Goal: Information Seeking & Learning: Learn about a topic

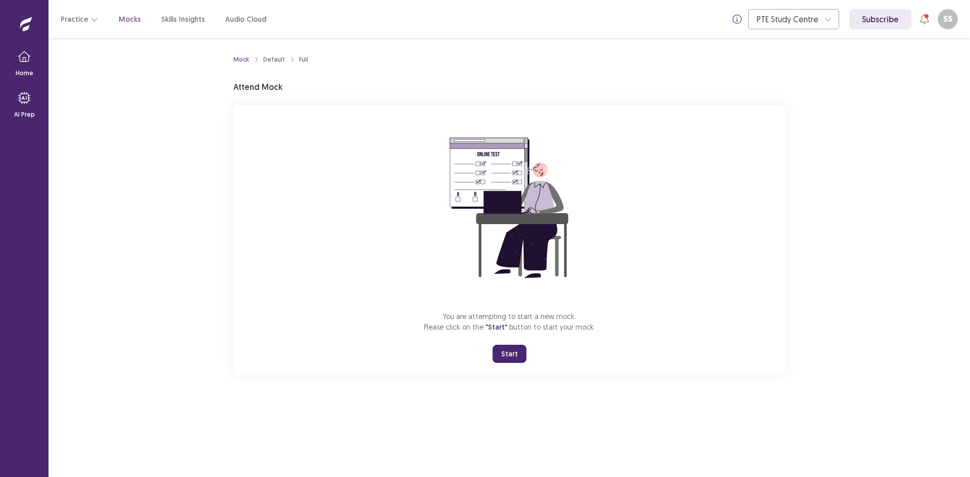
click at [514, 351] on button "Start" at bounding box center [509, 354] width 34 height 18
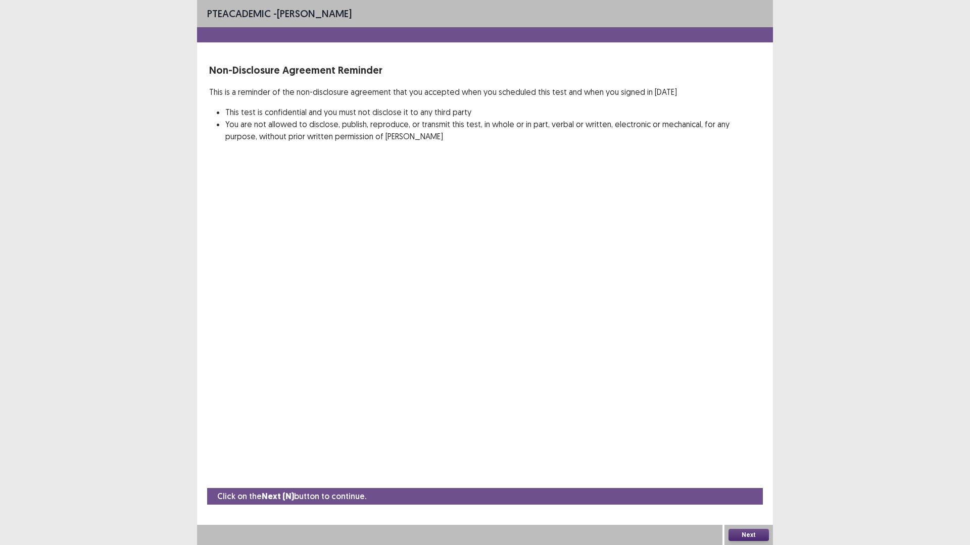
click at [761, 477] on button "Next" at bounding box center [748, 535] width 40 height 12
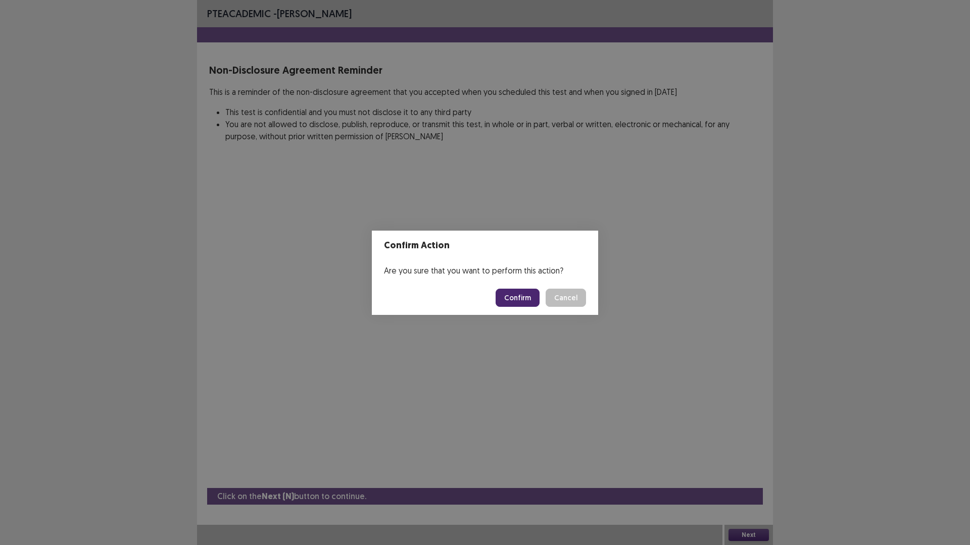
click at [503, 296] on button "Confirm" at bounding box center [517, 298] width 44 height 18
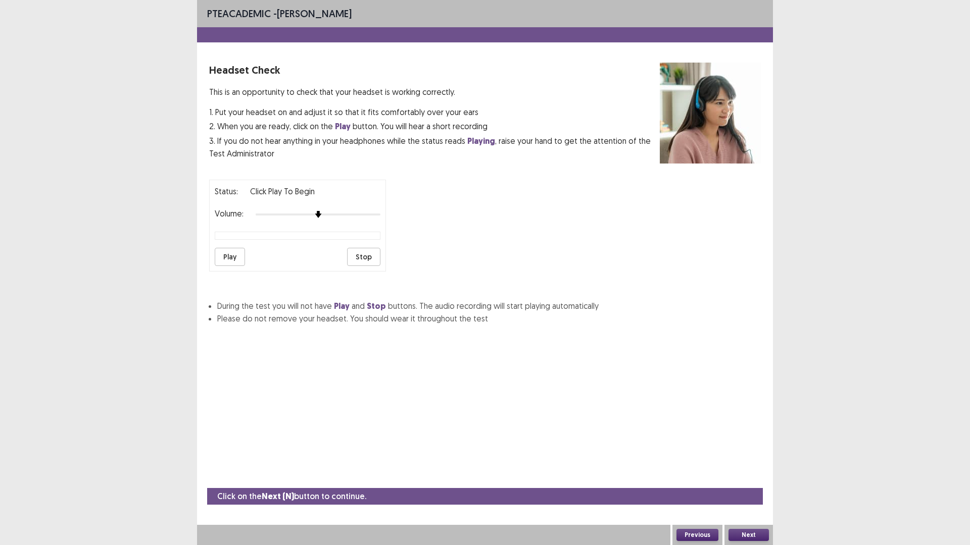
click at [231, 250] on button "Play" at bounding box center [230, 257] width 30 height 18
click at [378, 212] on div at bounding box center [318, 215] width 125 height 8
click at [753, 477] on button "Next" at bounding box center [748, 535] width 40 height 12
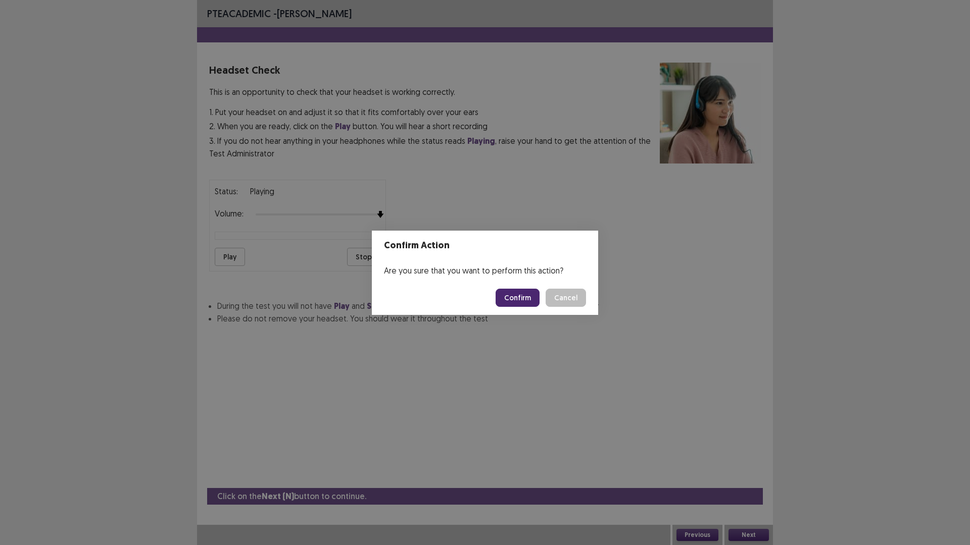
click at [520, 297] on button "Confirm" at bounding box center [517, 298] width 44 height 18
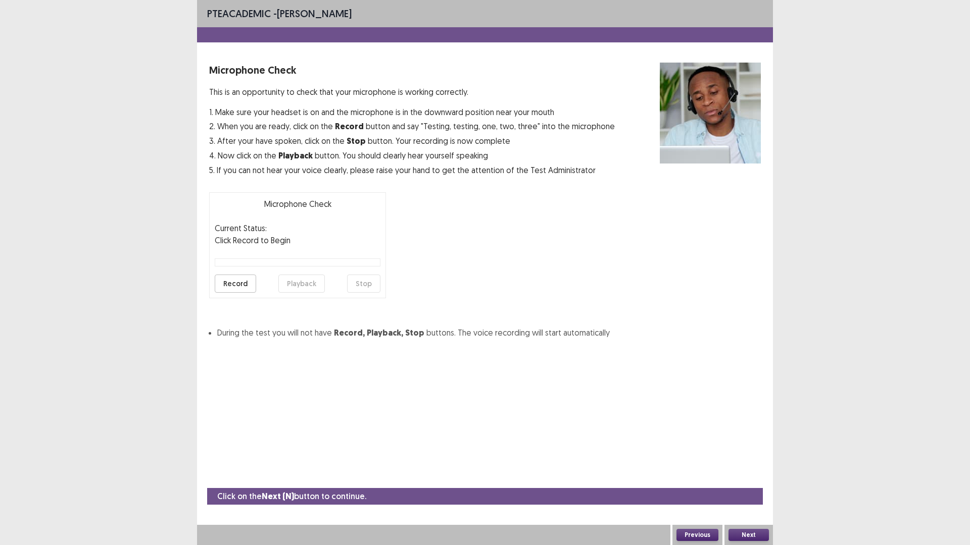
click at [239, 286] on button "Record" at bounding box center [235, 284] width 41 height 18
click at [372, 284] on button "Stop" at bounding box center [363, 284] width 33 height 18
click at [323, 281] on button "Playback" at bounding box center [301, 284] width 46 height 18
click at [234, 284] on button "Record" at bounding box center [235, 284] width 41 height 18
click at [369, 289] on button "Stop" at bounding box center [363, 284] width 33 height 18
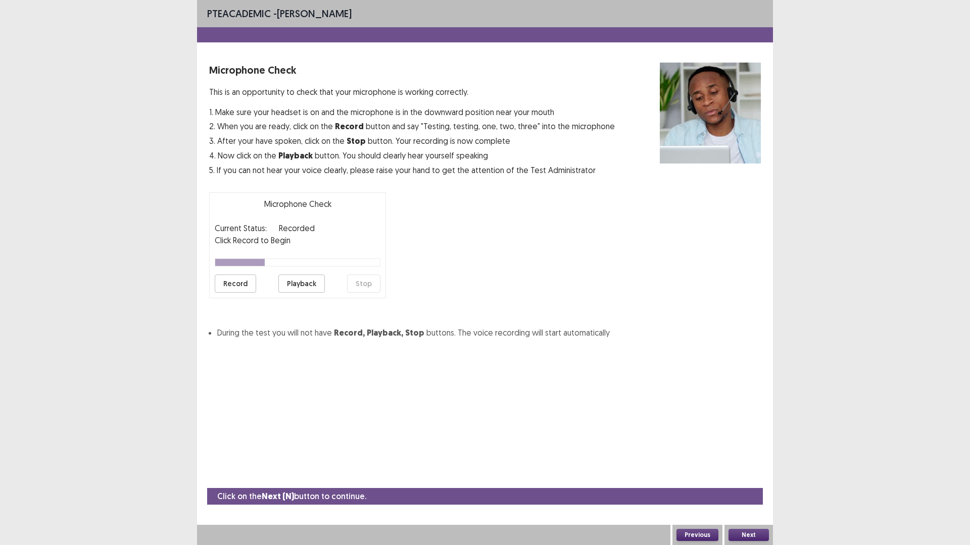
click at [300, 285] on button "Playback" at bounding box center [301, 284] width 46 height 18
click at [240, 287] on button "Record" at bounding box center [235, 284] width 41 height 18
click at [374, 284] on button "Stop" at bounding box center [363, 284] width 33 height 18
click at [311, 283] on button "Playback" at bounding box center [301, 284] width 46 height 18
click at [756, 477] on button "Next" at bounding box center [748, 535] width 40 height 12
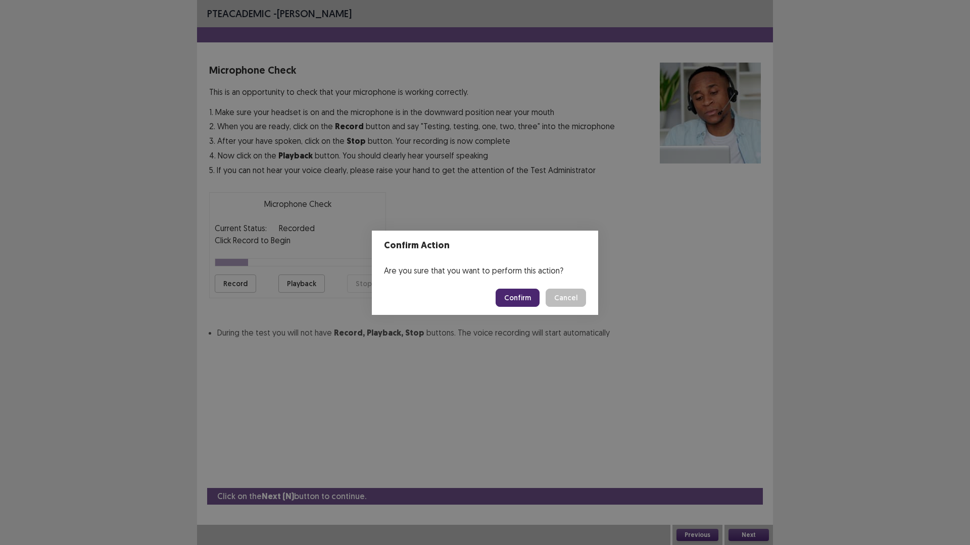
click at [516, 302] on button "Confirm" at bounding box center [517, 298] width 44 height 18
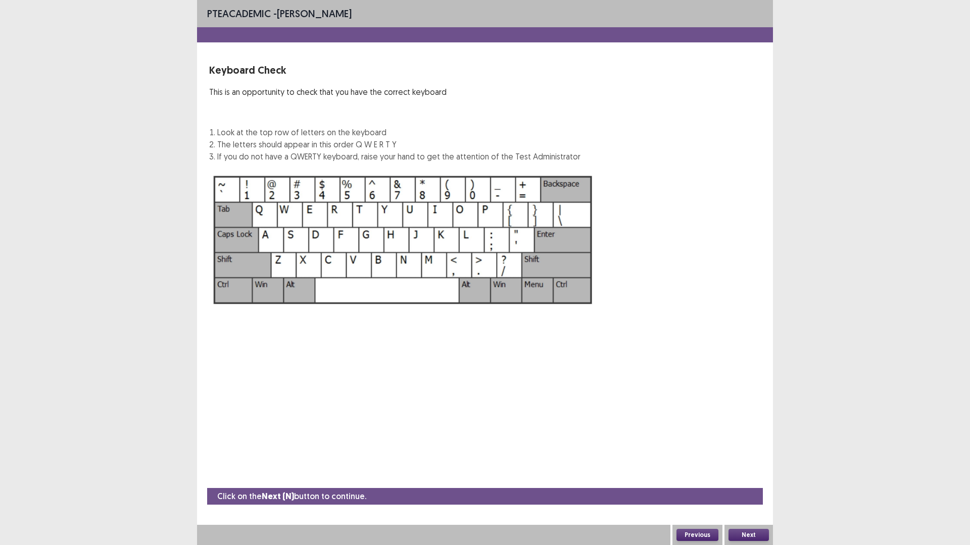
click at [750, 477] on button "Next" at bounding box center [748, 535] width 40 height 12
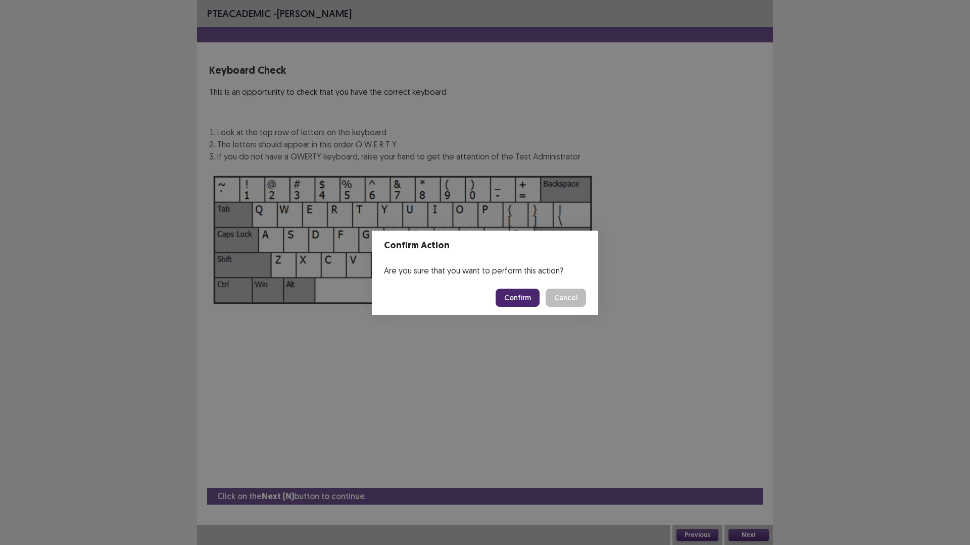
click at [514, 303] on button "Confirm" at bounding box center [517, 298] width 44 height 18
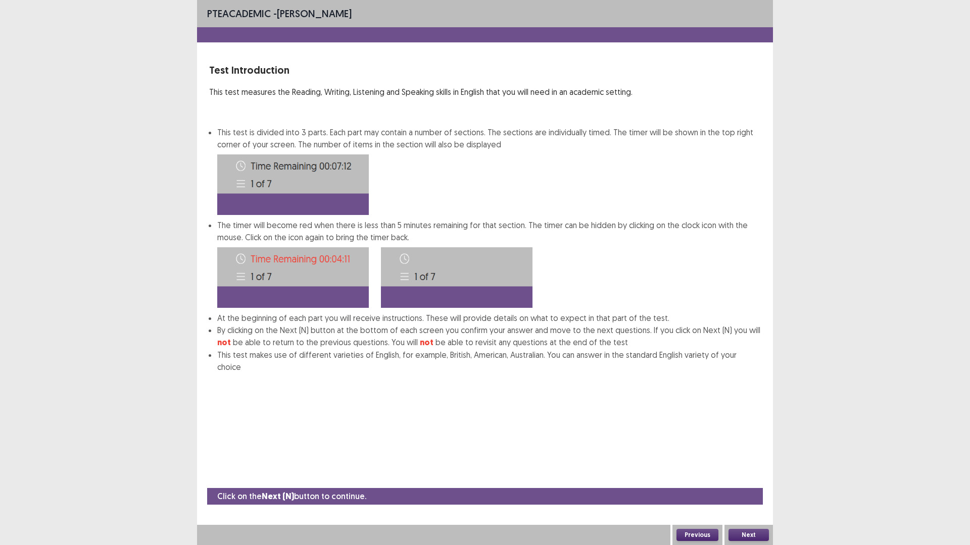
click at [746, 477] on button "Next" at bounding box center [748, 535] width 40 height 12
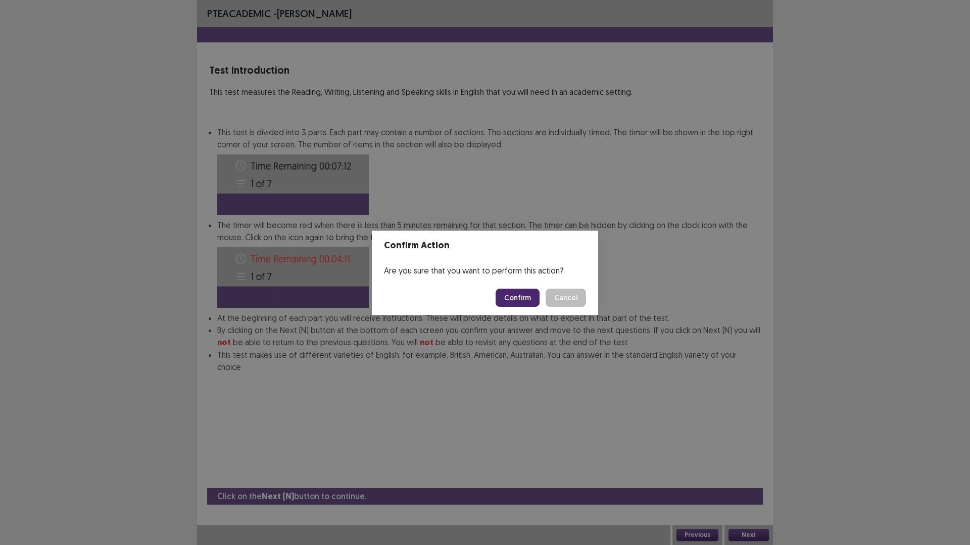
click at [530, 296] on button "Confirm" at bounding box center [517, 298] width 44 height 18
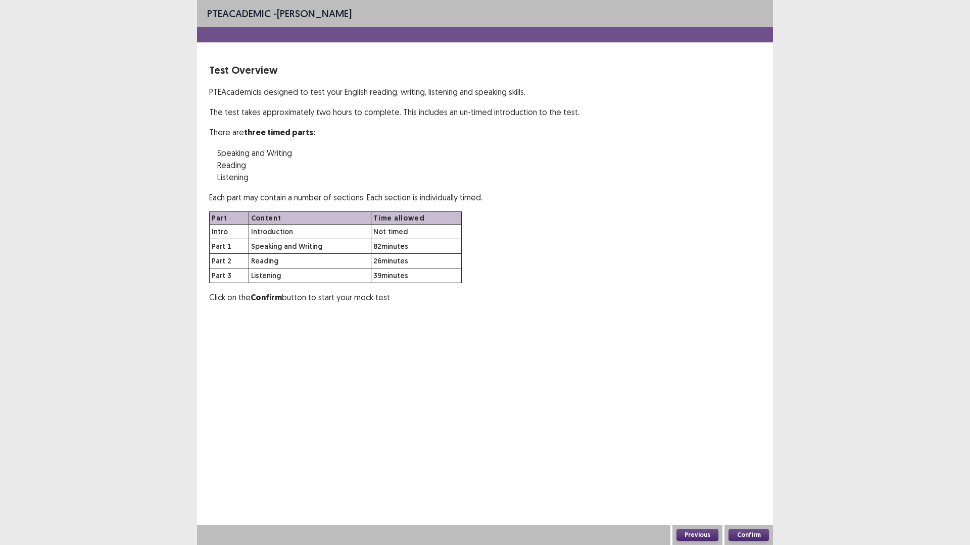
click at [755, 477] on button "Confirm" at bounding box center [748, 535] width 40 height 12
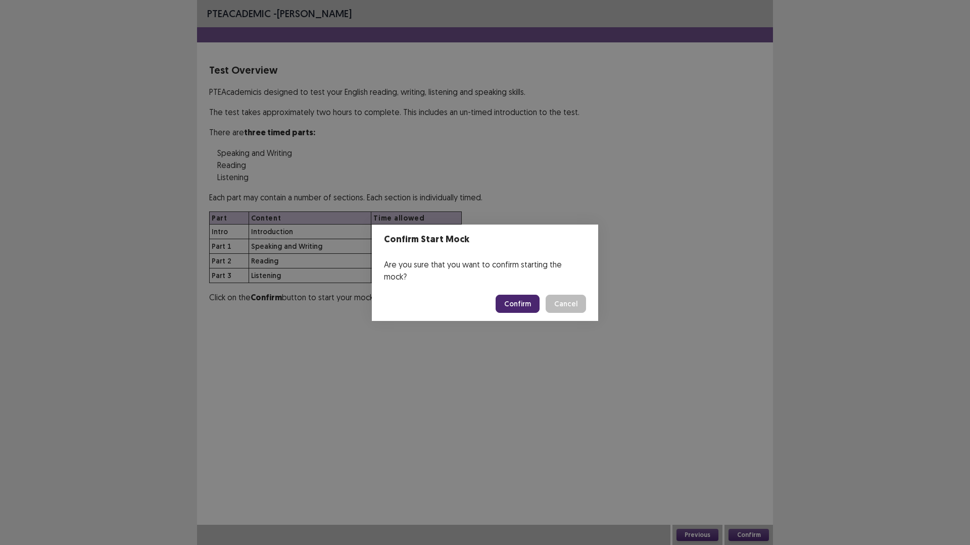
click at [517, 296] on button "Confirm" at bounding box center [517, 304] width 44 height 18
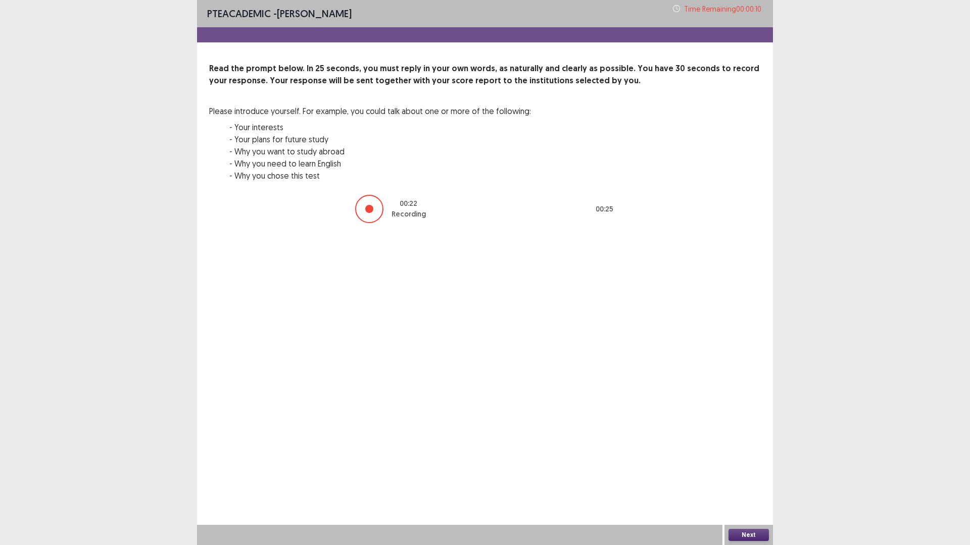
click at [758, 477] on button "Next" at bounding box center [748, 535] width 40 height 12
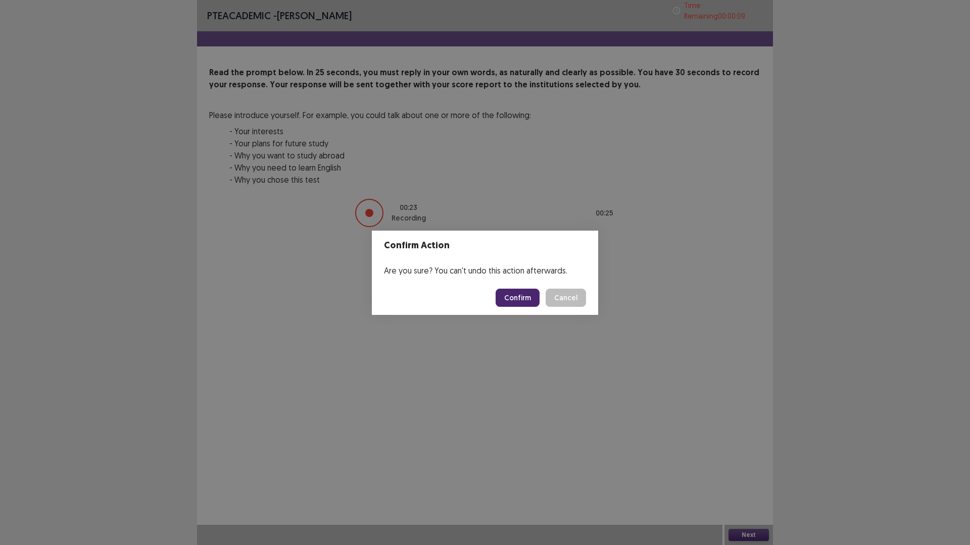
click at [507, 292] on button "Confirm" at bounding box center [517, 298] width 44 height 18
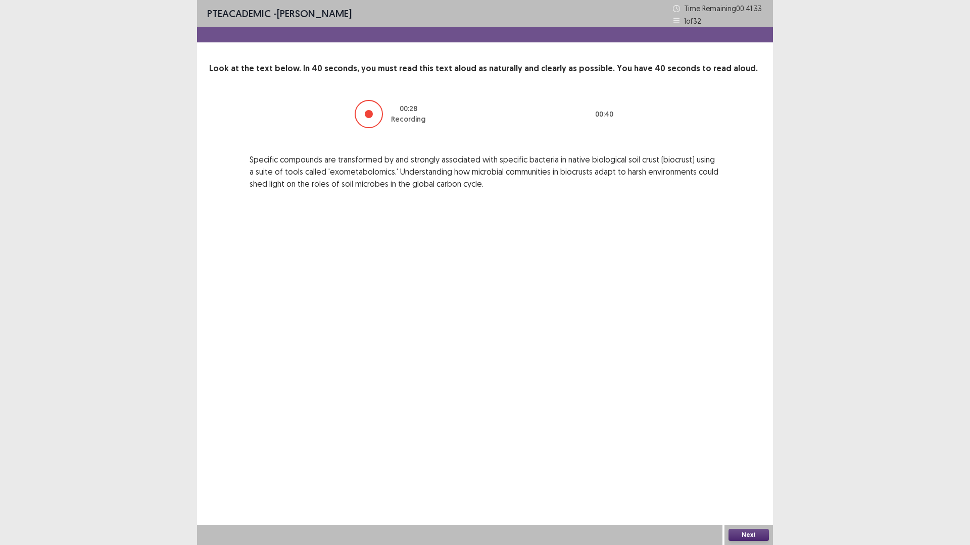
click at [755, 477] on button "Next" at bounding box center [748, 535] width 40 height 12
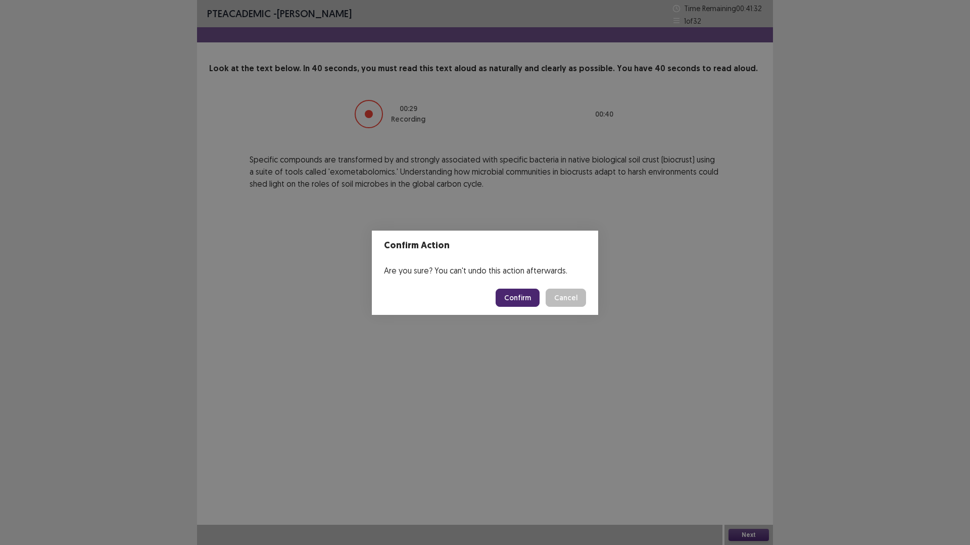
click at [528, 297] on button "Confirm" at bounding box center [517, 298] width 44 height 18
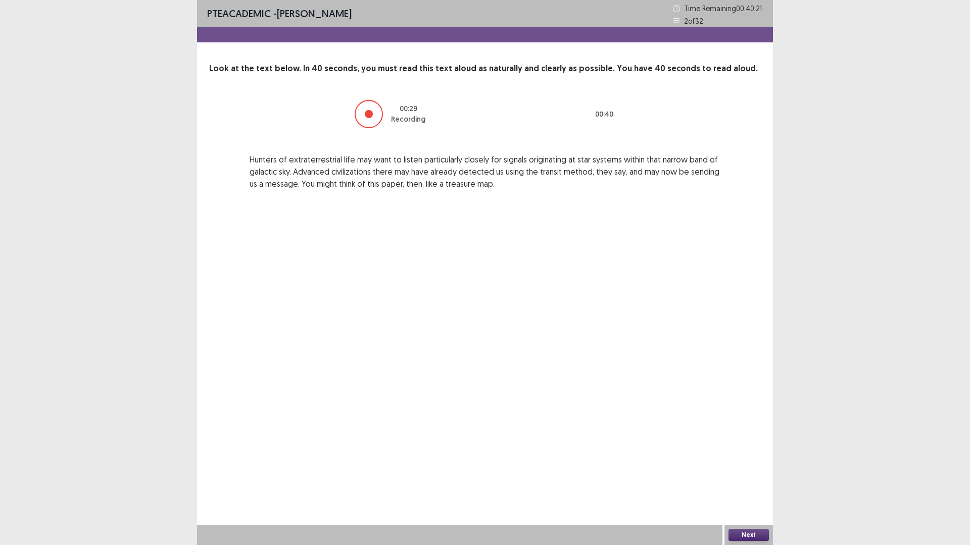
click at [757, 477] on button "Next" at bounding box center [748, 535] width 40 height 12
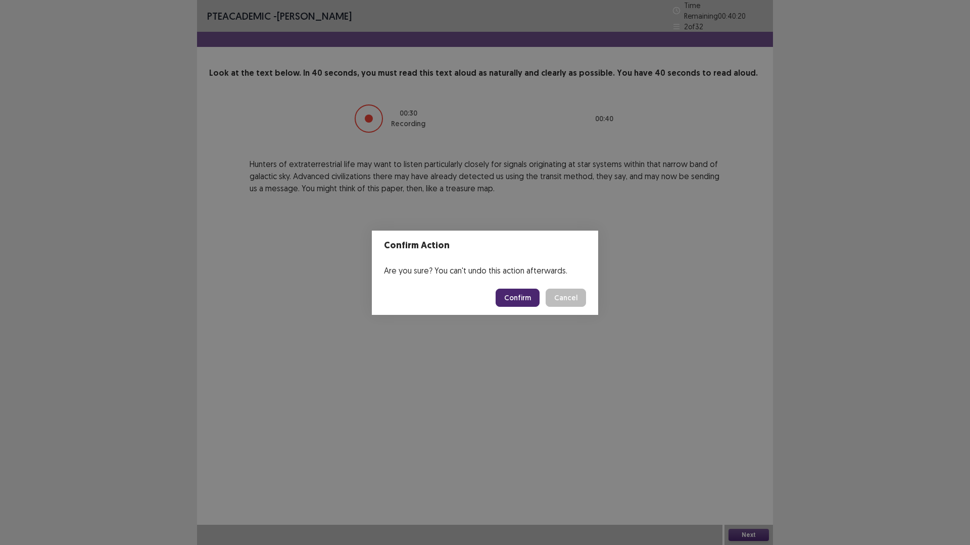
click at [526, 294] on button "Confirm" at bounding box center [517, 298] width 44 height 18
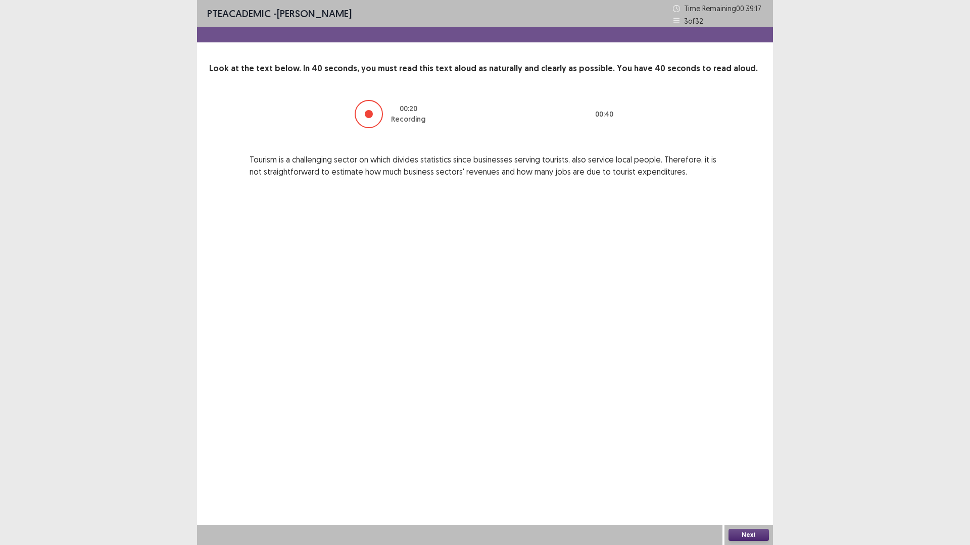
click at [756, 477] on button "Next" at bounding box center [748, 535] width 40 height 12
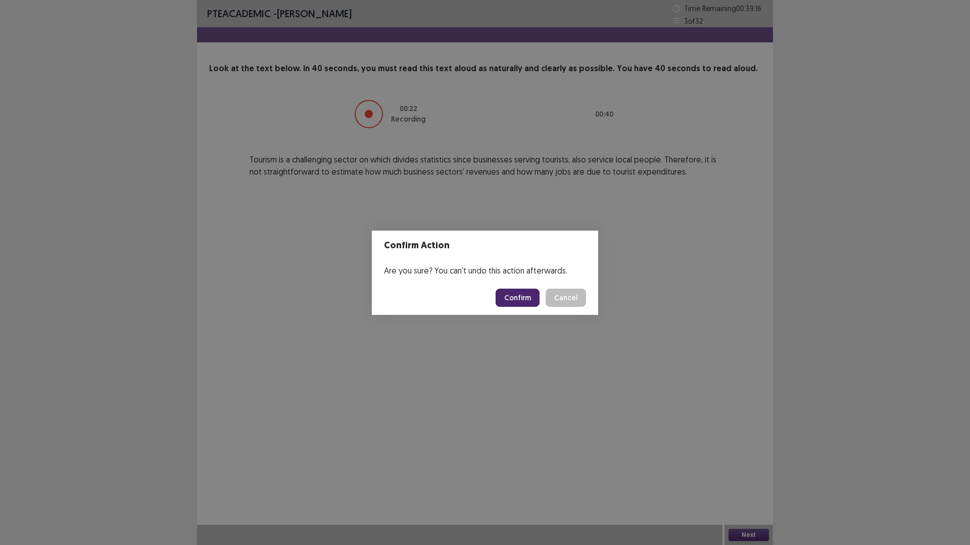
click at [521, 301] on button "Confirm" at bounding box center [517, 298] width 44 height 18
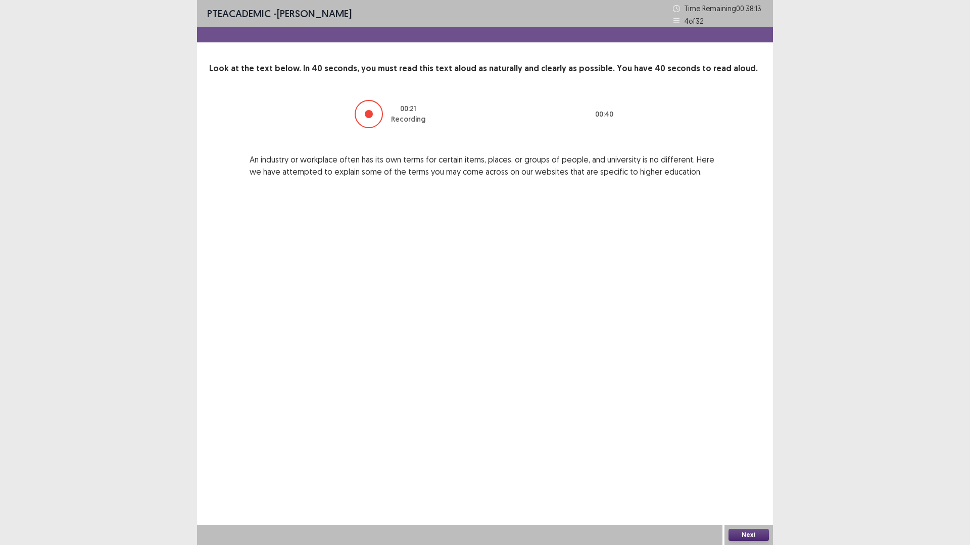
click at [750, 477] on button "Next" at bounding box center [748, 535] width 40 height 12
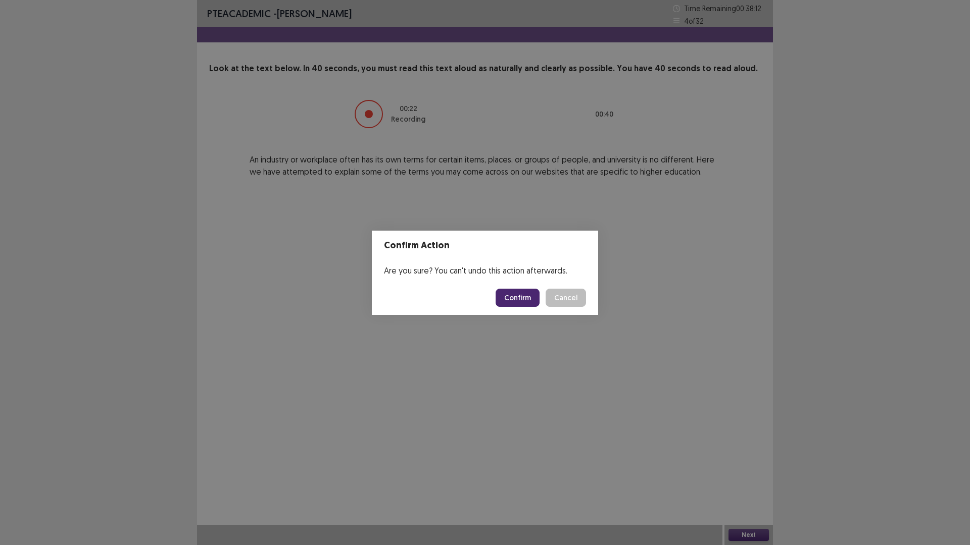
click at [525, 296] on button "Confirm" at bounding box center [517, 298] width 44 height 18
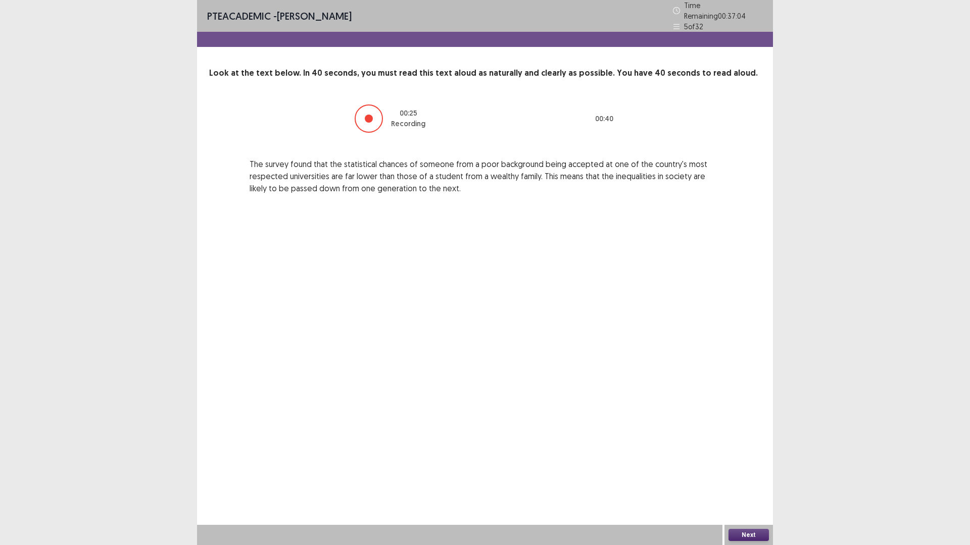
click at [747, 477] on button "Next" at bounding box center [748, 535] width 40 height 12
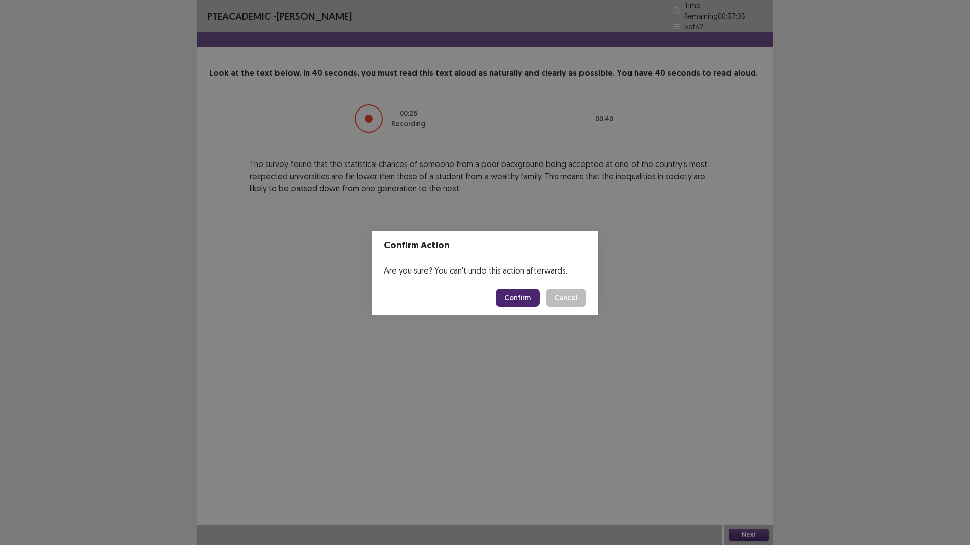
click at [529, 301] on button "Confirm" at bounding box center [517, 298] width 44 height 18
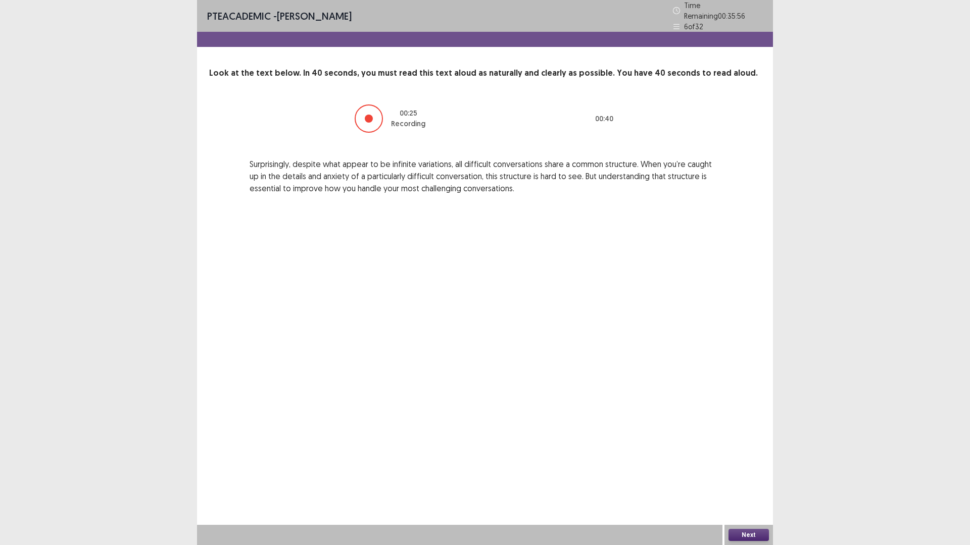
click at [755, 477] on button "Next" at bounding box center [748, 535] width 40 height 12
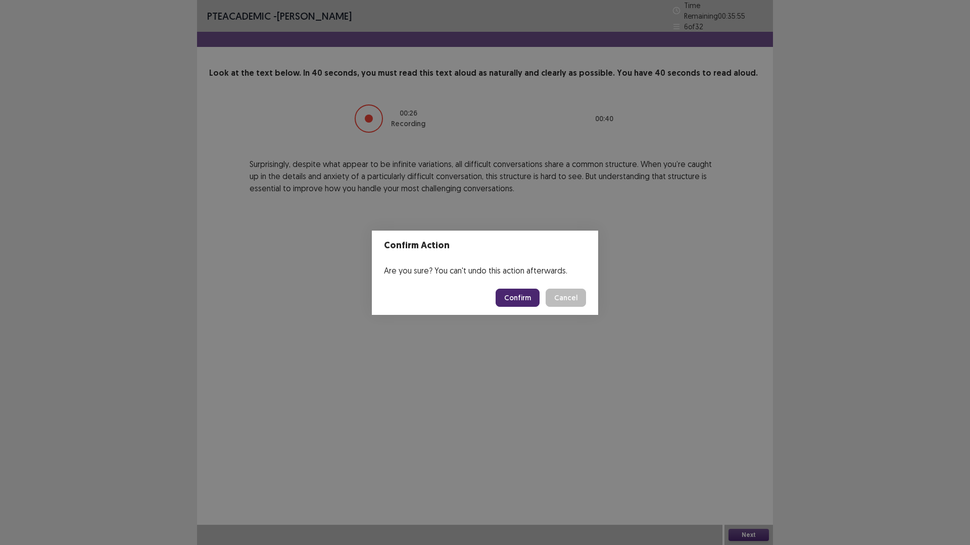
click at [528, 301] on button "Confirm" at bounding box center [517, 298] width 44 height 18
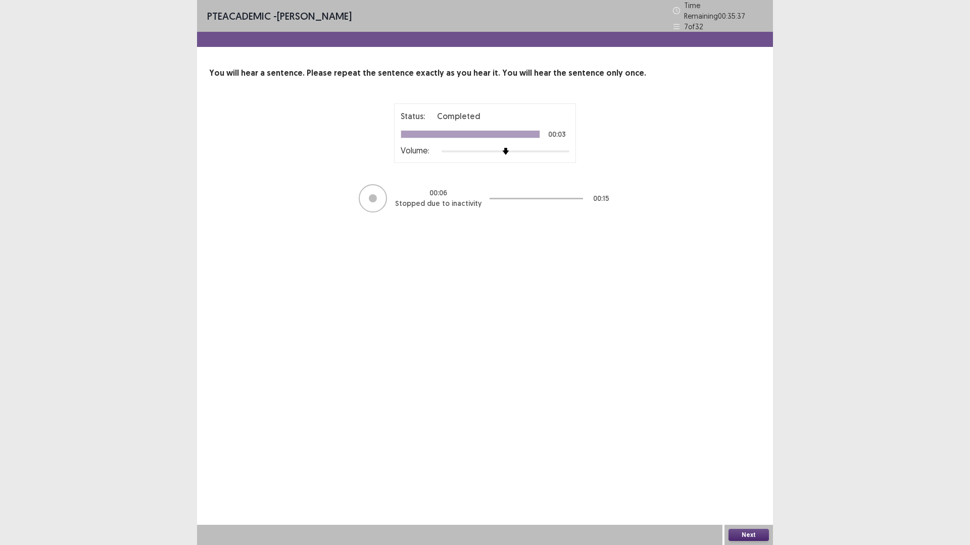
click at [750, 477] on button "Next" at bounding box center [748, 535] width 40 height 12
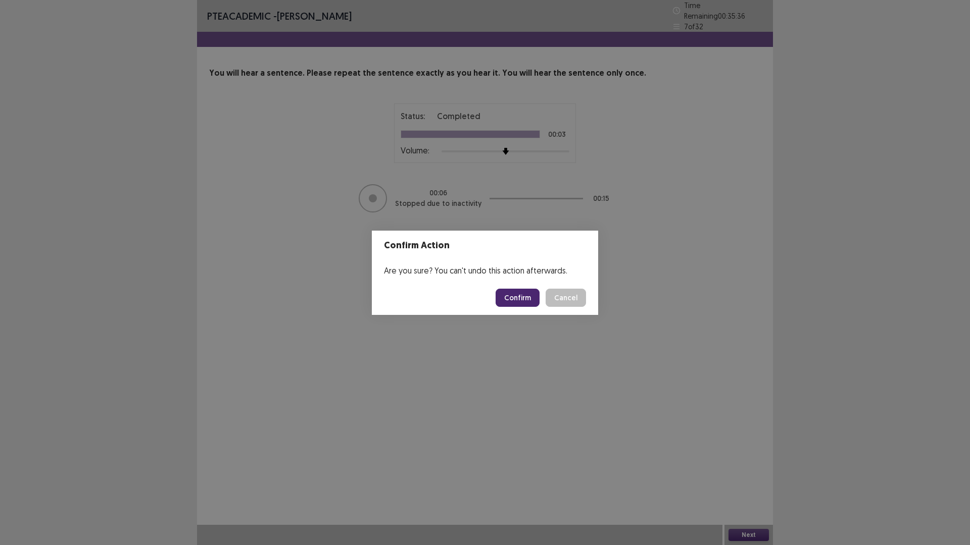
click at [520, 293] on button "Confirm" at bounding box center [517, 298] width 44 height 18
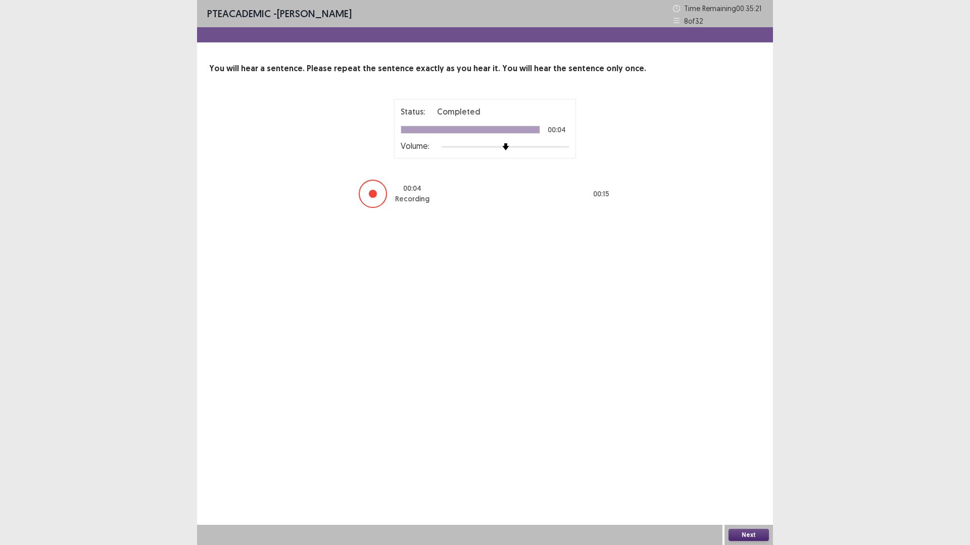
click at [753, 477] on button "Next" at bounding box center [748, 535] width 40 height 12
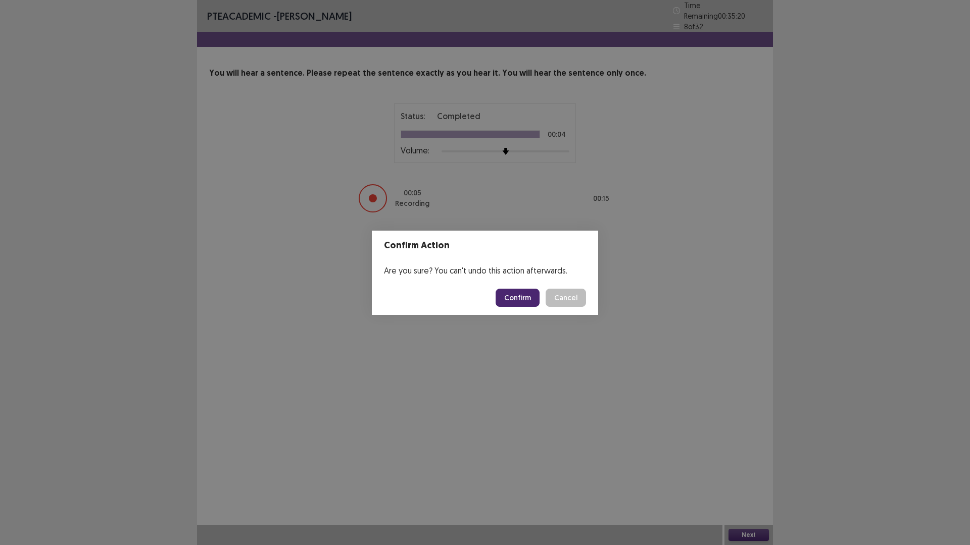
click at [527, 297] on button "Confirm" at bounding box center [517, 298] width 44 height 18
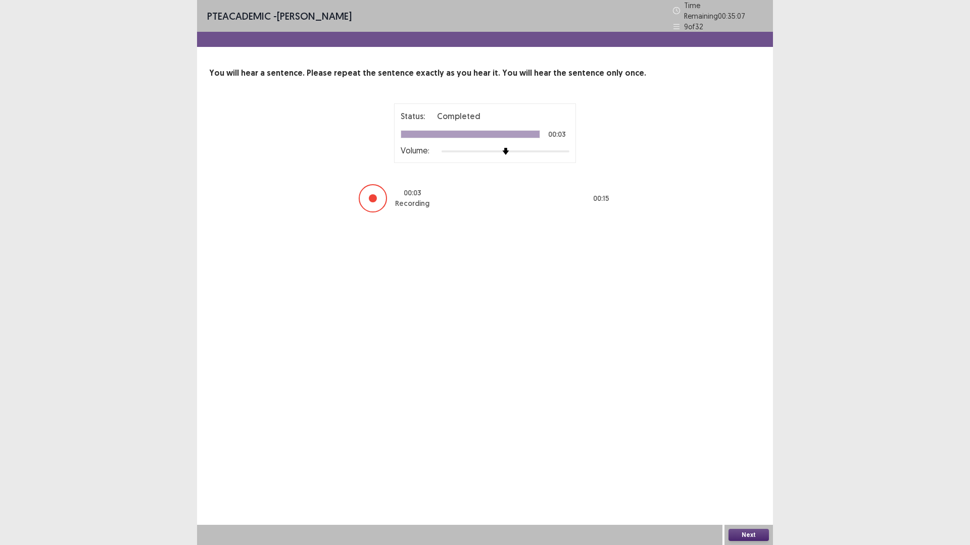
click at [754, 477] on button "Next" at bounding box center [748, 535] width 40 height 12
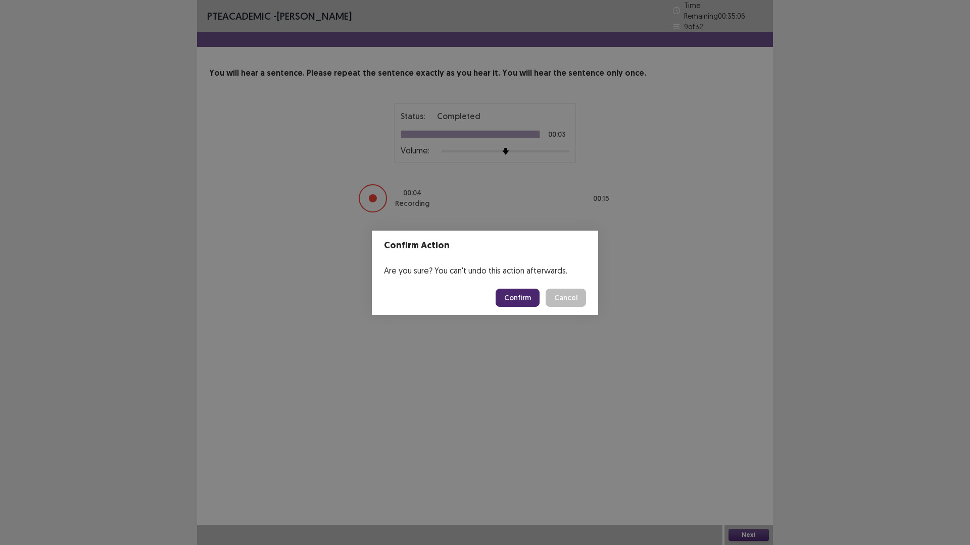
click at [521, 303] on button "Confirm" at bounding box center [517, 298] width 44 height 18
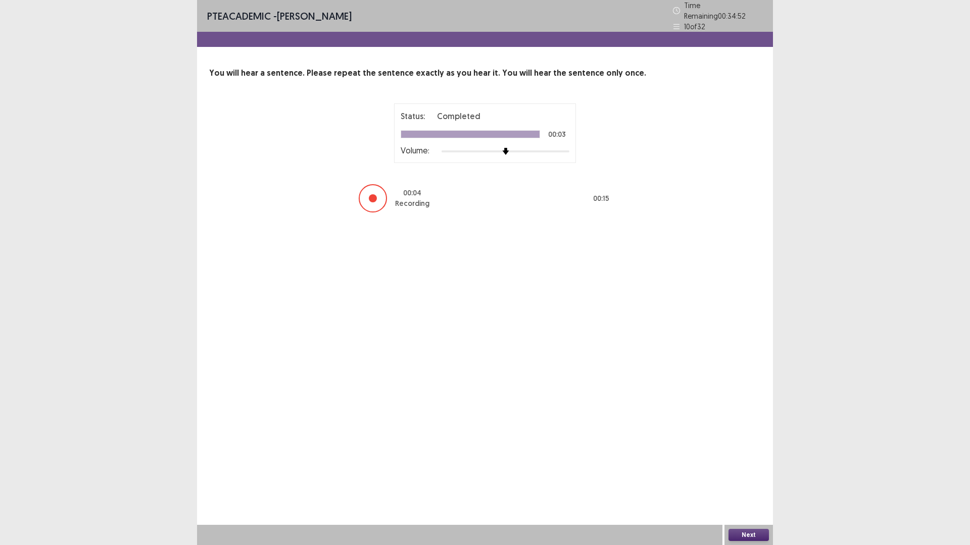
click at [758, 477] on button "Next" at bounding box center [748, 535] width 40 height 12
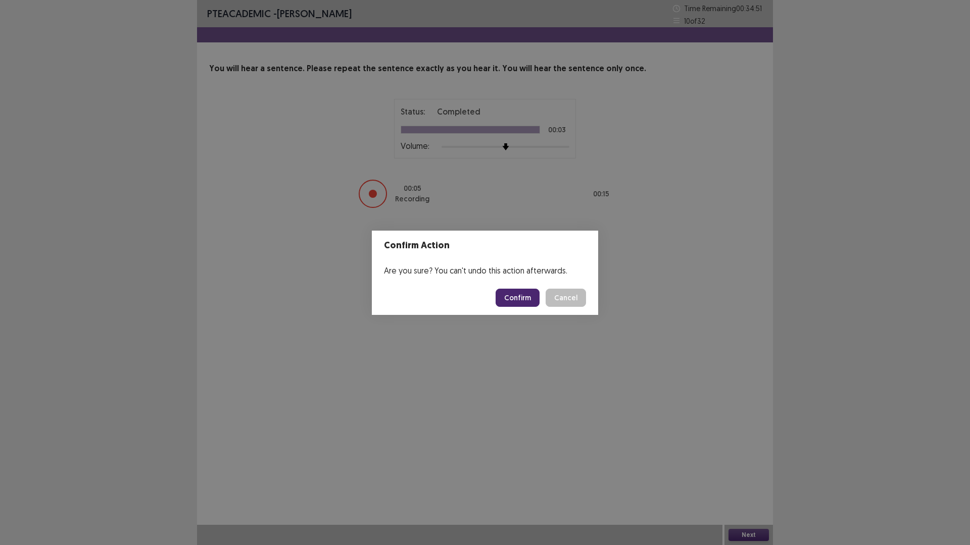
click at [515, 298] on button "Confirm" at bounding box center [517, 298] width 44 height 18
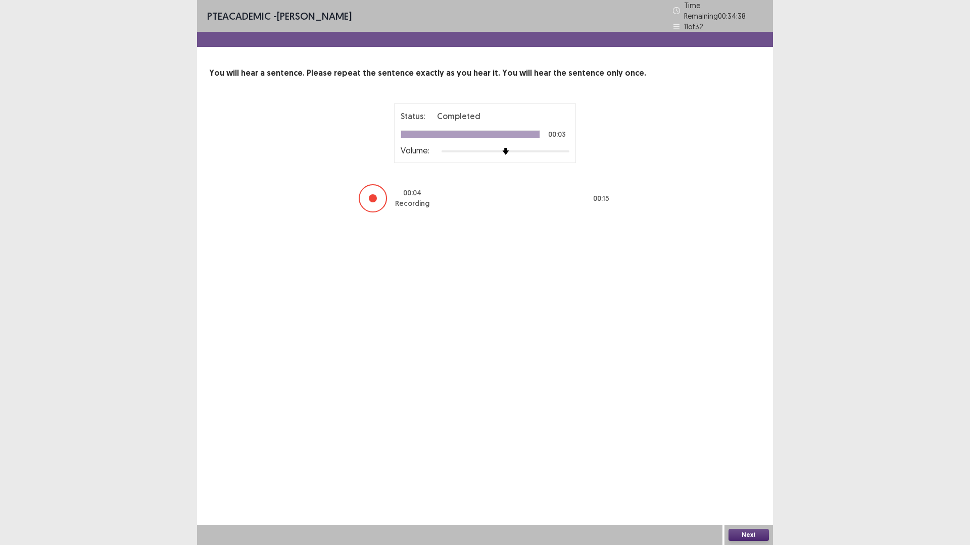
click at [737, 477] on button "Next" at bounding box center [748, 535] width 40 height 12
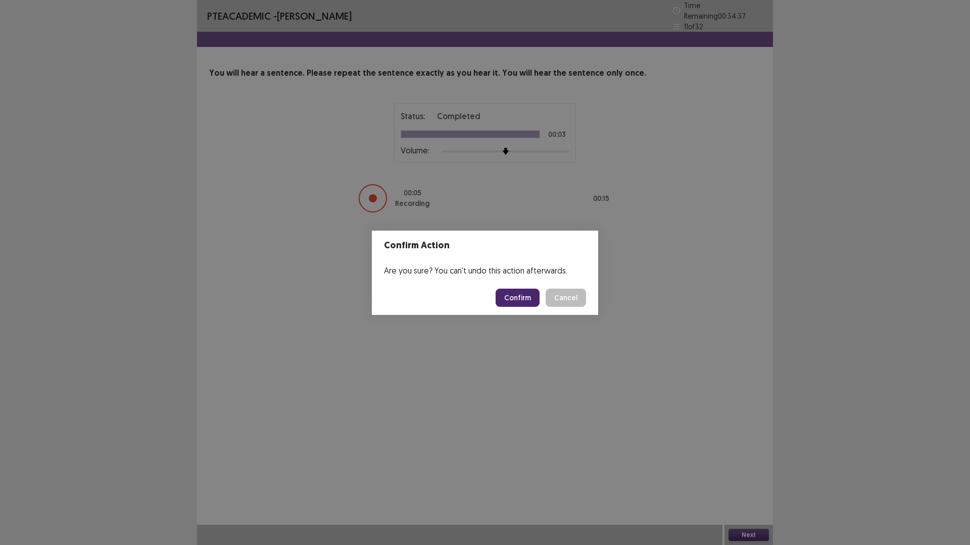
click at [527, 304] on button "Confirm" at bounding box center [517, 298] width 44 height 18
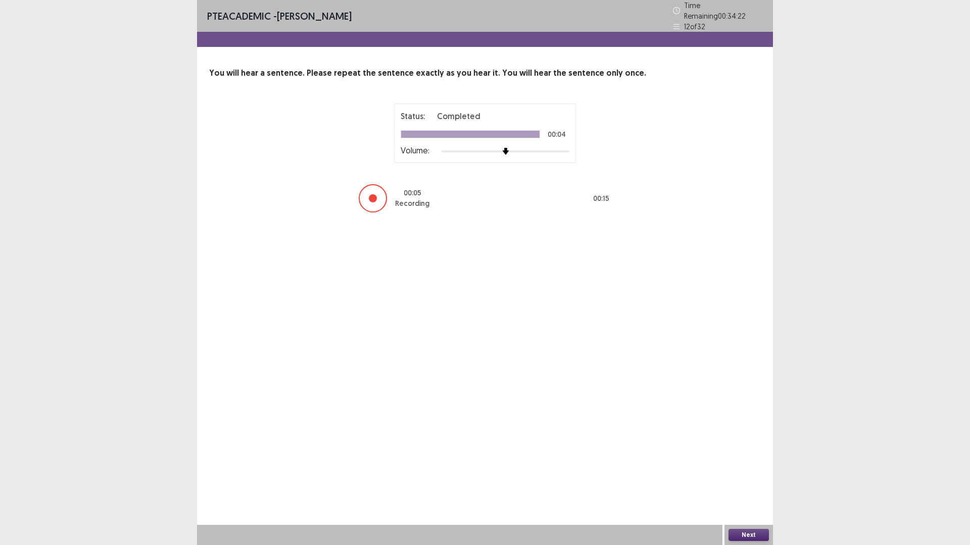
click at [757, 477] on button "Next" at bounding box center [748, 535] width 40 height 12
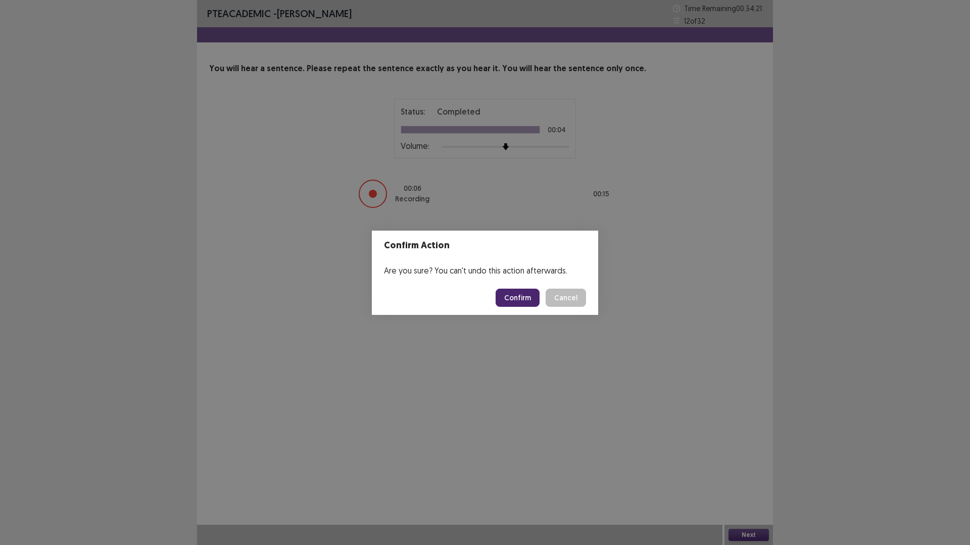
click at [530, 297] on button "Confirm" at bounding box center [517, 298] width 44 height 18
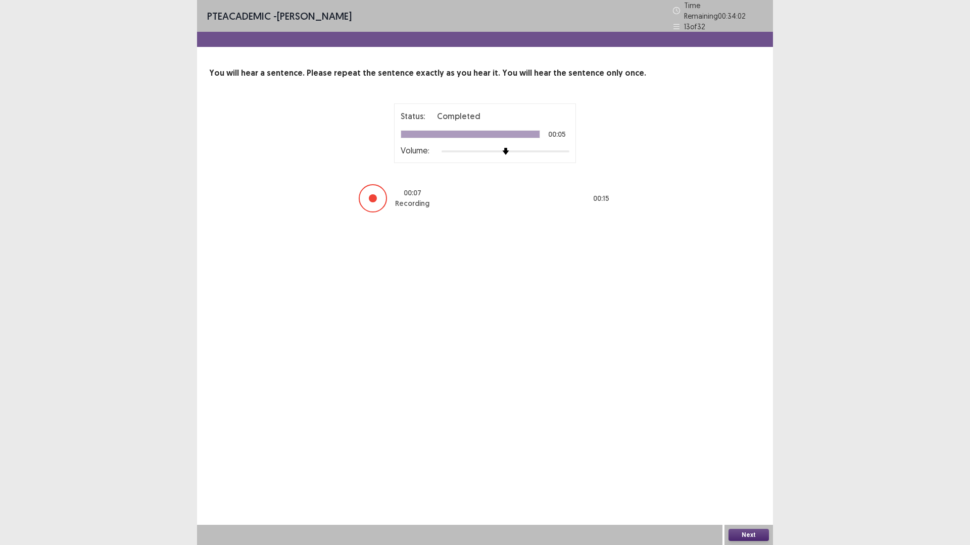
click at [753, 477] on button "Next" at bounding box center [748, 535] width 40 height 12
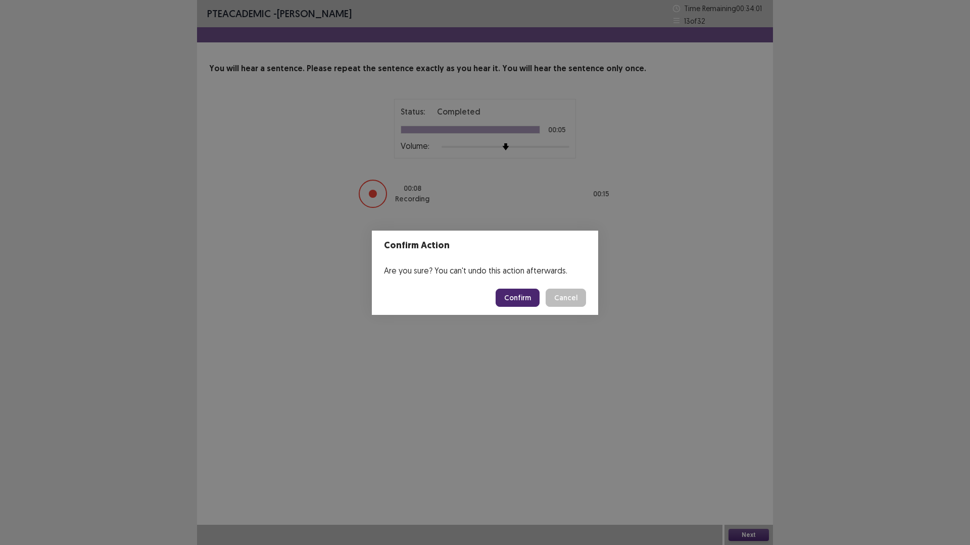
click at [513, 295] on button "Confirm" at bounding box center [517, 298] width 44 height 18
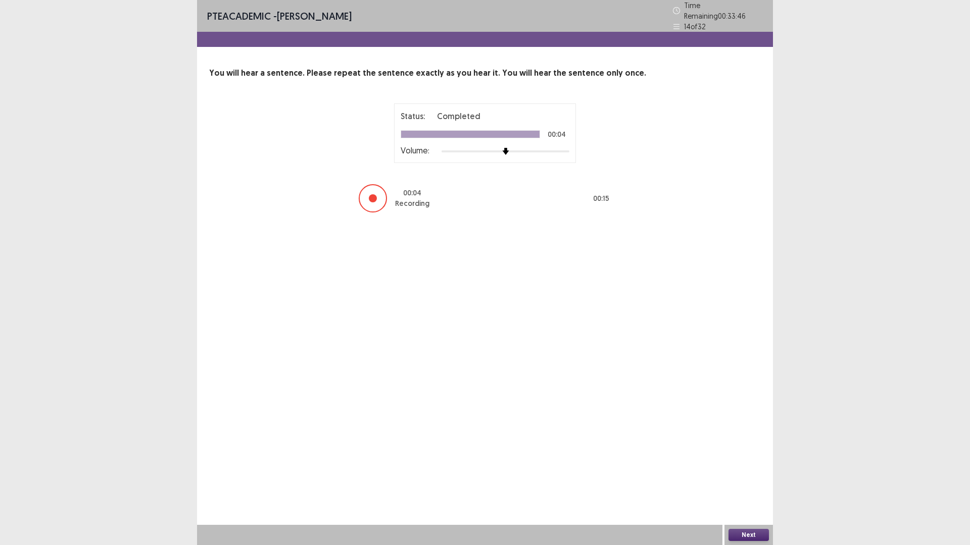
click at [742, 477] on button "Next" at bounding box center [748, 535] width 40 height 12
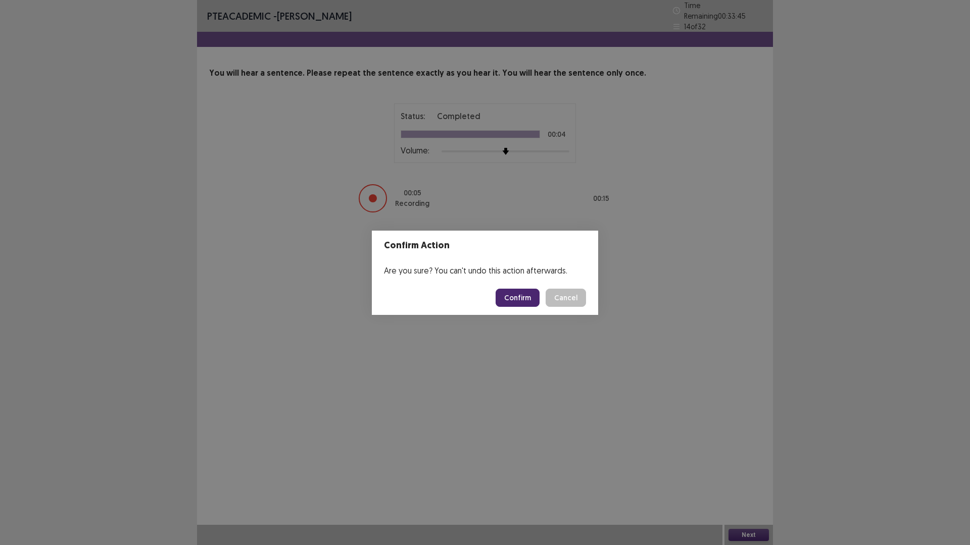
click at [525, 295] on button "Confirm" at bounding box center [517, 298] width 44 height 18
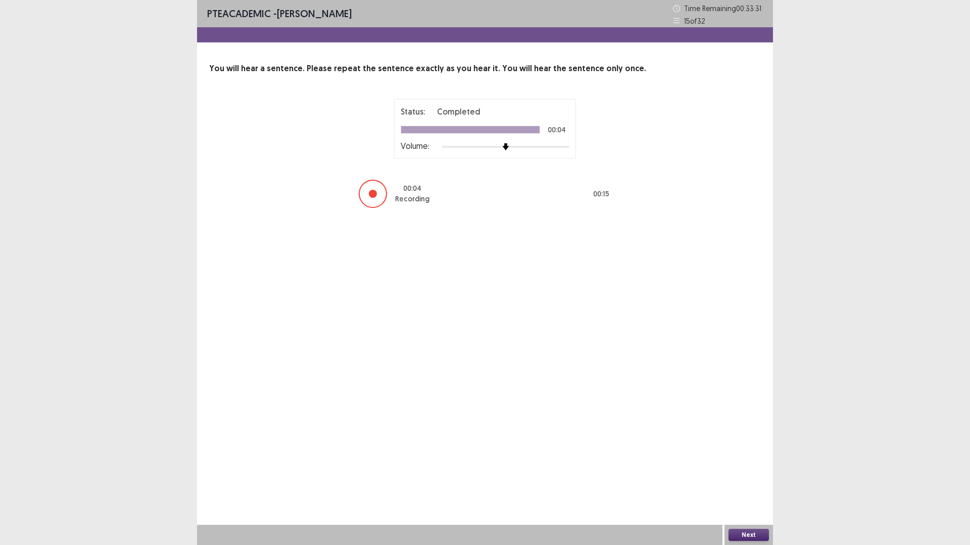
click at [754, 477] on button "Next" at bounding box center [748, 535] width 40 height 12
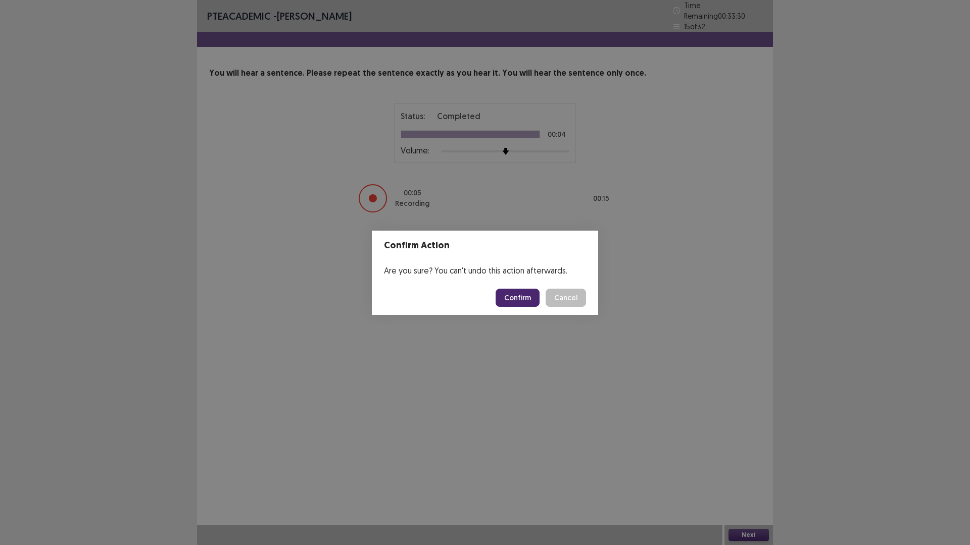
click at [529, 302] on button "Confirm" at bounding box center [517, 298] width 44 height 18
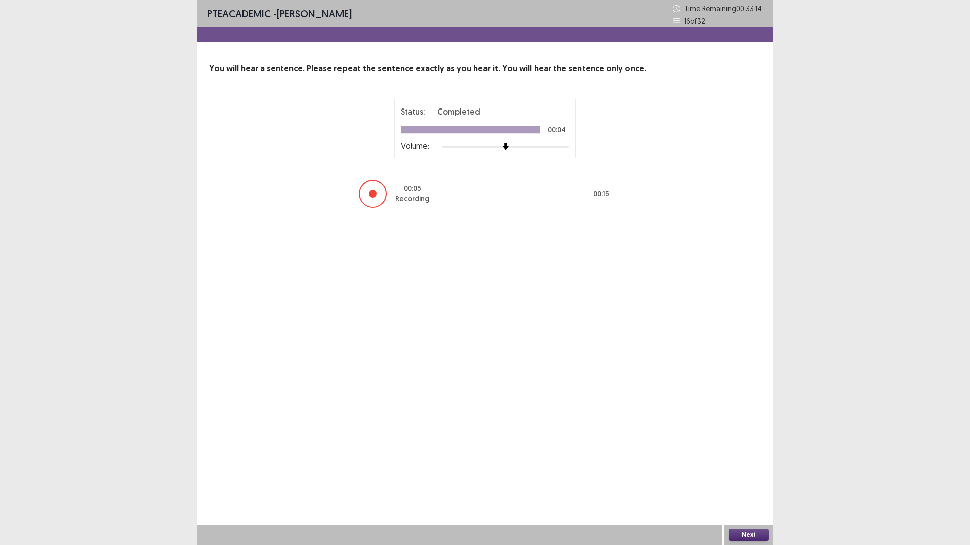
click at [761, 477] on button "Next" at bounding box center [748, 535] width 40 height 12
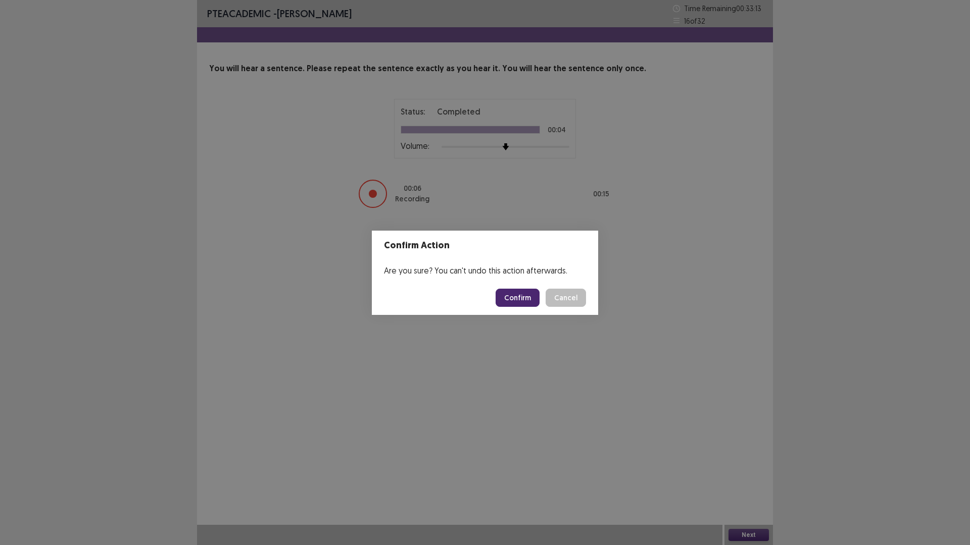
click at [508, 298] on button "Confirm" at bounding box center [517, 298] width 44 height 18
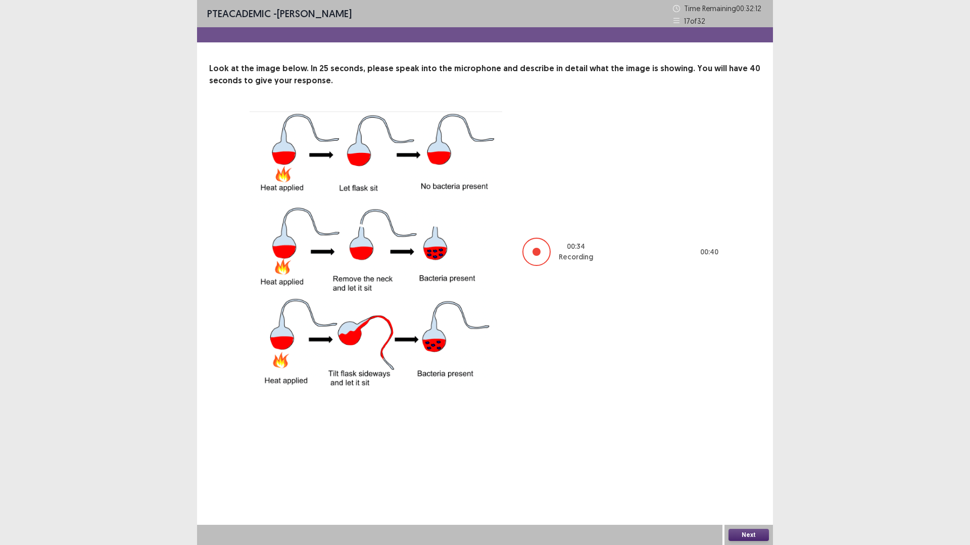
click at [751, 477] on button "Next" at bounding box center [748, 535] width 40 height 12
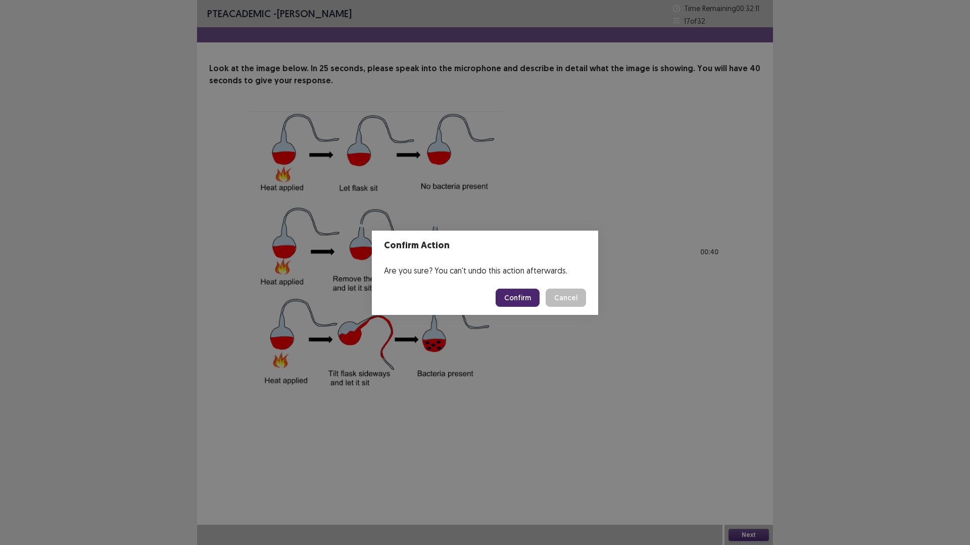
click at [525, 297] on button "Confirm" at bounding box center [517, 298] width 44 height 18
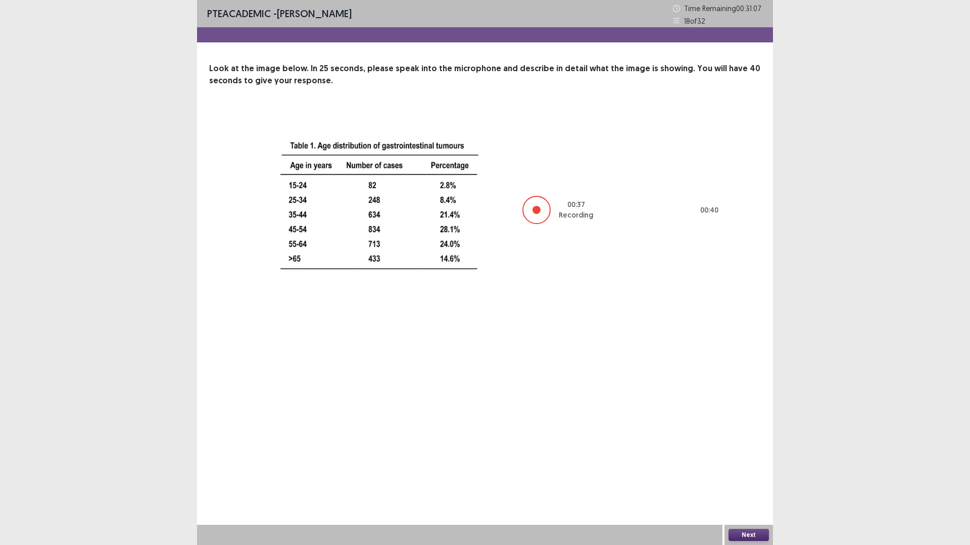
click at [756, 477] on button "Next" at bounding box center [748, 535] width 40 height 12
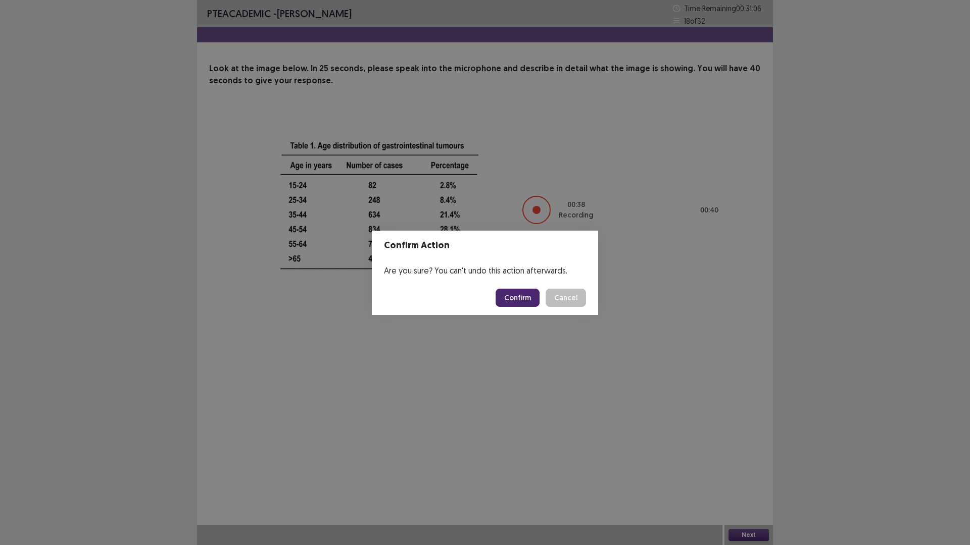
click at [528, 296] on button "Confirm" at bounding box center [517, 298] width 44 height 18
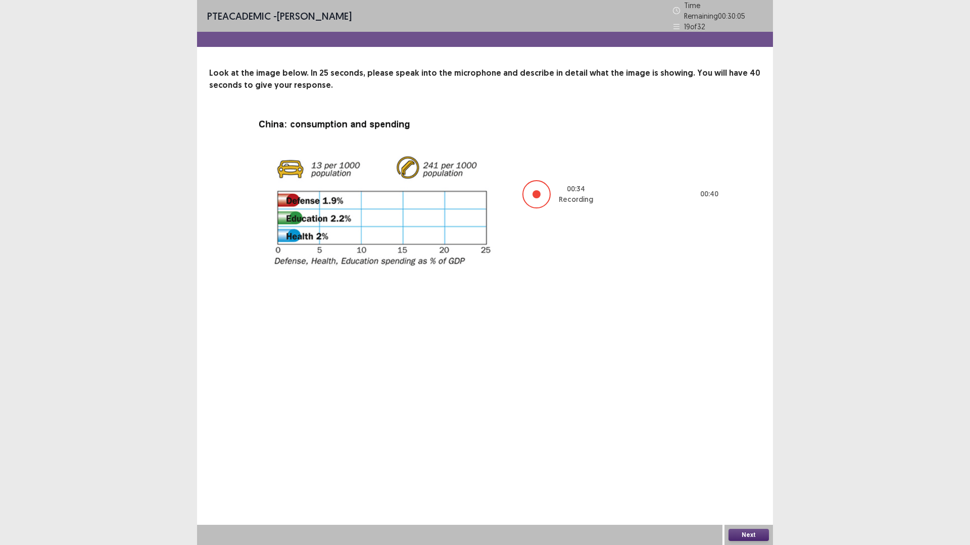
click at [754, 477] on button "Next" at bounding box center [748, 535] width 40 height 12
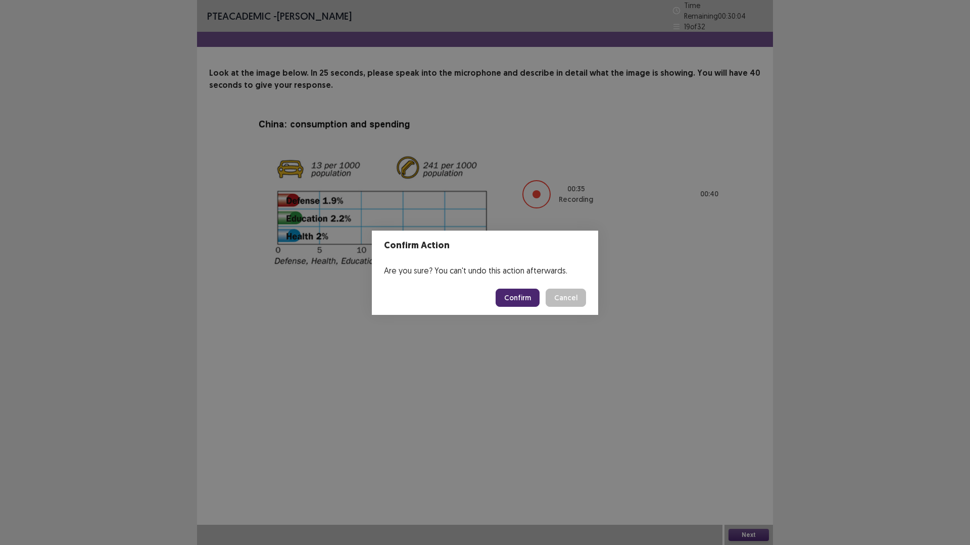
click at [533, 298] on button "Confirm" at bounding box center [517, 298] width 44 height 18
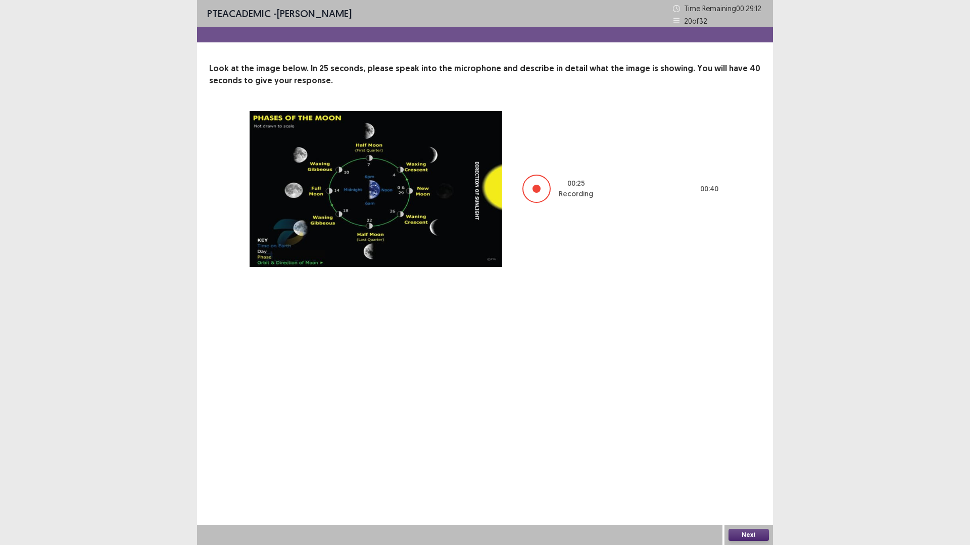
click at [752, 477] on button "Next" at bounding box center [748, 535] width 40 height 12
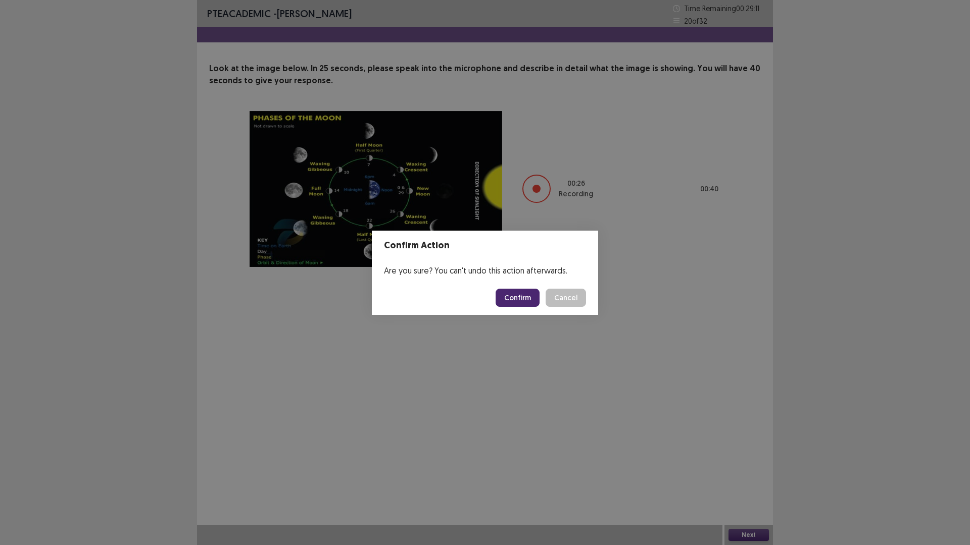
click at [525, 295] on button "Confirm" at bounding box center [517, 298] width 44 height 18
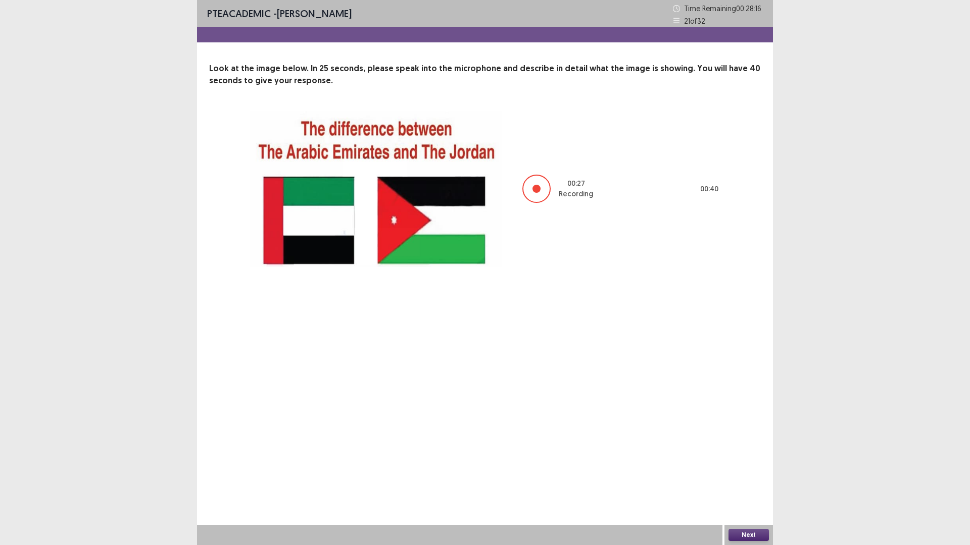
click at [744, 477] on button "Next" at bounding box center [748, 535] width 40 height 12
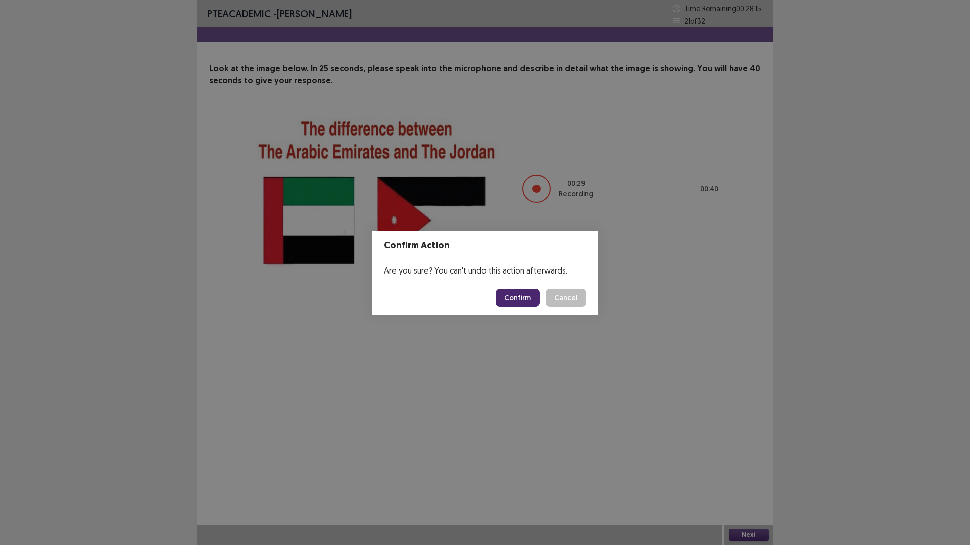
click at [517, 295] on button "Confirm" at bounding box center [517, 298] width 44 height 18
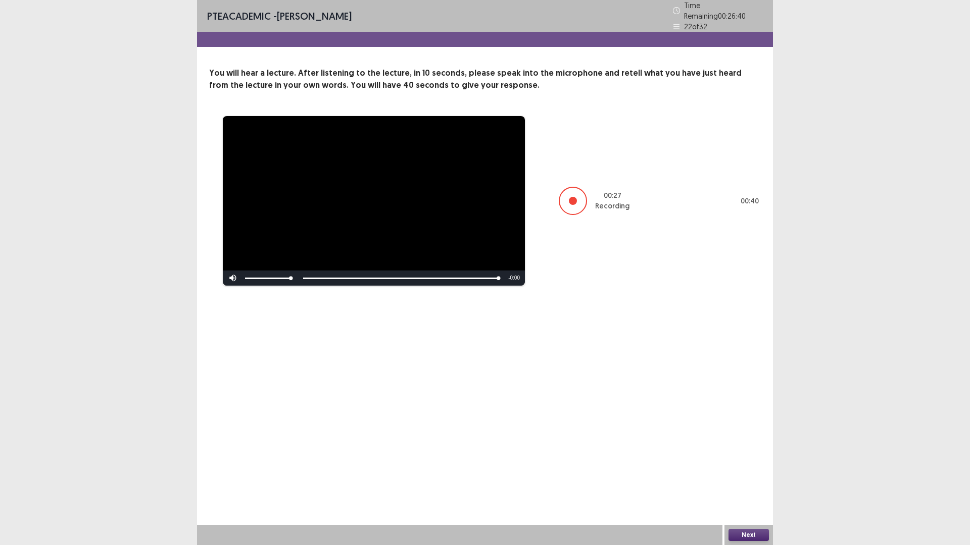
click at [750, 477] on button "Next" at bounding box center [748, 535] width 40 height 12
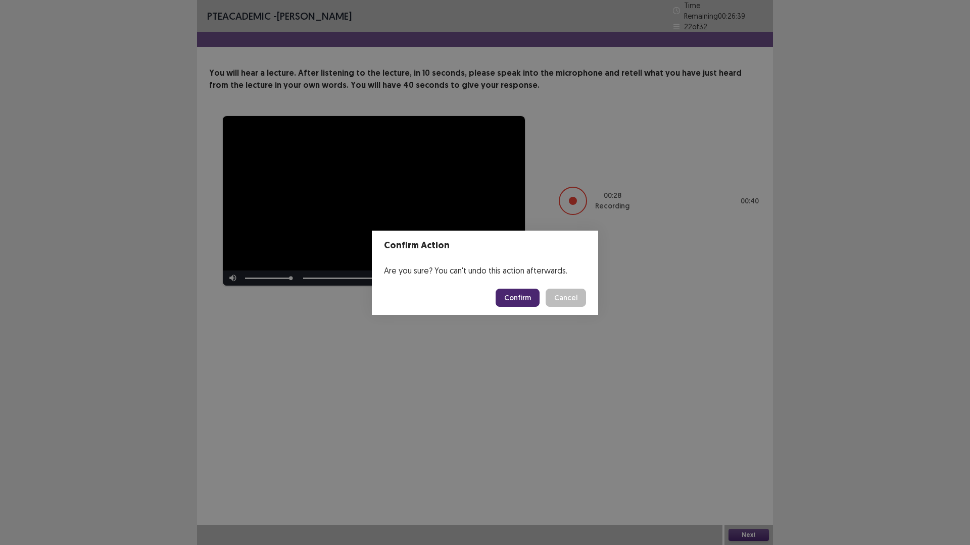
click at [533, 296] on button "Confirm" at bounding box center [517, 298] width 44 height 18
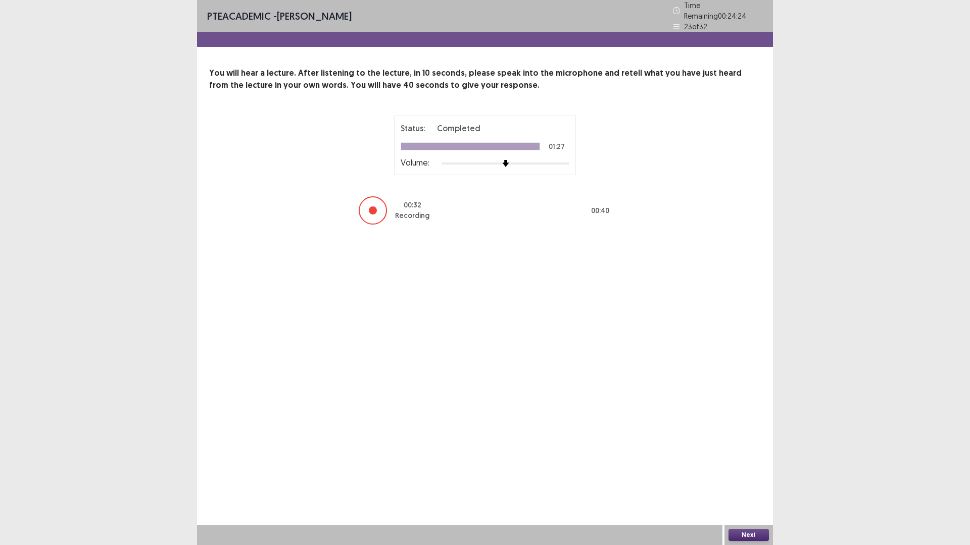
click at [757, 477] on button "Next" at bounding box center [748, 535] width 40 height 12
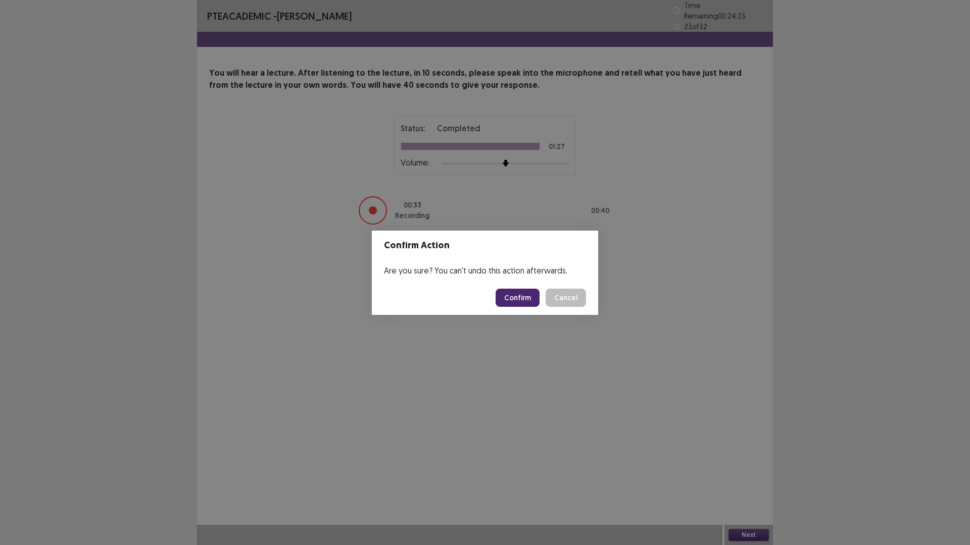
click at [524, 289] on button "Confirm" at bounding box center [517, 298] width 44 height 18
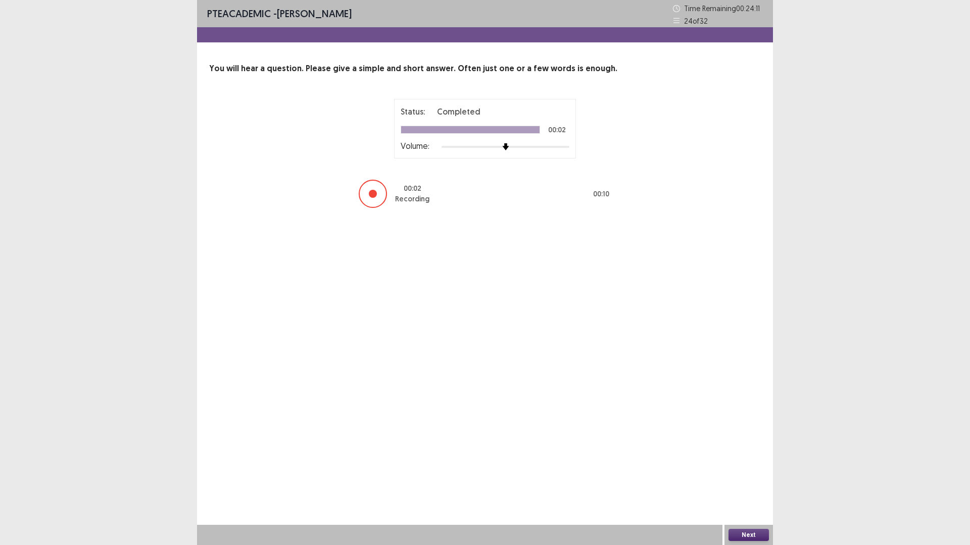
click at [740, 477] on div "Next" at bounding box center [748, 535] width 48 height 20
click at [743, 477] on button "Next" at bounding box center [748, 535] width 40 height 12
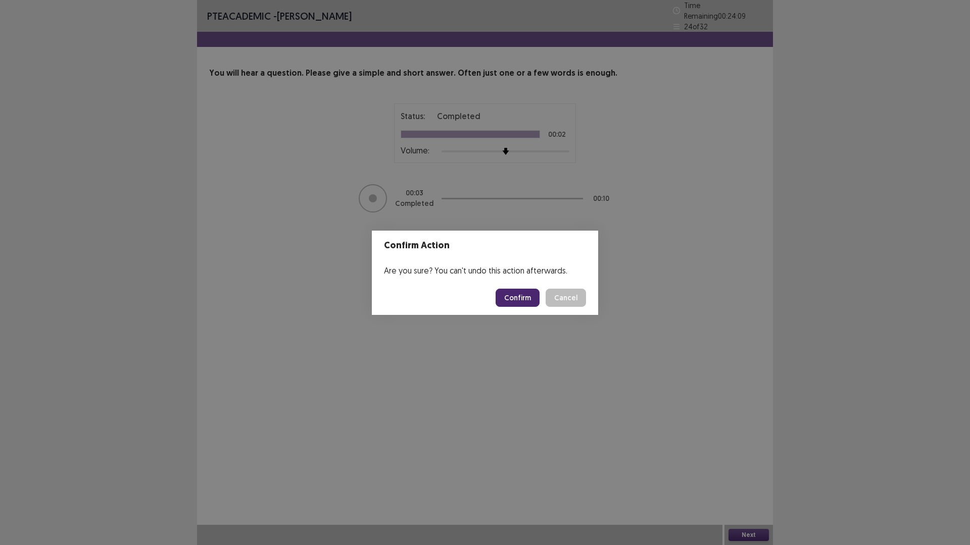
click at [528, 301] on button "Confirm" at bounding box center [517, 298] width 44 height 18
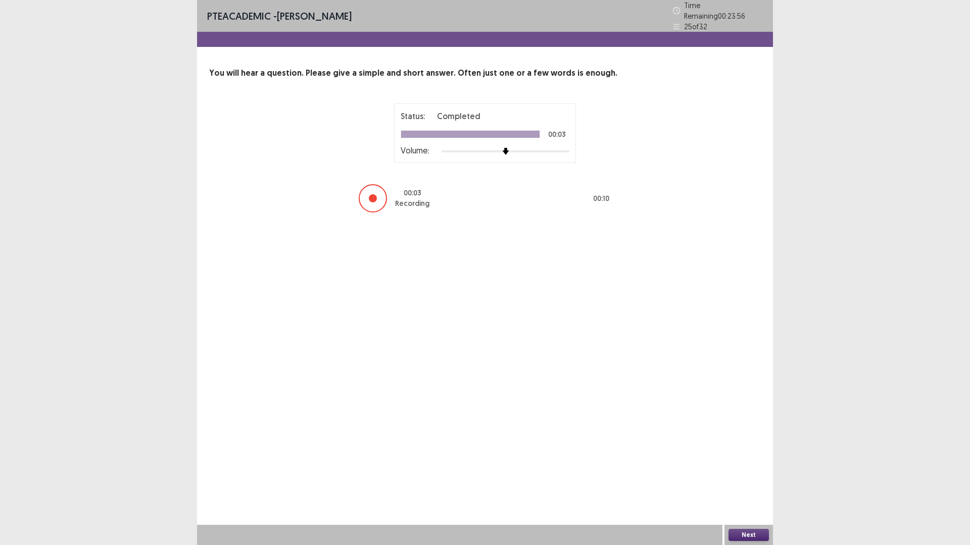
click at [758, 477] on div "Next" at bounding box center [748, 535] width 48 height 20
click at [754, 477] on button "Next" at bounding box center [748, 535] width 40 height 12
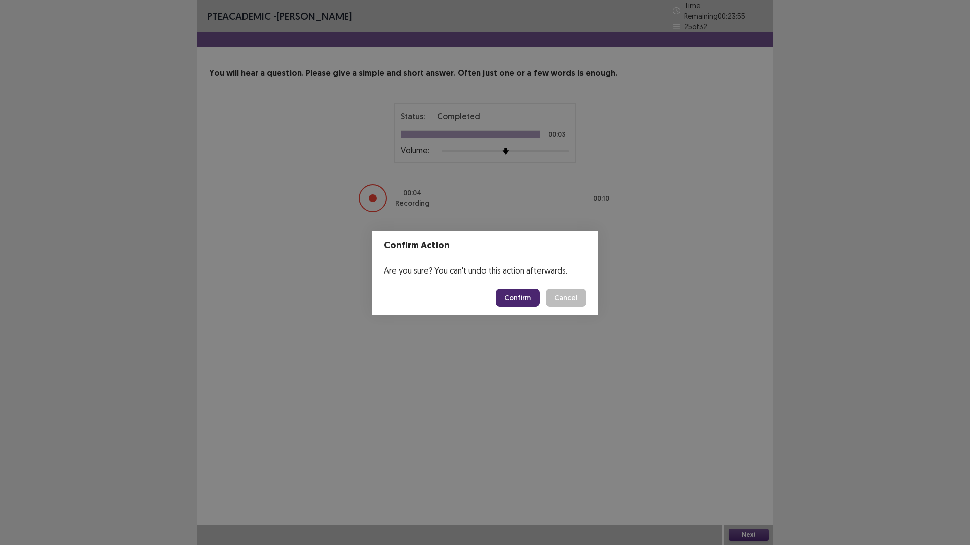
click at [527, 300] on button "Confirm" at bounding box center [517, 298] width 44 height 18
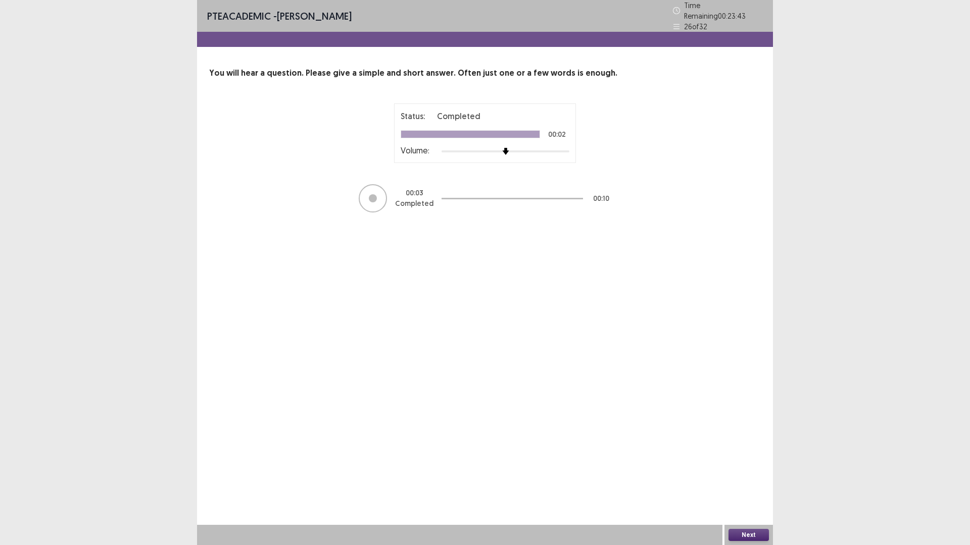
click at [757, 477] on button "Next" at bounding box center [748, 535] width 40 height 12
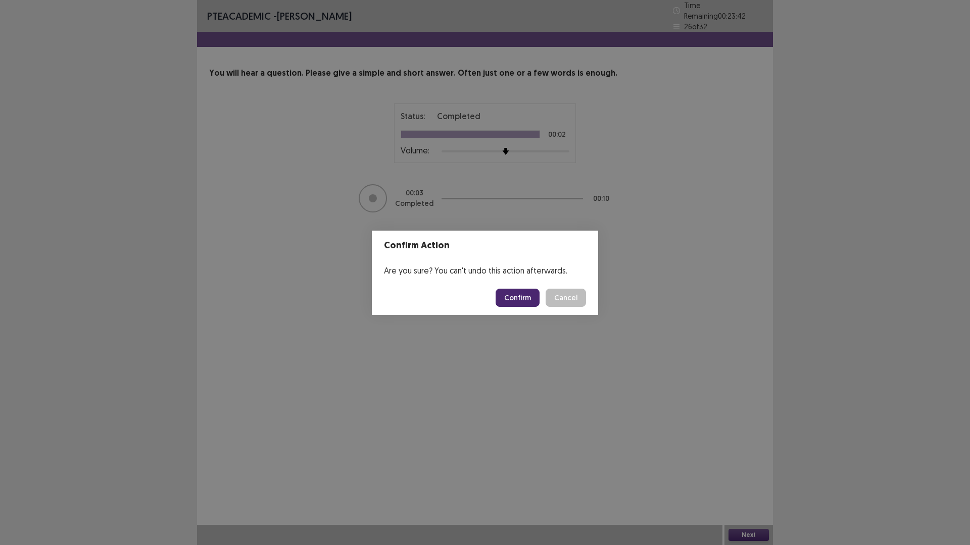
click at [534, 302] on button "Confirm" at bounding box center [517, 298] width 44 height 18
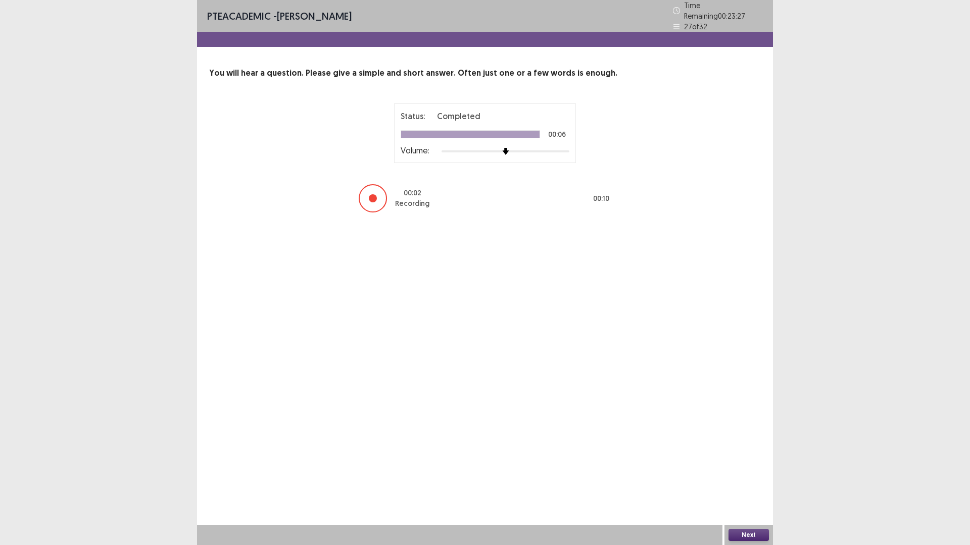
click at [764, 477] on button "Next" at bounding box center [748, 535] width 40 height 12
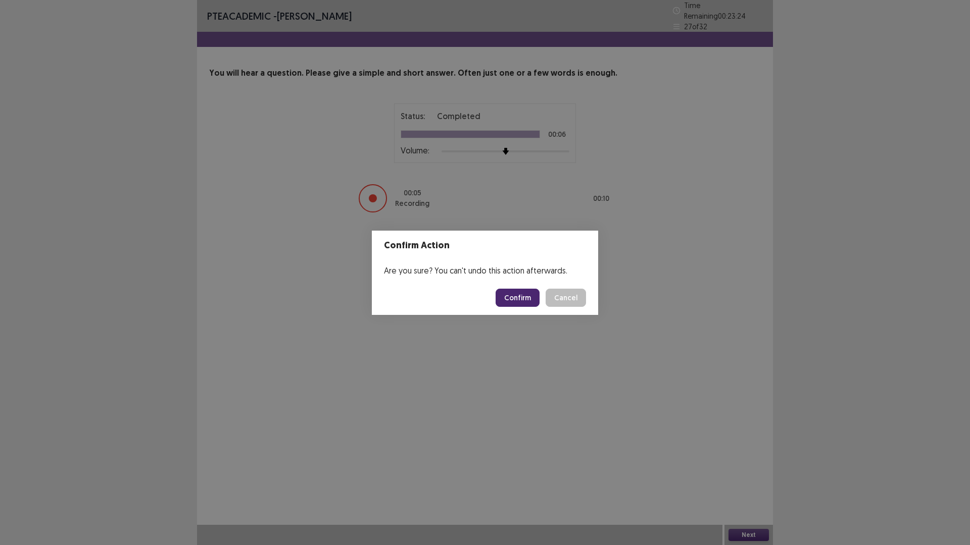
click at [525, 292] on button "Confirm" at bounding box center [517, 298] width 44 height 18
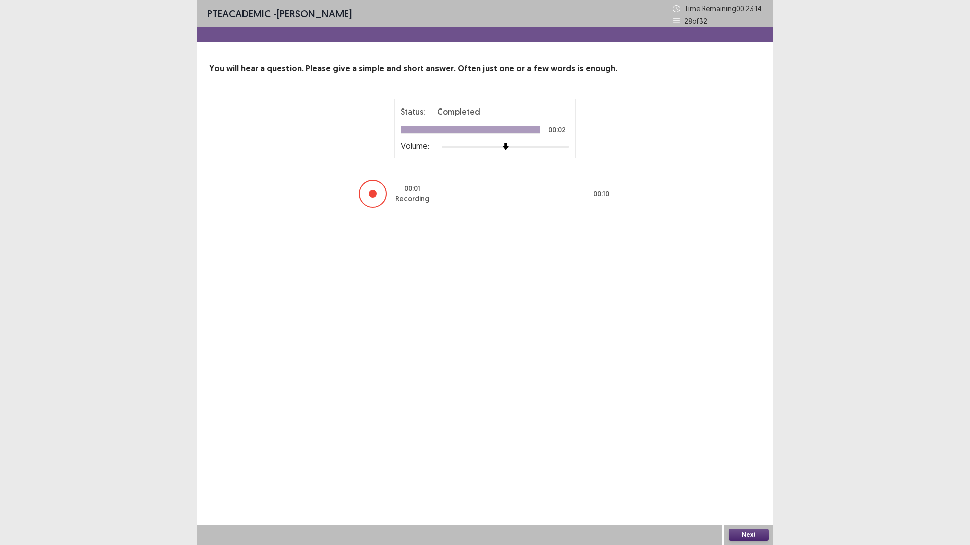
click at [743, 477] on button "Next" at bounding box center [748, 535] width 40 height 12
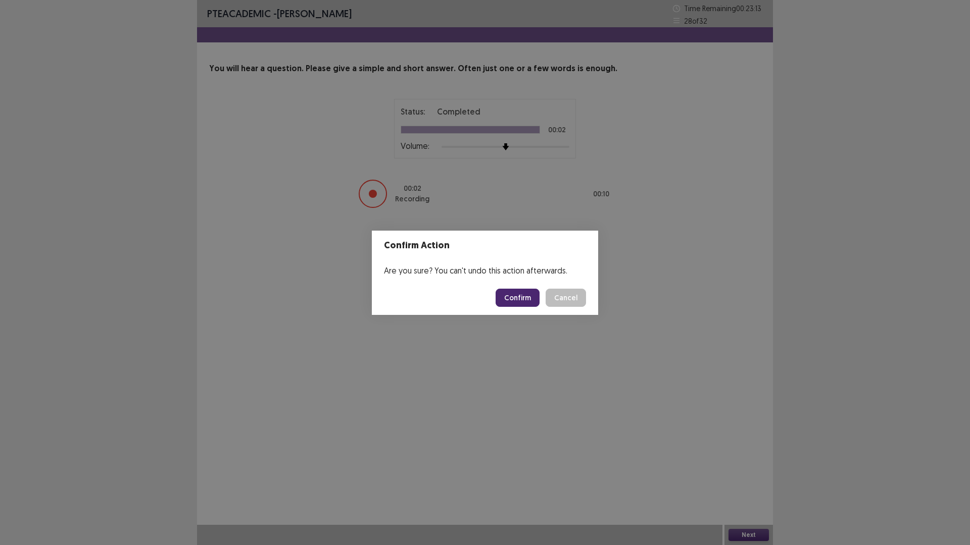
click at [522, 298] on button "Confirm" at bounding box center [517, 298] width 44 height 18
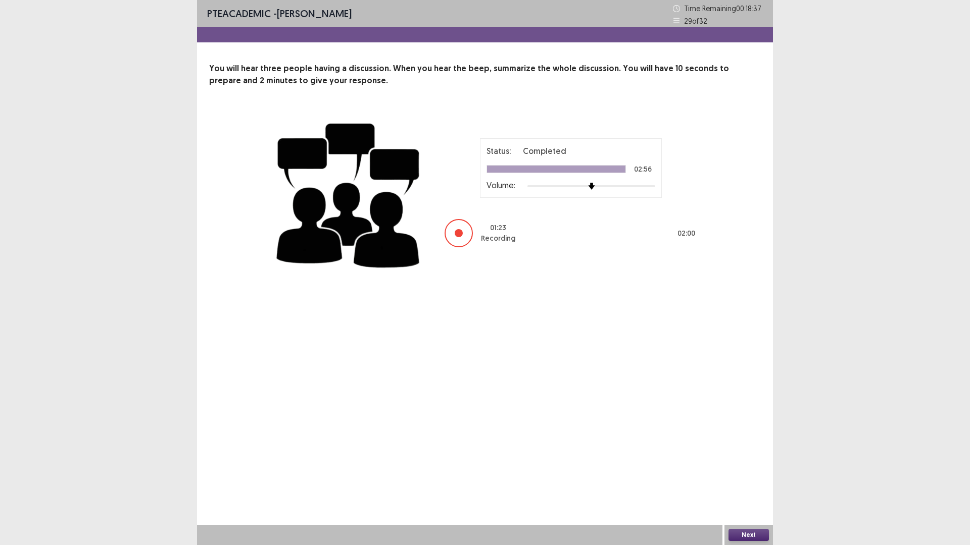
click at [750, 477] on button "Next" at bounding box center [748, 535] width 40 height 12
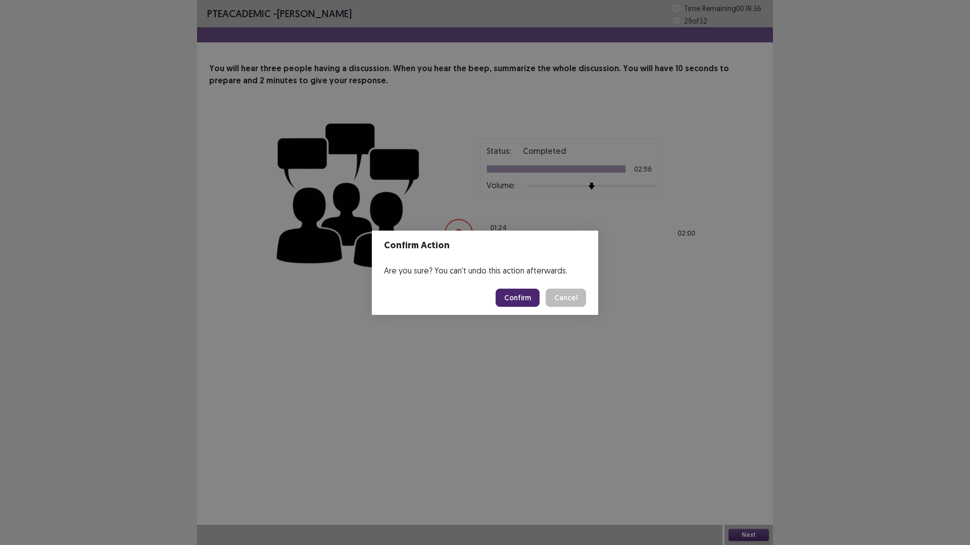
click at [523, 300] on button "Confirm" at bounding box center [517, 298] width 44 height 18
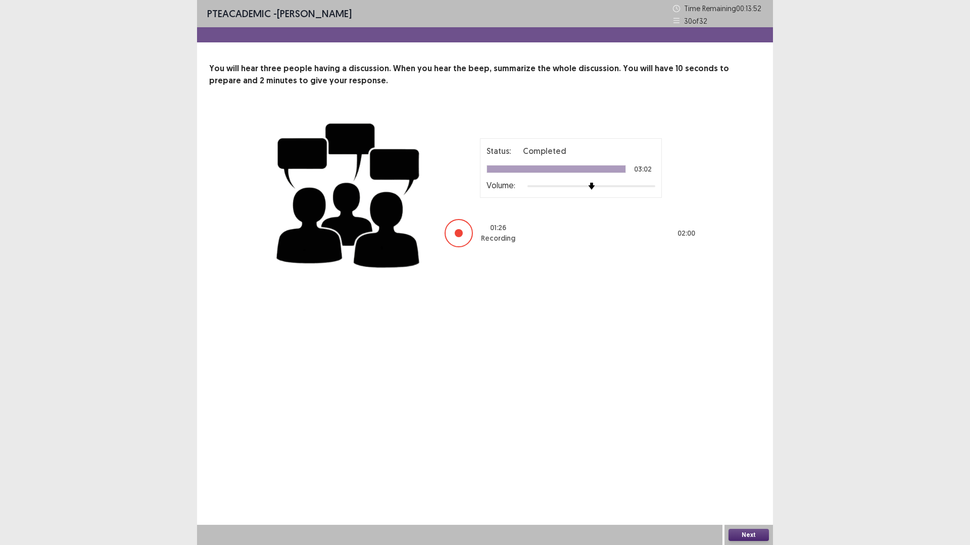
click at [750, 477] on button "Next" at bounding box center [748, 535] width 40 height 12
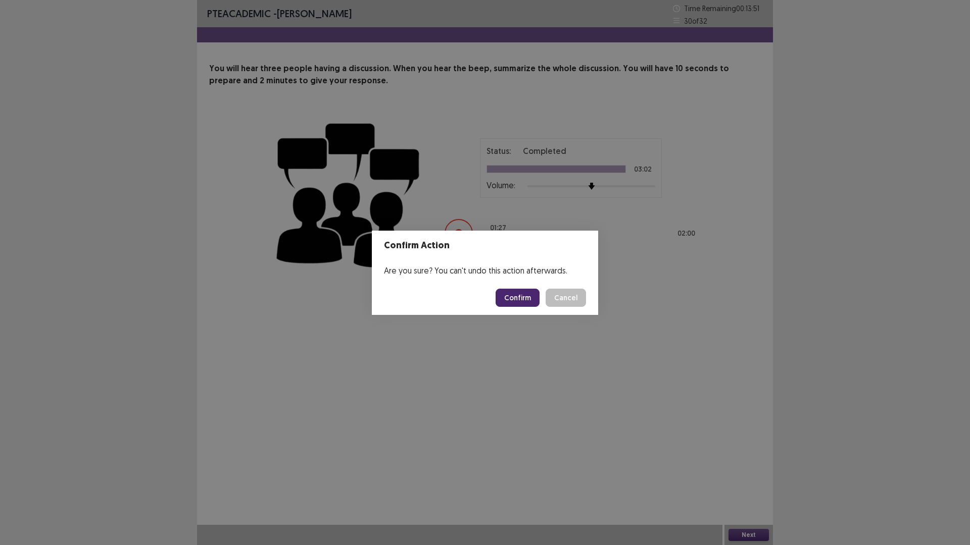
click at [525, 297] on button "Confirm" at bounding box center [517, 298] width 44 height 18
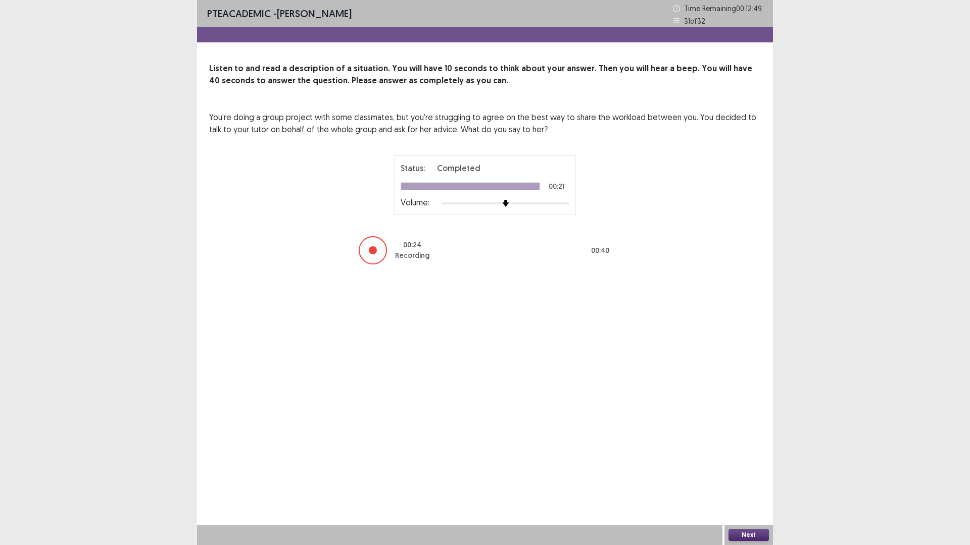
click at [751, 477] on button "Next" at bounding box center [748, 535] width 40 height 12
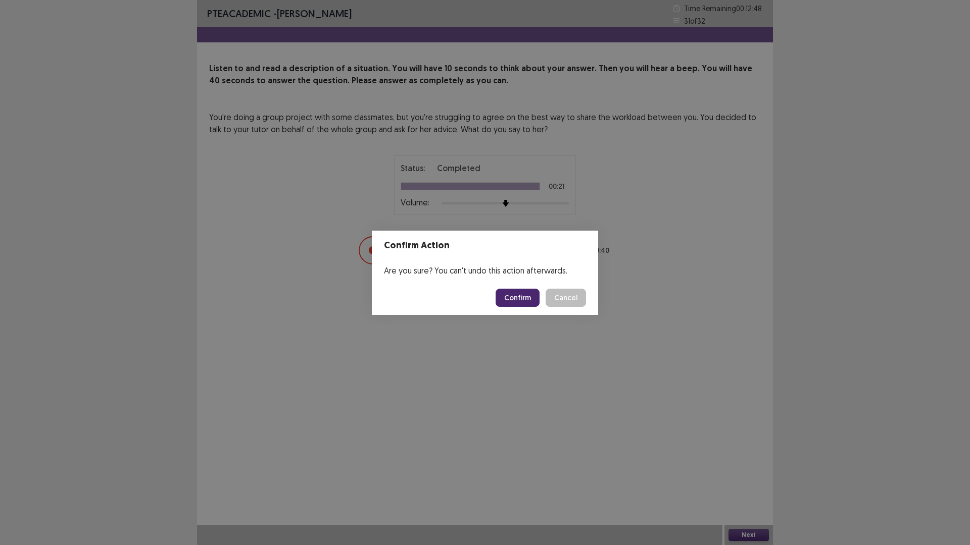
click at [522, 299] on button "Confirm" at bounding box center [517, 298] width 44 height 18
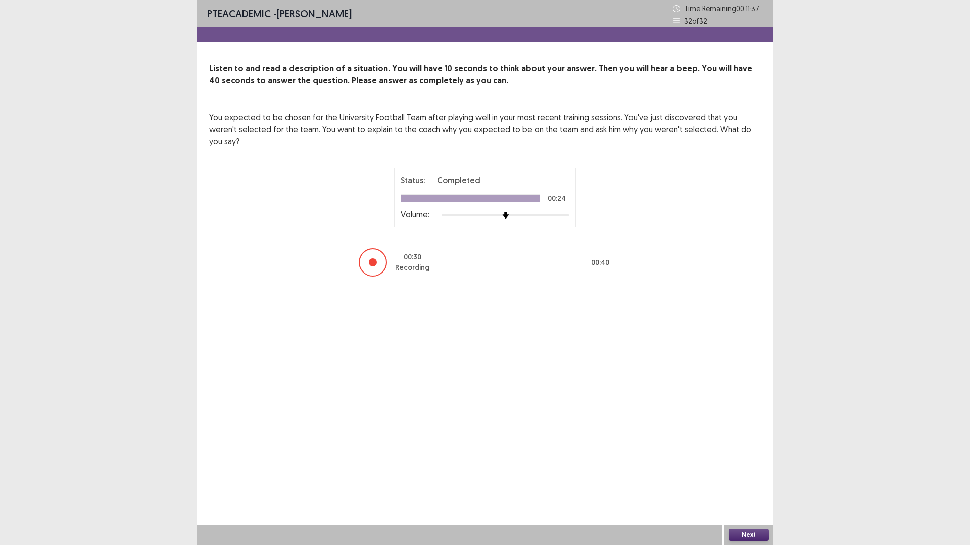
click at [752, 477] on button "Next" at bounding box center [748, 535] width 40 height 12
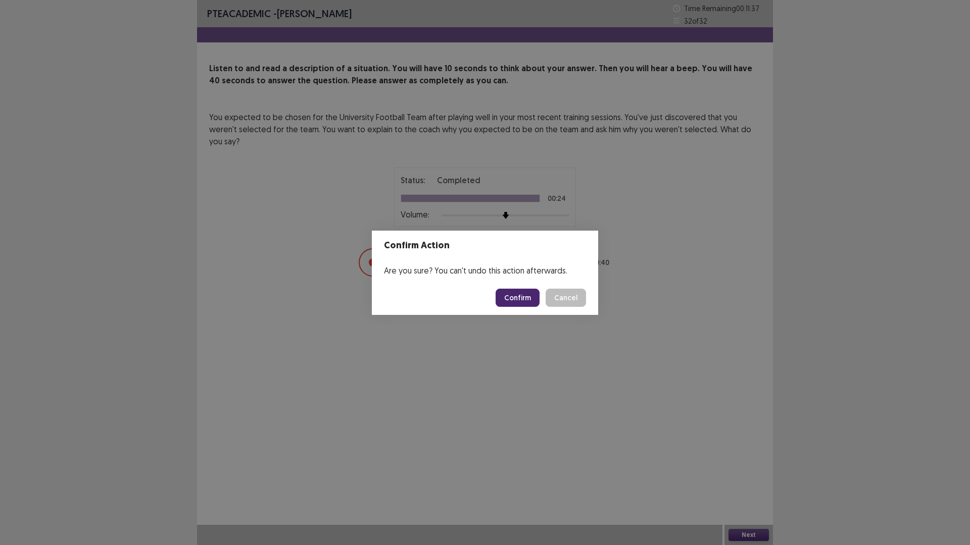
click at [524, 293] on button "Confirm" at bounding box center [517, 298] width 44 height 18
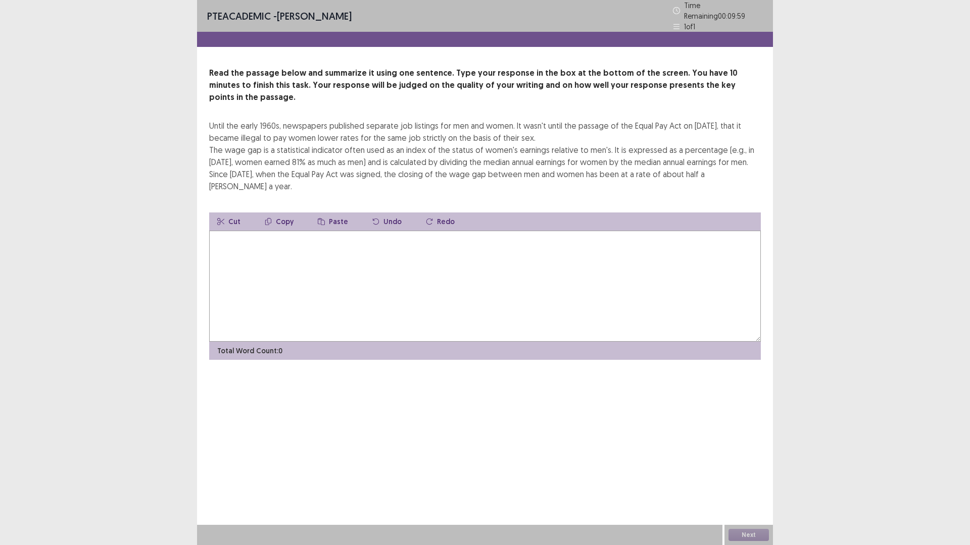
click at [473, 267] on textarea at bounding box center [484, 286] width 551 height 111
click at [461, 254] on textarea at bounding box center [484, 286] width 551 height 111
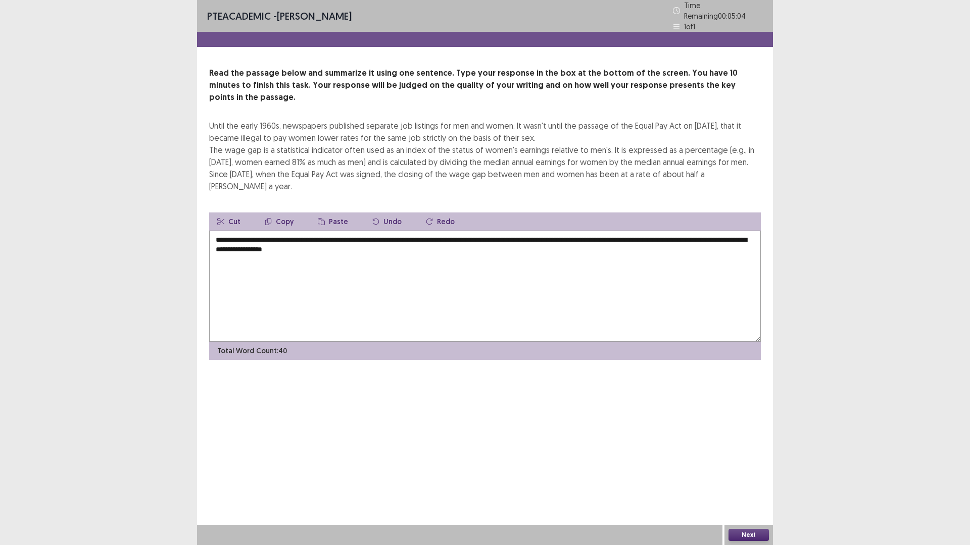
drag, startPoint x: 327, startPoint y: 222, endPoint x: 282, endPoint y: 221, distance: 45.0
click at [282, 231] on textarea "**********" at bounding box center [484, 286] width 551 height 111
click at [304, 231] on textarea "**********" at bounding box center [484, 286] width 551 height 111
click at [359, 231] on textarea "**********" at bounding box center [484, 286] width 551 height 111
click at [385, 231] on textarea "**********" at bounding box center [484, 286] width 551 height 111
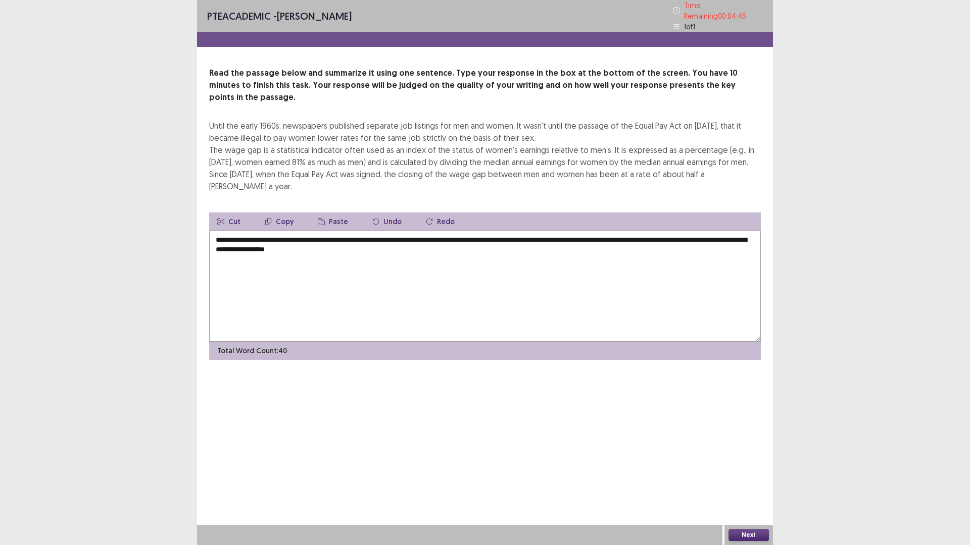
click at [393, 231] on textarea "**********" at bounding box center [484, 286] width 551 height 111
click at [457, 231] on textarea "**********" at bounding box center [484, 286] width 551 height 111
click at [475, 231] on textarea "**********" at bounding box center [484, 286] width 551 height 111
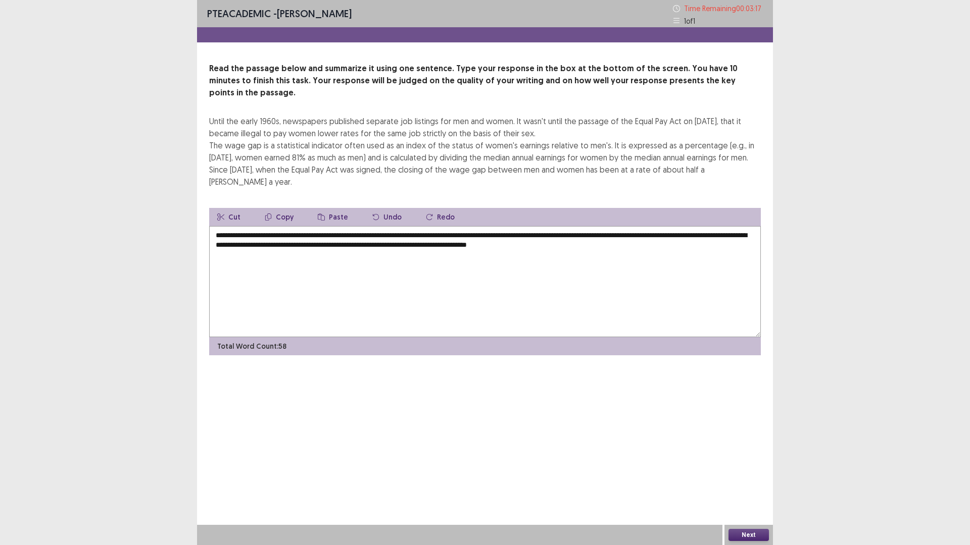
click at [483, 226] on textarea "**********" at bounding box center [484, 281] width 551 height 111
click at [475, 226] on textarea "**********" at bounding box center [484, 281] width 551 height 111
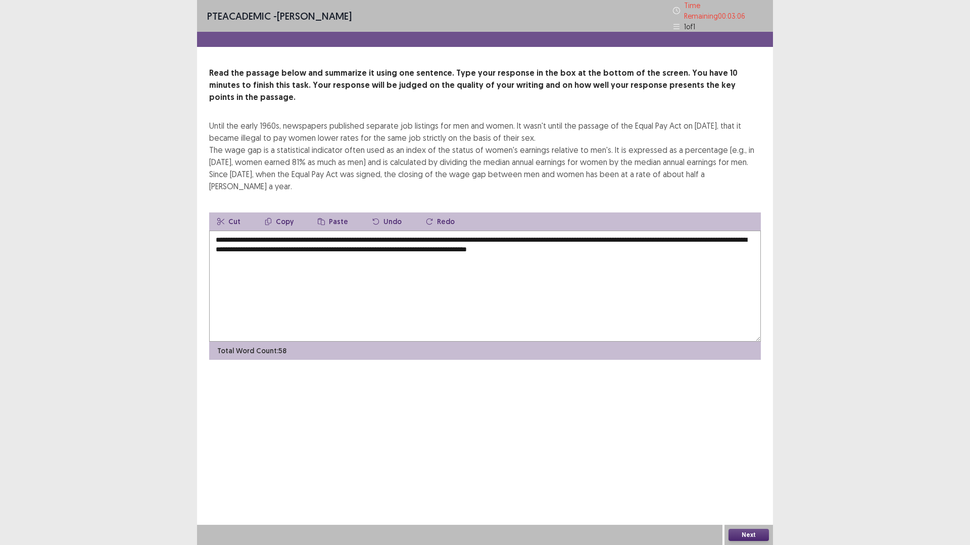
click at [232, 231] on textarea "**********" at bounding box center [484, 286] width 551 height 111
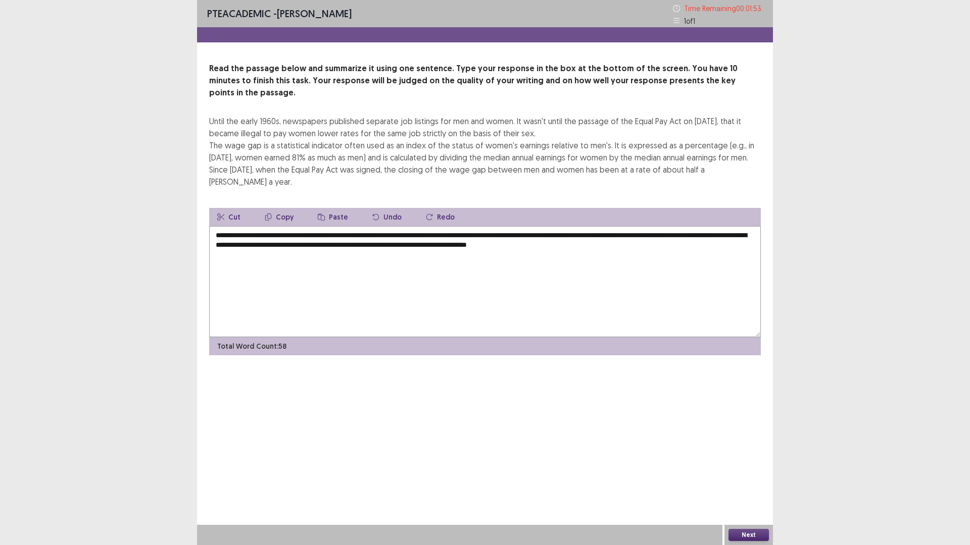
click at [642, 226] on textarea "**********" at bounding box center [484, 281] width 551 height 111
click at [342, 226] on textarea "**********" at bounding box center [484, 281] width 551 height 111
click at [540, 226] on textarea "**********" at bounding box center [484, 281] width 551 height 111
drag, startPoint x: 741, startPoint y: 213, endPoint x: 733, endPoint y: 213, distance: 7.6
click at [733, 226] on textarea "**********" at bounding box center [484, 281] width 551 height 111
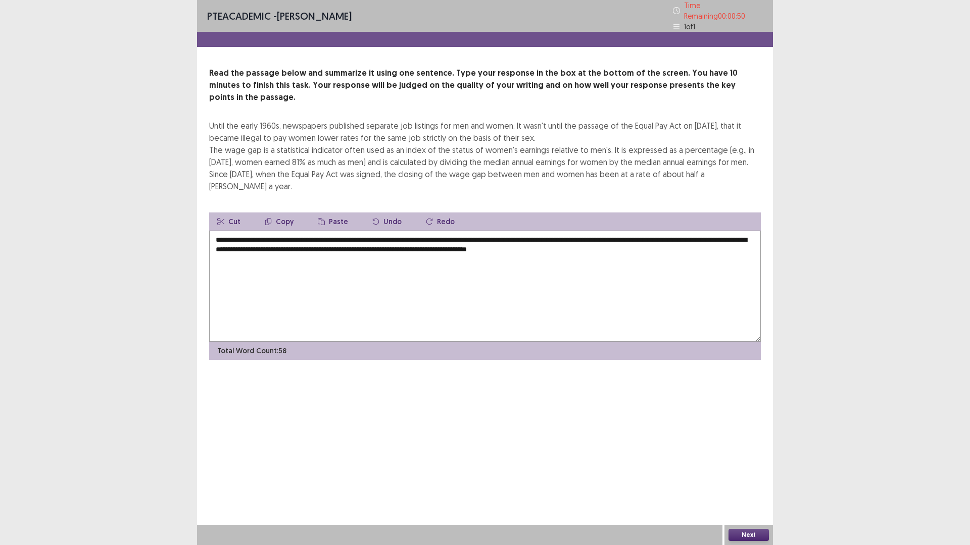
drag, startPoint x: 557, startPoint y: 214, endPoint x: 548, endPoint y: 212, distance: 9.2
click at [548, 231] on textarea "**********" at bounding box center [484, 286] width 551 height 111
click at [575, 231] on textarea "**********" at bounding box center [484, 286] width 551 height 111
drag, startPoint x: 717, startPoint y: 213, endPoint x: 693, endPoint y: 213, distance: 24.2
click at [693, 231] on textarea "**********" at bounding box center [484, 286] width 551 height 111
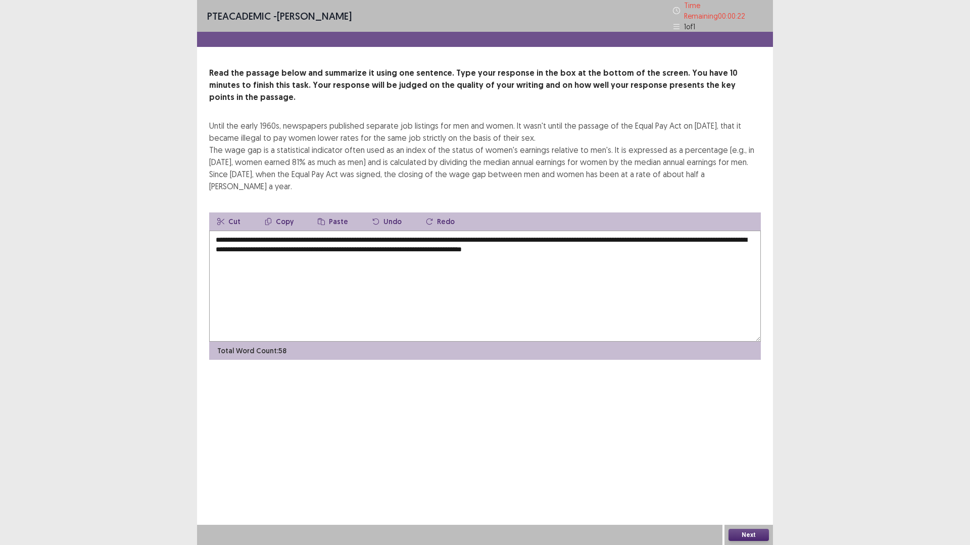
click at [598, 231] on textarea "**********" at bounding box center [484, 286] width 551 height 111
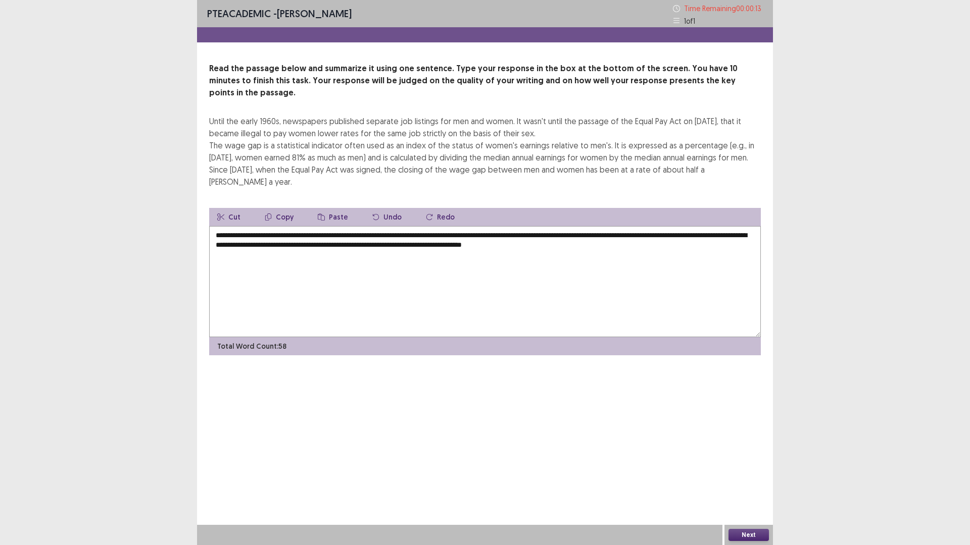
click at [557, 226] on textarea "**********" at bounding box center [484, 281] width 551 height 111
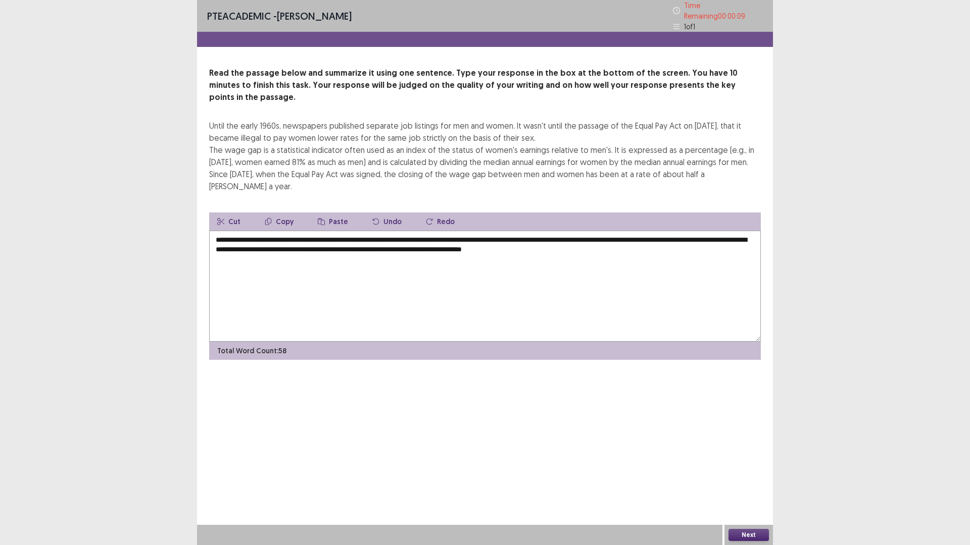
type textarea "**********"
click at [752, 477] on button "Next" at bounding box center [748, 535] width 40 height 12
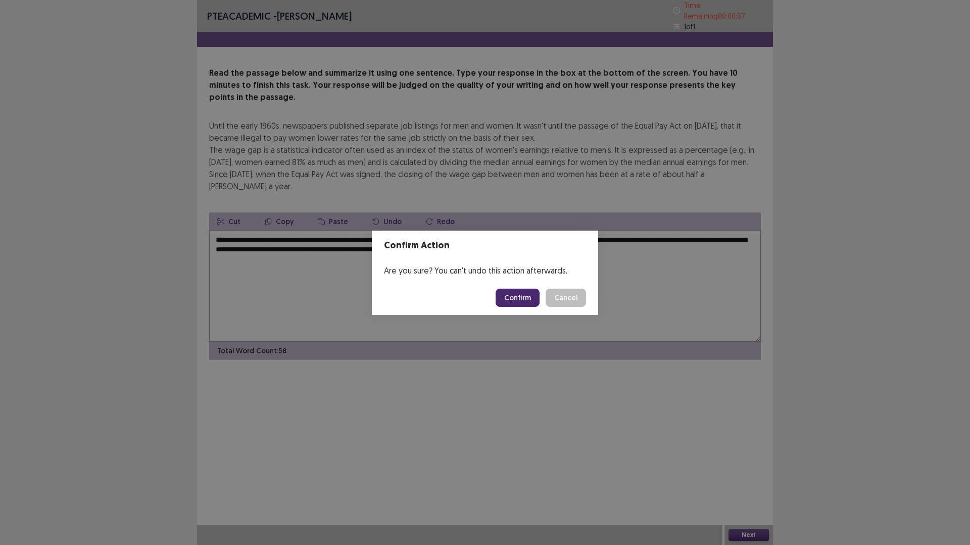
click at [525, 301] on button "Confirm" at bounding box center [517, 298] width 44 height 18
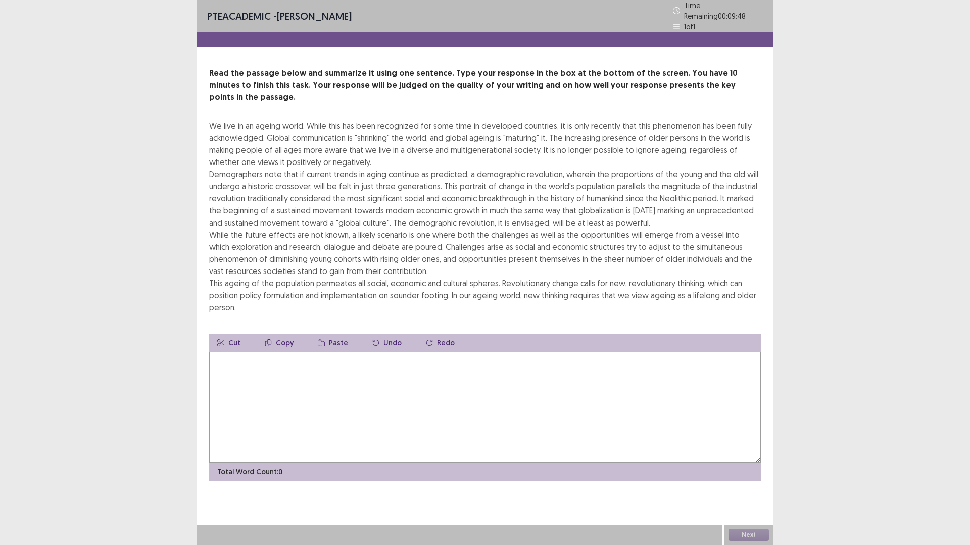
click at [484, 377] on textarea at bounding box center [484, 407] width 551 height 111
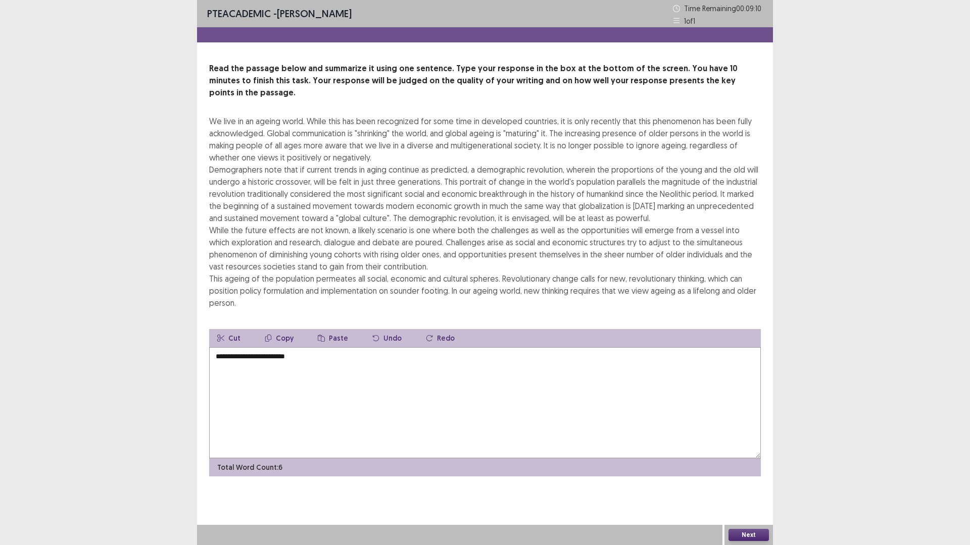
drag, startPoint x: 404, startPoint y: 182, endPoint x: 542, endPoint y: 184, distance: 137.4
click at [542, 184] on div "We live in an ageing world. While this has been recognized for some time in dev…" at bounding box center [484, 212] width 551 height 194
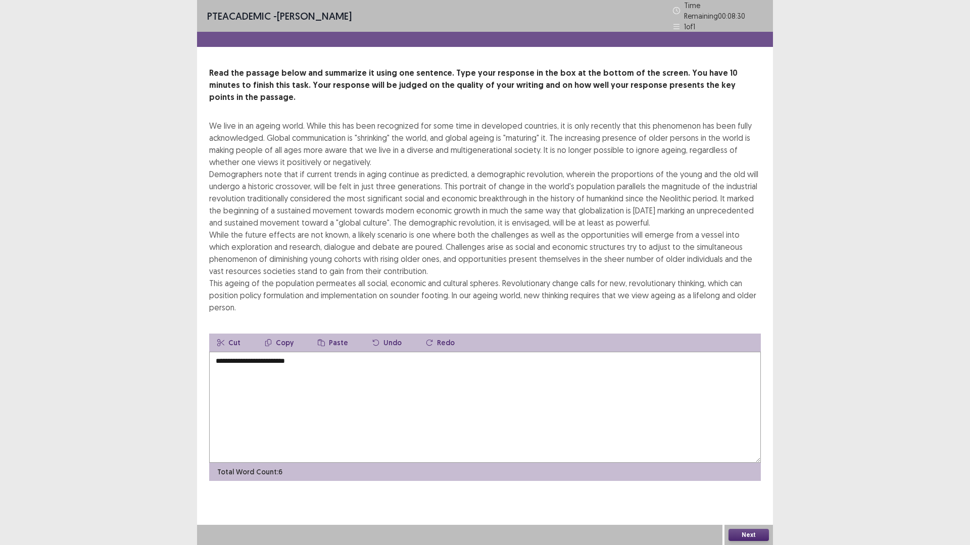
click at [401, 352] on textarea "**********" at bounding box center [484, 407] width 551 height 111
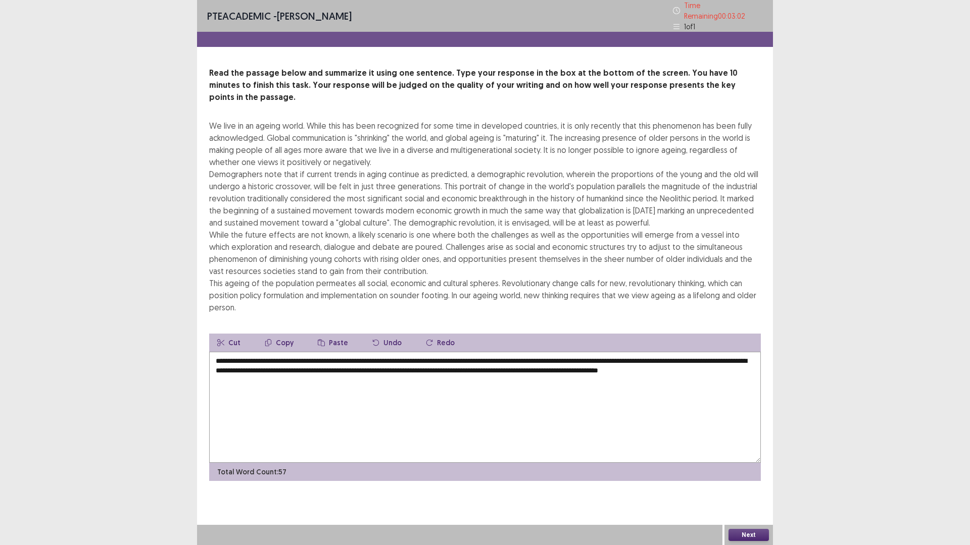
click at [240, 366] on textarea "**********" at bounding box center [484, 407] width 551 height 111
click at [298, 366] on textarea "**********" at bounding box center [484, 407] width 551 height 111
drag, startPoint x: 262, startPoint y: 347, endPoint x: 268, endPoint y: 346, distance: 6.1
click at [268, 352] on textarea "**********" at bounding box center [484, 407] width 551 height 111
click at [297, 352] on textarea "**********" at bounding box center [484, 407] width 551 height 111
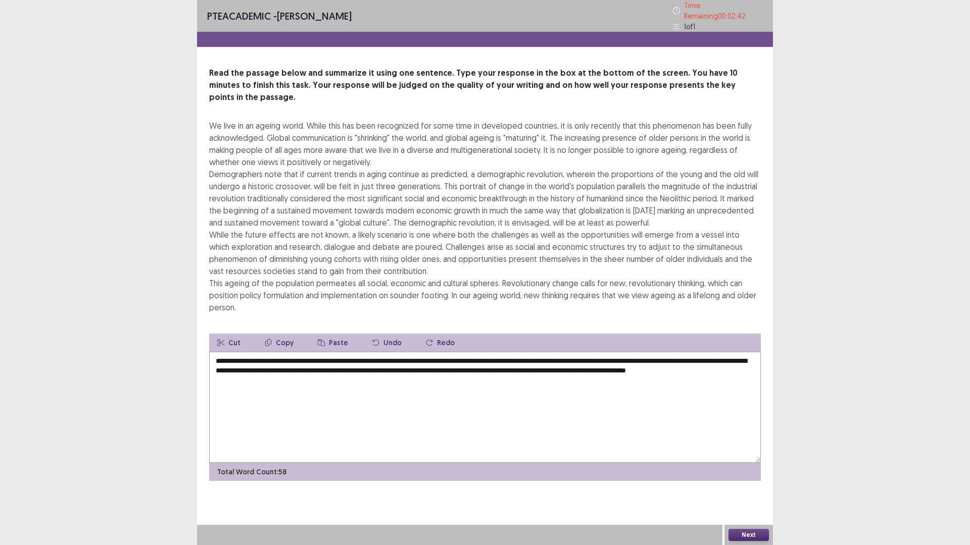
drag, startPoint x: 327, startPoint y: 346, endPoint x: 360, endPoint y: 346, distance: 33.3
click at [360, 352] on textarea "**********" at bounding box center [484, 407] width 551 height 111
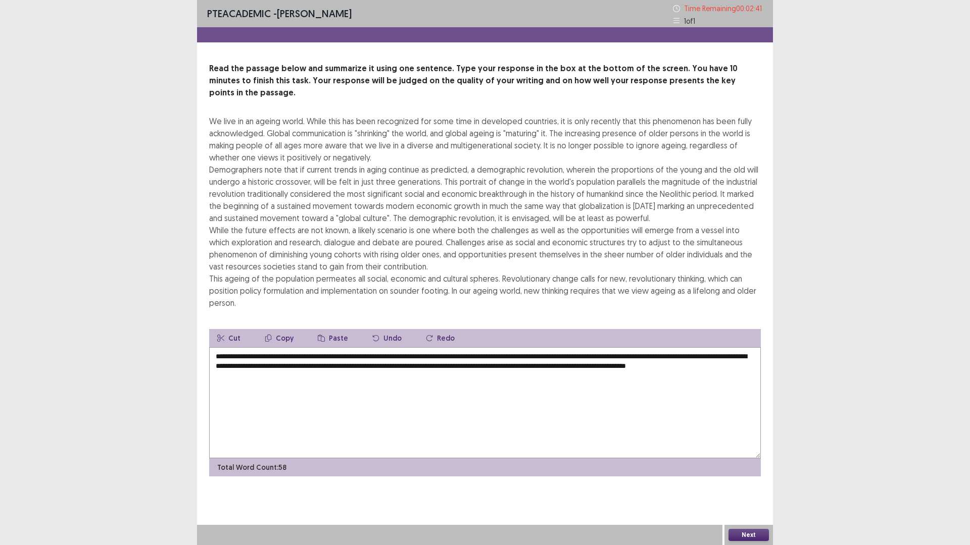
drag, startPoint x: 371, startPoint y: 346, endPoint x: 388, endPoint y: 346, distance: 17.7
click at [388, 347] on textarea "**********" at bounding box center [484, 402] width 551 height 111
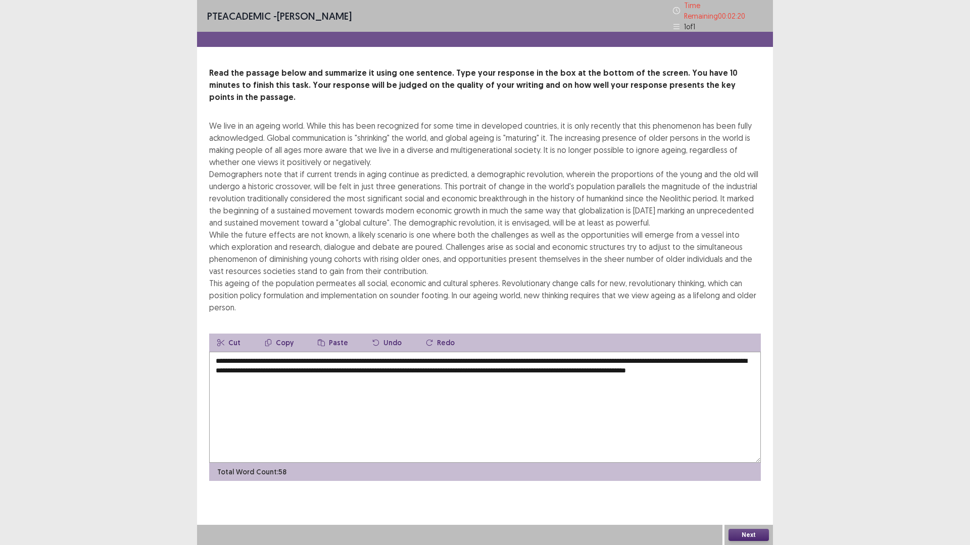
drag, startPoint x: 504, startPoint y: 345, endPoint x: 483, endPoint y: 354, distance: 22.9
click at [483, 354] on textarea "**********" at bounding box center [484, 407] width 551 height 111
click at [497, 365] on textarea "**********" at bounding box center [484, 407] width 551 height 111
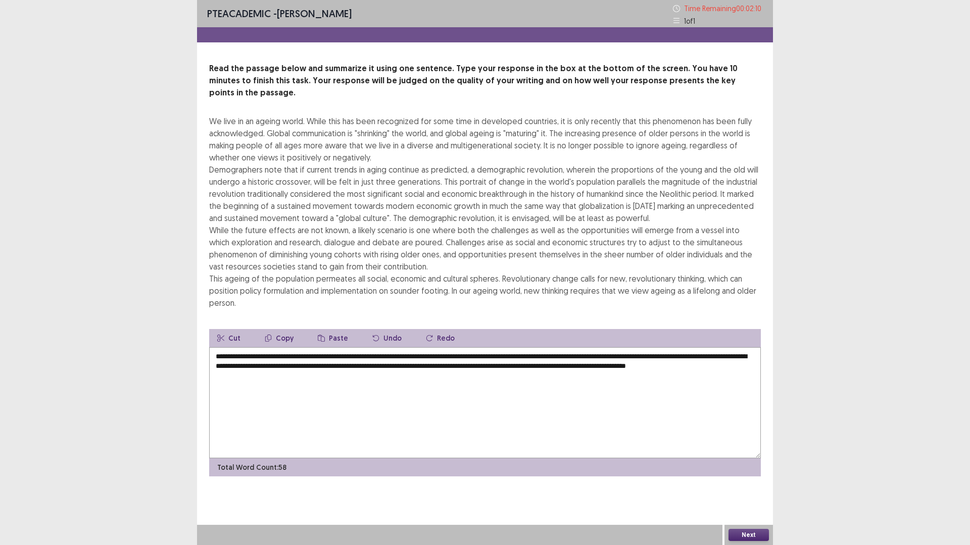
click at [348, 357] on textarea "**********" at bounding box center [484, 402] width 551 height 111
drag, startPoint x: 608, startPoint y: 356, endPoint x: 620, endPoint y: 355, distance: 12.1
click at [620, 355] on textarea "**********" at bounding box center [484, 402] width 551 height 111
drag, startPoint x: 650, startPoint y: 354, endPoint x: 670, endPoint y: 355, distance: 20.2
click at [670, 355] on textarea "**********" at bounding box center [484, 402] width 551 height 111
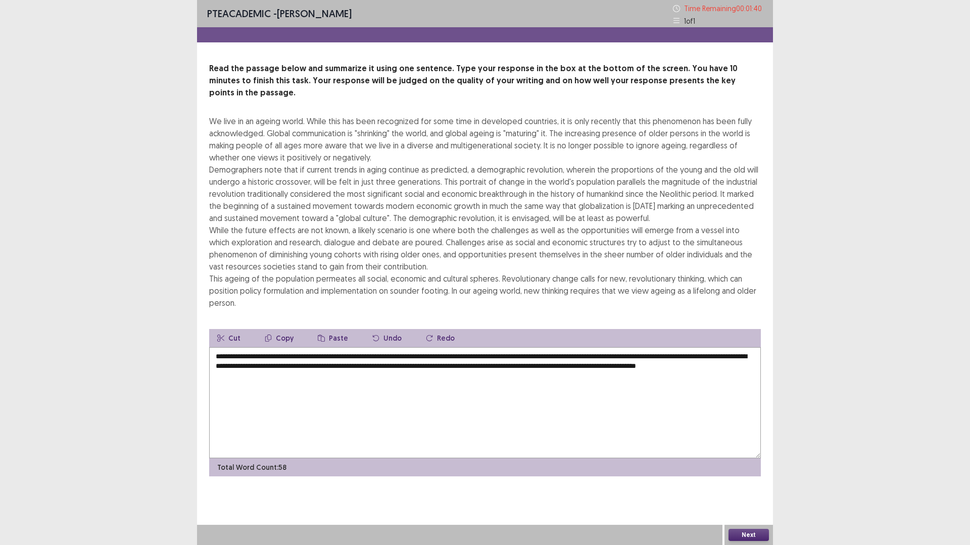
click at [556, 359] on textarea "**********" at bounding box center [484, 402] width 551 height 111
click at [333, 370] on textarea "**********" at bounding box center [484, 402] width 551 height 111
drag, startPoint x: 521, startPoint y: 346, endPoint x: 612, endPoint y: 346, distance: 90.9
click at [612, 347] on textarea "**********" at bounding box center [484, 402] width 551 height 111
click at [329, 366] on textarea "**********" at bounding box center [484, 402] width 551 height 111
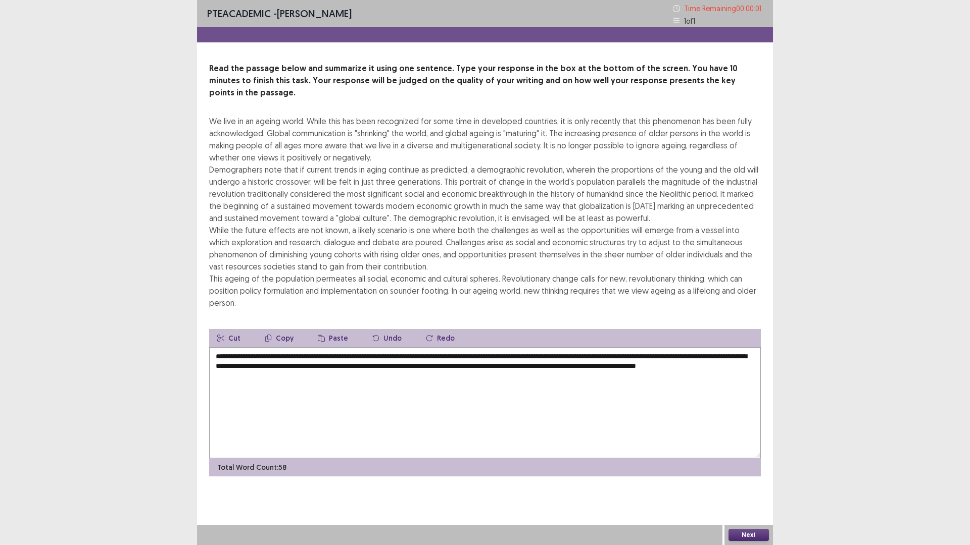
type textarea "**********"
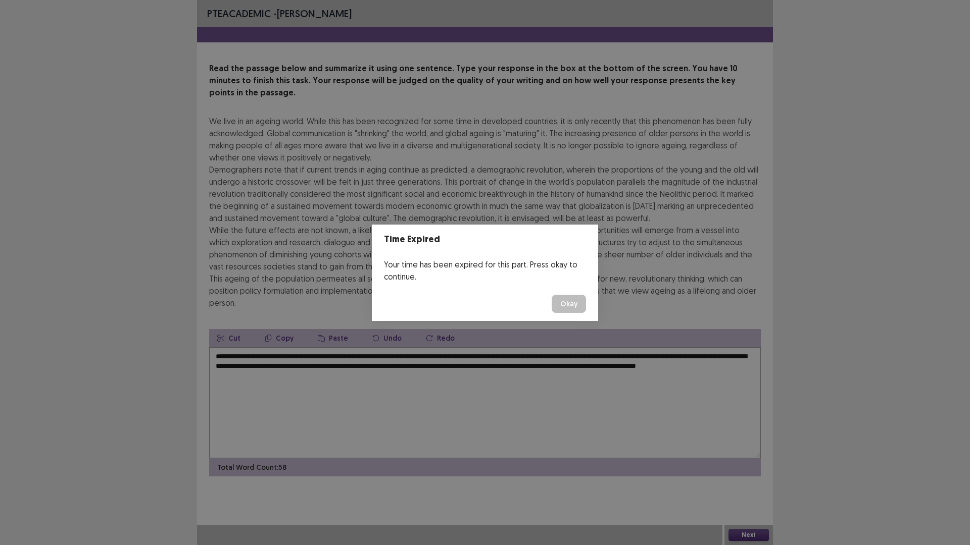
click at [571, 306] on button "Okay" at bounding box center [568, 304] width 34 height 18
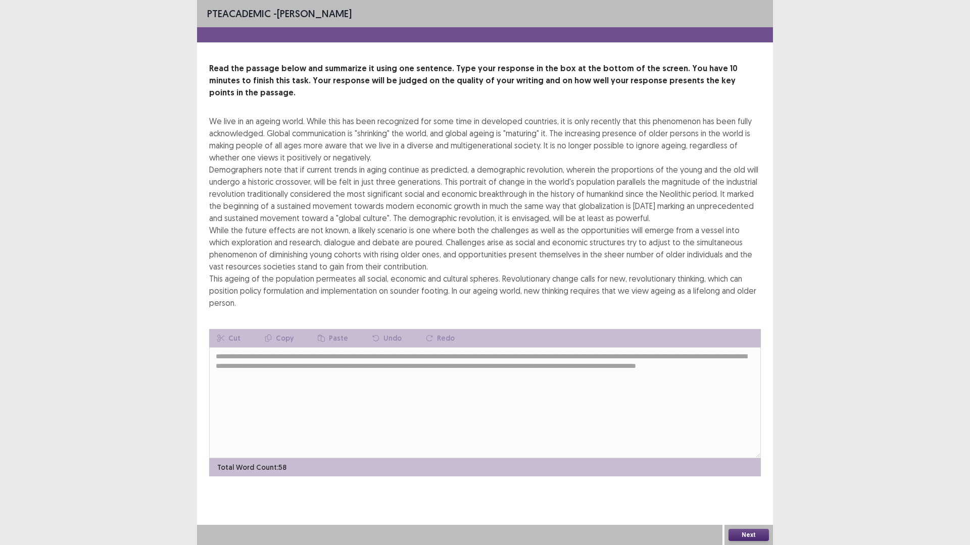
click at [754, 477] on button "Next" at bounding box center [748, 535] width 40 height 12
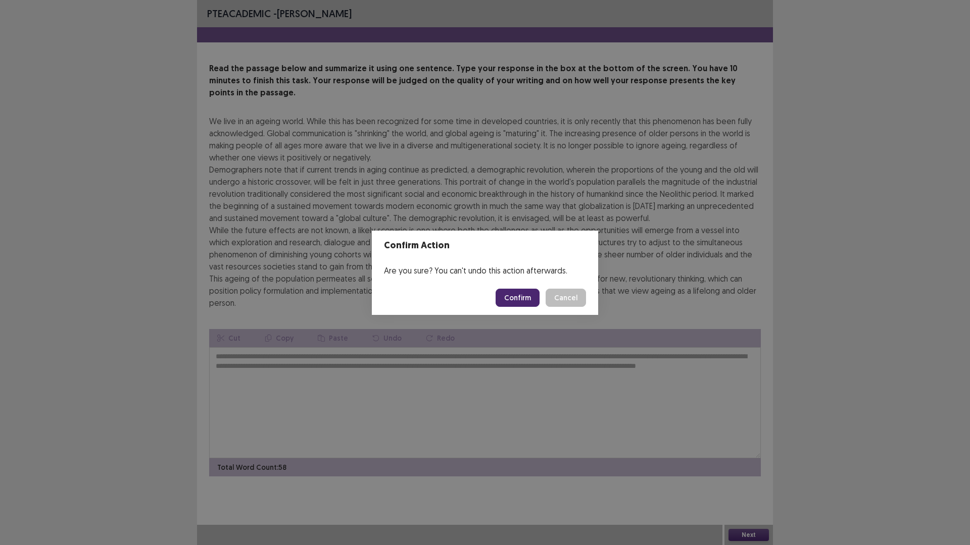
click at [523, 298] on button "Confirm" at bounding box center [517, 298] width 44 height 18
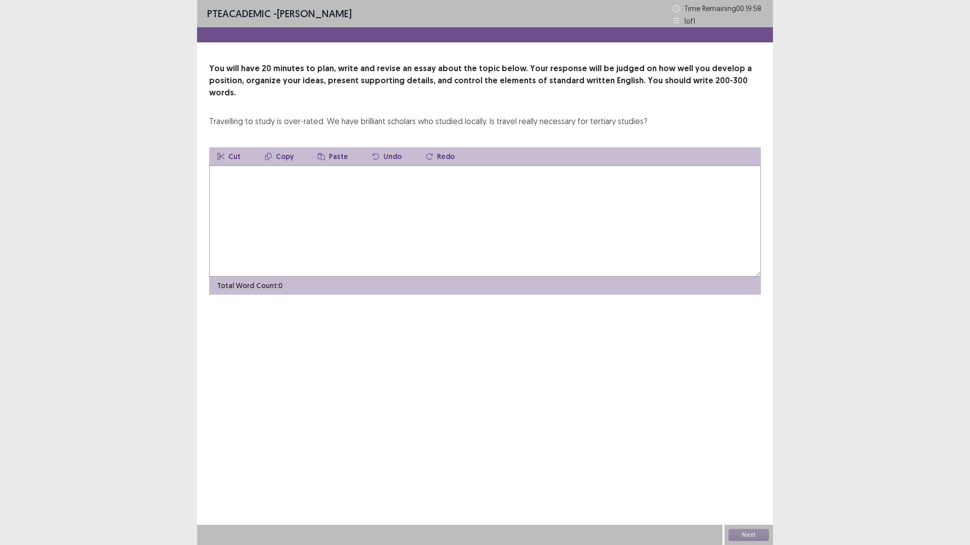
drag, startPoint x: 417, startPoint y: 195, endPoint x: 422, endPoint y: 197, distance: 5.9
click at [418, 195] on textarea at bounding box center [484, 221] width 551 height 111
click at [588, 207] on textarea at bounding box center [484, 221] width 551 height 111
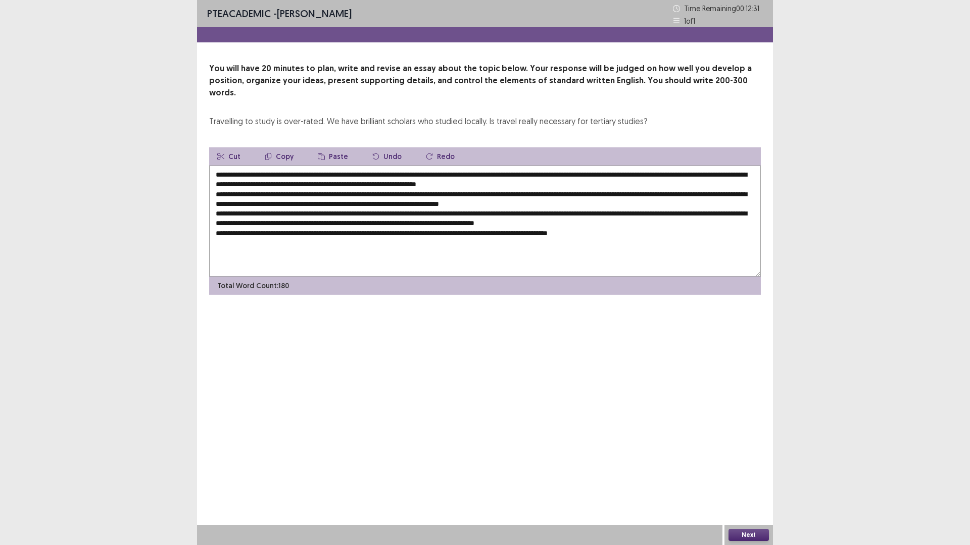
click at [578, 224] on textarea at bounding box center [484, 221] width 551 height 111
click at [276, 166] on textarea at bounding box center [484, 221] width 551 height 111
click at [277, 166] on textarea at bounding box center [484, 221] width 551 height 111
drag, startPoint x: 263, startPoint y: 166, endPoint x: 229, endPoint y: 164, distance: 33.4
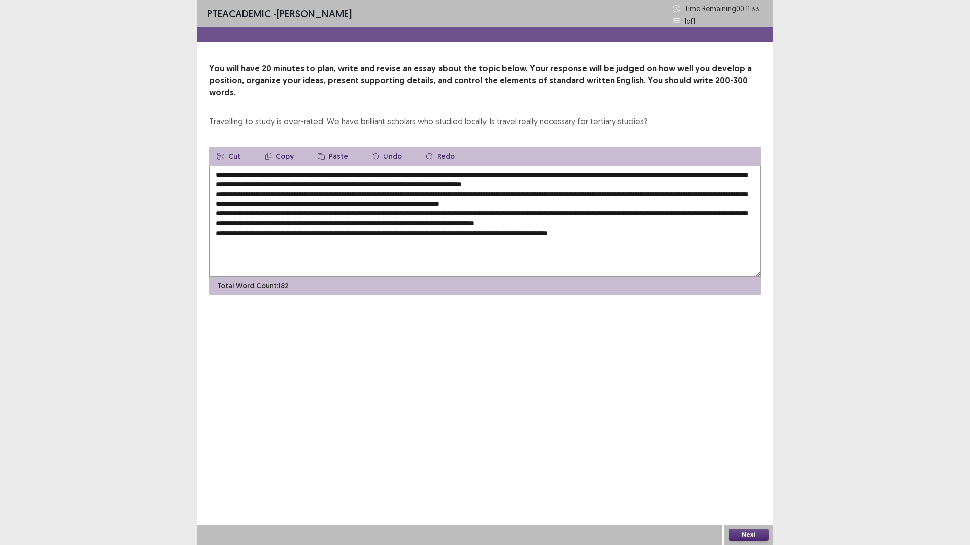
click at [229, 166] on textarea at bounding box center [484, 221] width 551 height 111
click at [247, 166] on textarea at bounding box center [484, 221] width 551 height 111
click at [470, 174] on textarea at bounding box center [484, 221] width 551 height 111
drag, startPoint x: 488, startPoint y: 175, endPoint x: 472, endPoint y: 174, distance: 16.2
click at [472, 174] on textarea at bounding box center [484, 221] width 551 height 111
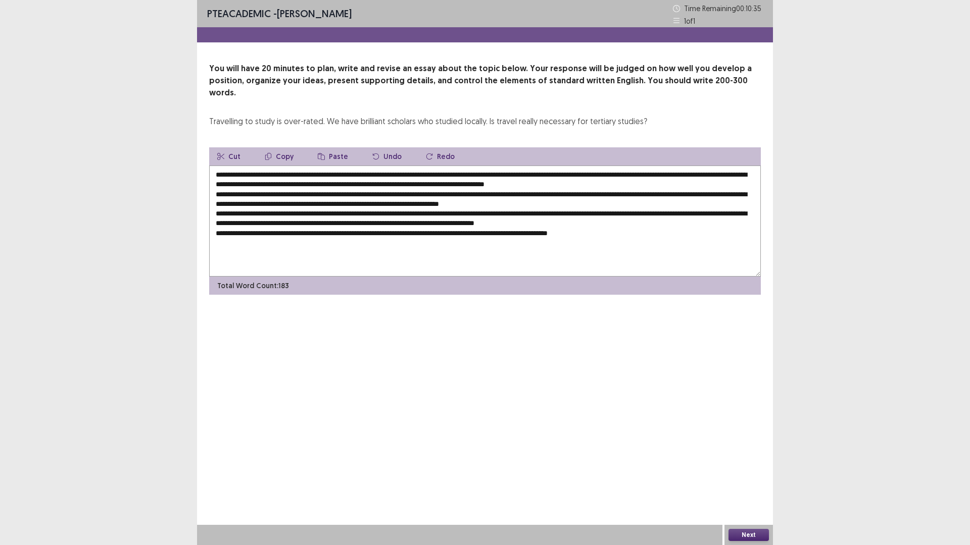
click at [491, 172] on textarea at bounding box center [484, 221] width 551 height 111
click at [545, 173] on textarea at bounding box center [484, 221] width 551 height 111
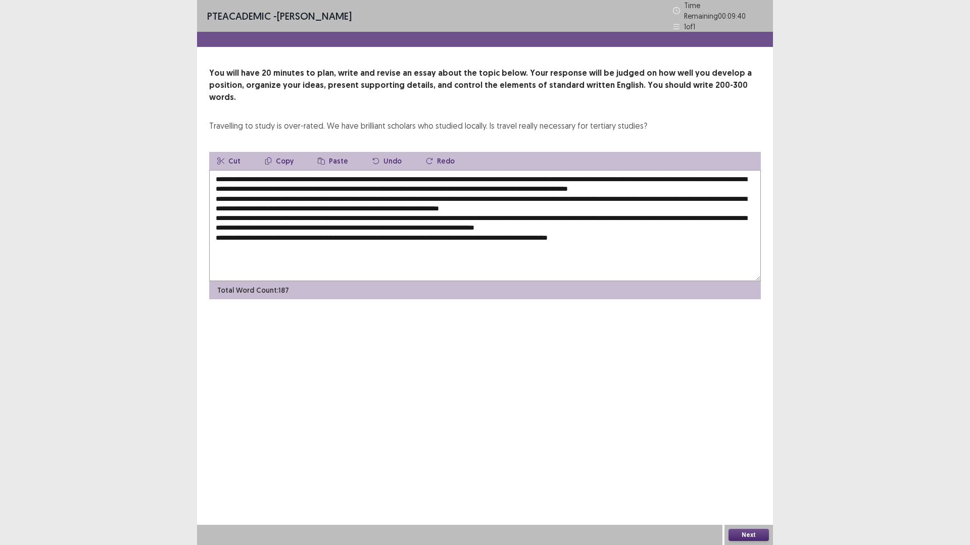
click at [573, 173] on textarea at bounding box center [484, 225] width 551 height 111
click at [594, 175] on textarea at bounding box center [484, 225] width 551 height 111
drag, startPoint x: 565, startPoint y: 173, endPoint x: 602, endPoint y: 170, distance: 38.0
click at [602, 170] on textarea at bounding box center [484, 225] width 551 height 111
drag, startPoint x: 542, startPoint y: 174, endPoint x: 603, endPoint y: 171, distance: 60.7
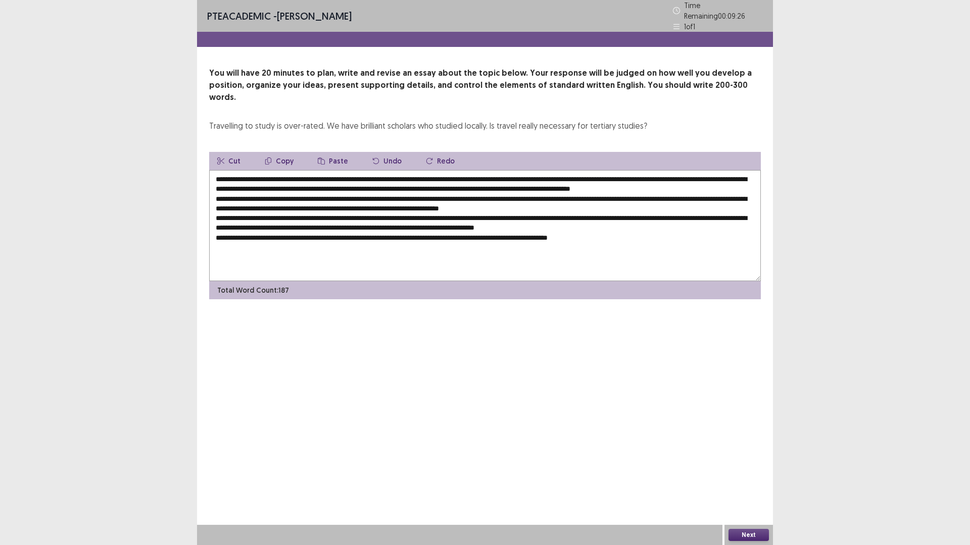
click at [603, 171] on textarea at bounding box center [484, 225] width 551 height 111
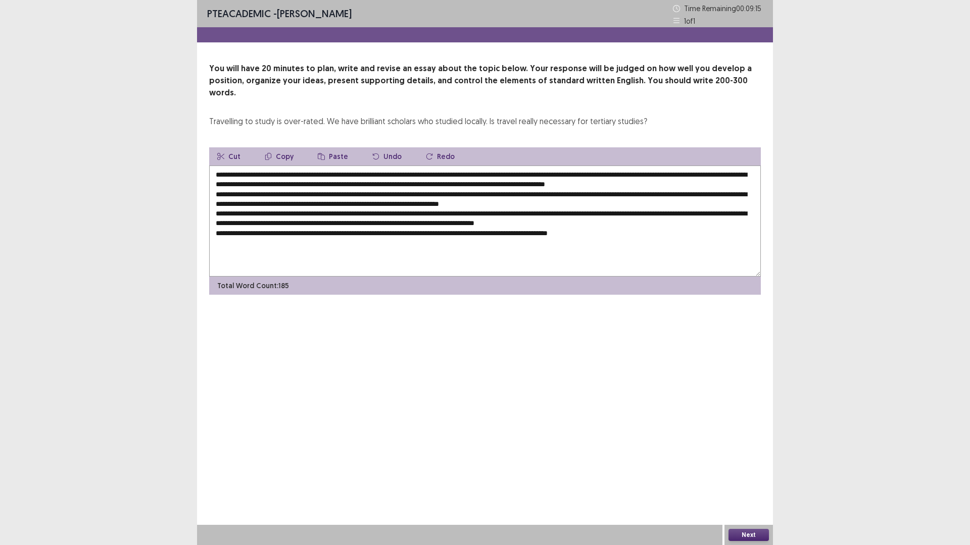
click at [609, 173] on textarea at bounding box center [484, 221] width 551 height 111
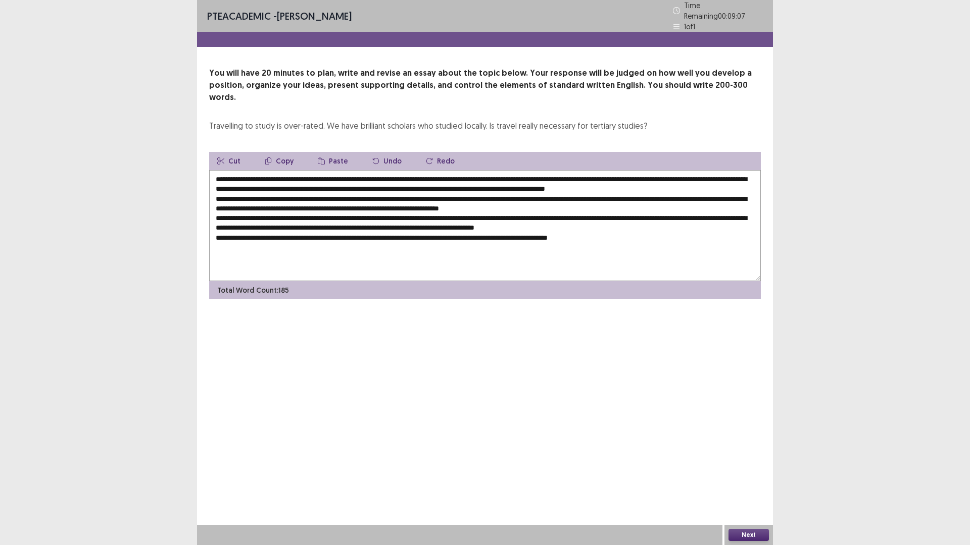
drag, startPoint x: 437, startPoint y: 175, endPoint x: 525, endPoint y: 174, distance: 87.9
click at [525, 174] on textarea at bounding box center [484, 225] width 551 height 111
click at [287, 152] on button "Copy" at bounding box center [279, 161] width 45 height 18
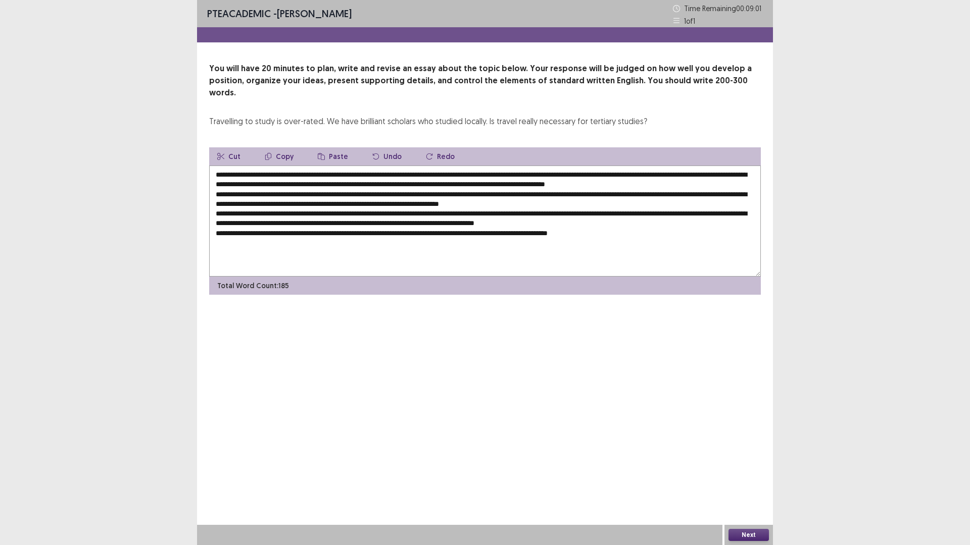
click at [616, 183] on textarea at bounding box center [484, 221] width 551 height 111
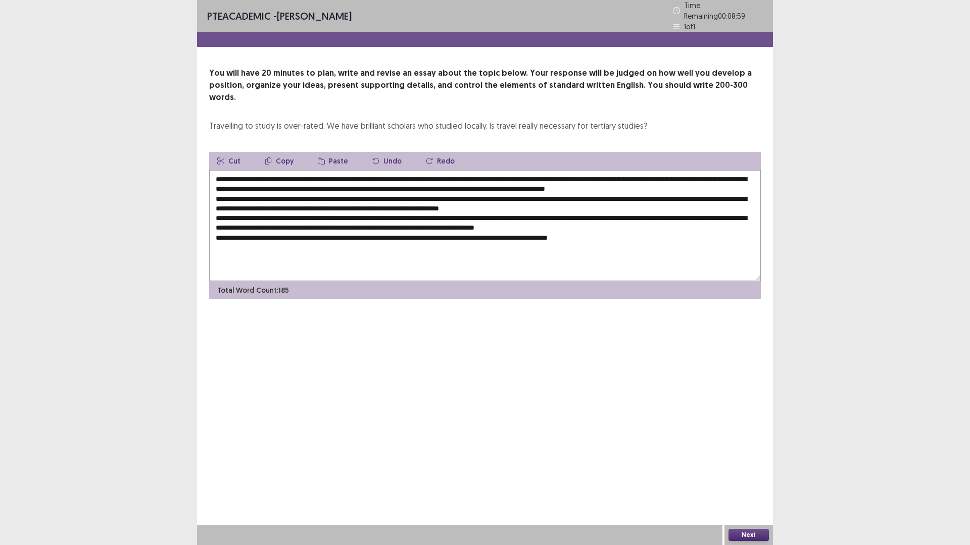
click at [325, 152] on button "Paste" at bounding box center [333, 161] width 46 height 18
click at [613, 184] on textarea at bounding box center [484, 225] width 551 height 111
click at [363, 182] on textarea at bounding box center [484, 225] width 551 height 111
drag, startPoint x: 256, startPoint y: 163, endPoint x: 311, endPoint y: 164, distance: 55.0
click at [311, 170] on textarea at bounding box center [484, 225] width 551 height 111
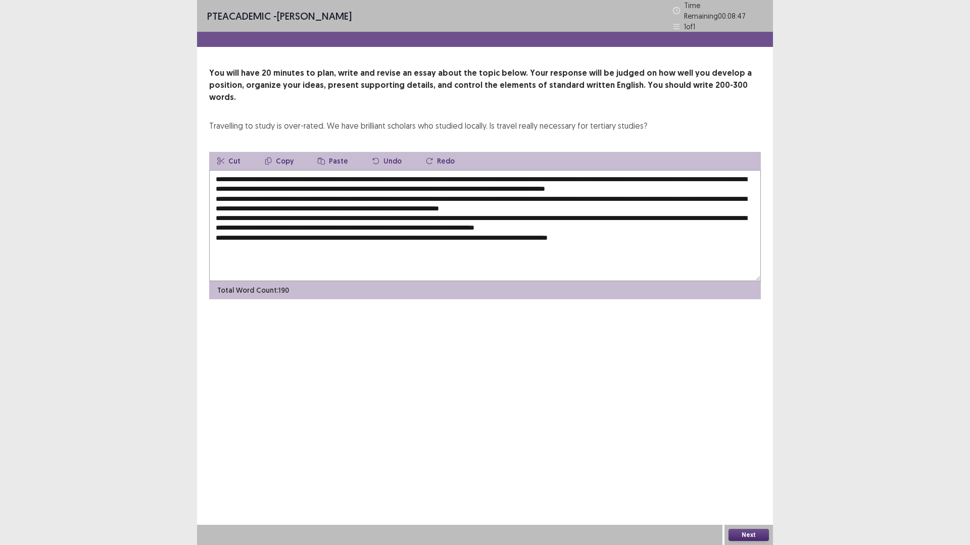
click at [281, 152] on button "Copy" at bounding box center [279, 161] width 45 height 18
click at [365, 182] on textarea at bounding box center [484, 225] width 551 height 111
click at [331, 152] on button "Paste" at bounding box center [333, 161] width 46 height 18
drag, startPoint x: 416, startPoint y: 185, endPoint x: 392, endPoint y: 182, distance: 24.4
click at [392, 182] on textarea at bounding box center [484, 225] width 551 height 111
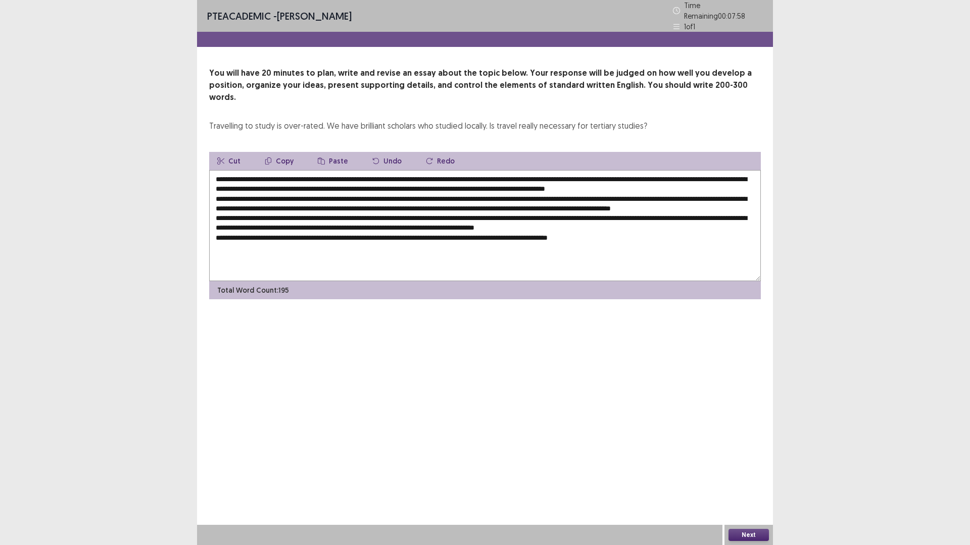
click at [473, 185] on textarea at bounding box center [484, 225] width 551 height 111
click at [396, 193] on textarea at bounding box center [484, 225] width 551 height 111
click at [395, 199] on textarea at bounding box center [484, 225] width 551 height 111
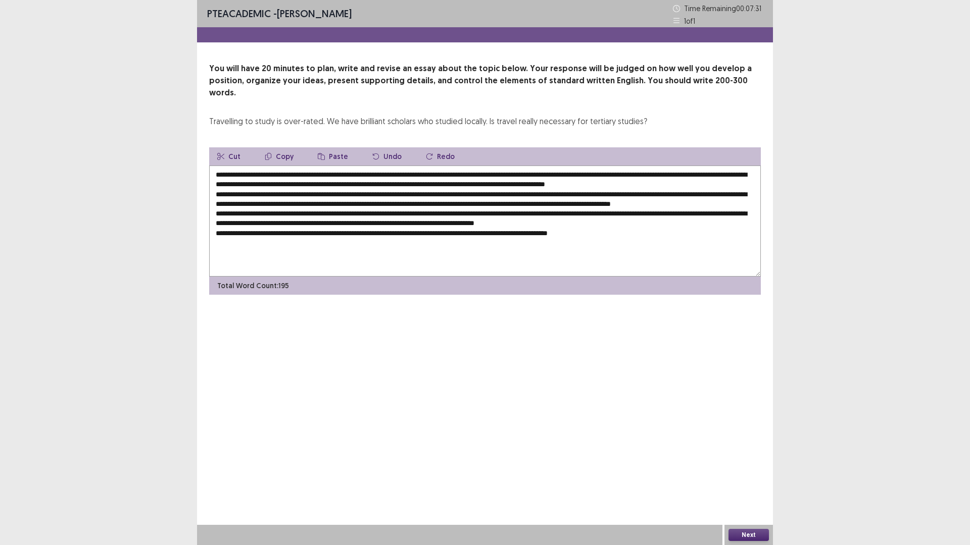
click at [271, 194] on textarea at bounding box center [484, 221] width 551 height 111
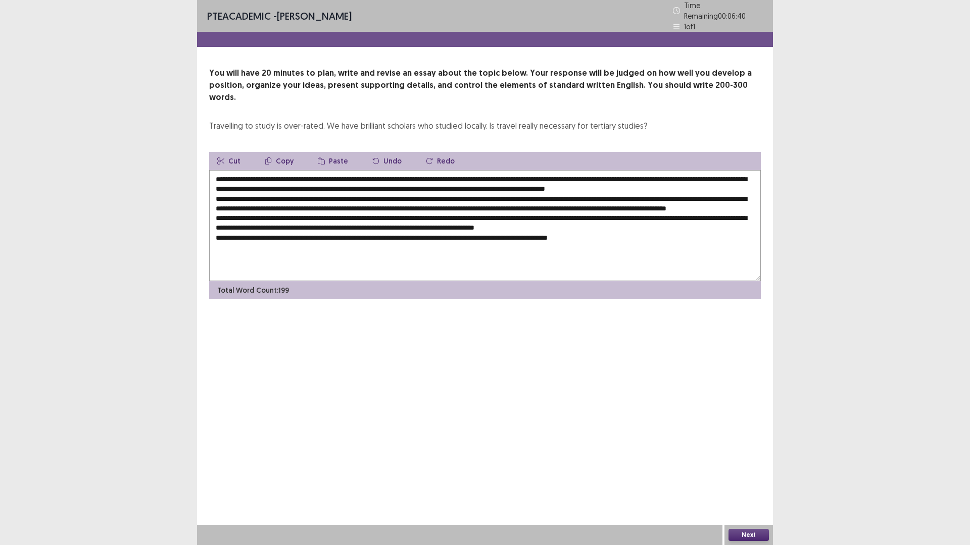
click at [469, 192] on textarea at bounding box center [484, 225] width 551 height 111
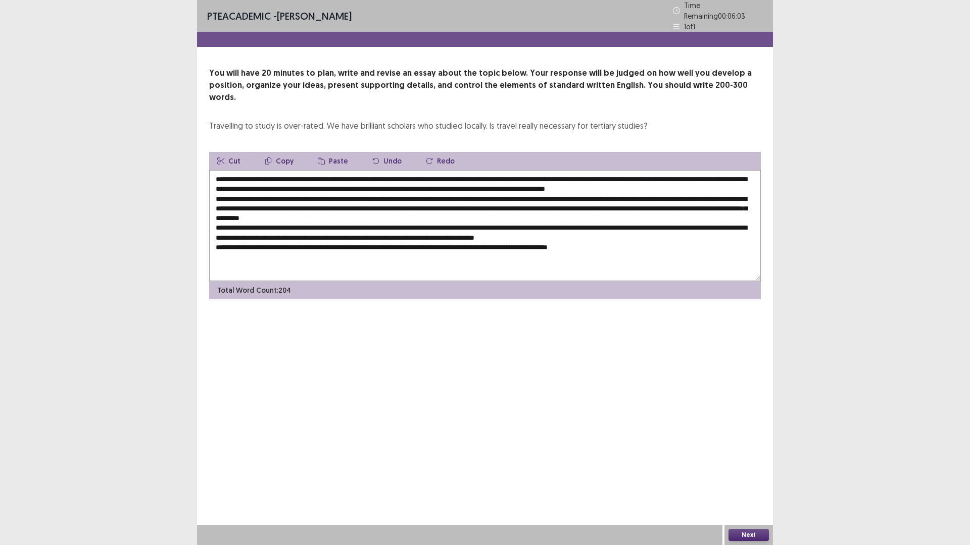
click at [464, 193] on textarea at bounding box center [484, 225] width 551 height 111
click at [467, 195] on textarea at bounding box center [484, 225] width 551 height 111
click at [248, 203] on textarea at bounding box center [484, 225] width 551 height 111
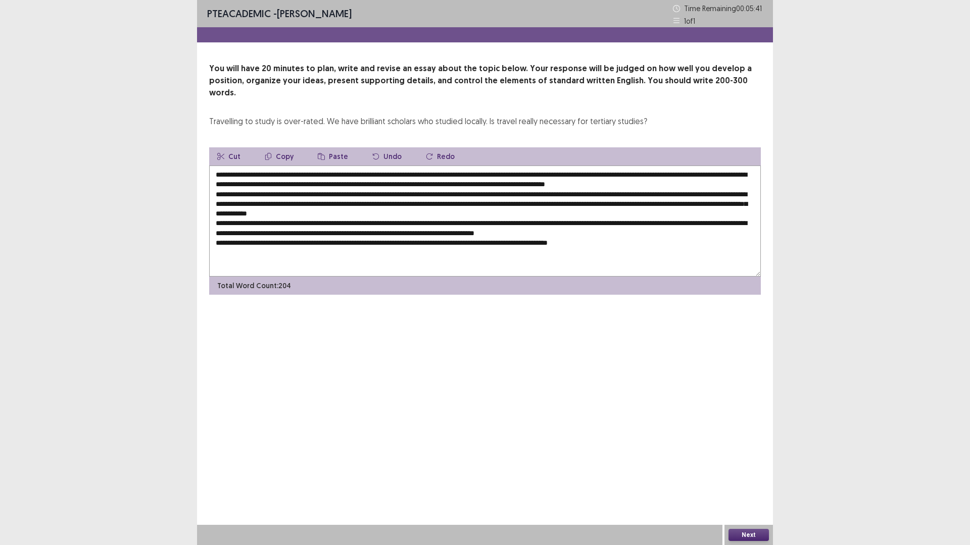
click at [248, 203] on textarea at bounding box center [484, 221] width 551 height 111
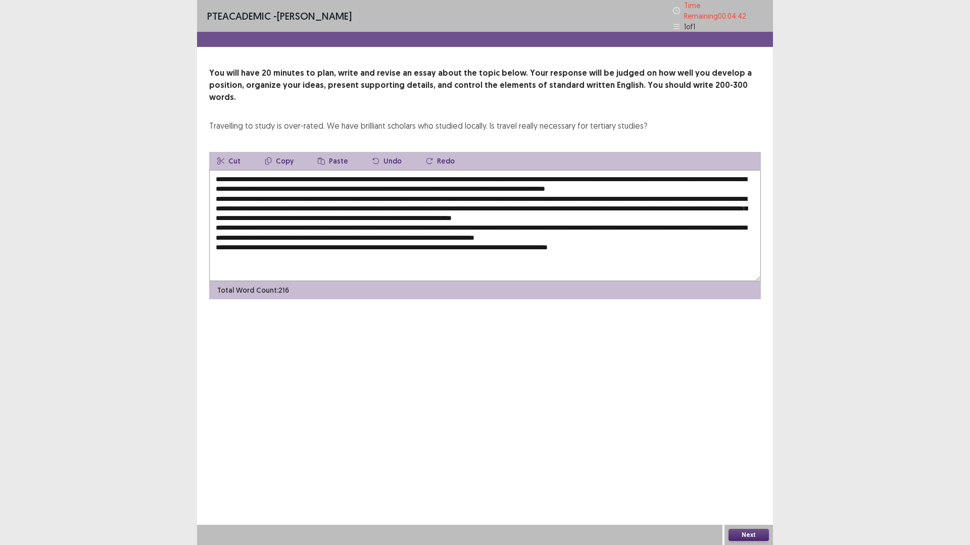
drag, startPoint x: 256, startPoint y: 164, endPoint x: 306, endPoint y: 164, distance: 50.0
click at [306, 170] on textarea at bounding box center [484, 225] width 551 height 111
drag, startPoint x: 359, startPoint y: 184, endPoint x: 475, endPoint y: 182, distance: 115.7
click at [475, 182] on textarea at bounding box center [484, 225] width 551 height 111
click at [628, 201] on textarea at bounding box center [484, 225] width 551 height 111
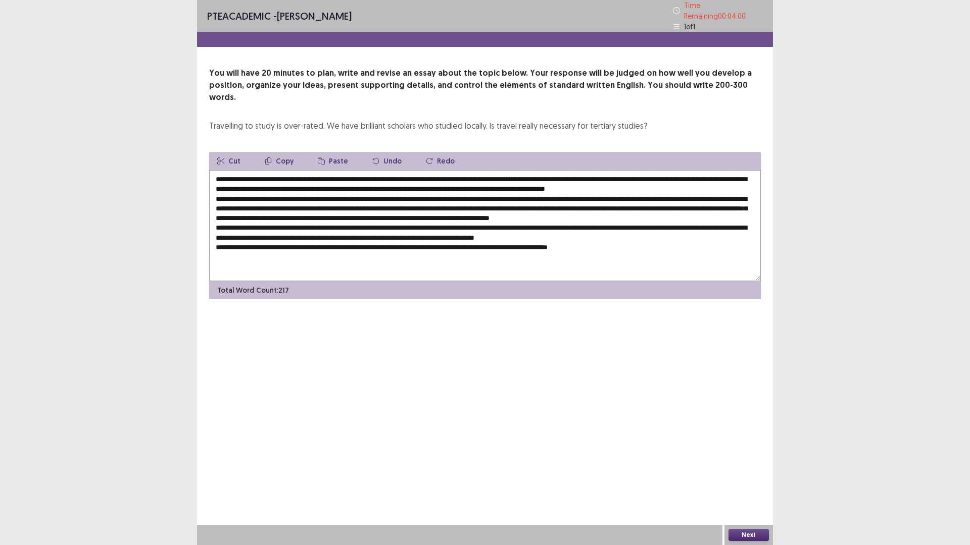
drag, startPoint x: 541, startPoint y: 173, endPoint x: 610, endPoint y: 173, distance: 69.2
click at [610, 173] on textarea at bounding box center [484, 225] width 551 height 111
click at [569, 207] on textarea at bounding box center [484, 225] width 551 height 111
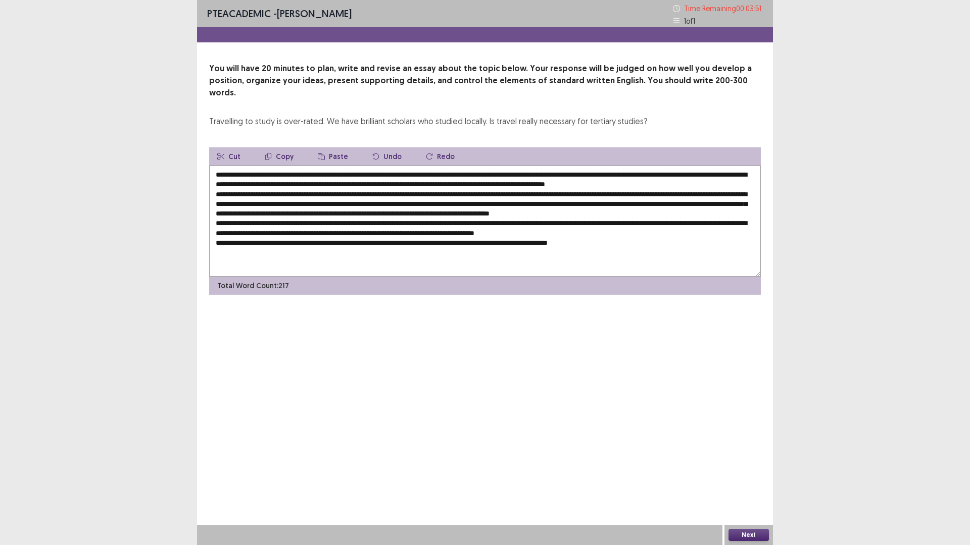
drag, startPoint x: 255, startPoint y: 163, endPoint x: 312, endPoint y: 164, distance: 56.6
click at [312, 166] on textarea at bounding box center [484, 221] width 551 height 111
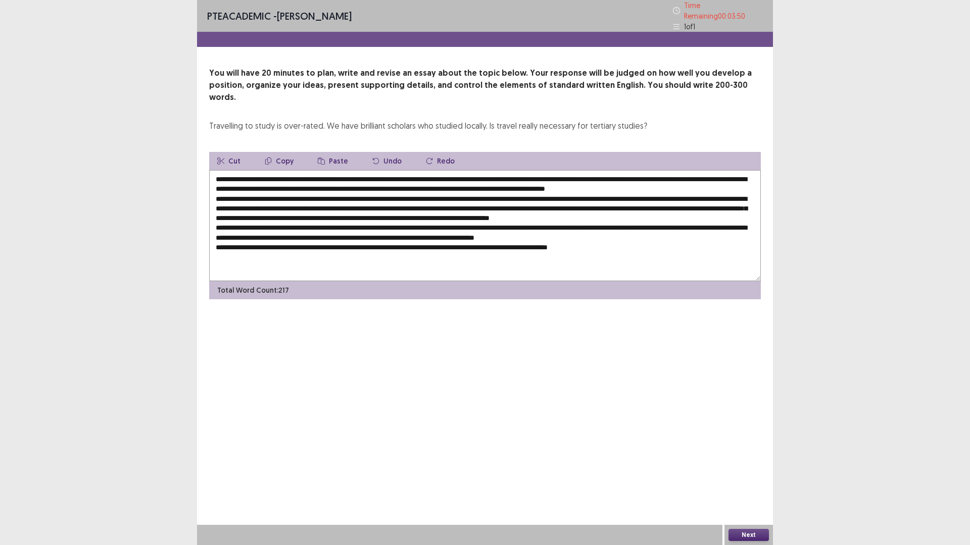
click at [277, 152] on button "Copy" at bounding box center [279, 161] width 45 height 18
click at [367, 212] on textarea at bounding box center [484, 225] width 551 height 111
click at [329, 152] on button "Paste" at bounding box center [333, 161] width 46 height 18
click at [366, 213] on textarea at bounding box center [484, 225] width 551 height 111
click at [420, 215] on textarea at bounding box center [484, 225] width 551 height 111
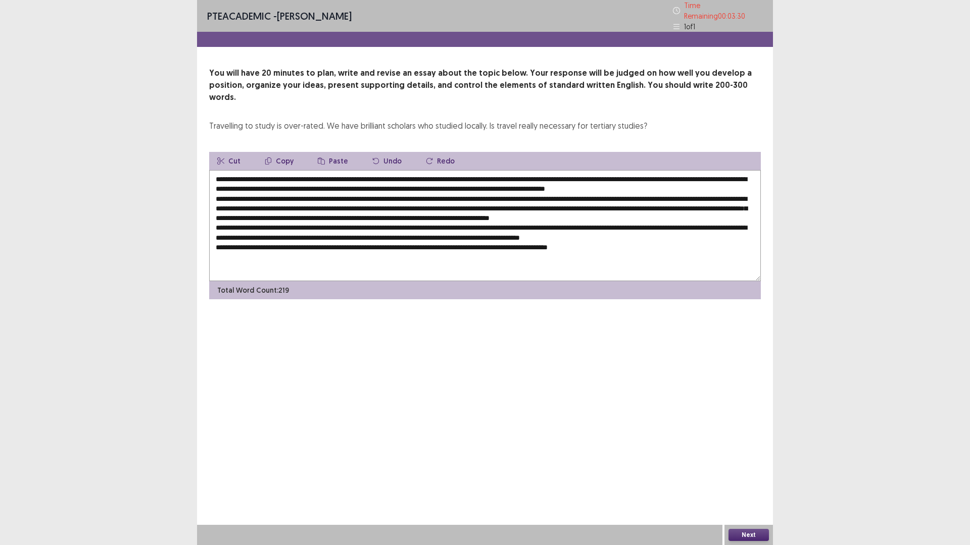
drag, startPoint x: 541, startPoint y: 173, endPoint x: 611, endPoint y: 168, distance: 69.8
click at [611, 170] on textarea at bounding box center [484, 225] width 551 height 111
click at [286, 152] on button "Copy" at bounding box center [279, 161] width 45 height 18
click at [246, 222] on textarea at bounding box center [484, 225] width 551 height 111
click at [333, 152] on button "Paste" at bounding box center [333, 161] width 46 height 18
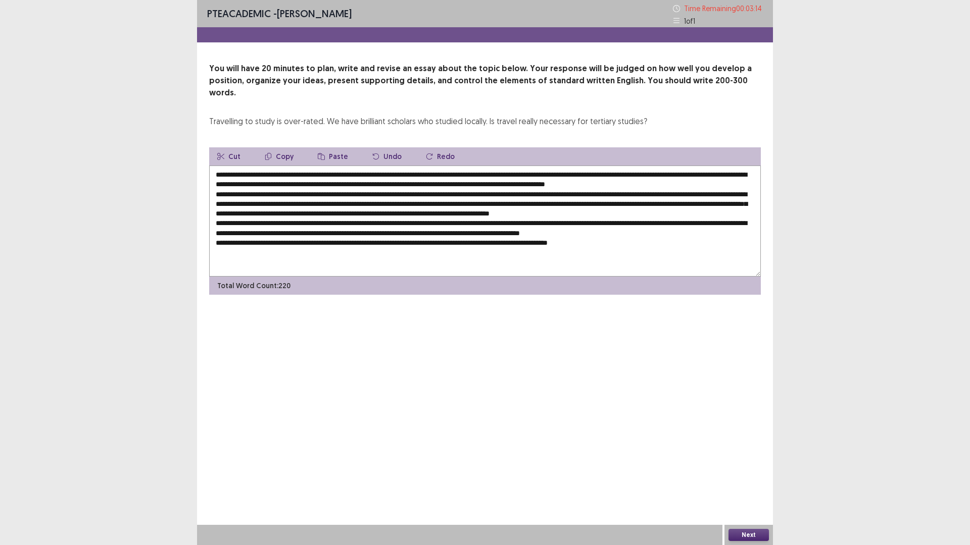
click at [277, 221] on textarea at bounding box center [484, 221] width 551 height 111
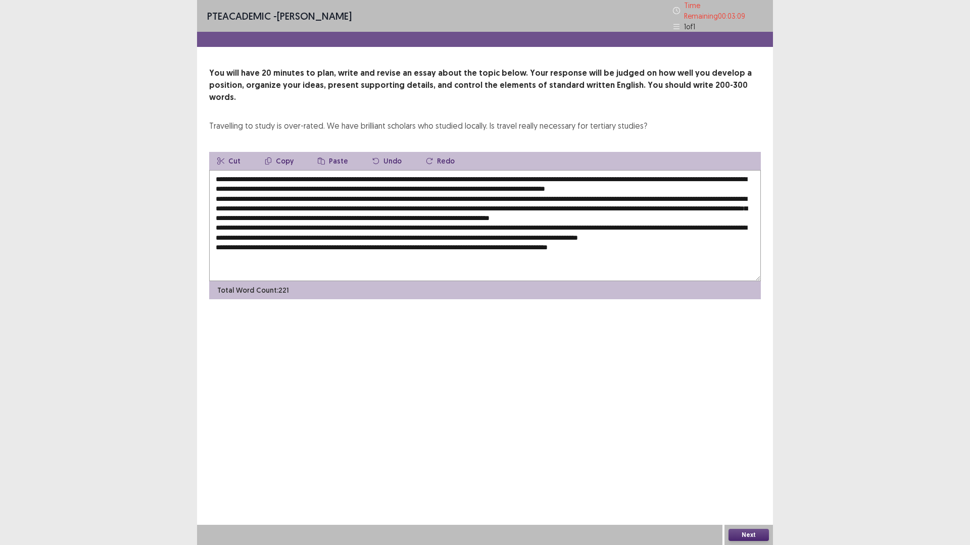
click at [576, 176] on textarea at bounding box center [484, 225] width 551 height 111
click at [577, 176] on textarea at bounding box center [484, 225] width 551 height 111
click at [626, 173] on textarea at bounding box center [484, 225] width 551 height 111
click at [241, 232] on textarea at bounding box center [484, 225] width 551 height 111
click at [673, 230] on textarea at bounding box center [484, 225] width 551 height 111
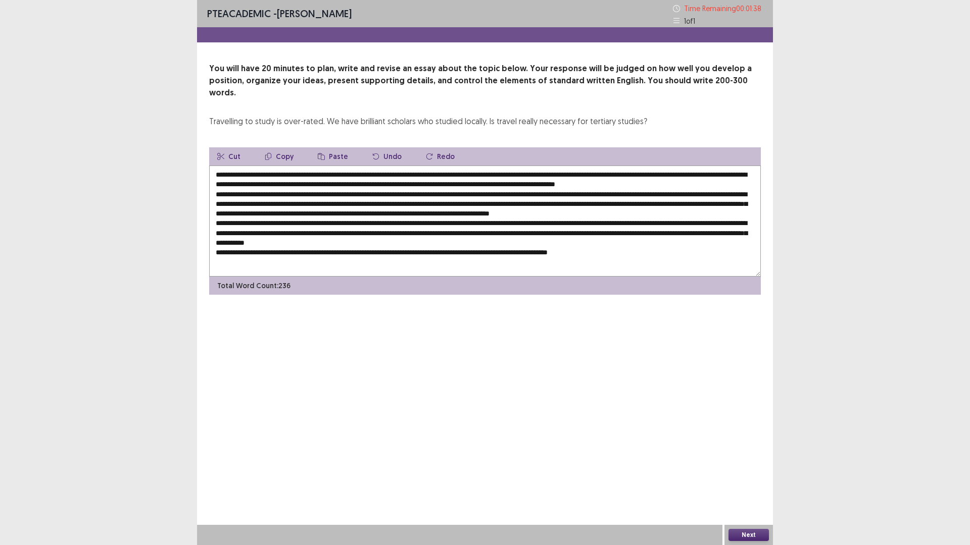
drag, startPoint x: 340, startPoint y: 241, endPoint x: 322, endPoint y: 241, distance: 18.2
click at [322, 241] on textarea at bounding box center [484, 221] width 551 height 111
click at [411, 241] on textarea at bounding box center [484, 221] width 551 height 111
click at [412, 241] on textarea at bounding box center [484, 221] width 551 height 111
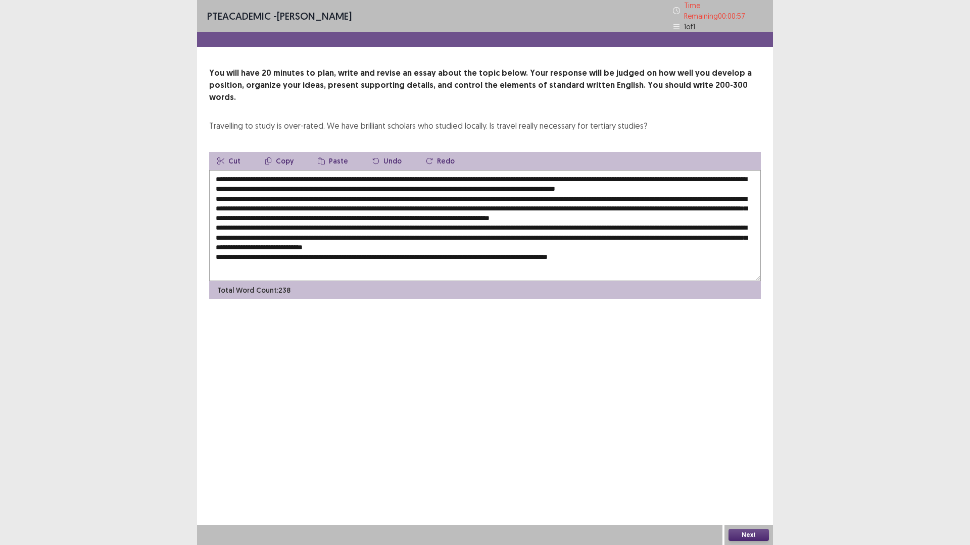
click at [440, 241] on textarea at bounding box center [484, 225] width 551 height 111
click at [487, 242] on textarea at bounding box center [484, 225] width 551 height 111
click at [488, 242] on textarea at bounding box center [484, 225] width 551 height 111
drag, startPoint x: 255, startPoint y: 164, endPoint x: 310, endPoint y: 166, distance: 55.6
click at [310, 170] on textarea at bounding box center [484, 225] width 551 height 111
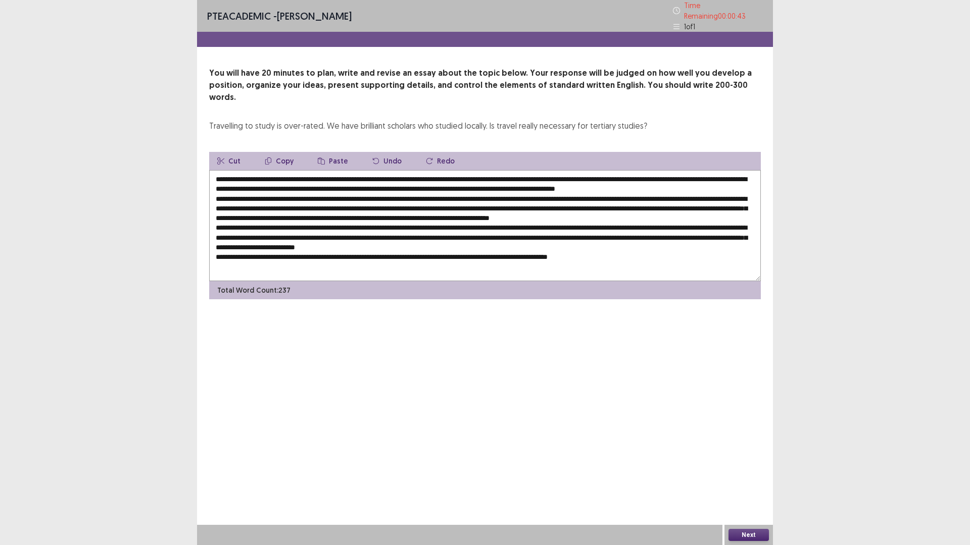
click at [281, 152] on button "Copy" at bounding box center [279, 161] width 45 height 18
click at [378, 250] on textarea at bounding box center [484, 225] width 551 height 111
click at [334, 152] on button "Paste" at bounding box center [333, 161] width 46 height 18
click at [376, 250] on textarea at bounding box center [484, 225] width 551 height 111
click at [440, 241] on textarea at bounding box center [484, 225] width 551 height 111
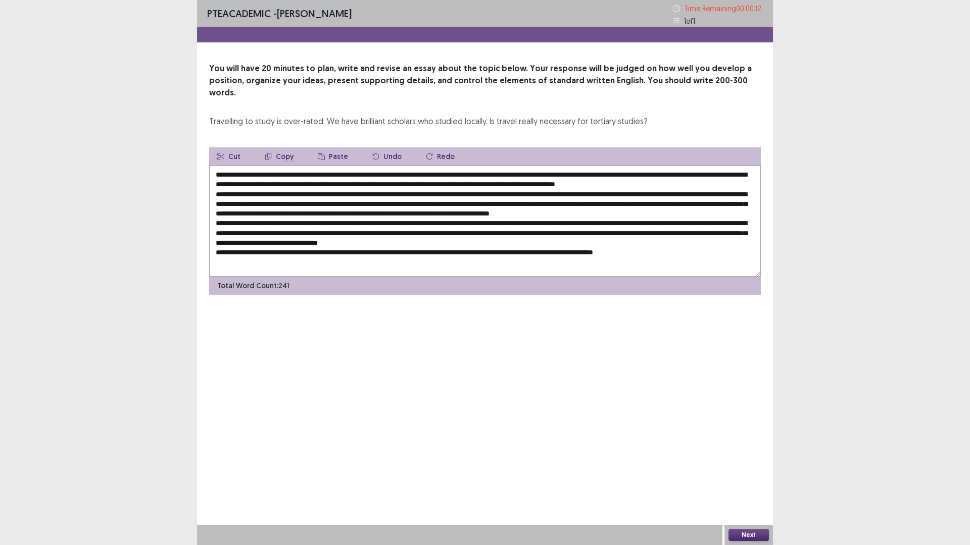
drag, startPoint x: 483, startPoint y: 242, endPoint x: 468, endPoint y: 242, distance: 15.1
click at [468, 242] on textarea at bounding box center [484, 221] width 551 height 111
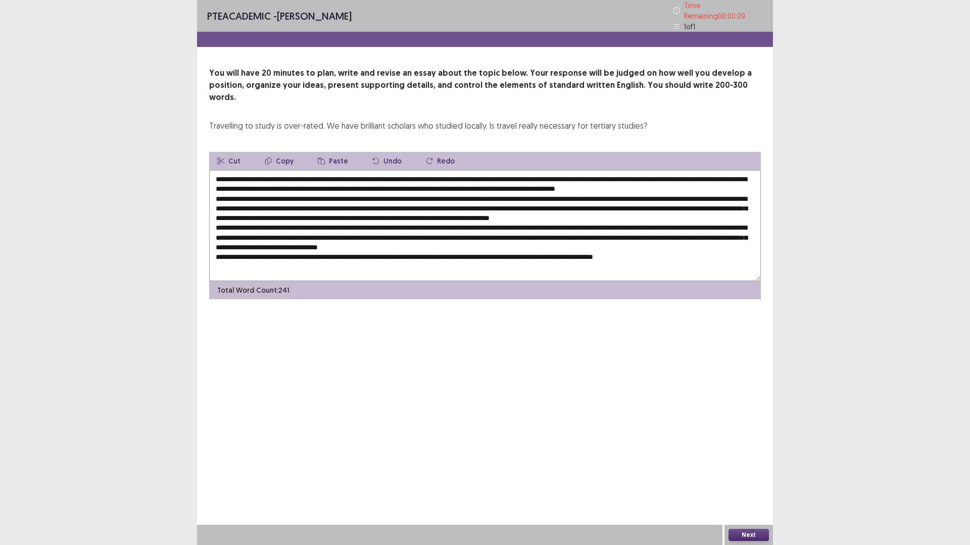
click at [503, 244] on textarea at bounding box center [484, 225] width 551 height 111
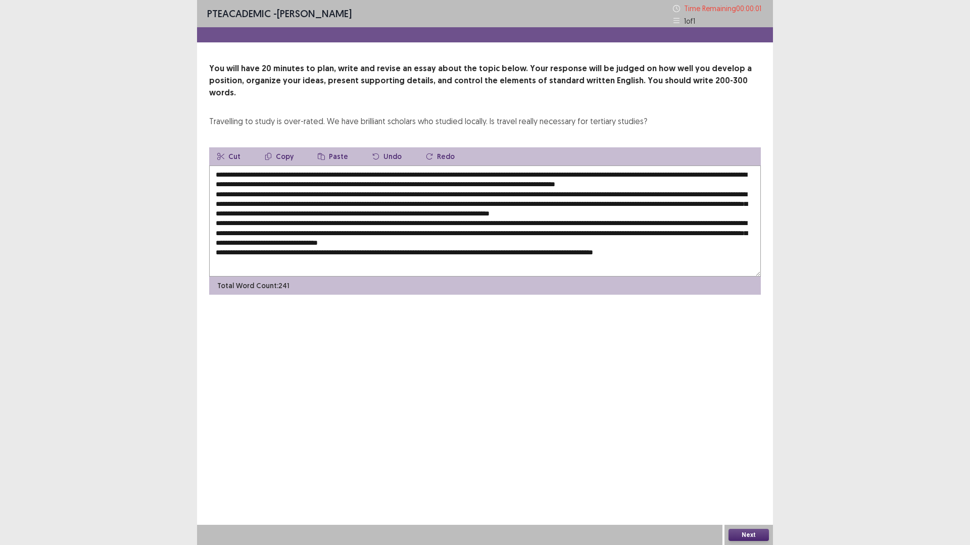
type textarea "**********"
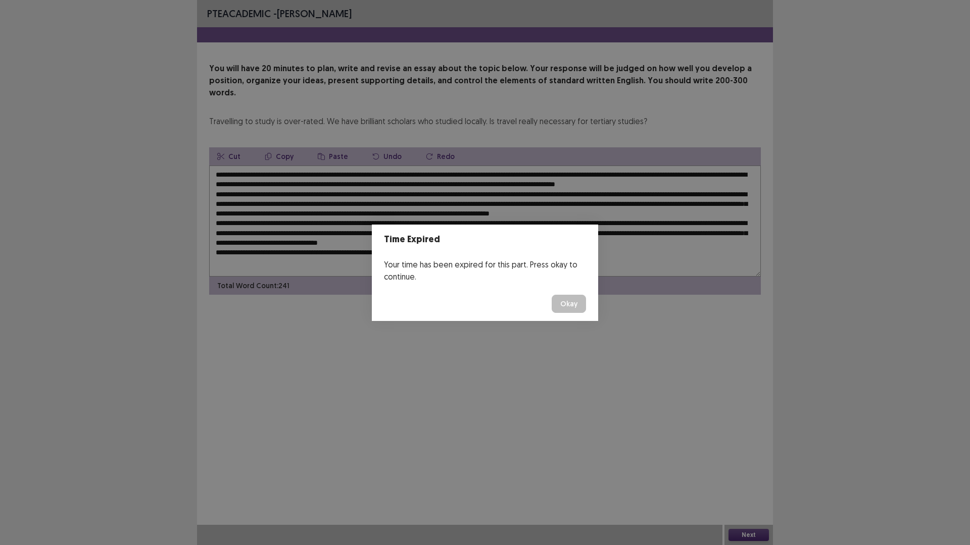
click at [569, 301] on button "Okay" at bounding box center [568, 304] width 34 height 18
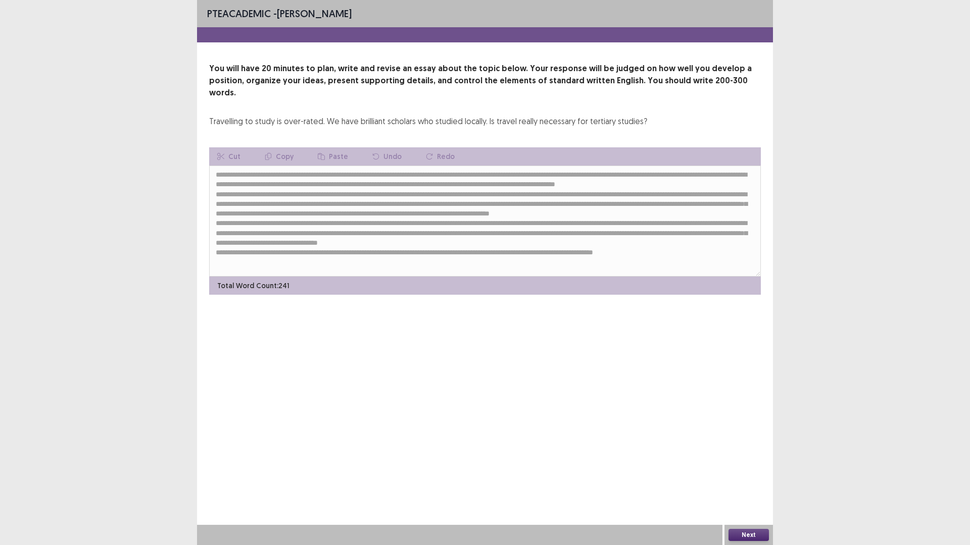
click at [748, 477] on button "Next" at bounding box center [748, 535] width 40 height 12
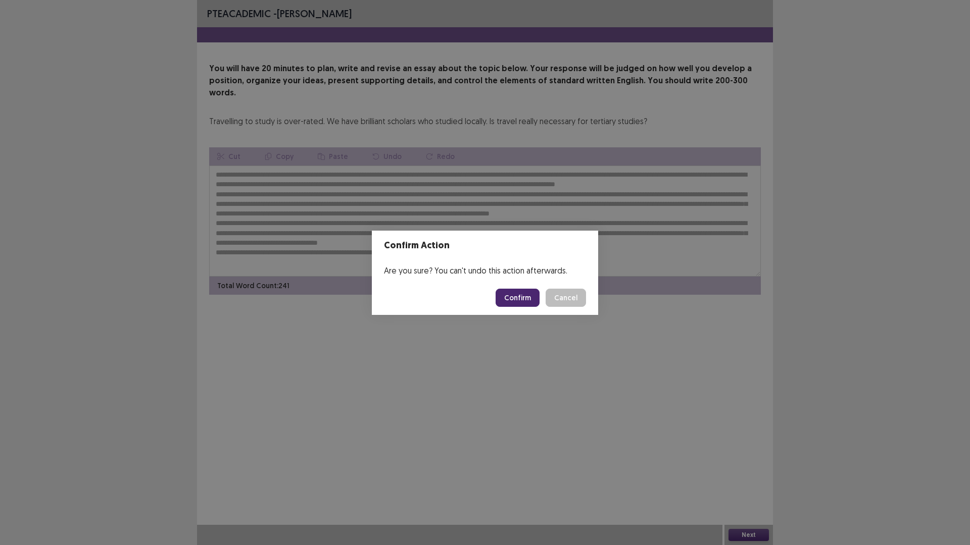
click at [519, 297] on button "Confirm" at bounding box center [517, 298] width 44 height 18
drag, startPoint x: 452, startPoint y: 272, endPoint x: 574, endPoint y: 269, distance: 121.2
click at [574, 269] on div "Are you sure? You can't undo this action afterwards." at bounding box center [485, 271] width 226 height 20
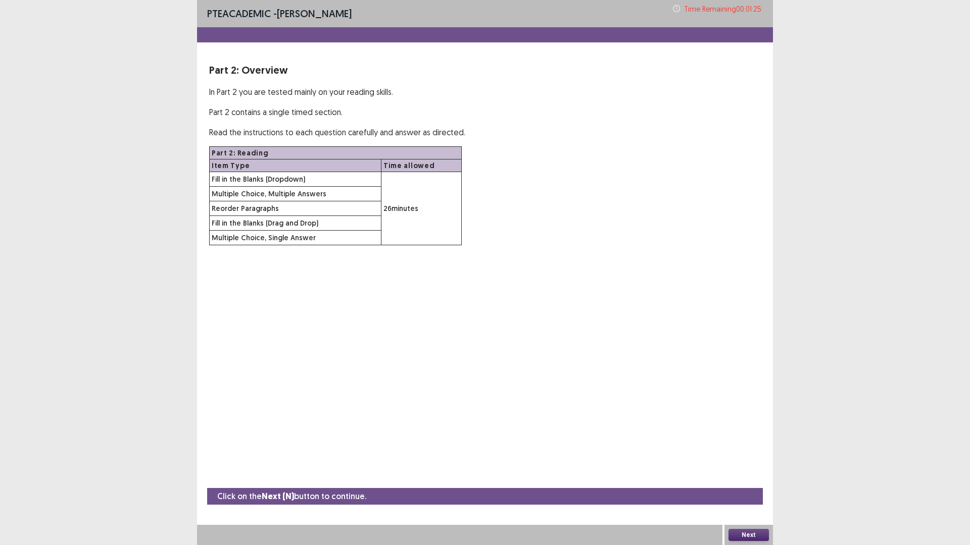
click at [757, 477] on button "Next" at bounding box center [748, 535] width 40 height 12
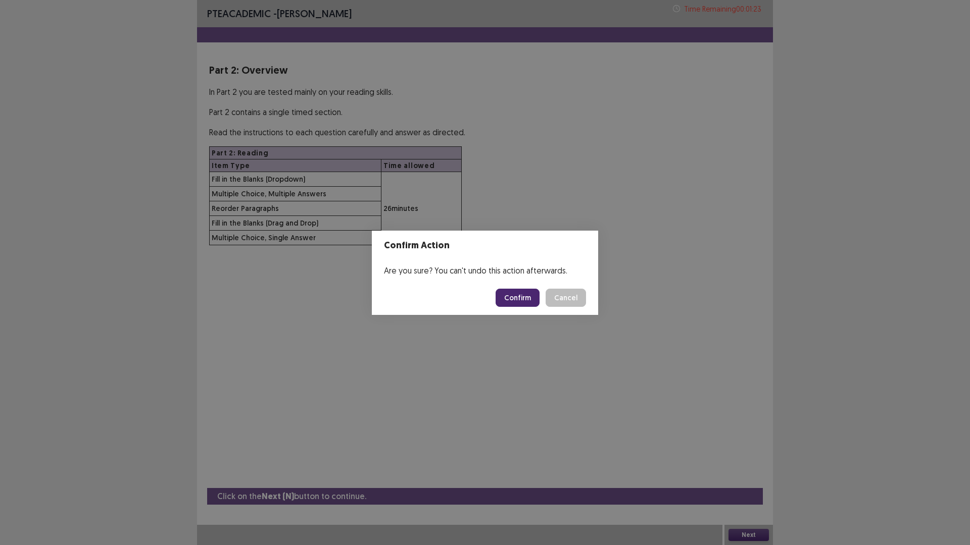
click at [525, 301] on button "Confirm" at bounding box center [517, 298] width 44 height 18
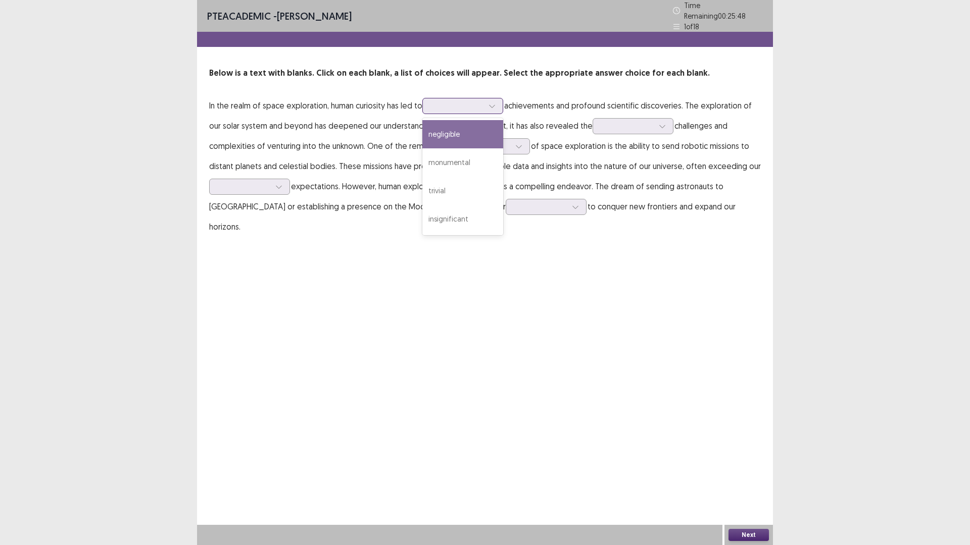
click at [469, 101] on div at bounding box center [457, 106] width 53 height 10
click at [452, 166] on div "monumental" at bounding box center [462, 162] width 81 height 28
click at [494, 103] on icon at bounding box center [491, 106] width 7 height 7
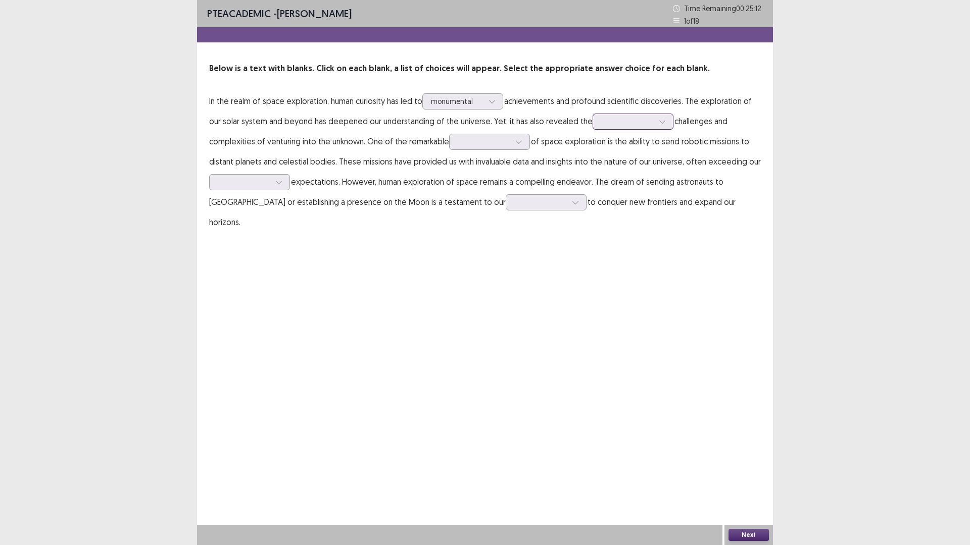
click at [625, 122] on div at bounding box center [627, 122] width 53 height 10
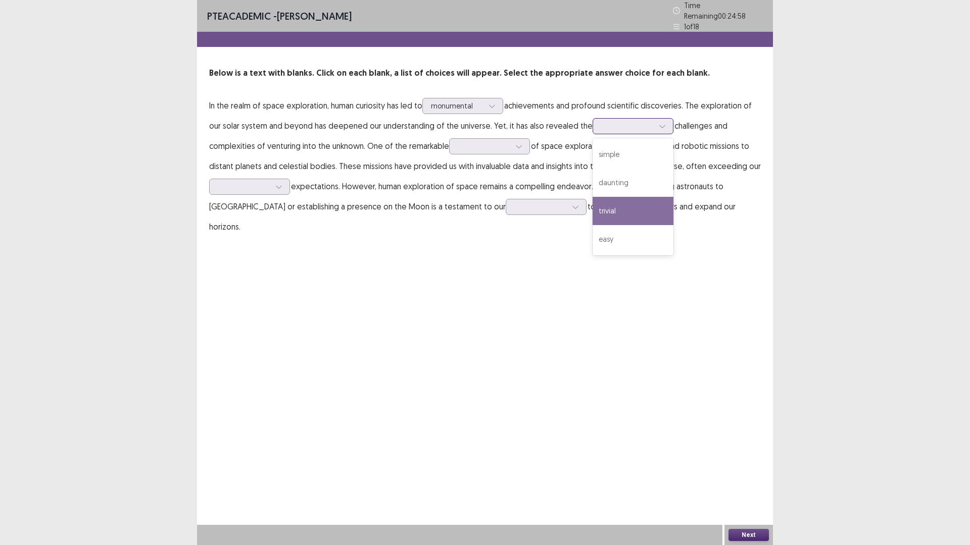
click at [625, 199] on div "trivial" at bounding box center [632, 211] width 81 height 28
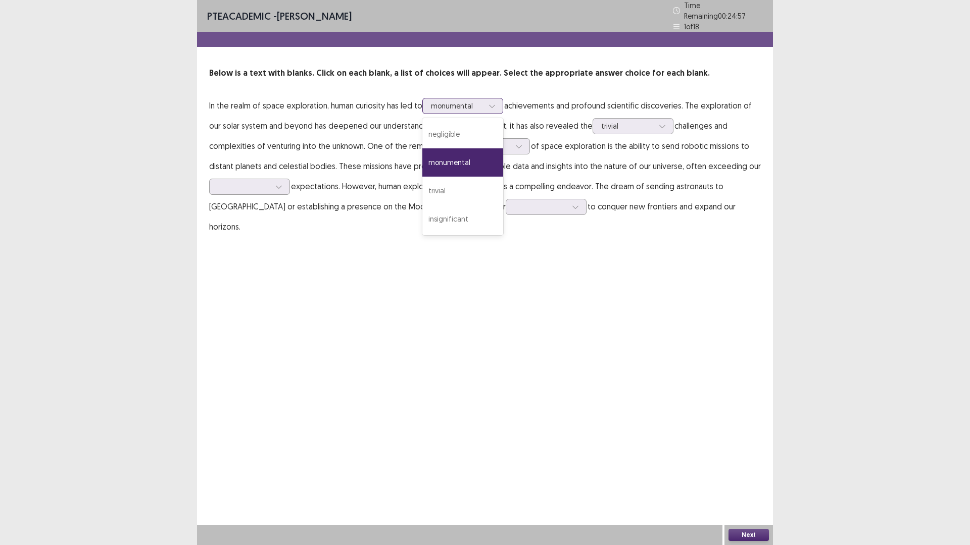
click at [480, 101] on div at bounding box center [457, 106] width 53 height 10
click at [483, 98] on div "monumental" at bounding box center [457, 105] width 53 height 15
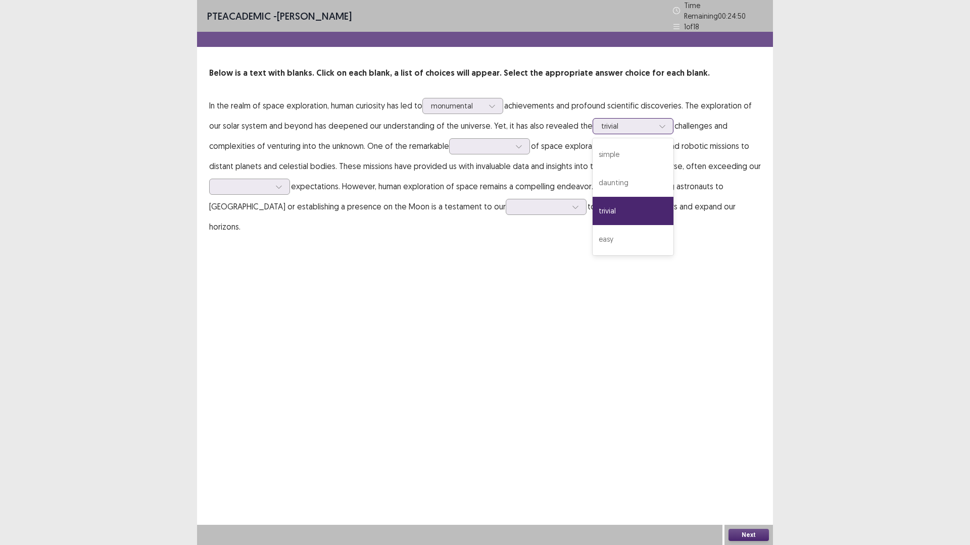
click at [612, 121] on div at bounding box center [627, 126] width 53 height 10
click at [654, 120] on div at bounding box center [661, 126] width 15 height 15
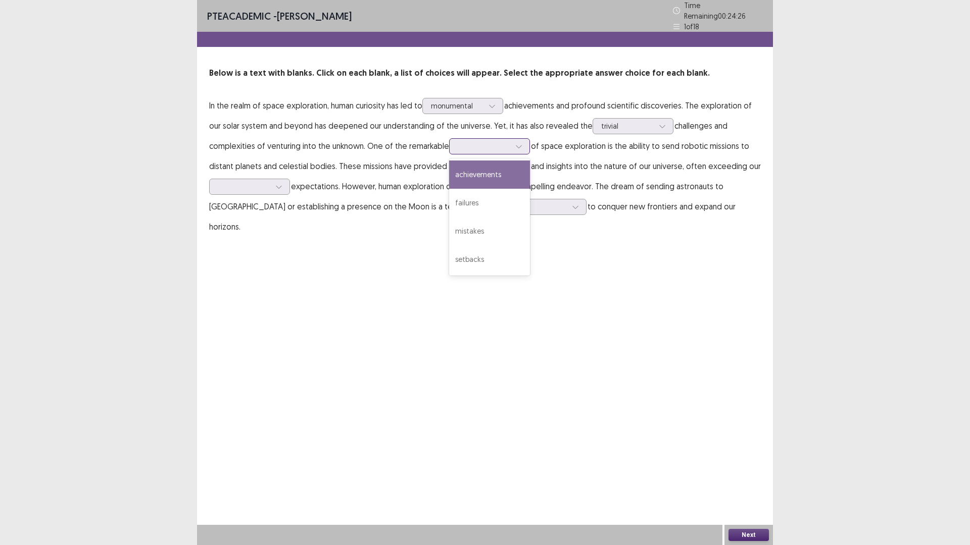
click at [505, 145] on div at bounding box center [483, 146] width 53 height 10
click at [510, 169] on div "achievements" at bounding box center [489, 175] width 81 height 28
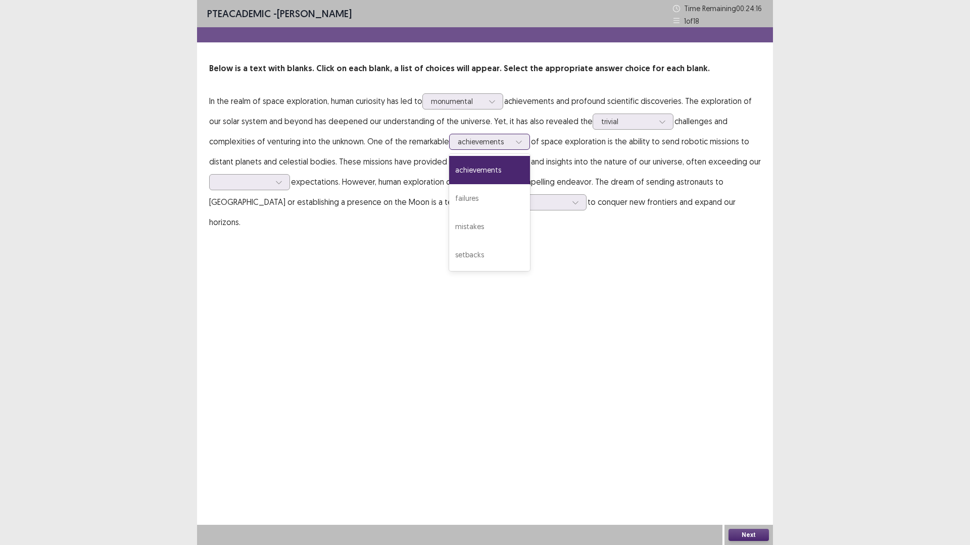
click at [479, 144] on div at bounding box center [483, 142] width 53 height 10
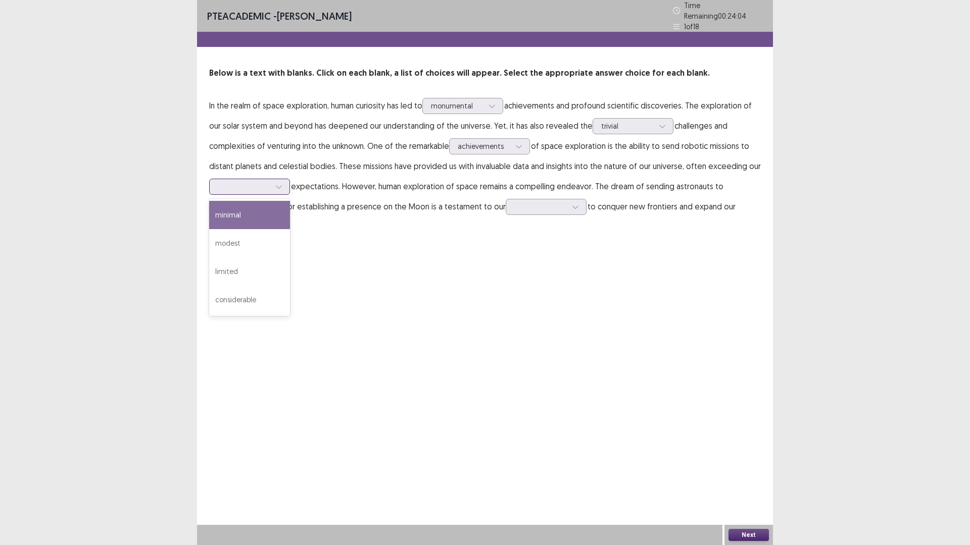
click at [279, 184] on icon at bounding box center [278, 186] width 7 height 7
click at [271, 268] on div "limited" at bounding box center [249, 272] width 81 height 28
click at [514, 203] on div at bounding box center [540, 207] width 53 height 10
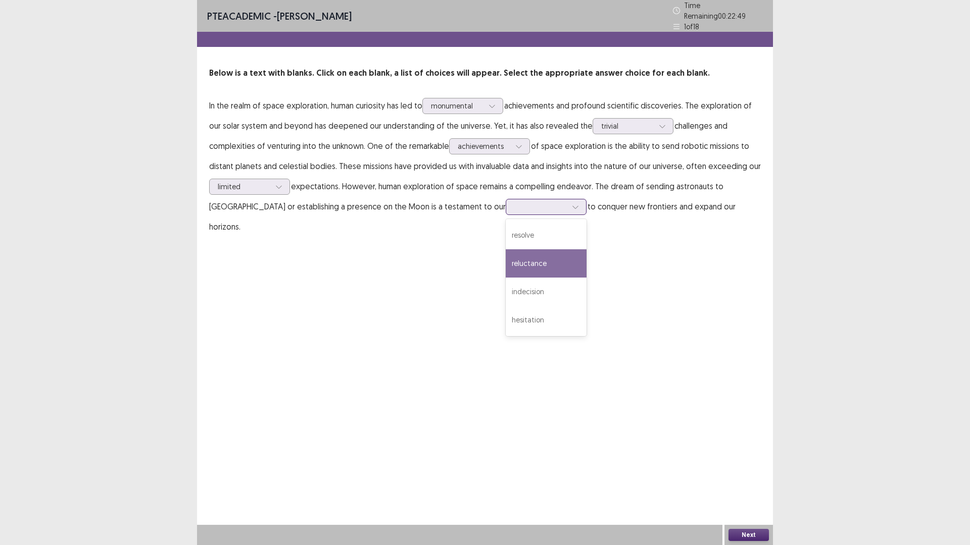
click at [505, 259] on div "reluctance" at bounding box center [545, 263] width 81 height 28
click at [744, 477] on button "Next" at bounding box center [748, 535] width 40 height 12
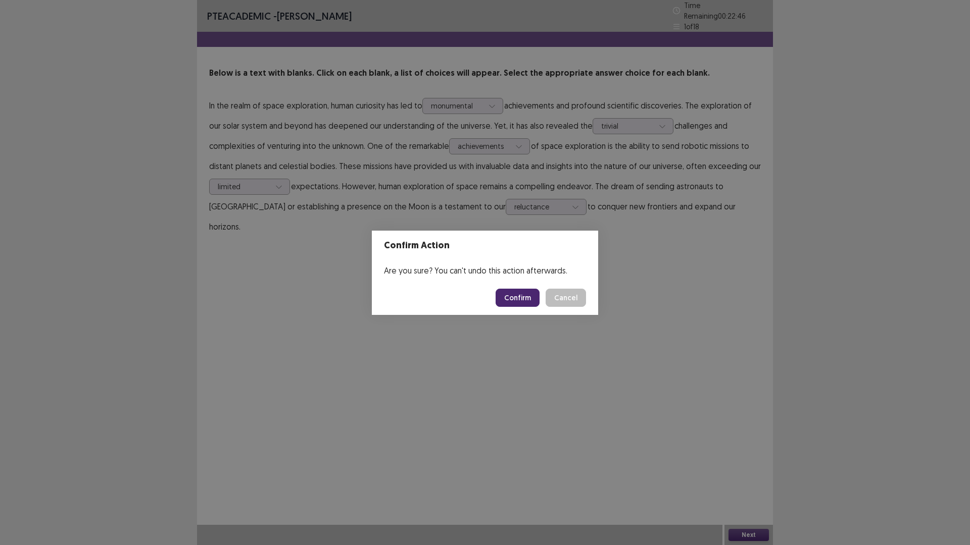
click at [520, 295] on button "Confirm" at bounding box center [517, 298] width 44 height 18
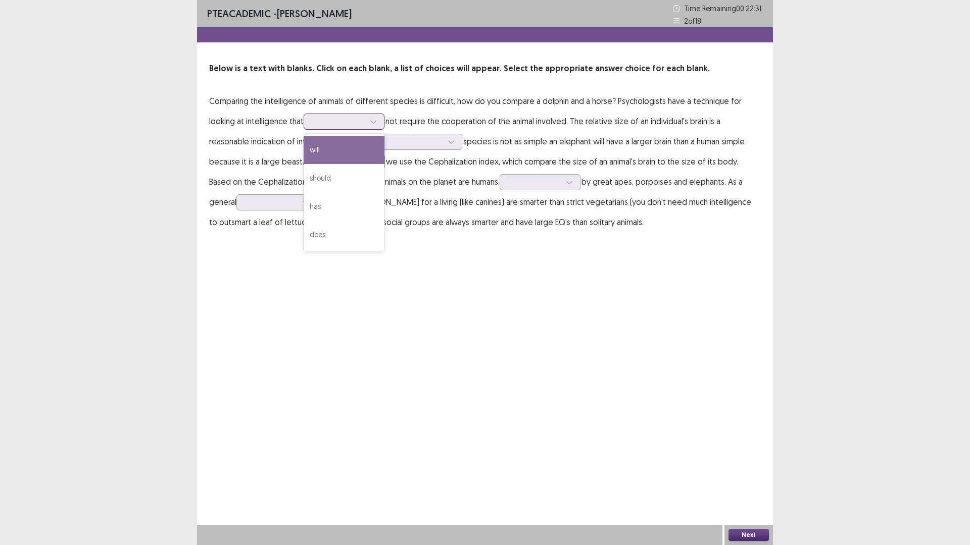
click at [337, 121] on div at bounding box center [338, 122] width 53 height 10
click at [346, 233] on div "does" at bounding box center [343, 235] width 81 height 28
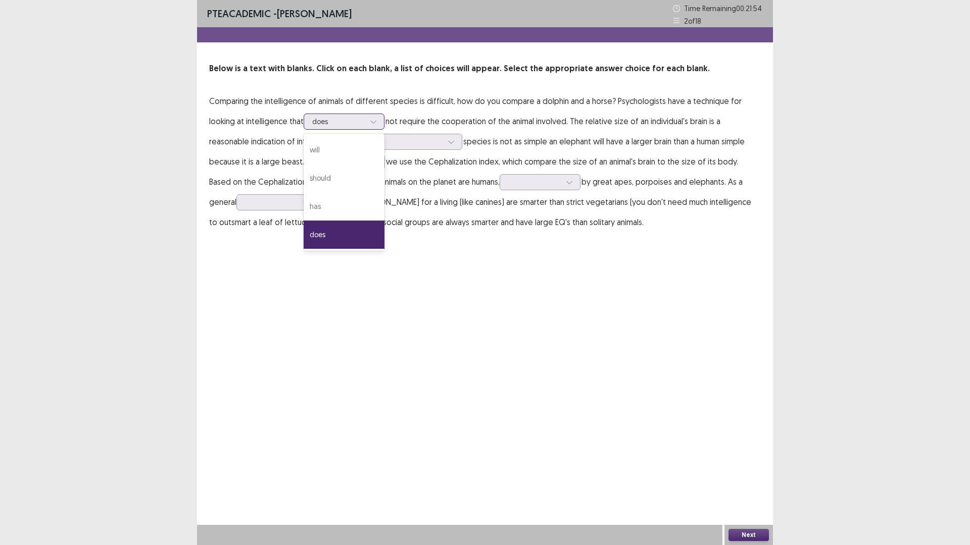
click at [365, 120] on div at bounding box center [338, 122] width 53 height 10
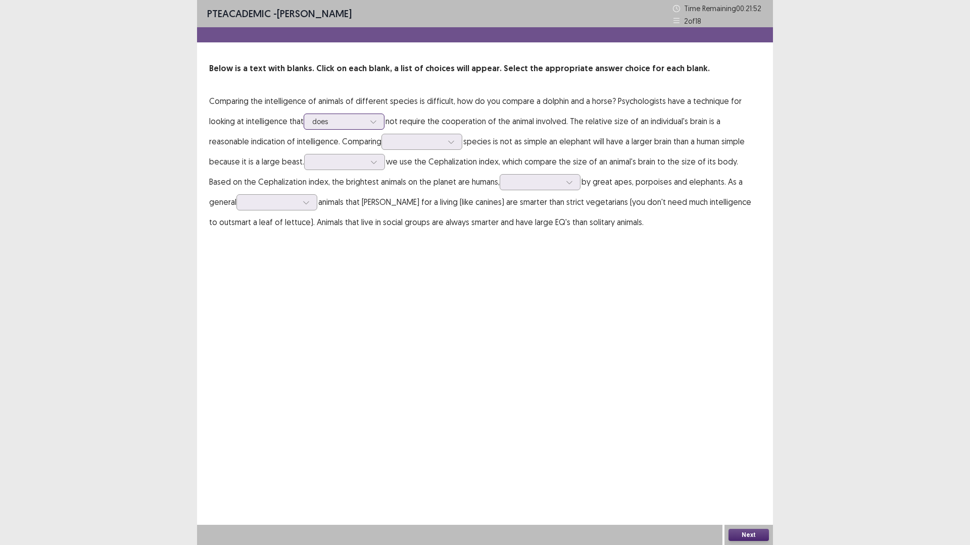
click at [365, 120] on div at bounding box center [338, 122] width 53 height 10
click at [440, 145] on div at bounding box center [416, 142] width 53 height 10
click at [430, 168] on div "across" at bounding box center [421, 170] width 81 height 28
click at [453, 145] on div at bounding box center [450, 141] width 15 height 15
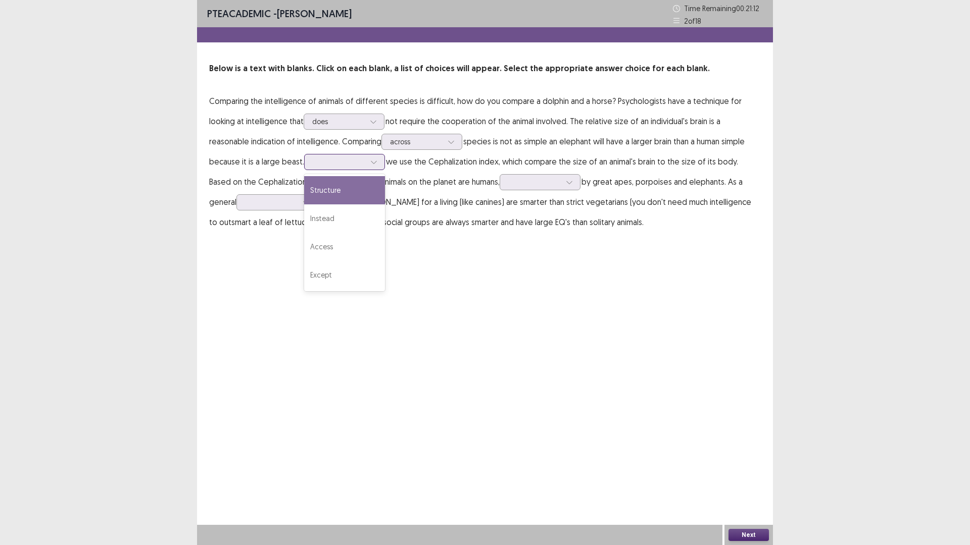
click at [333, 165] on div at bounding box center [339, 162] width 53 height 10
click at [339, 215] on div "Instead" at bounding box center [344, 219] width 81 height 28
click at [369, 162] on div at bounding box center [373, 162] width 15 height 15
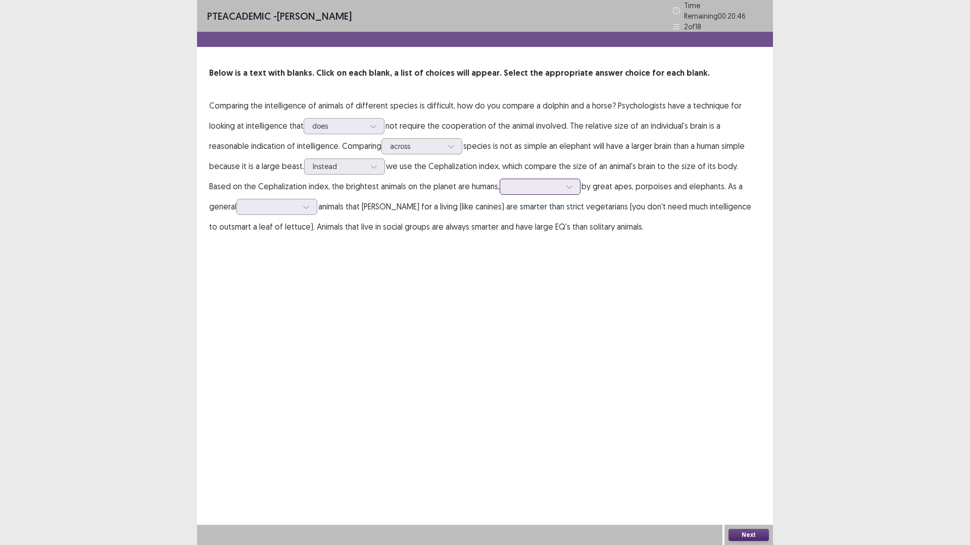
click at [513, 185] on div at bounding box center [534, 187] width 53 height 10
click at [514, 237] on div "followed" at bounding box center [539, 243] width 81 height 28
click at [566, 184] on icon at bounding box center [569, 186] width 7 height 7
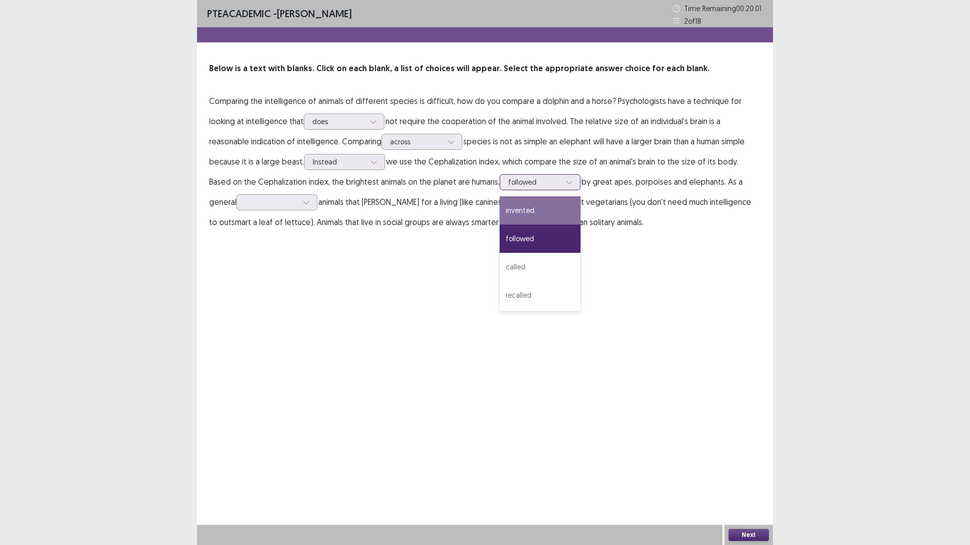
click at [519, 212] on div "invented" at bounding box center [539, 210] width 81 height 28
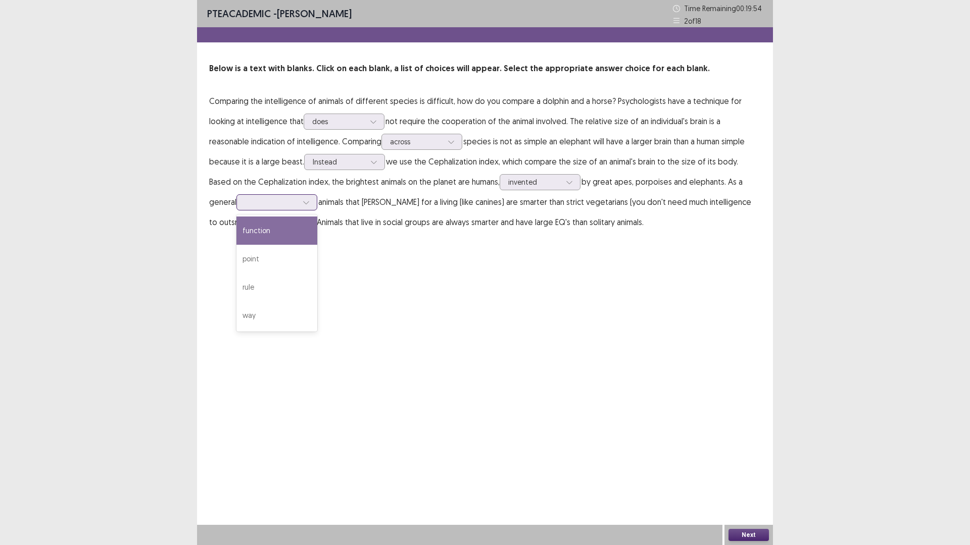
click at [265, 205] on div at bounding box center [271, 202] width 53 height 10
click at [512, 183] on div at bounding box center [534, 182] width 53 height 10
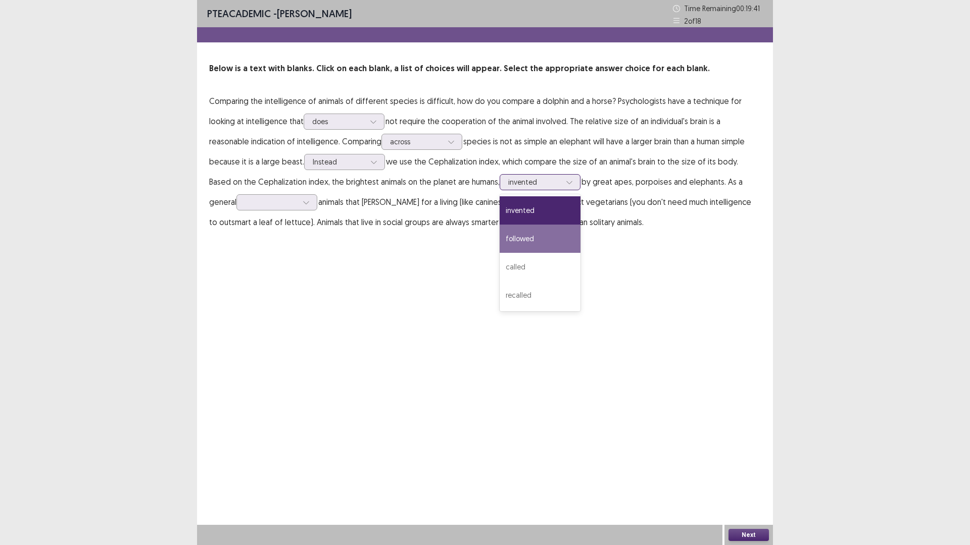
click at [501, 240] on div "followed" at bounding box center [539, 239] width 81 height 28
click at [263, 201] on div at bounding box center [271, 202] width 53 height 10
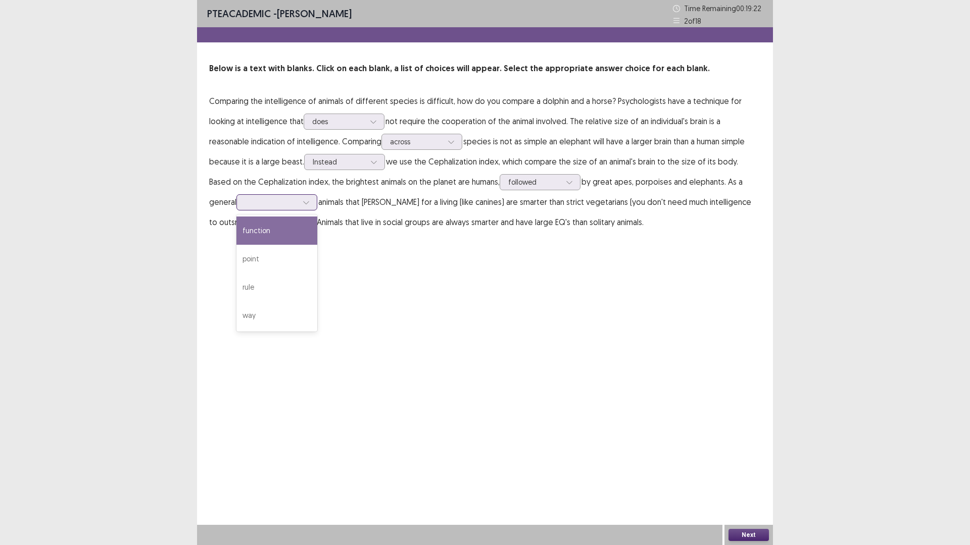
click at [257, 233] on div "function" at bounding box center [276, 231] width 81 height 28
click at [298, 199] on div at bounding box center [305, 202] width 15 height 15
click at [248, 251] on div "point" at bounding box center [276, 259] width 81 height 28
click at [245, 202] on div at bounding box center [271, 202] width 53 height 10
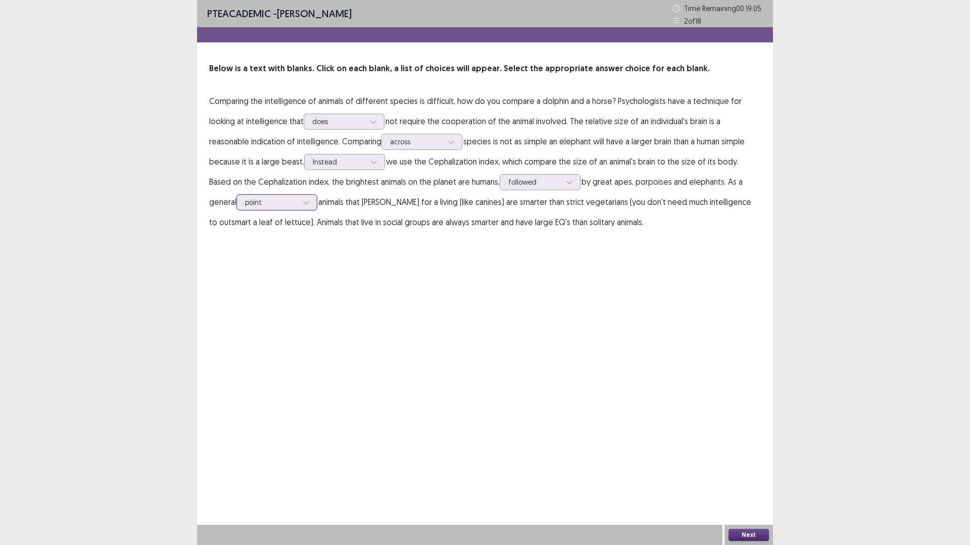
click at [269, 205] on div at bounding box center [271, 202] width 53 height 10
click at [755, 477] on button "Next" at bounding box center [748, 535] width 40 height 12
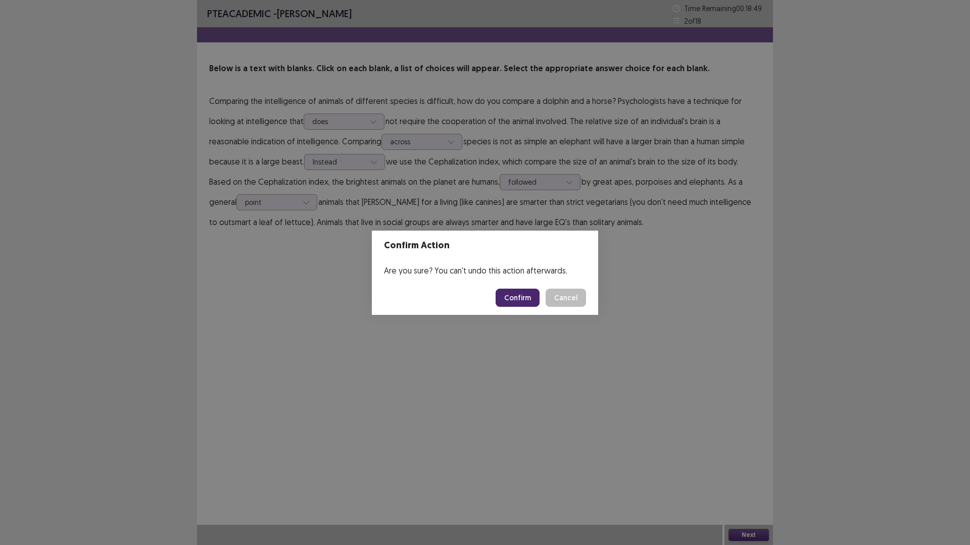
click at [523, 296] on button "Confirm" at bounding box center [517, 298] width 44 height 18
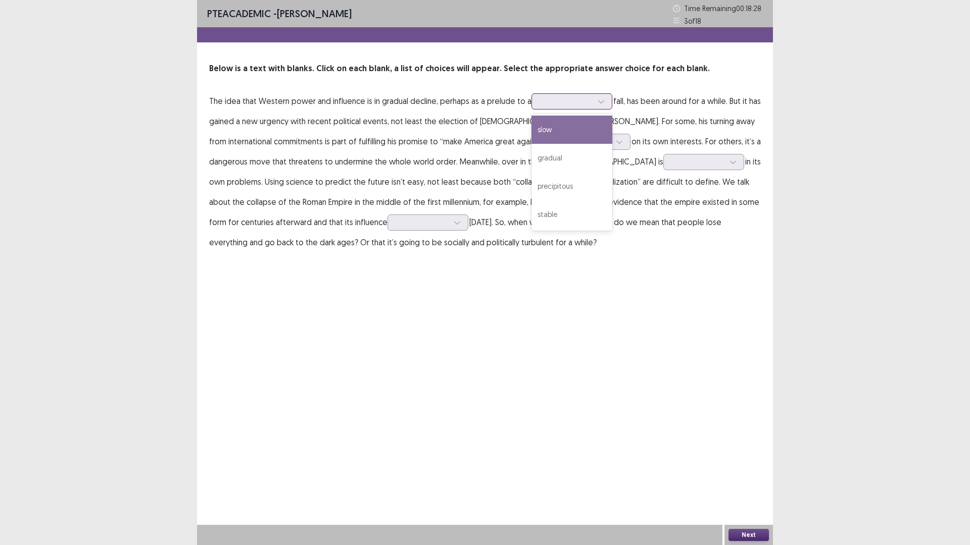
click at [590, 102] on div at bounding box center [566, 101] width 53 height 10
click at [576, 150] on div "gradual" at bounding box center [571, 158] width 81 height 28
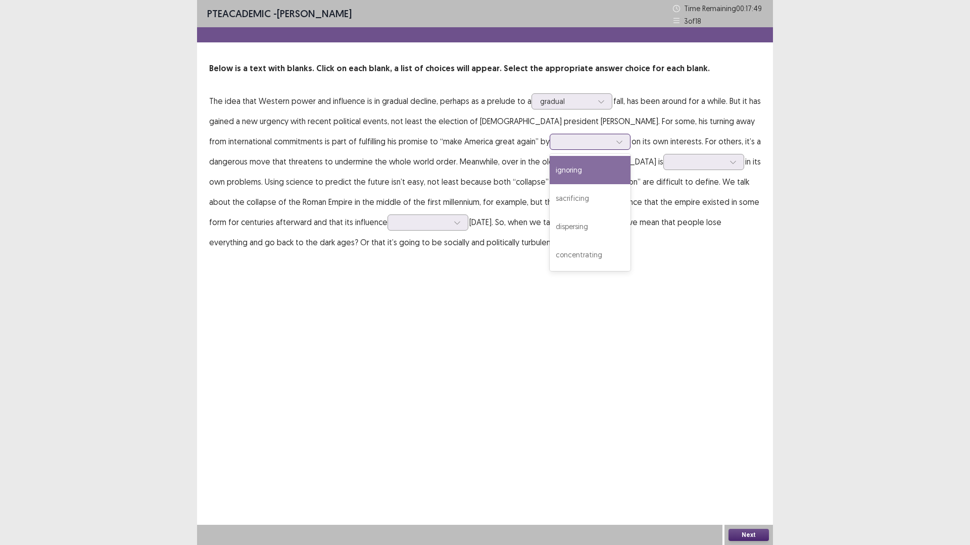
click at [558, 145] on div at bounding box center [584, 142] width 53 height 10
click at [549, 253] on div "concentrating" at bounding box center [589, 255] width 81 height 28
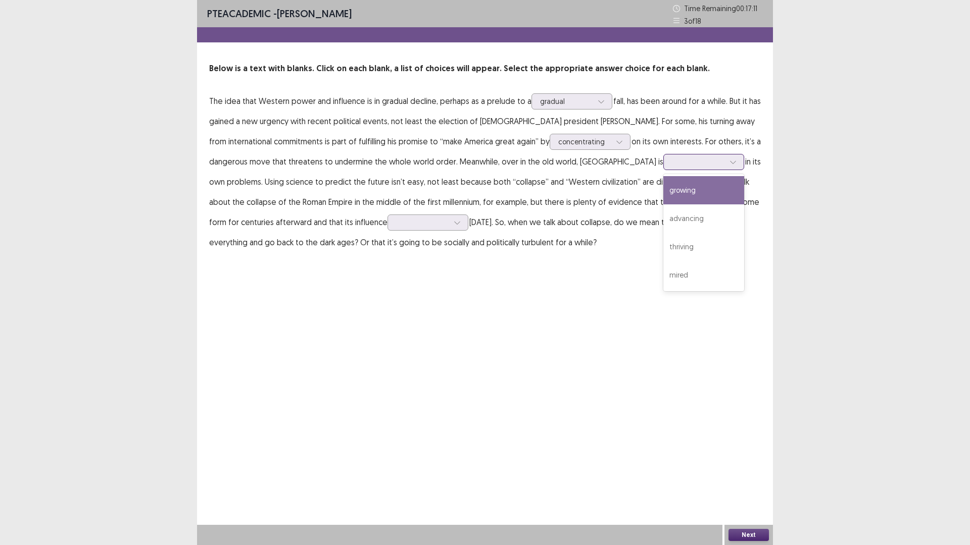
click at [672, 166] on div at bounding box center [698, 162] width 53 height 10
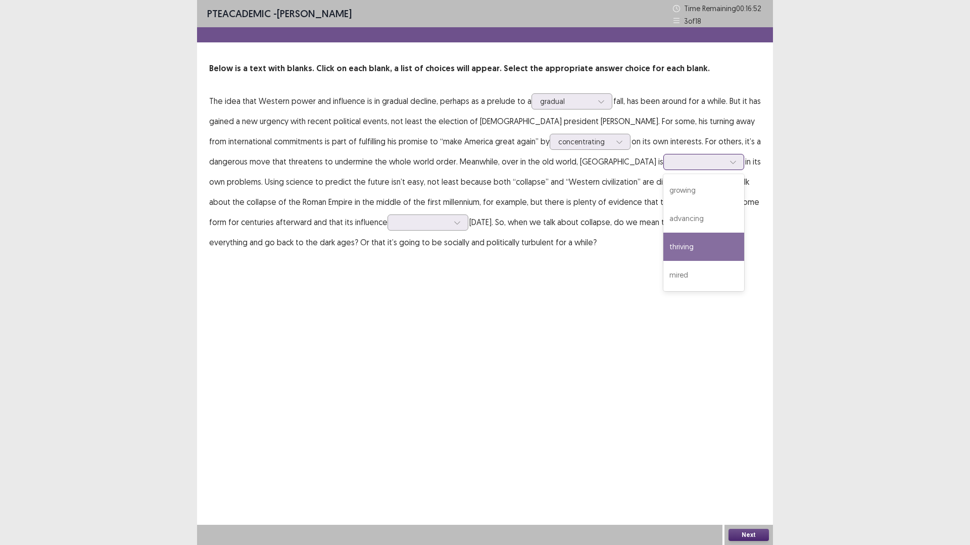
click at [663, 247] on div "thriving" at bounding box center [703, 247] width 81 height 28
click at [672, 166] on div at bounding box center [698, 162] width 53 height 10
click at [672, 163] on div at bounding box center [698, 162] width 53 height 10
click at [663, 278] on div "mired" at bounding box center [703, 275] width 81 height 28
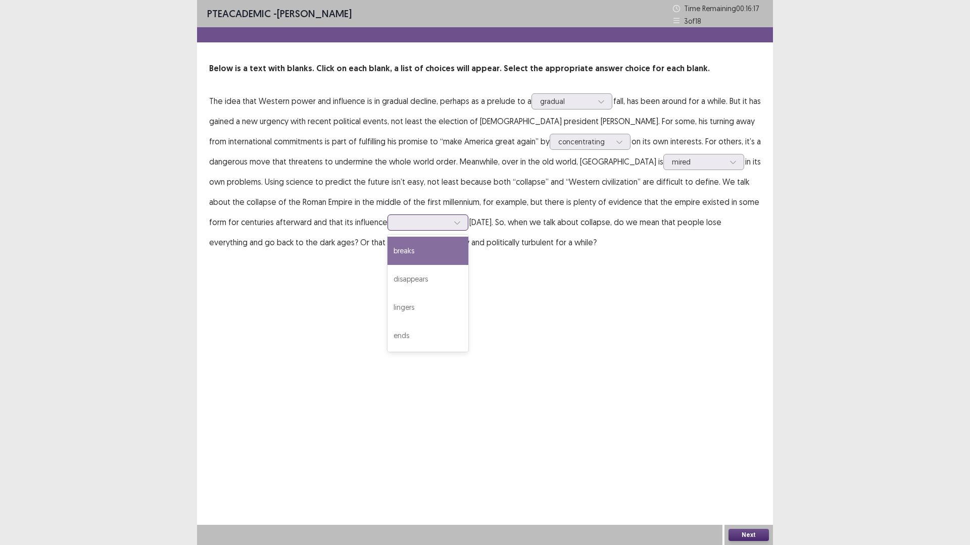
click at [396, 225] on div at bounding box center [422, 223] width 53 height 10
click at [387, 249] on div "breaks" at bounding box center [427, 251] width 81 height 28
click at [756, 477] on button "Next" at bounding box center [748, 535] width 40 height 12
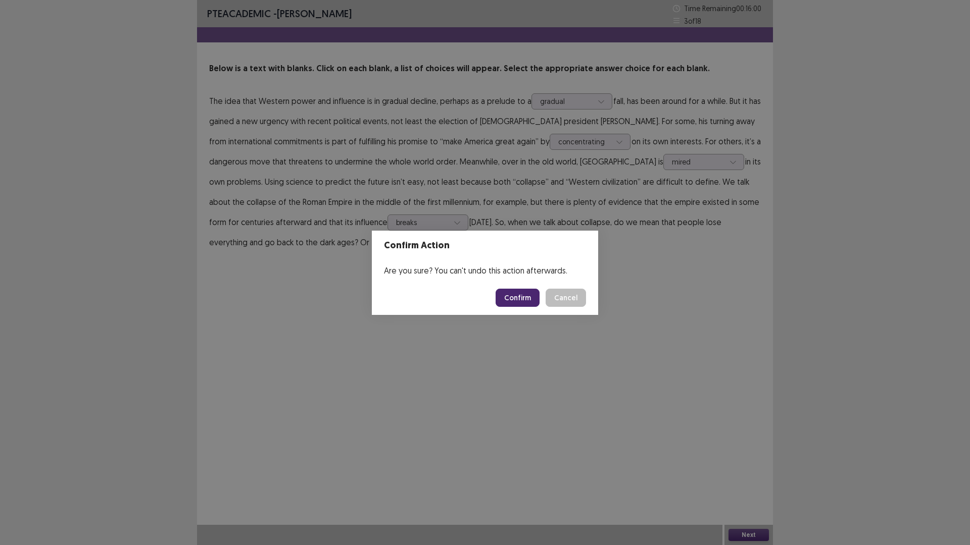
click at [525, 299] on button "Confirm" at bounding box center [517, 298] width 44 height 18
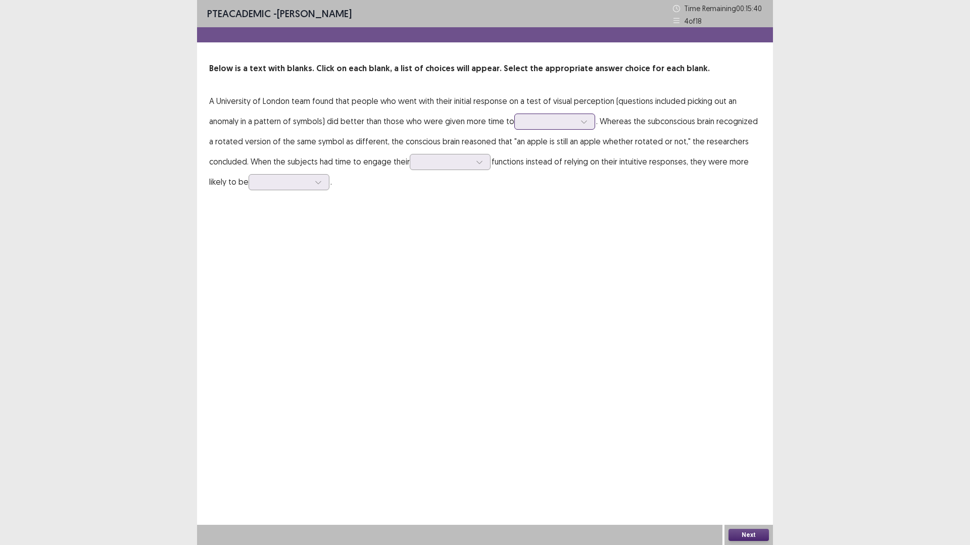
click at [529, 123] on div at bounding box center [549, 122] width 53 height 10
click at [548, 173] on div "[PERSON_NAME]" at bounding box center [554, 178] width 81 height 28
click at [548, 122] on div at bounding box center [549, 122] width 53 height 10
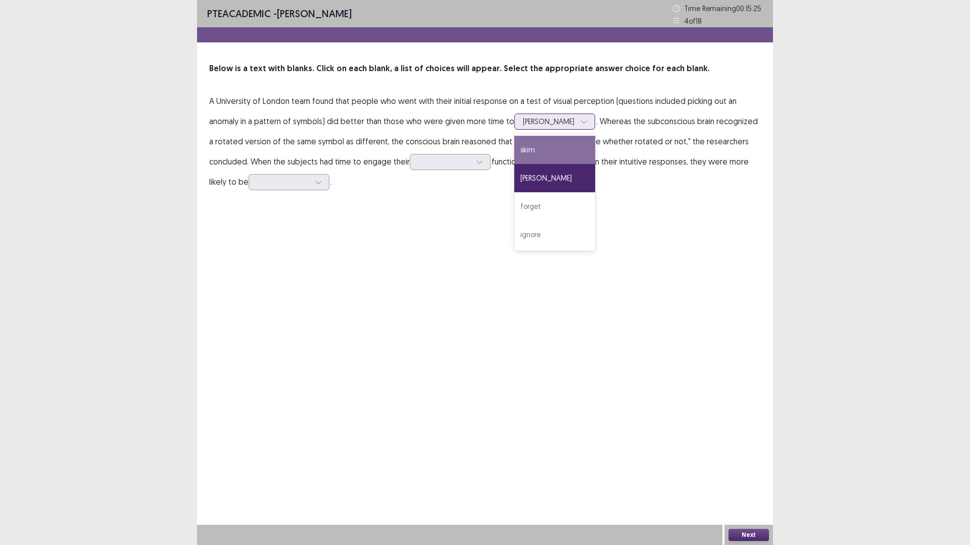
click at [544, 149] on div "skim" at bounding box center [554, 150] width 81 height 28
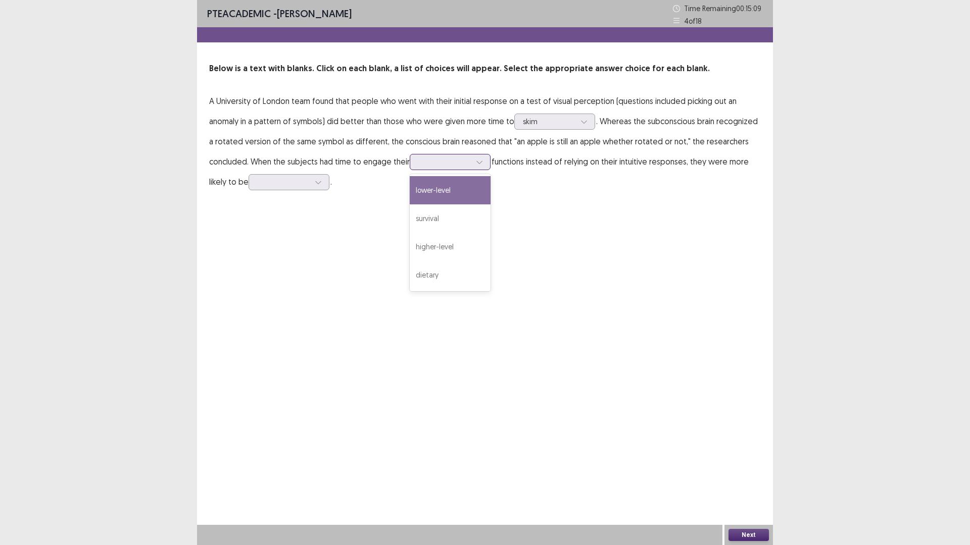
click at [467, 165] on div at bounding box center [444, 162] width 53 height 10
click at [461, 224] on div "survival" at bounding box center [450, 219] width 81 height 28
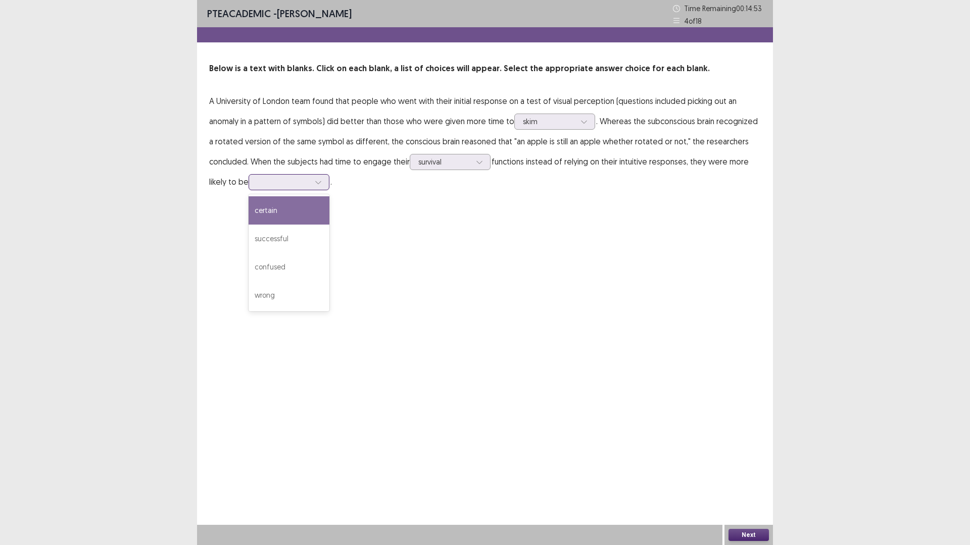
click at [281, 185] on div at bounding box center [283, 182] width 53 height 10
click at [285, 213] on div "certain" at bounding box center [288, 210] width 81 height 28
click at [287, 189] on div "certain" at bounding box center [283, 182] width 53 height 15
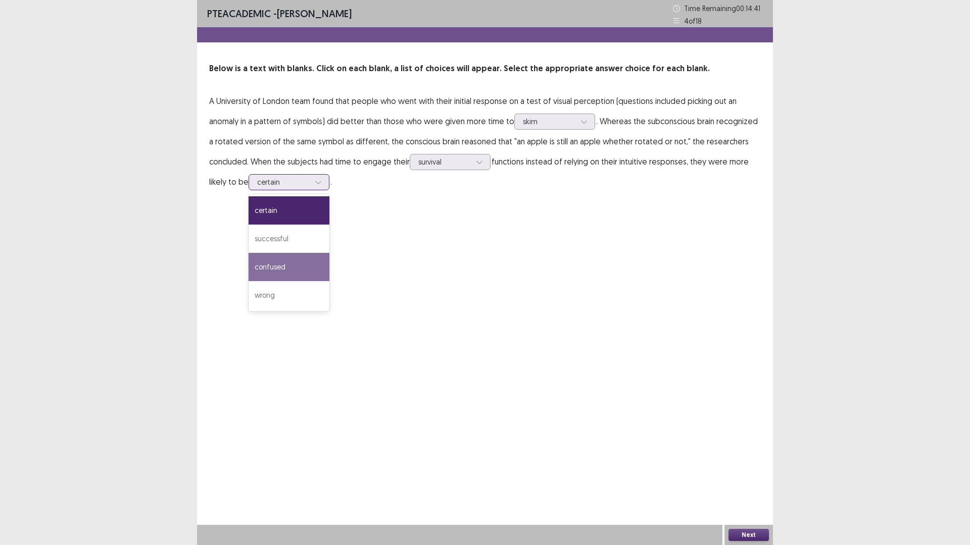
click at [293, 274] on div "confused" at bounding box center [288, 267] width 81 height 28
click at [306, 183] on div at bounding box center [283, 182] width 53 height 10
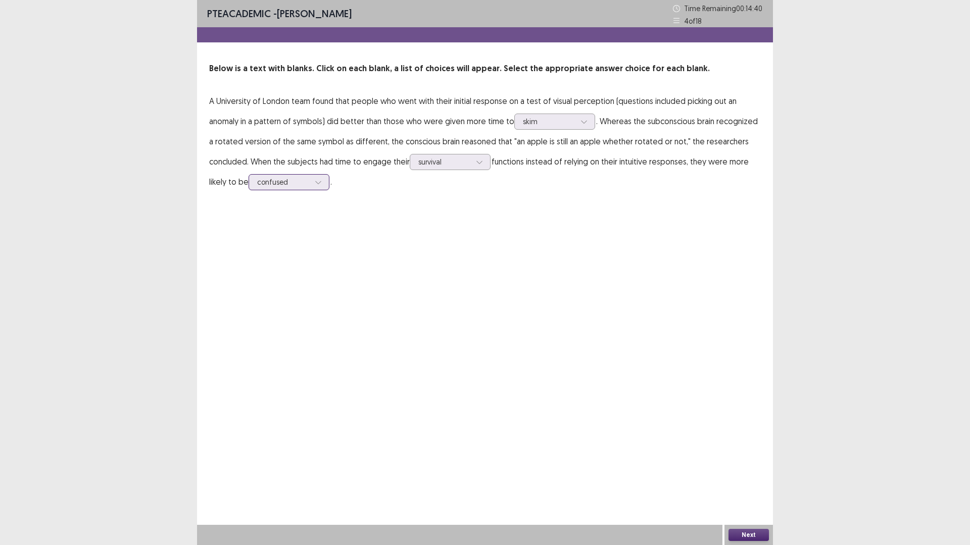
click at [306, 183] on div at bounding box center [283, 182] width 53 height 10
click at [457, 161] on div at bounding box center [444, 162] width 53 height 10
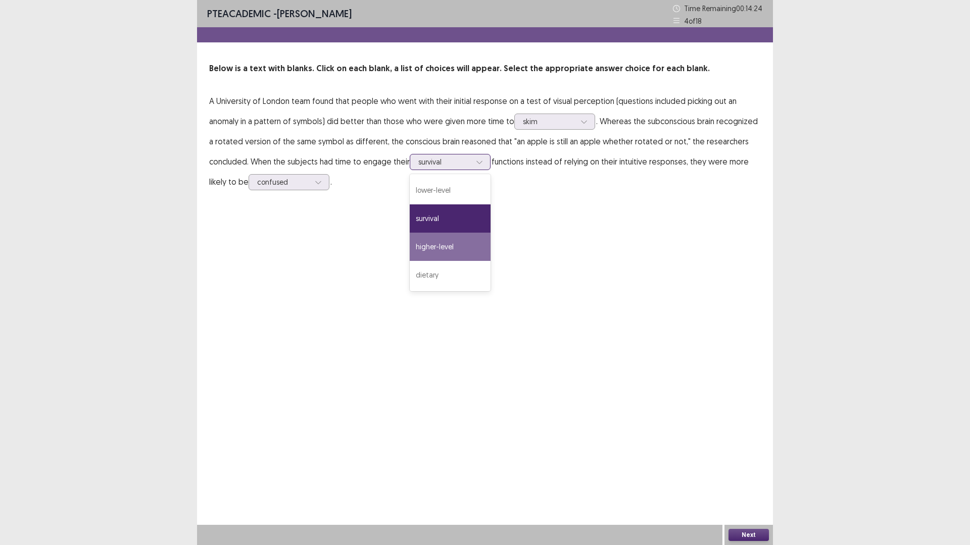
click at [462, 249] on div "higher-level" at bounding box center [450, 247] width 81 height 28
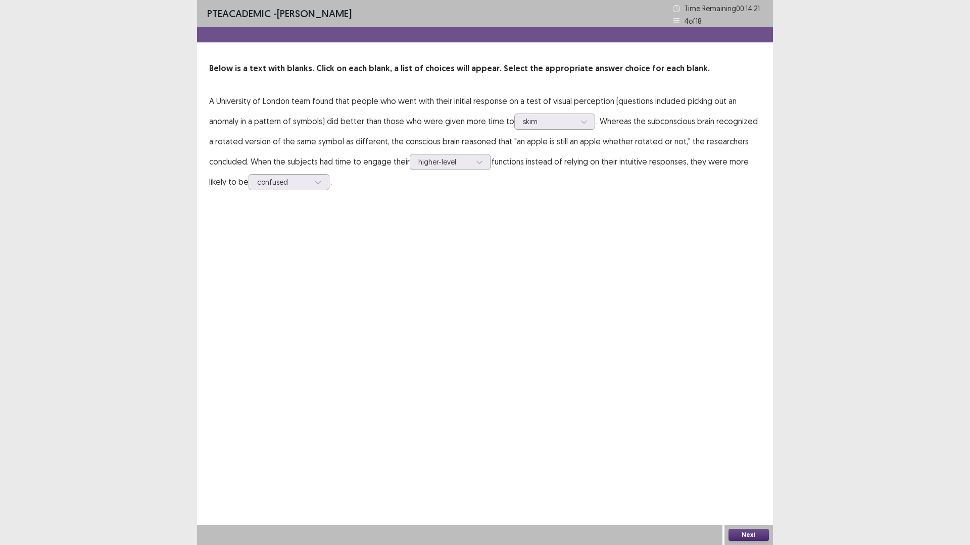
click at [748, 477] on button "Next" at bounding box center [748, 535] width 40 height 12
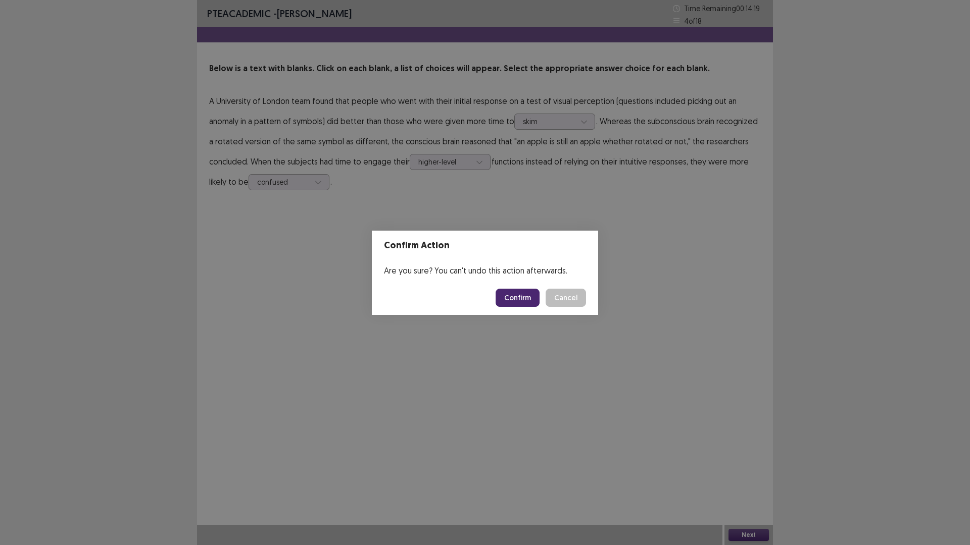
click at [517, 300] on button "Confirm" at bounding box center [517, 298] width 44 height 18
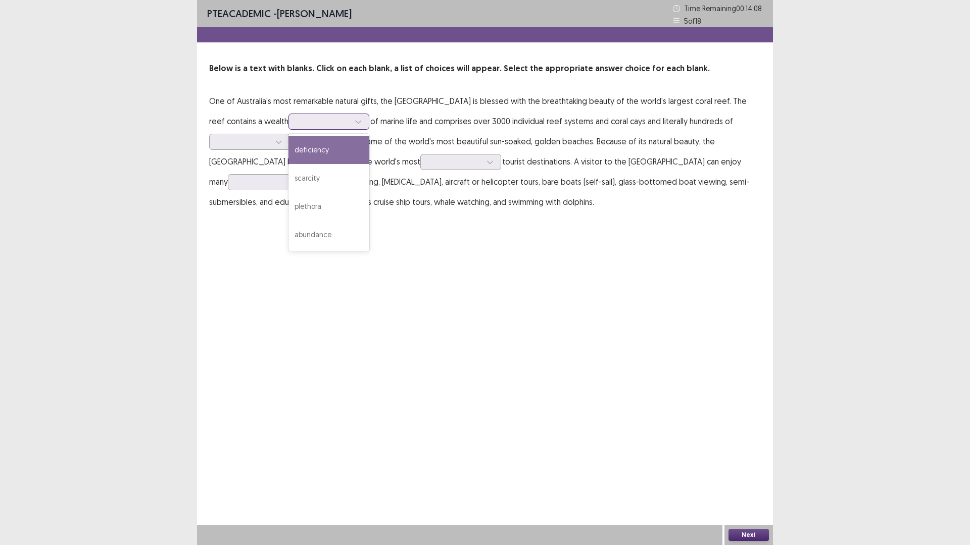
click at [317, 123] on div at bounding box center [323, 122] width 53 height 10
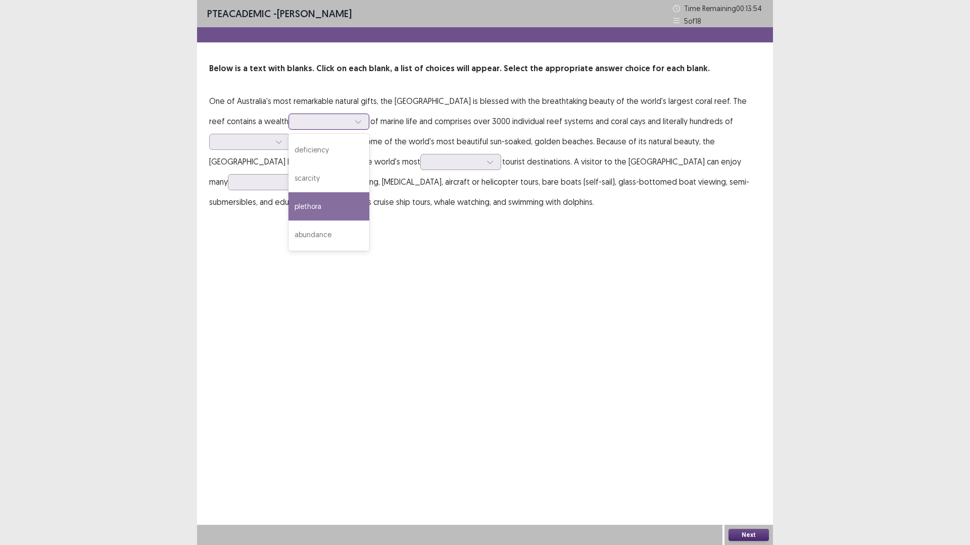
click at [335, 207] on div "plethora" at bounding box center [328, 206] width 81 height 28
click at [312, 122] on div at bounding box center [323, 122] width 53 height 10
click at [403, 204] on p "One of Australia's most remarkable natural gifts, the [GEOGRAPHIC_DATA] is bles…" at bounding box center [484, 151] width 551 height 121
click at [277, 141] on icon at bounding box center [278, 141] width 7 height 7
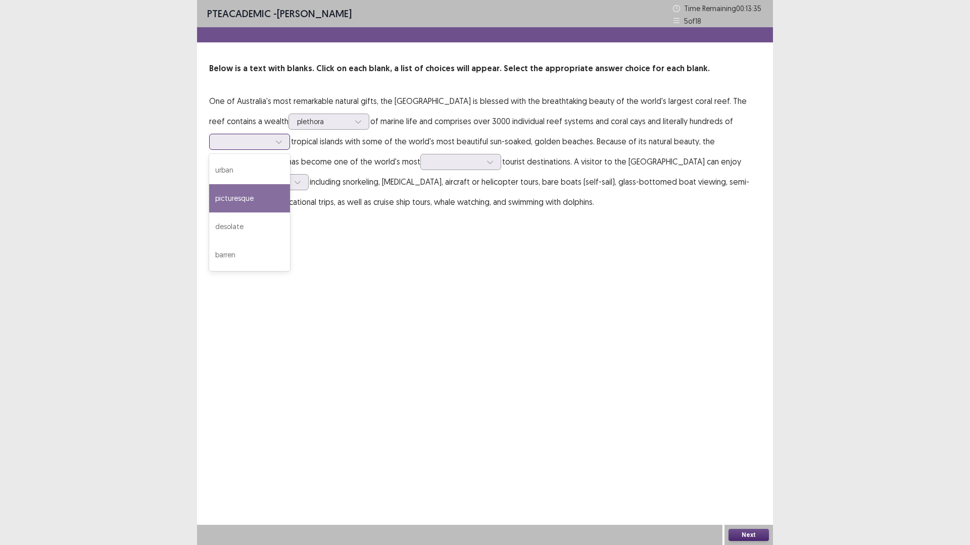
click at [257, 202] on div "picturesque" at bounding box center [249, 198] width 81 height 28
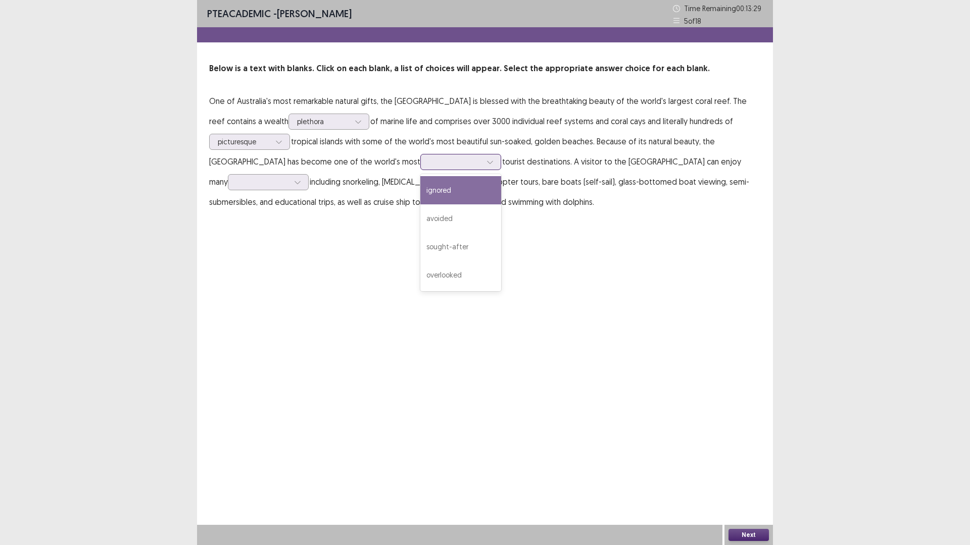
click at [429, 160] on div at bounding box center [455, 162] width 53 height 10
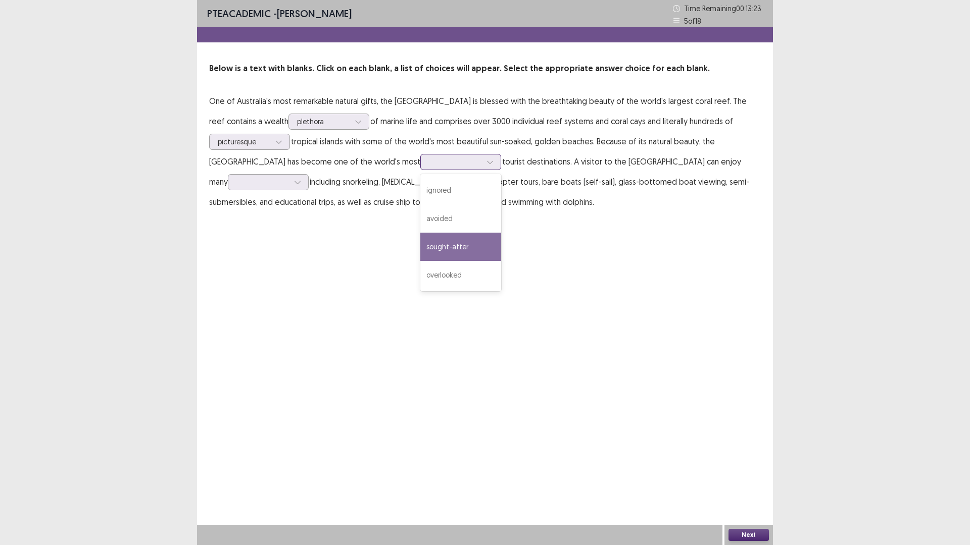
click at [420, 244] on div "sought-after" at bounding box center [460, 247] width 81 height 28
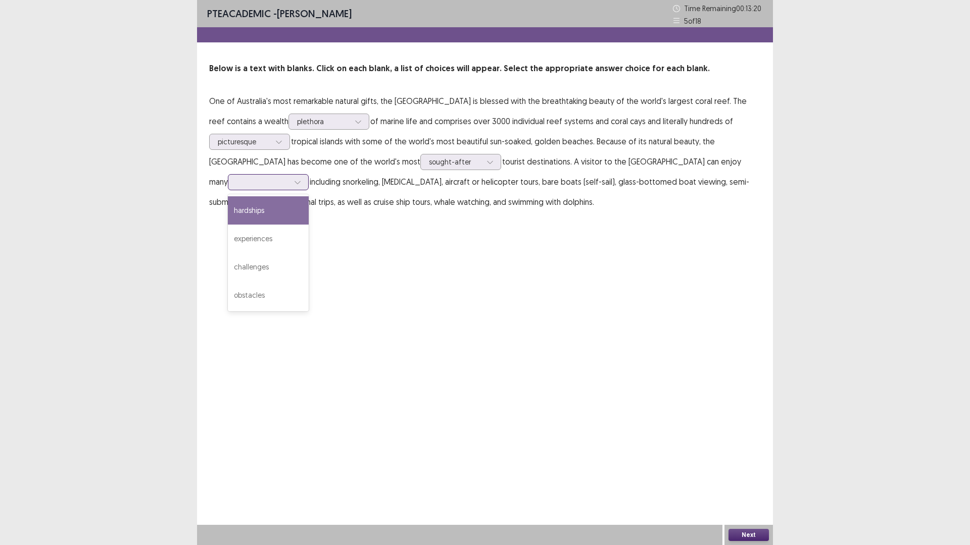
click at [290, 184] on div at bounding box center [297, 182] width 15 height 15
click at [259, 239] on div "experiences" at bounding box center [268, 239] width 81 height 28
click at [745, 477] on button "Next" at bounding box center [748, 535] width 40 height 12
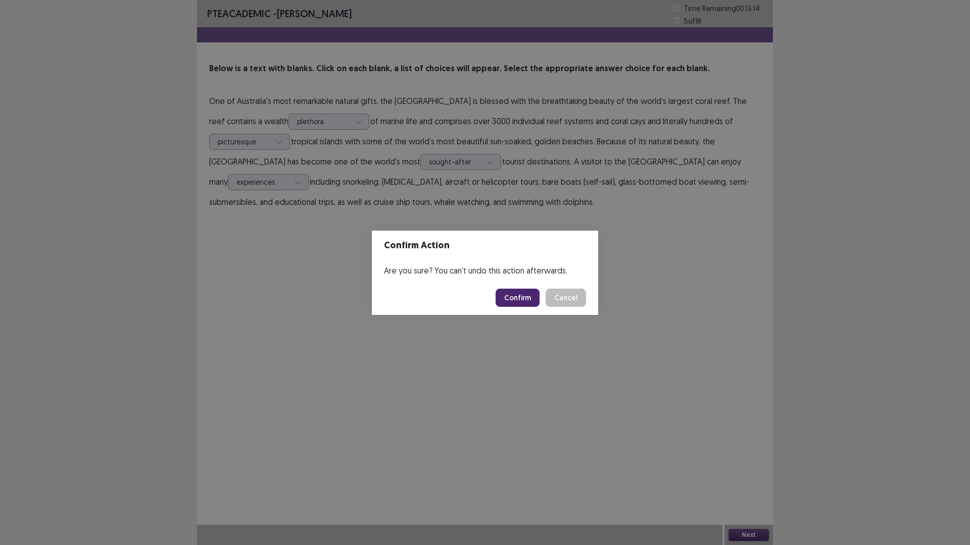
click at [513, 297] on button "Confirm" at bounding box center [517, 298] width 44 height 18
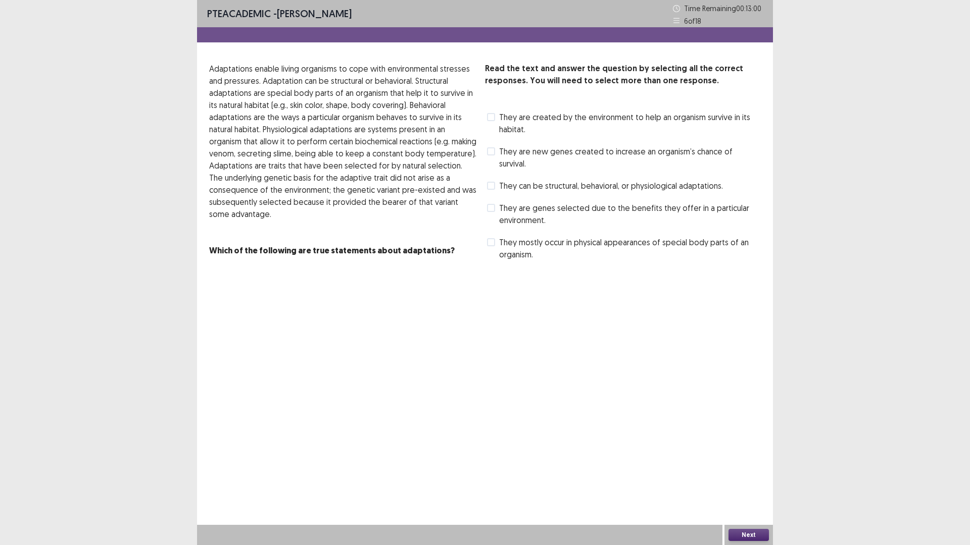
click at [596, 121] on span "They are created by the environment to help an organism survive in its habitat." at bounding box center [630, 123] width 262 height 24
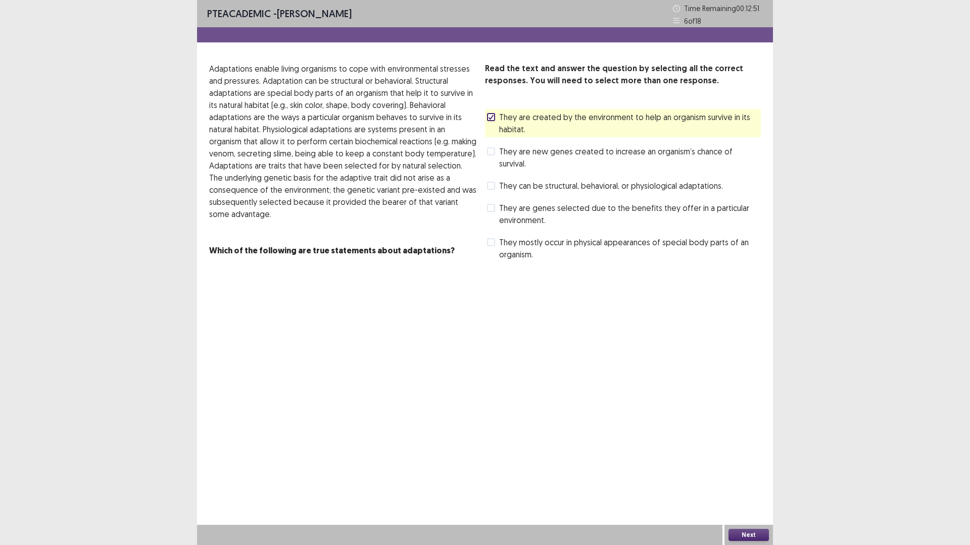
click at [749, 477] on button "Next" at bounding box center [748, 535] width 40 height 12
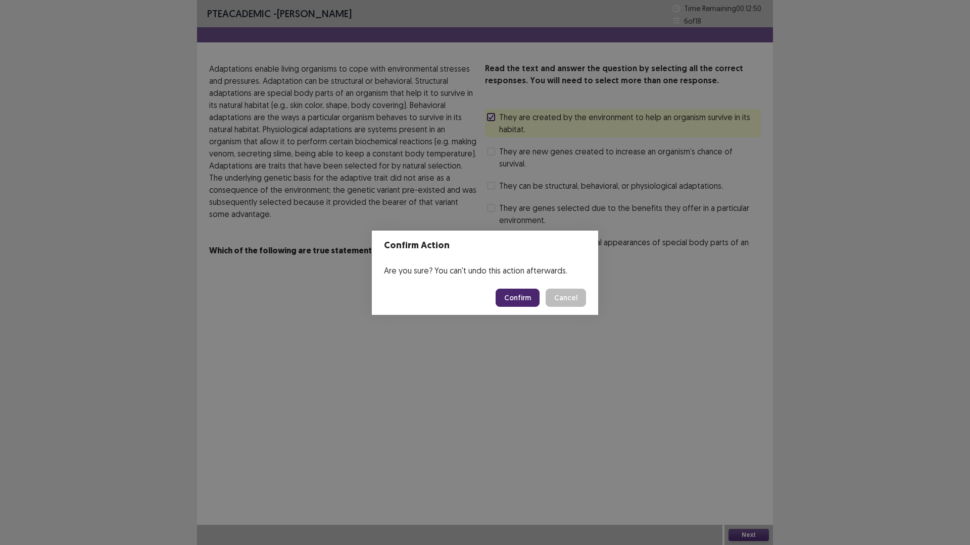
click at [522, 296] on button "Confirm" at bounding box center [517, 298] width 44 height 18
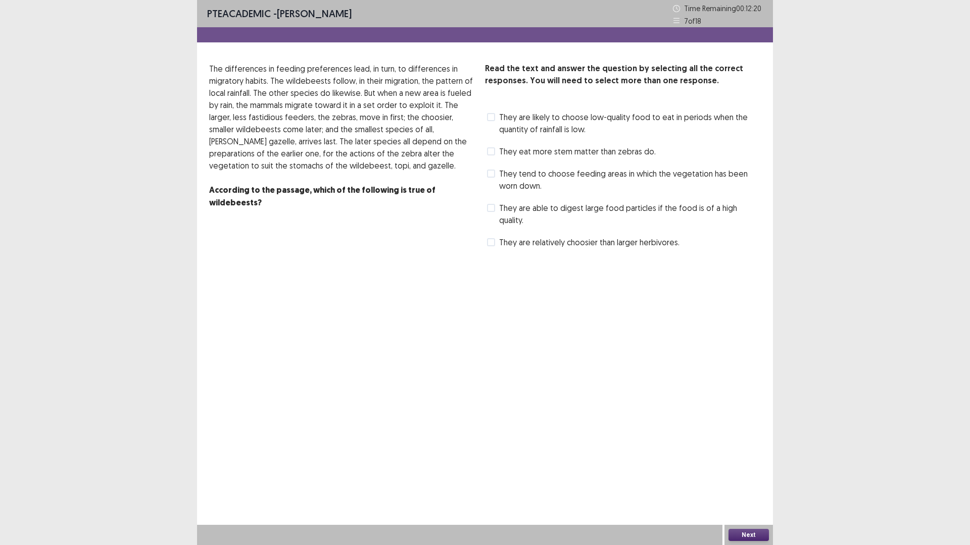
click at [551, 175] on span "They tend to choose feeding areas in which the vegetation has been worn down." at bounding box center [630, 180] width 262 height 24
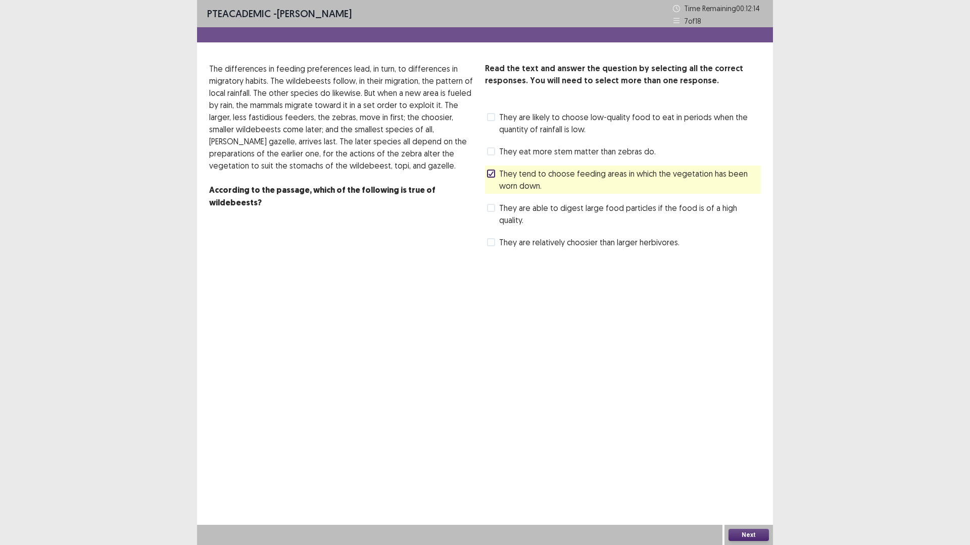
click at [749, 477] on button "Next" at bounding box center [748, 535] width 40 height 12
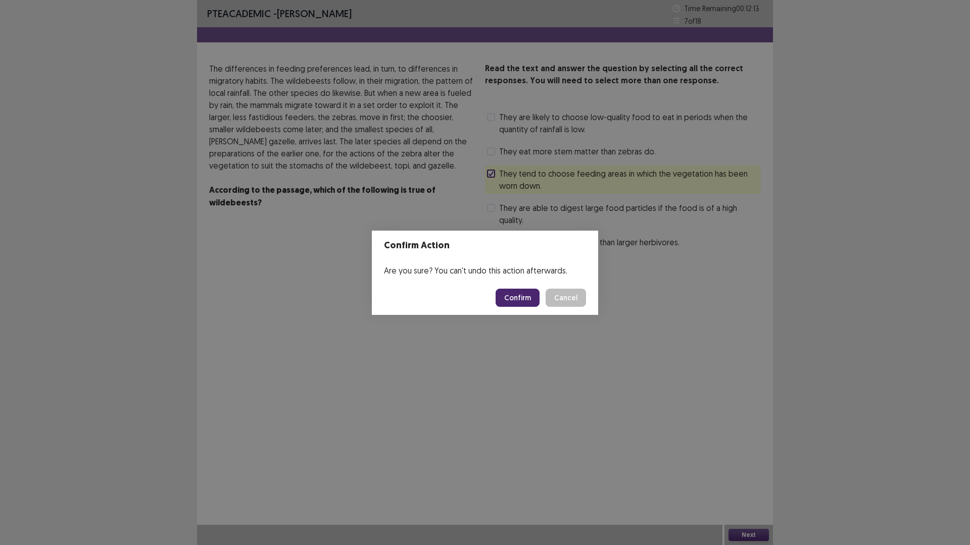
click at [529, 294] on button "Confirm" at bounding box center [517, 298] width 44 height 18
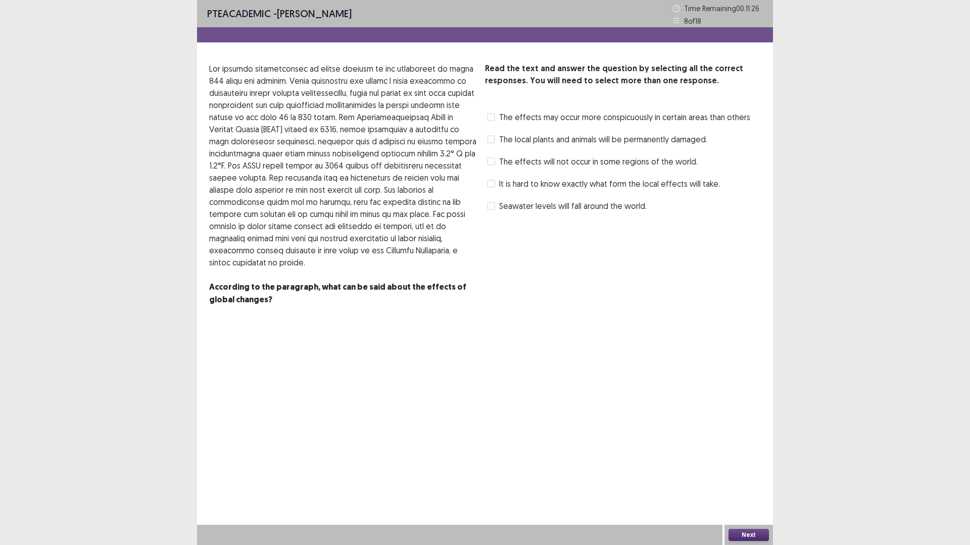
click at [542, 159] on span "The effects will not occur in some regions of the world." at bounding box center [598, 162] width 198 height 12
click at [536, 140] on span "The local plants and animals will be permanently damaged." at bounding box center [603, 139] width 208 height 12
click at [751, 477] on button "Next" at bounding box center [748, 535] width 40 height 12
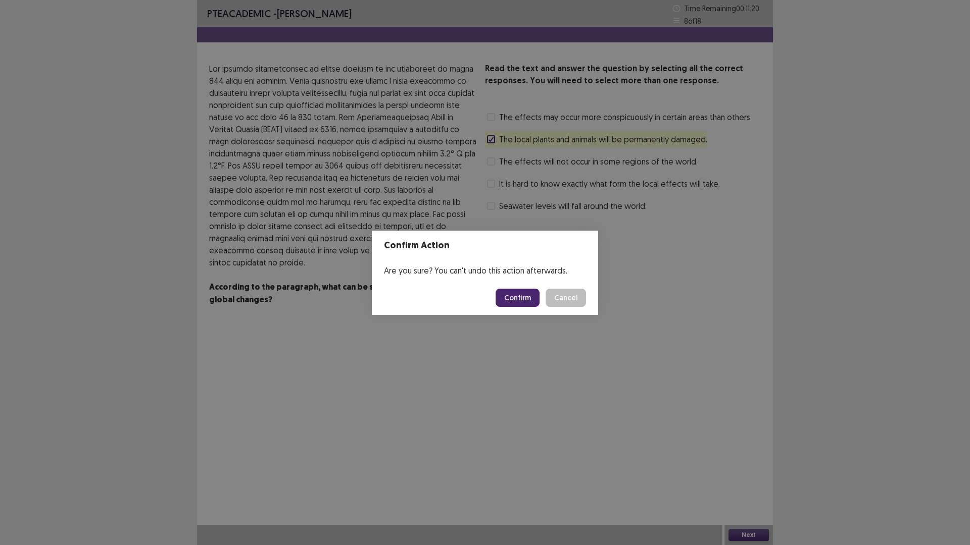
click at [529, 293] on button "Confirm" at bounding box center [517, 298] width 44 height 18
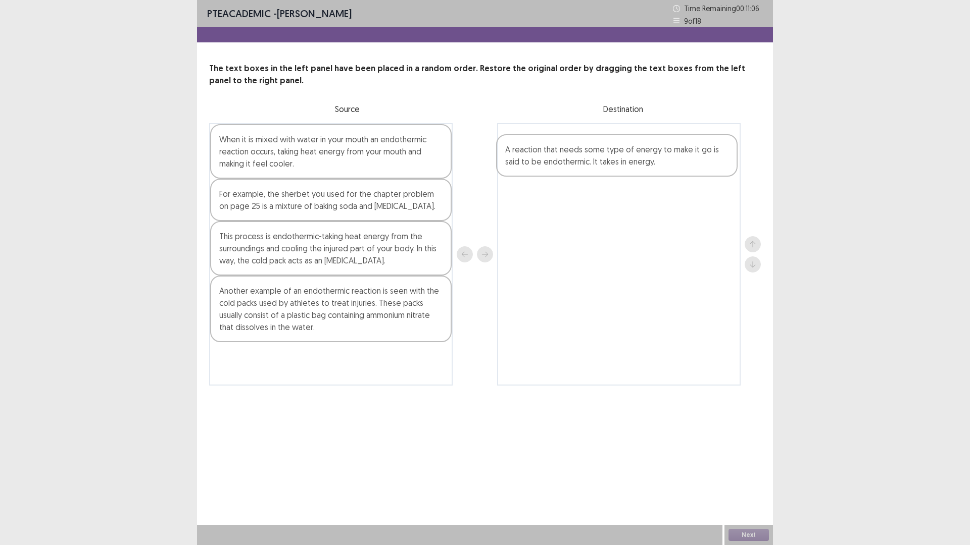
drag, startPoint x: 272, startPoint y: 255, endPoint x: 562, endPoint y: 168, distance: 302.1
click at [562, 168] on div "When it is mixed with water in your mouth an endothermic reaction occurs, takin…" at bounding box center [484, 254] width 551 height 263
click at [297, 257] on div "This process is endothermic-taking heat energy from the surroundings and coolin…" at bounding box center [330, 248] width 241 height 55
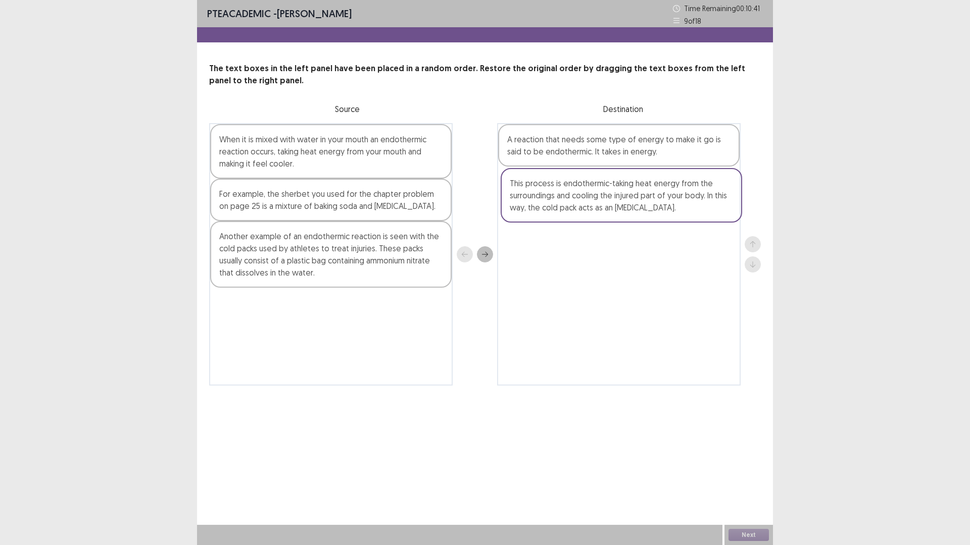
drag, startPoint x: 275, startPoint y: 247, endPoint x: 573, endPoint y: 197, distance: 302.2
click at [573, 197] on div "When it is mixed with water in your mouth an endothermic reaction occurs, takin…" at bounding box center [484, 254] width 551 height 263
click at [283, 207] on div "For example, the sherbet you used for the chapter problem on page 25 is a mixtu…" at bounding box center [330, 200] width 241 height 42
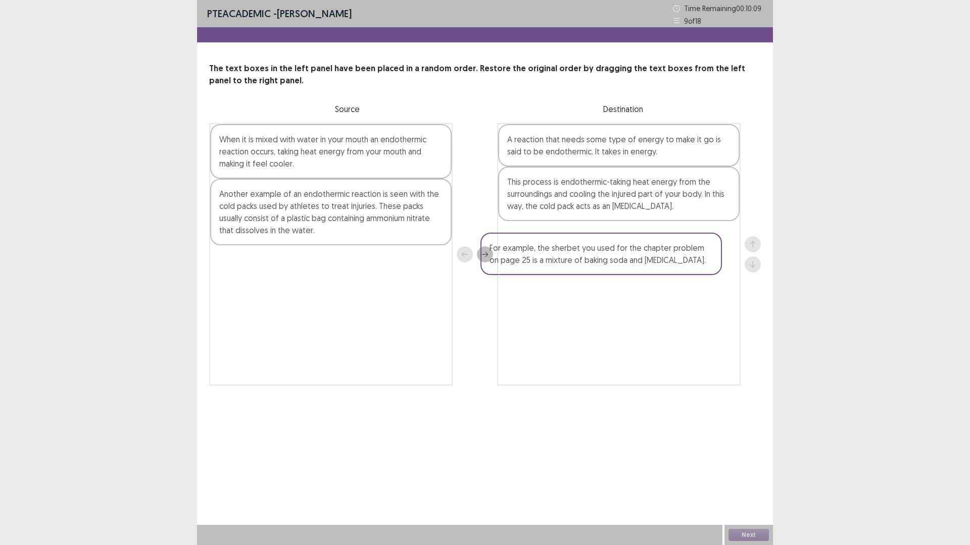
drag, startPoint x: 344, startPoint y: 203, endPoint x: 622, endPoint y: 261, distance: 283.1
click at [622, 261] on div "When it is mixed with water in your mouth an endothermic reaction occurs, takin…" at bounding box center [484, 254] width 551 height 263
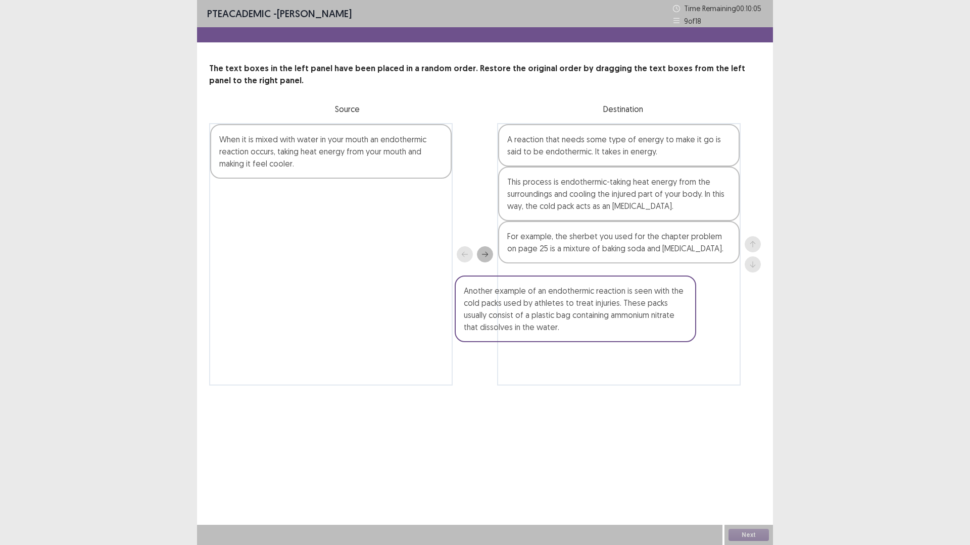
drag, startPoint x: 242, startPoint y: 212, endPoint x: 487, endPoint y: 314, distance: 265.8
click at [487, 314] on div "When it is mixed with water in your mouth an endothermic reaction occurs, takin…" at bounding box center [484, 254] width 551 height 263
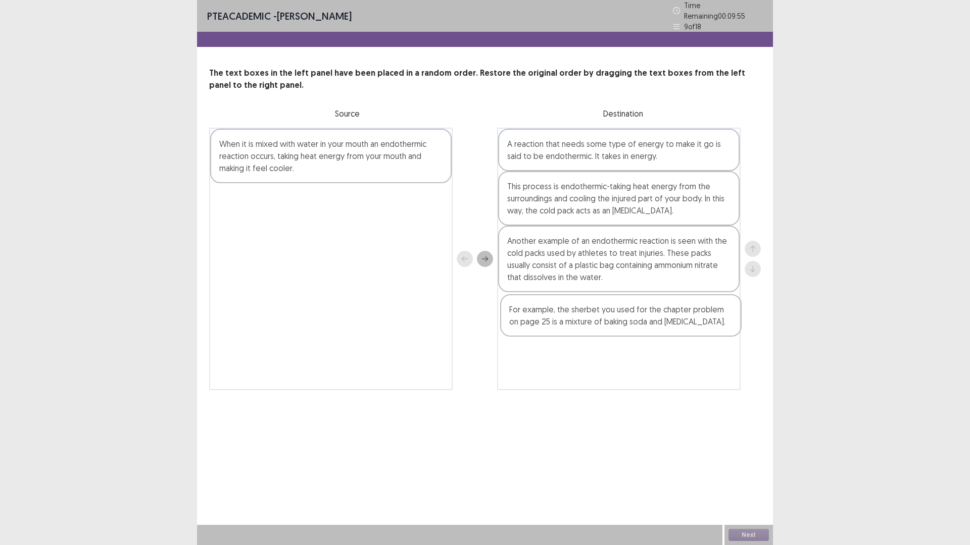
drag, startPoint x: 606, startPoint y: 243, endPoint x: 612, endPoint y: 324, distance: 81.0
click at [612, 324] on div "A reaction that needs some type of energy to make it go is said to be endotherm…" at bounding box center [618, 259] width 243 height 263
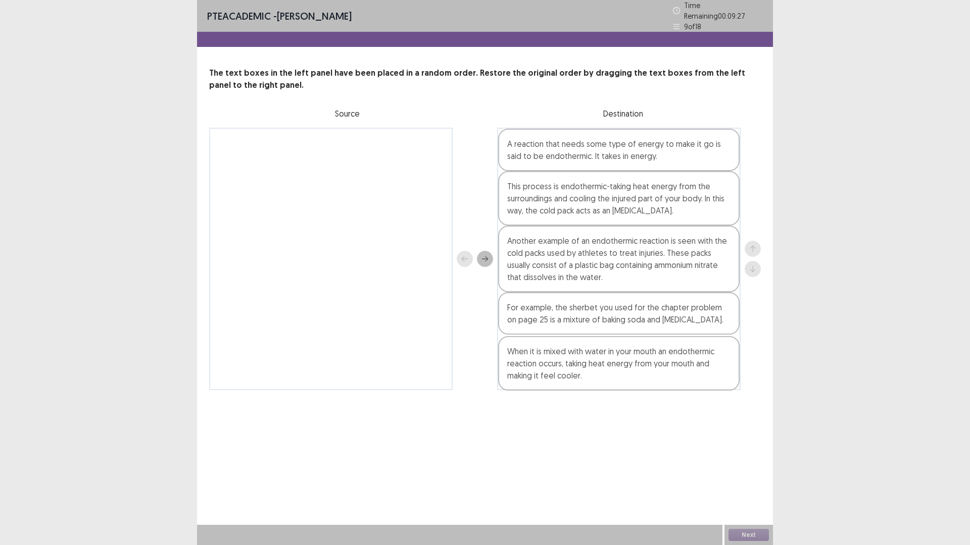
drag, startPoint x: 283, startPoint y: 157, endPoint x: 574, endPoint y: 368, distance: 359.3
click at [574, 368] on div "When it is mixed with water in your mouth an endothermic reaction occurs, takin…" at bounding box center [484, 259] width 551 height 263
click at [759, 477] on button "Next" at bounding box center [748, 535] width 40 height 12
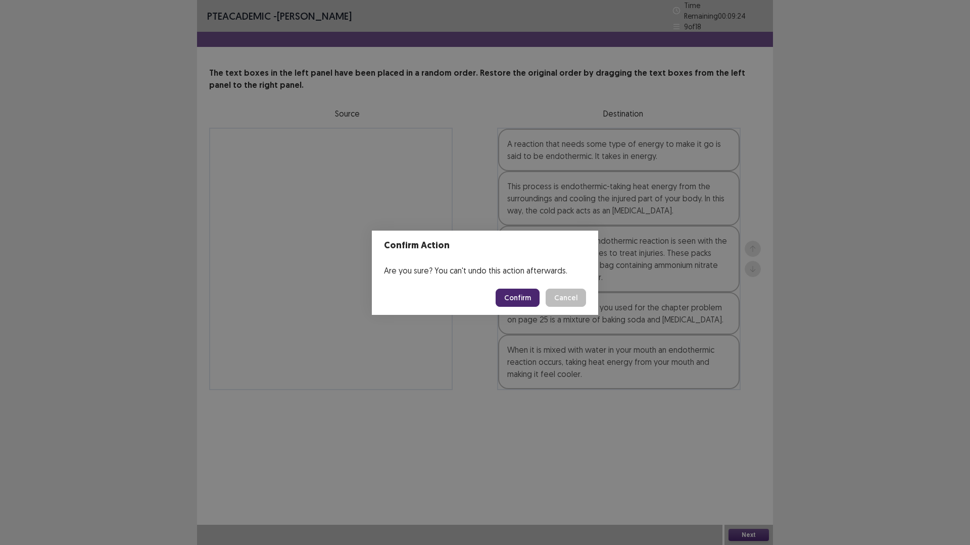
click at [523, 299] on button "Confirm" at bounding box center [517, 298] width 44 height 18
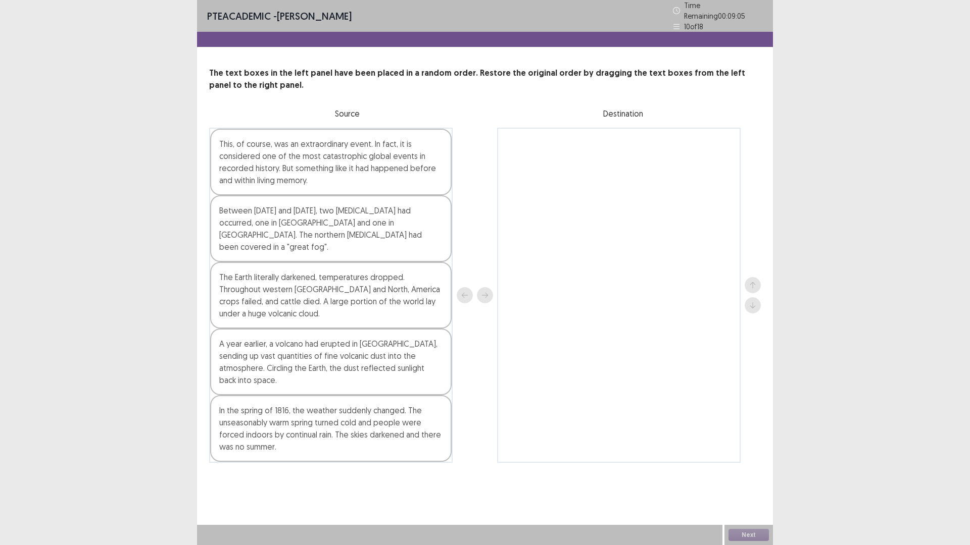
click at [338, 415] on div "In the spring of 1816, the weather suddenly changed. The unseasonably warm spri…" at bounding box center [330, 428] width 241 height 67
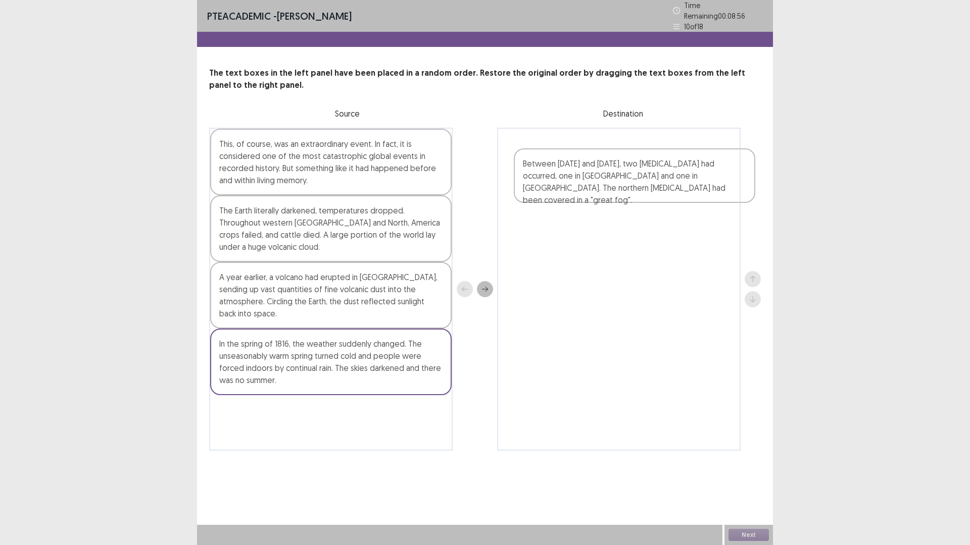
drag, startPoint x: 273, startPoint y: 220, endPoint x: 590, endPoint y: 177, distance: 319.6
click at [590, 177] on div "This, of course, was an extraordinary event. In fact, it is considered one of t…" at bounding box center [484, 289] width 551 height 323
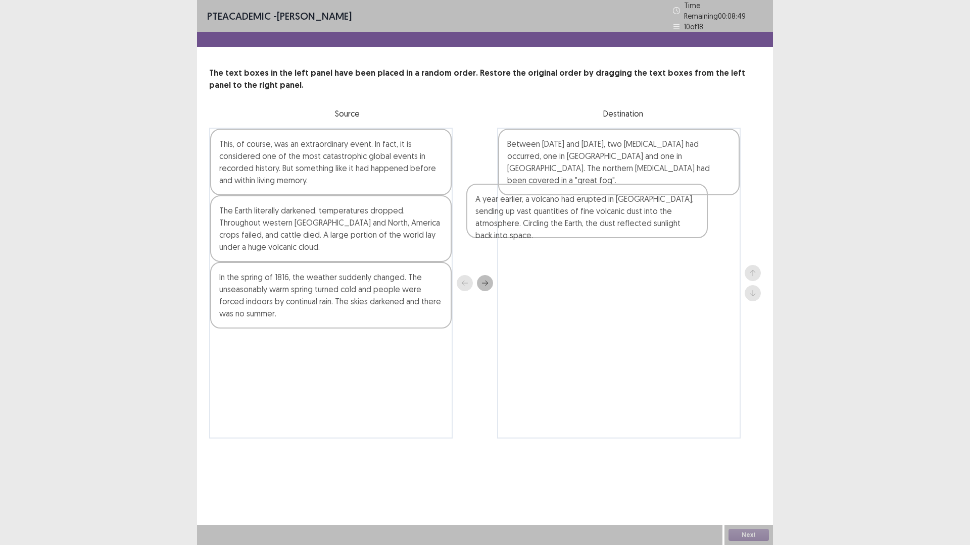
drag, startPoint x: 281, startPoint y: 284, endPoint x: 553, endPoint y: 205, distance: 283.8
click at [553, 205] on div "This, of course, was an extraordinary event. In fact, it is considered one of t…" at bounding box center [484, 283] width 551 height 311
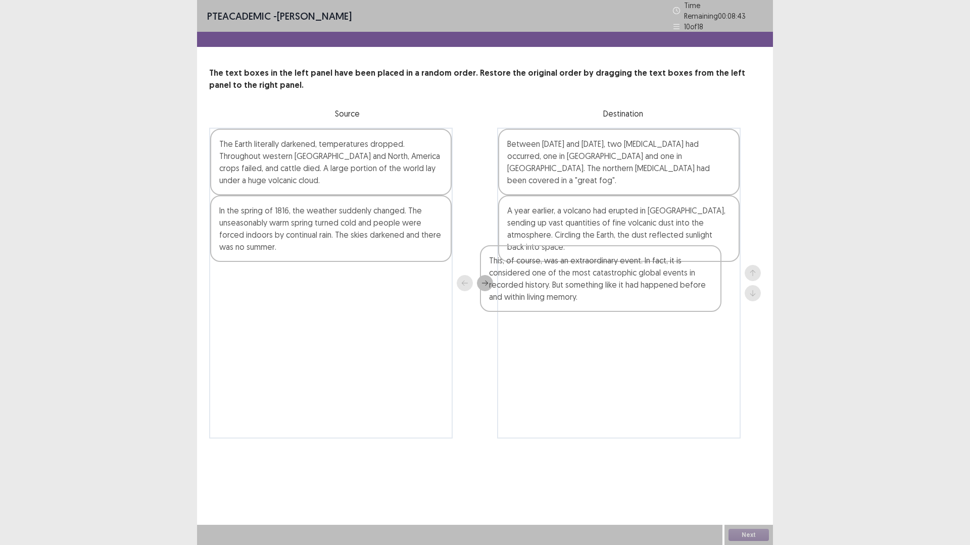
drag, startPoint x: 268, startPoint y: 171, endPoint x: 539, endPoint y: 296, distance: 298.9
click at [539, 296] on div "This, of course, was an extraordinary event. In fact, it is considered one of t…" at bounding box center [484, 283] width 551 height 311
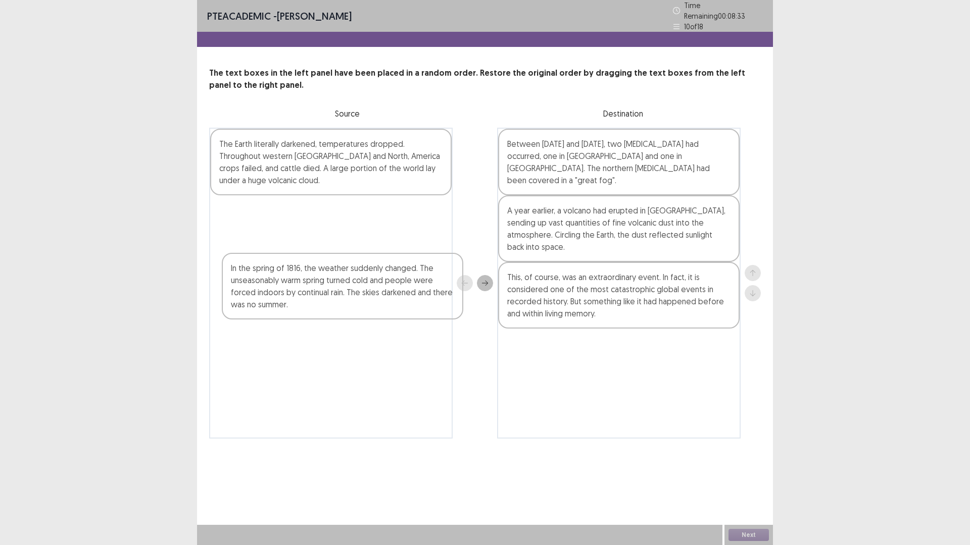
drag, startPoint x: 365, startPoint y: 236, endPoint x: 371, endPoint y: 289, distance: 52.9
click at [373, 291] on div "The Earth literally darkened, temperatures dropped. Throughout western [GEOGRAP…" at bounding box center [330, 283] width 243 height 311
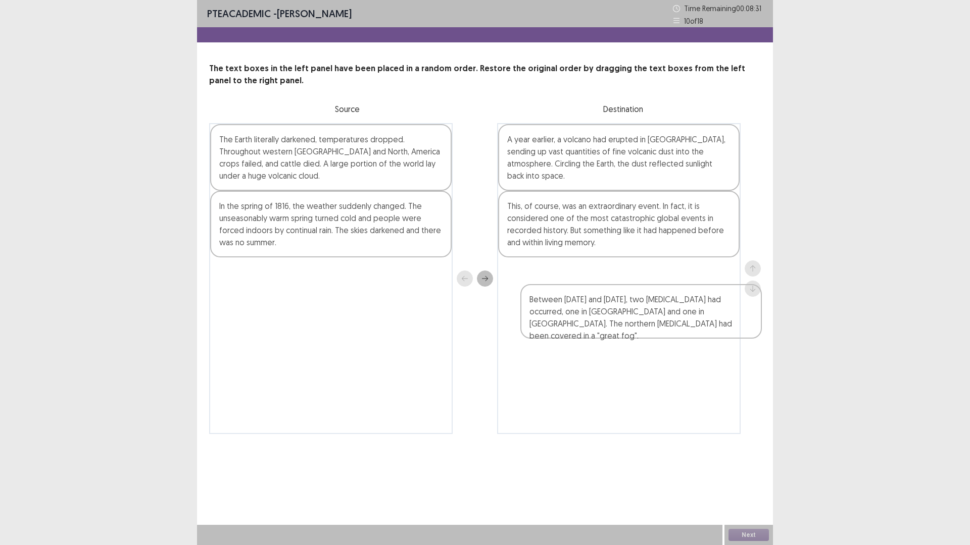
drag, startPoint x: 608, startPoint y: 157, endPoint x: 614, endPoint y: 294, distance: 137.0
click at [631, 317] on div "Between [DATE] and [DATE], two [MEDICAL_DATA] had occurred, one in [GEOGRAPHIC_…" at bounding box center [618, 278] width 243 height 311
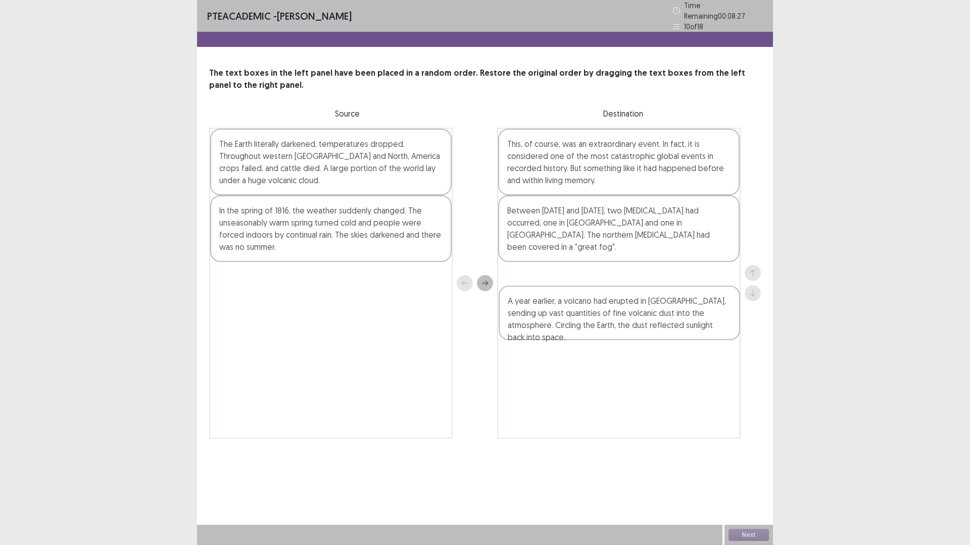
drag, startPoint x: 601, startPoint y: 156, endPoint x: 601, endPoint y: 322, distance: 165.6
click at [601, 322] on div "A year earlier, a volcano had erupted in [GEOGRAPHIC_DATA], sending up vast qua…" at bounding box center [618, 283] width 243 height 311
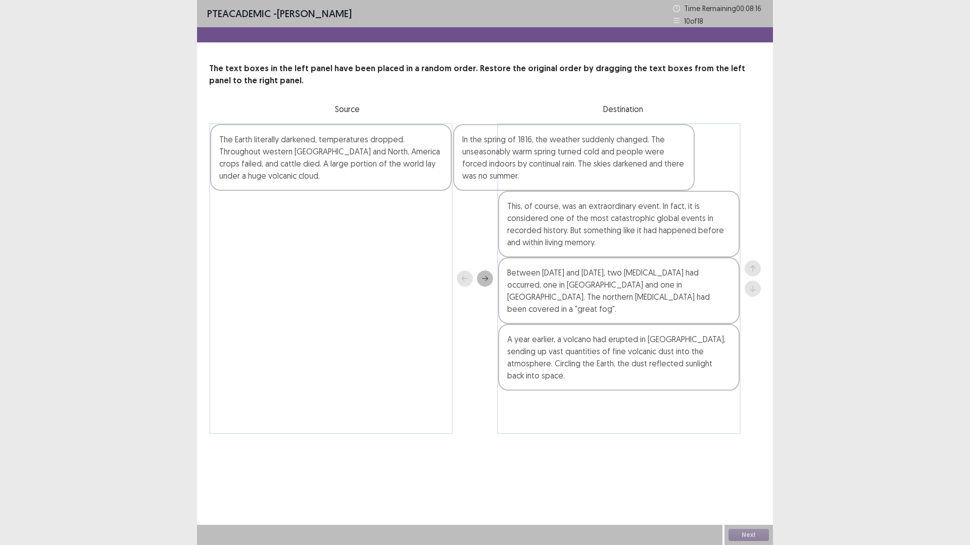
drag, startPoint x: 361, startPoint y: 232, endPoint x: 610, endPoint y: 167, distance: 257.3
click at [610, 167] on div "The Earth literally darkened, temperatures dropped. Throughout western [GEOGRAP…" at bounding box center [484, 278] width 551 height 311
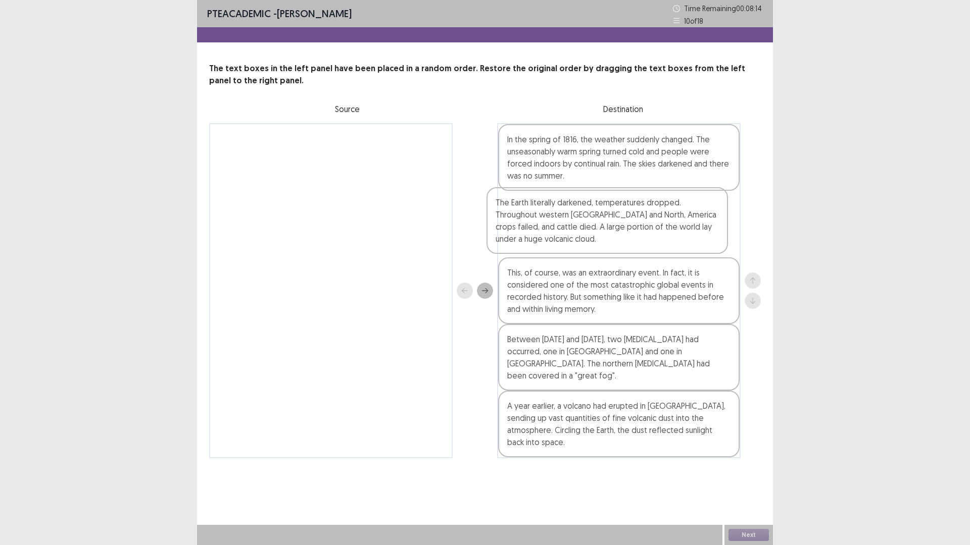
drag, startPoint x: 324, startPoint y: 157, endPoint x: 610, endPoint y: 224, distance: 294.5
click at [610, 224] on div "The Earth literally darkened, temperatures dropped. Throughout western [GEOGRAP…" at bounding box center [484, 290] width 551 height 335
click at [749, 477] on button "Next" at bounding box center [748, 535] width 40 height 12
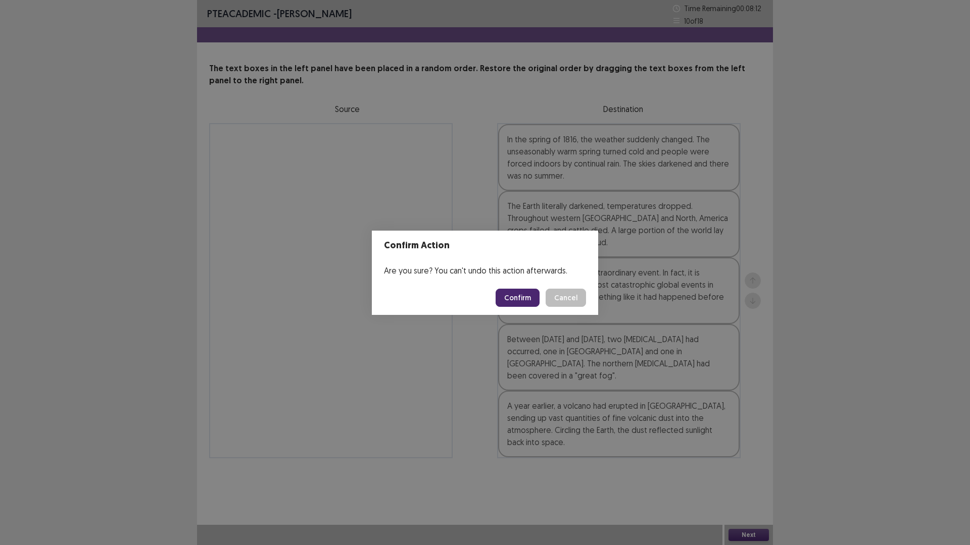
click at [518, 294] on button "Confirm" at bounding box center [517, 298] width 44 height 18
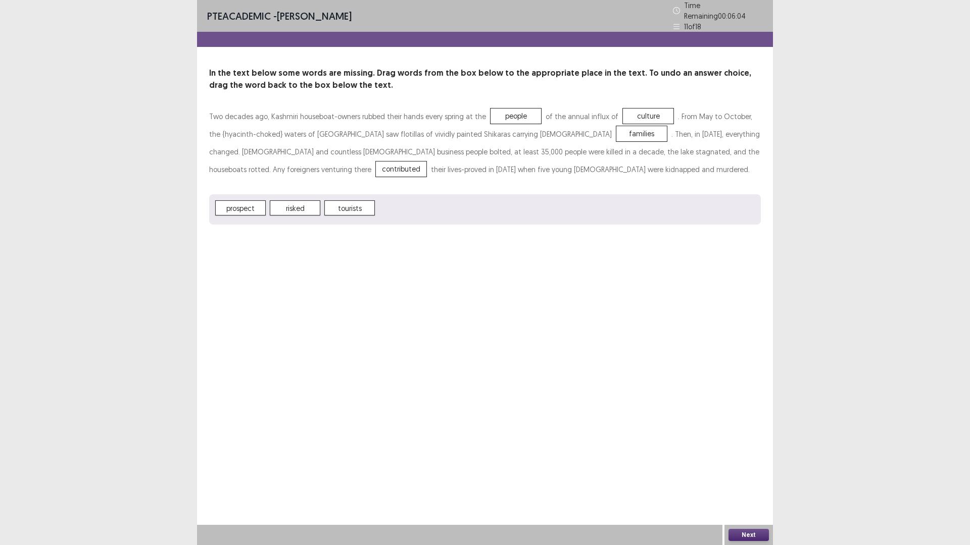
click at [749, 477] on button "Next" at bounding box center [748, 535] width 40 height 12
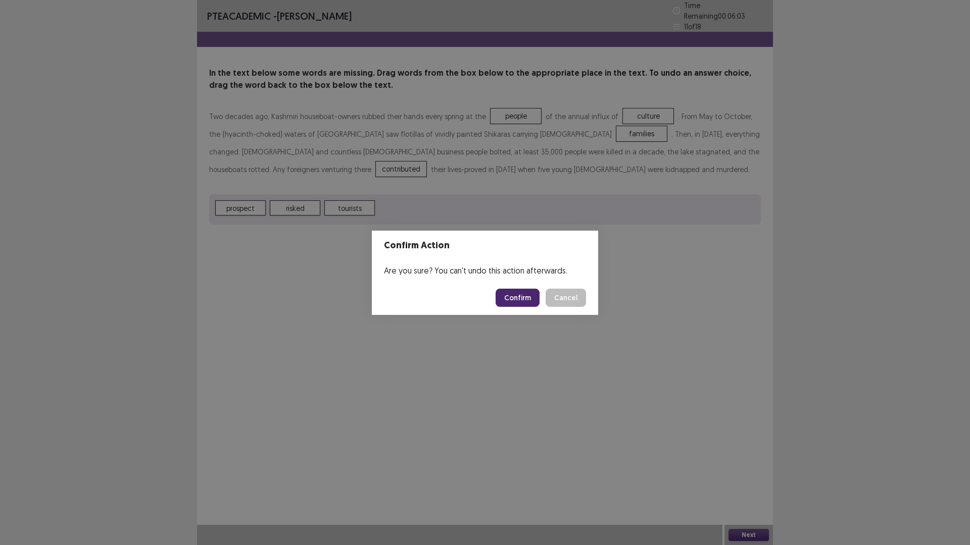
click at [513, 291] on button "Confirm" at bounding box center [517, 298] width 44 height 18
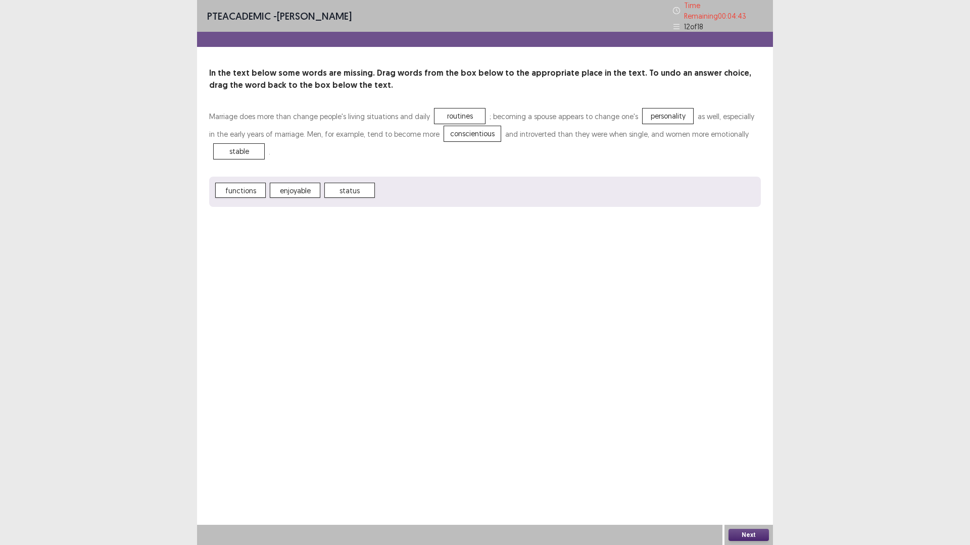
click at [752, 477] on button "Next" at bounding box center [748, 535] width 40 height 12
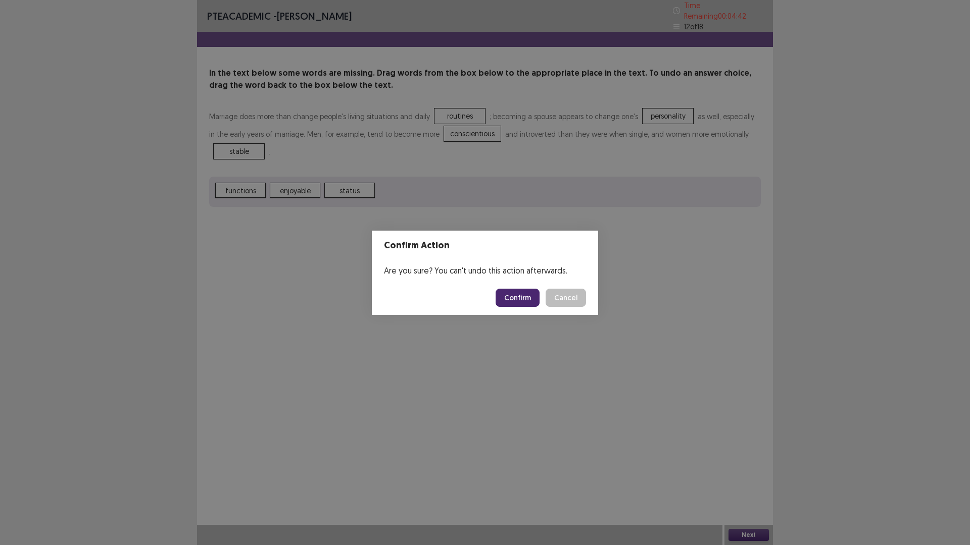
click at [513, 298] on button "Confirm" at bounding box center [517, 298] width 44 height 18
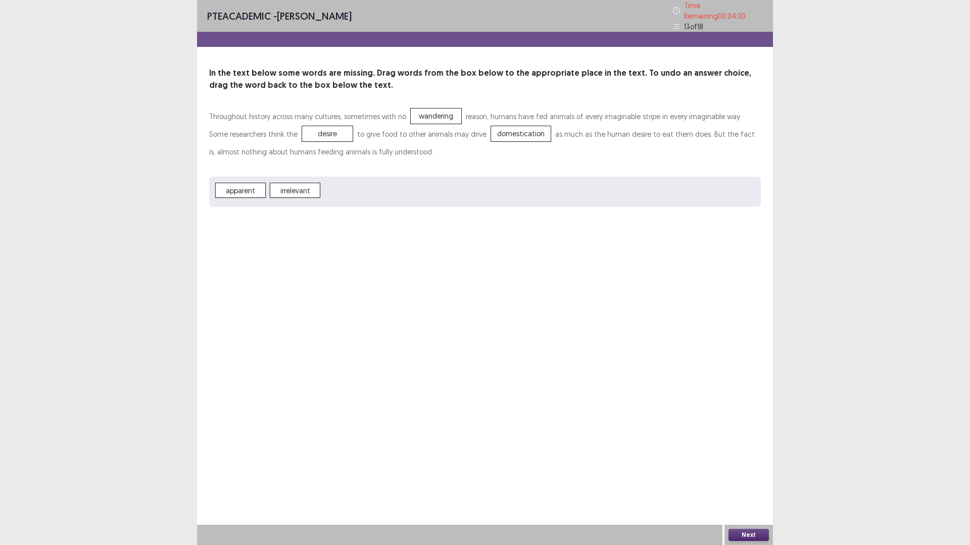
click at [757, 477] on button "Next" at bounding box center [748, 535] width 40 height 12
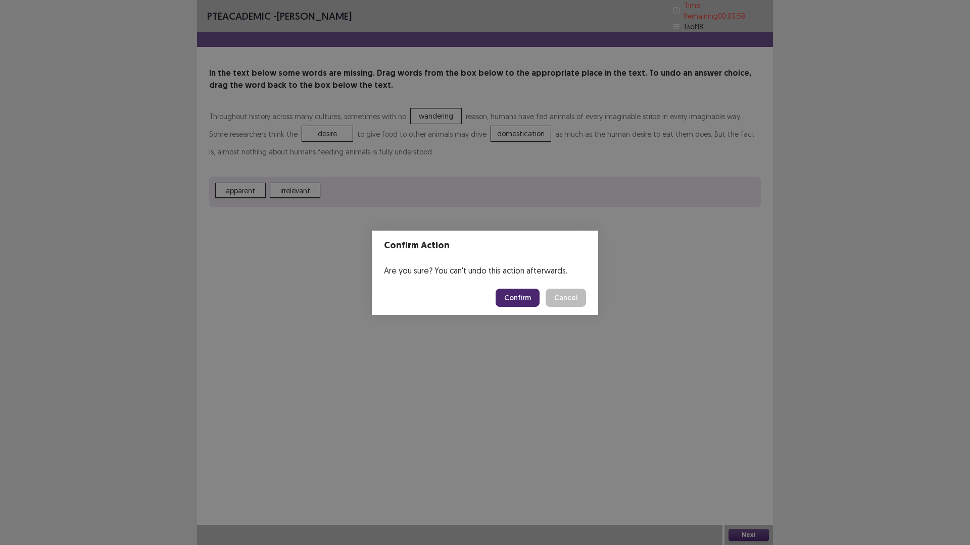
click at [526, 296] on button "Confirm" at bounding box center [517, 298] width 44 height 18
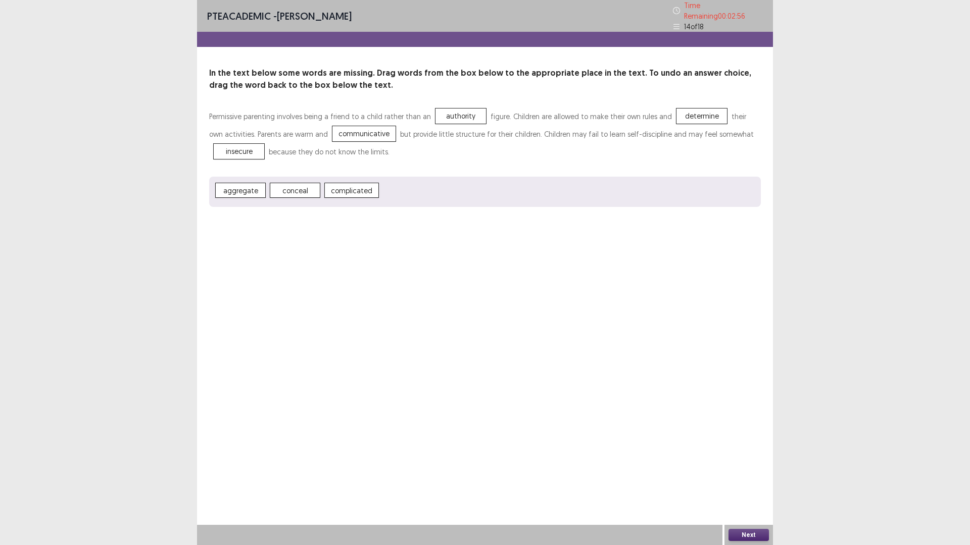
click at [750, 477] on div "Next" at bounding box center [748, 535] width 48 height 20
click at [749, 477] on button "Next" at bounding box center [748, 535] width 40 height 12
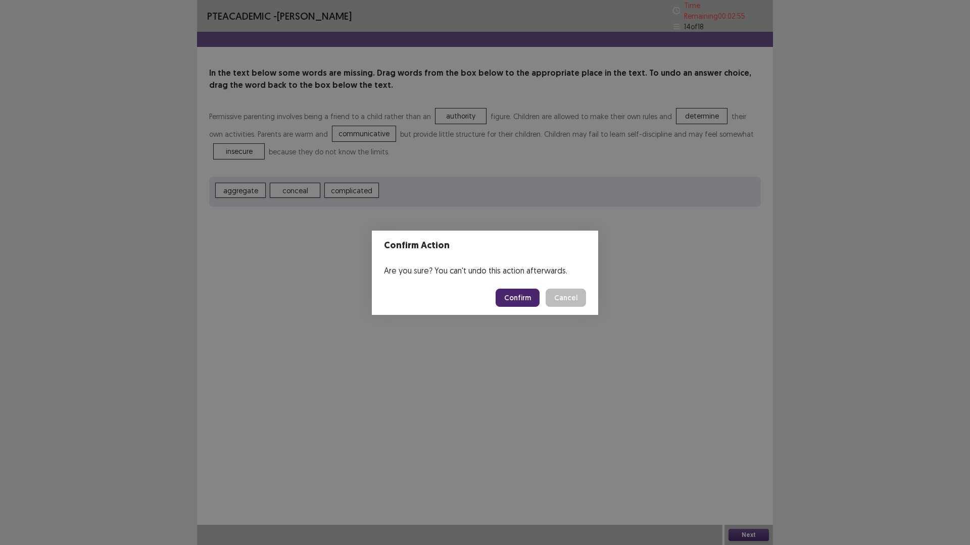
click at [509, 298] on button "Confirm" at bounding box center [517, 298] width 44 height 18
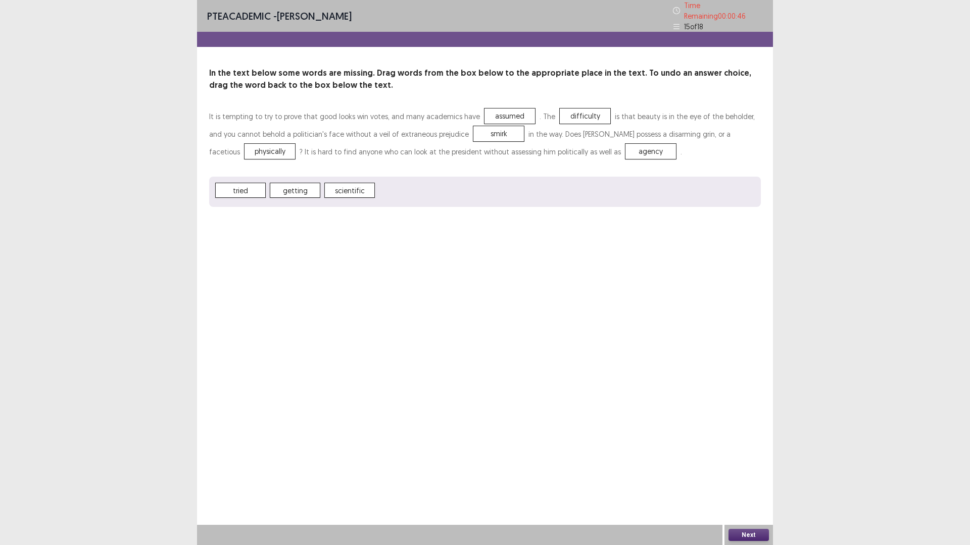
click at [748, 477] on button "Next" at bounding box center [748, 535] width 40 height 12
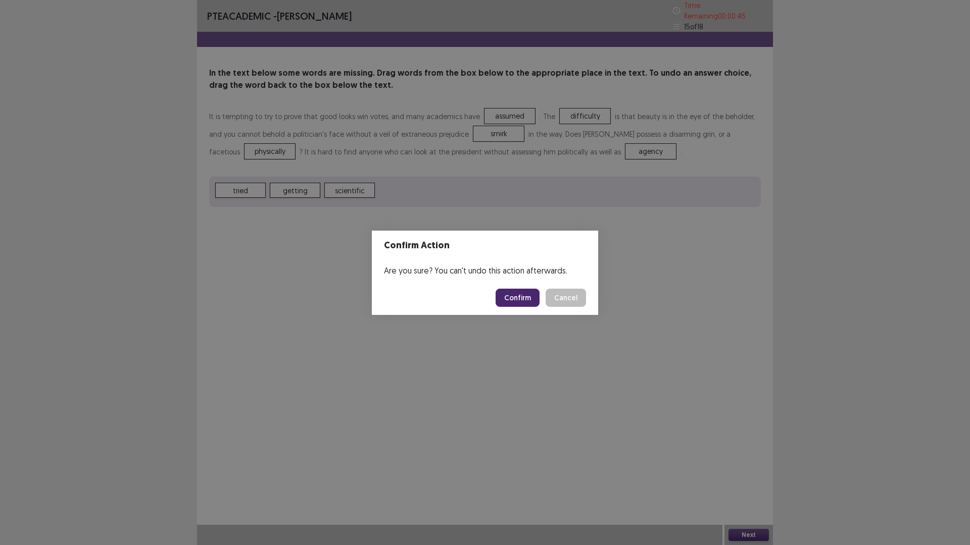
click at [527, 296] on button "Confirm" at bounding box center [517, 298] width 44 height 18
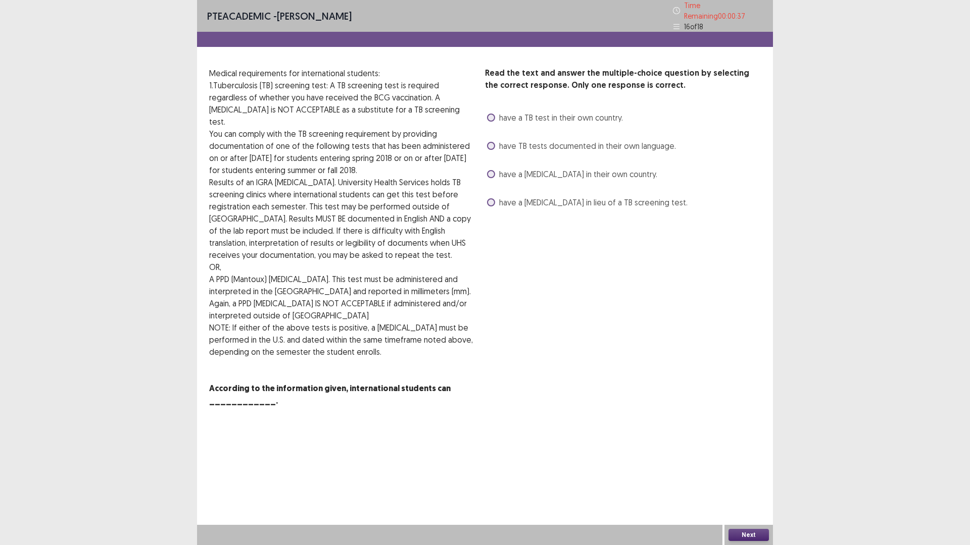
click at [516, 168] on span "have a [MEDICAL_DATA] in their own country." at bounding box center [578, 174] width 158 height 12
click at [756, 477] on button "Next" at bounding box center [748, 535] width 40 height 12
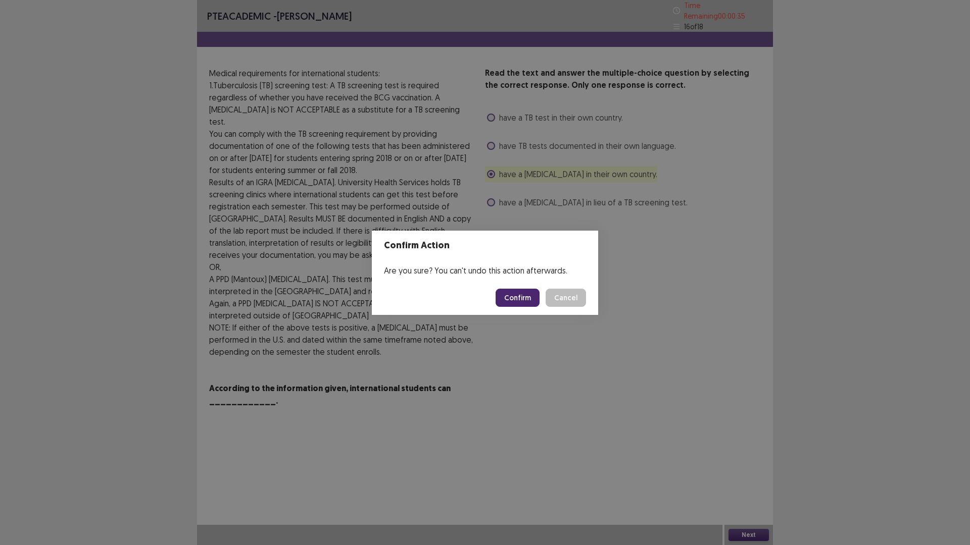
click at [517, 297] on button "Confirm" at bounding box center [517, 298] width 44 height 18
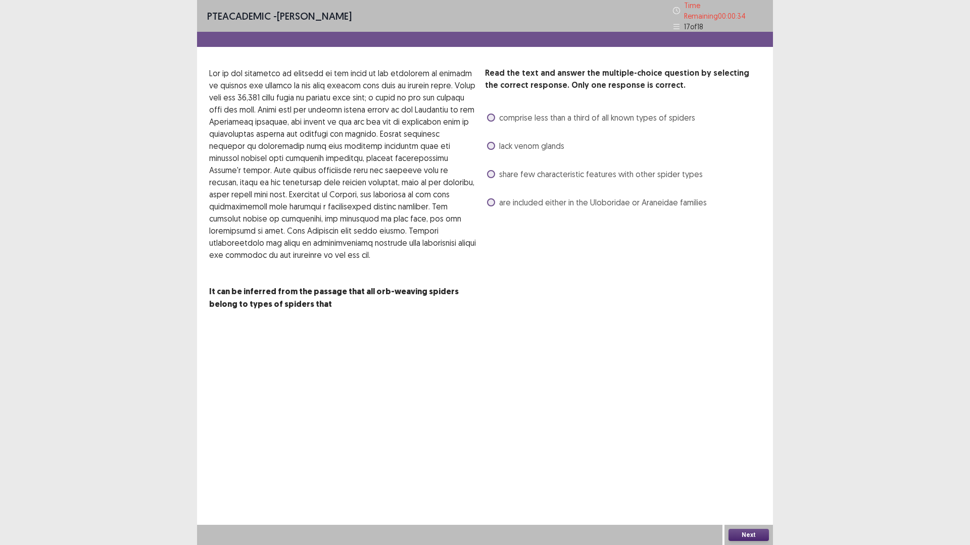
click at [491, 170] on span at bounding box center [491, 174] width 8 height 8
click at [751, 477] on button "Next" at bounding box center [748, 535] width 40 height 12
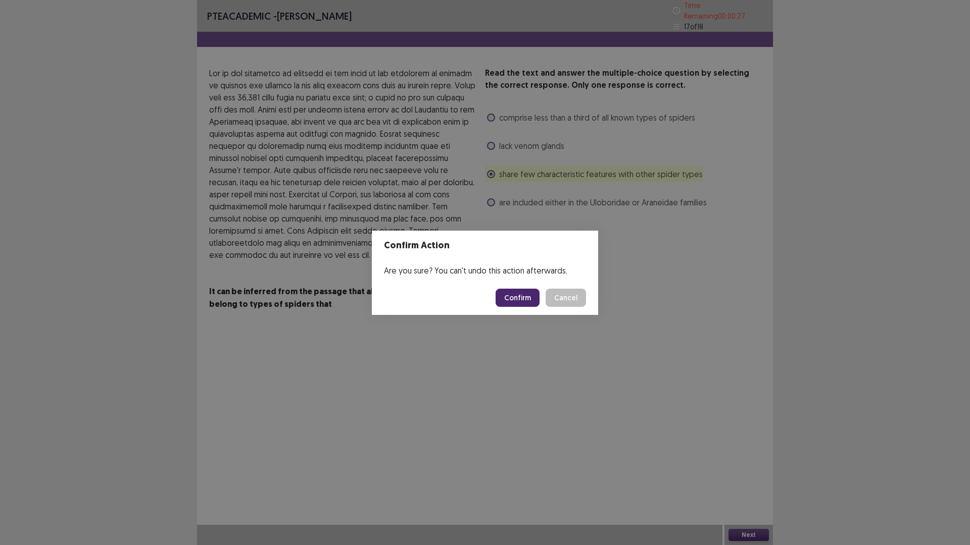
click at [518, 300] on button "Confirm" at bounding box center [517, 298] width 44 height 18
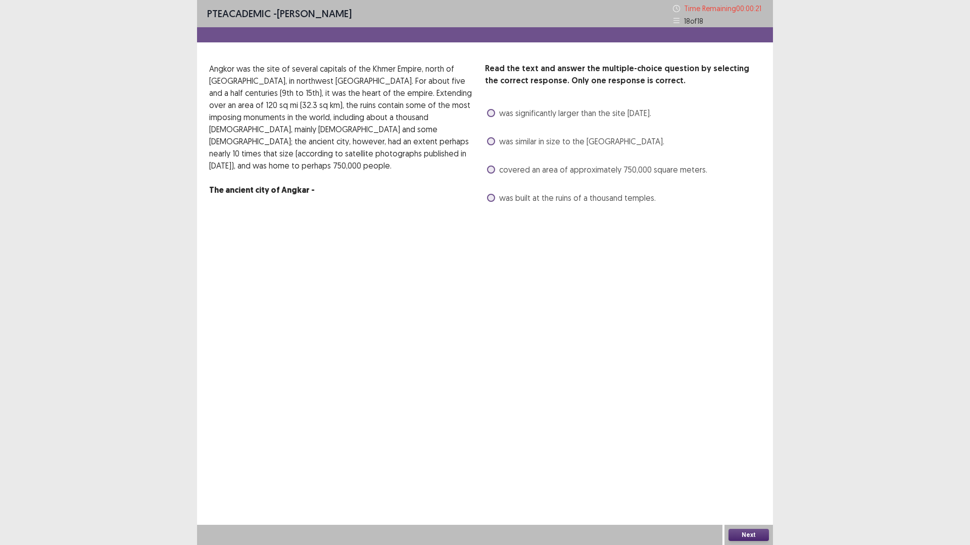
click at [494, 141] on span at bounding box center [491, 141] width 8 height 8
click at [492, 170] on span at bounding box center [491, 170] width 8 height 8
click at [487, 137] on label "was similar in size to the [GEOGRAPHIC_DATA]." at bounding box center [575, 141] width 177 height 12
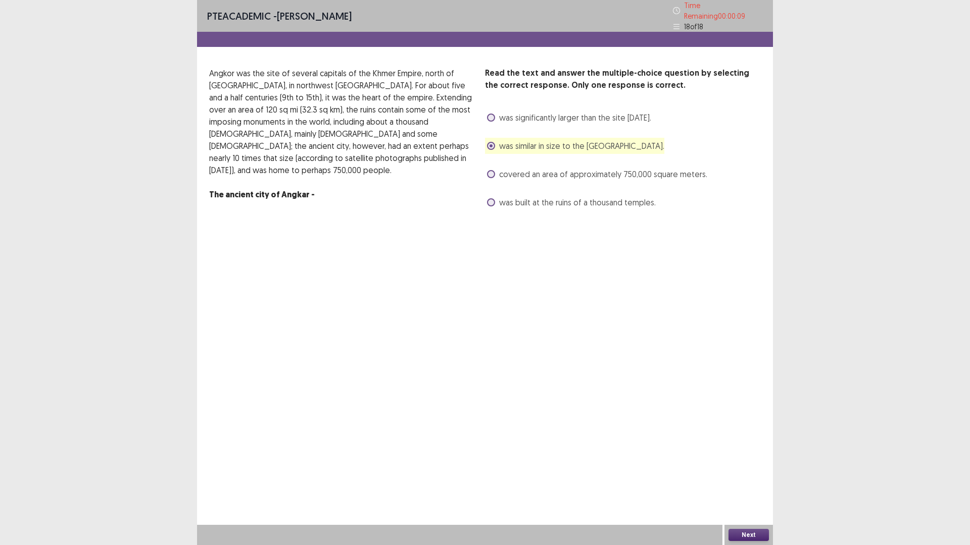
click at [493, 112] on label "was significantly larger than the site [DATE]." at bounding box center [569, 118] width 164 height 12
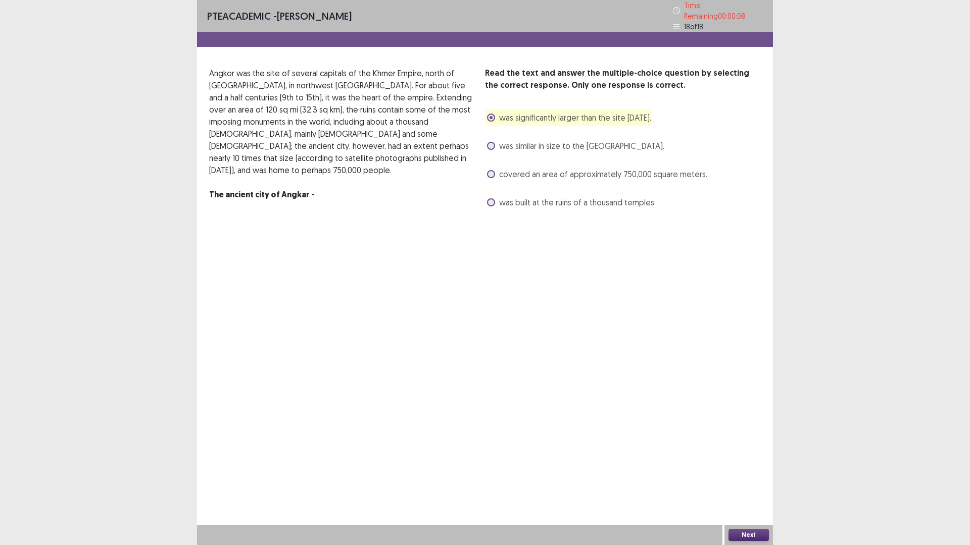
click at [754, 477] on button "Next" at bounding box center [748, 535] width 40 height 12
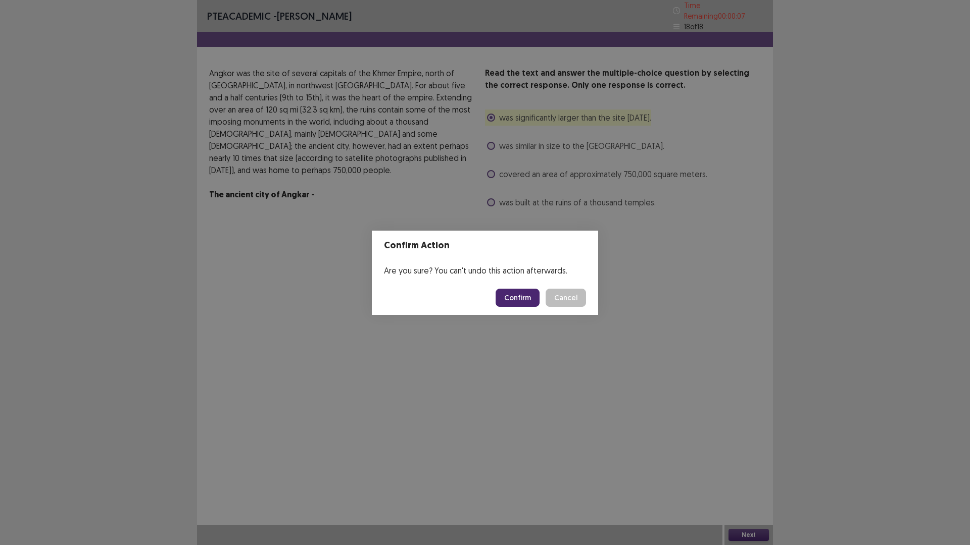
click at [532, 298] on button "Confirm" at bounding box center [517, 298] width 44 height 18
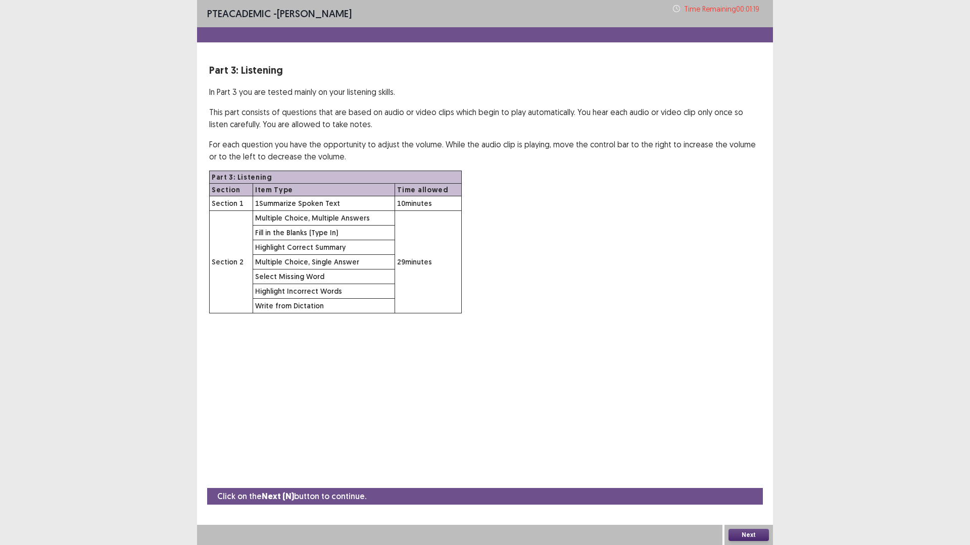
click at [757, 477] on button "Next" at bounding box center [748, 535] width 40 height 12
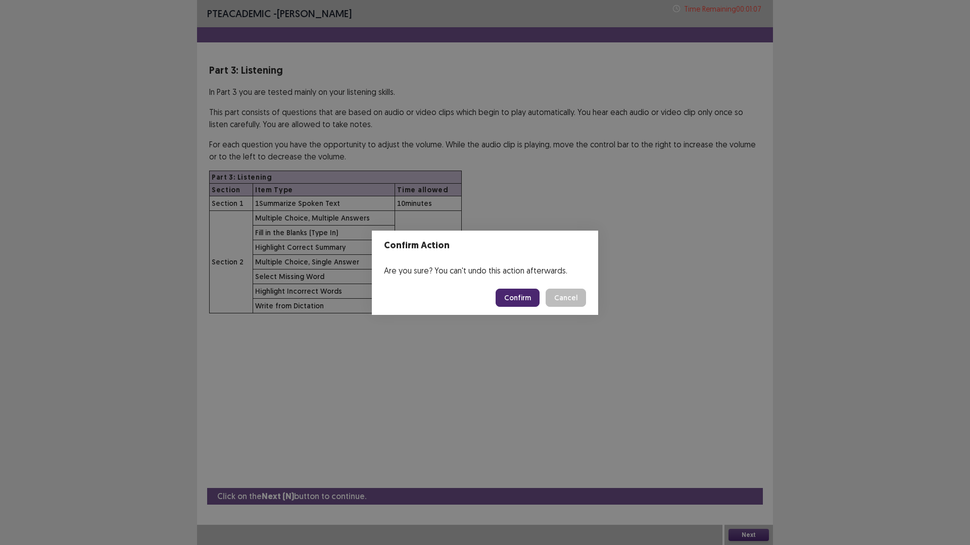
click at [521, 299] on button "Confirm" at bounding box center [517, 298] width 44 height 18
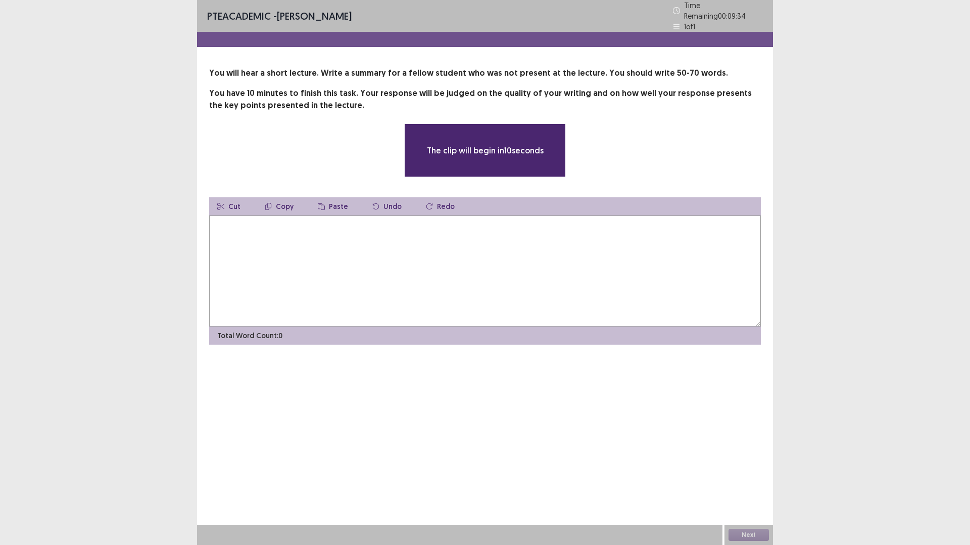
click at [470, 246] on textarea at bounding box center [484, 271] width 551 height 111
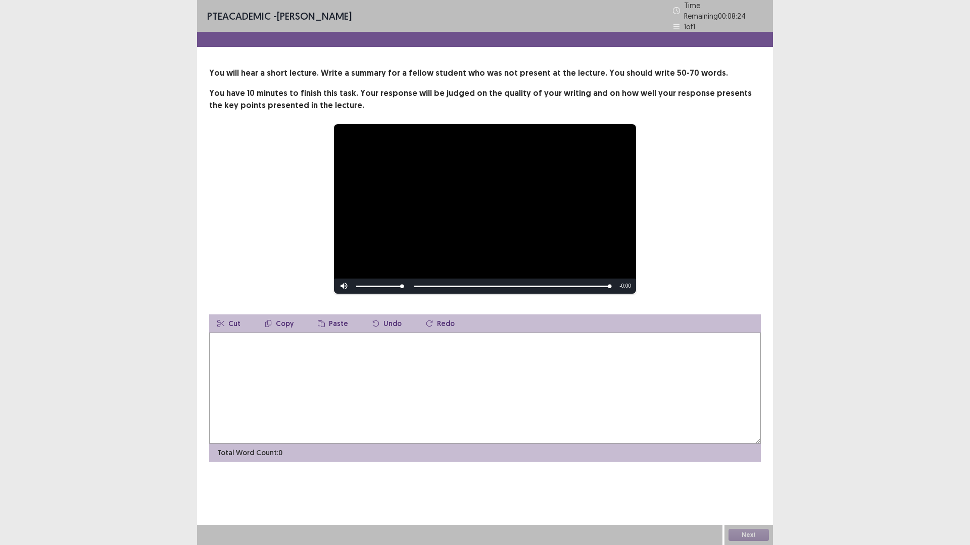
click at [478, 386] on textarea at bounding box center [484, 388] width 551 height 111
click at [489, 361] on textarea at bounding box center [484, 388] width 551 height 111
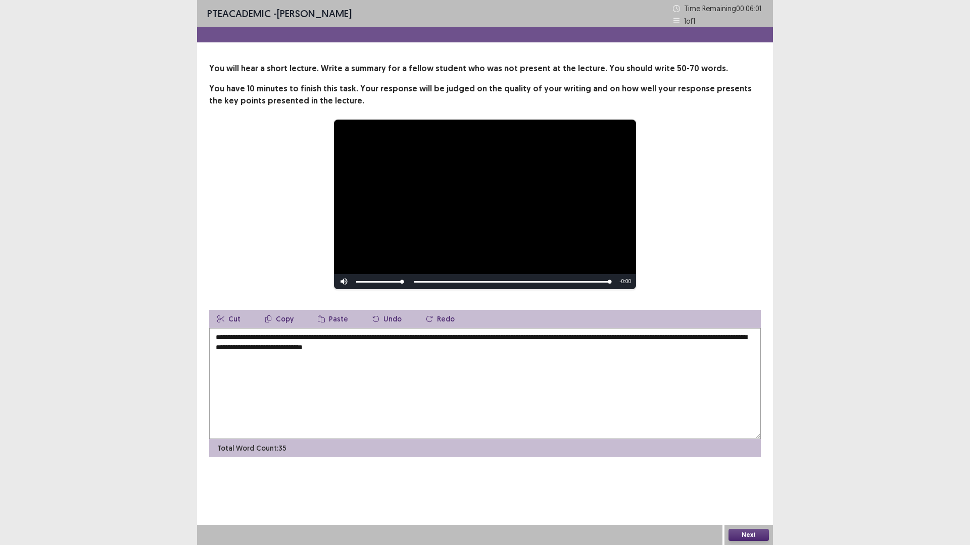
click at [379, 350] on textarea "**********" at bounding box center [484, 383] width 551 height 111
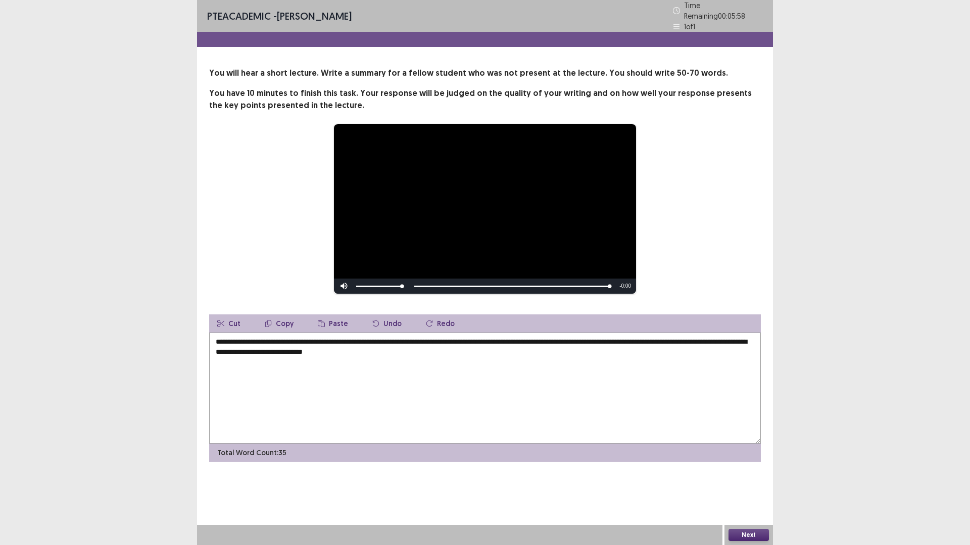
click at [454, 349] on textarea "**********" at bounding box center [484, 388] width 551 height 111
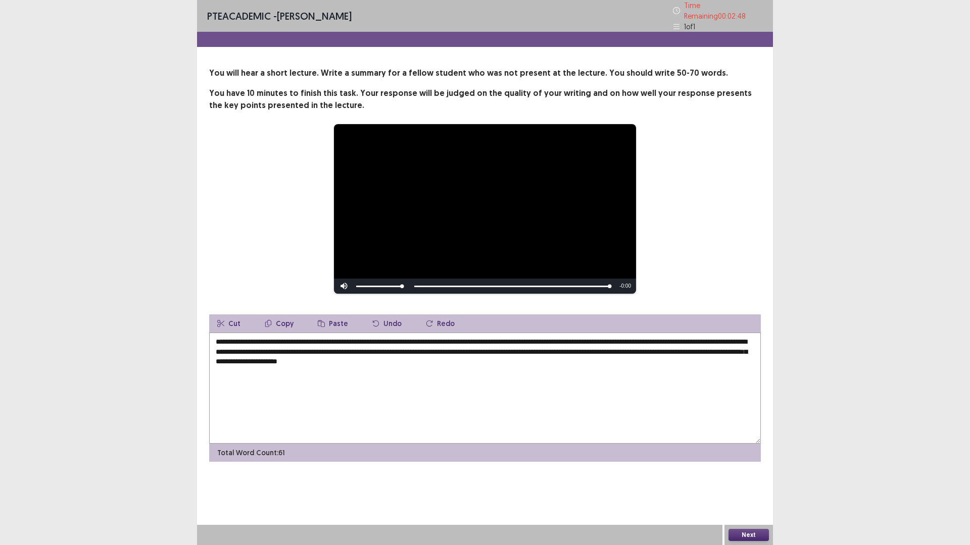
click at [461, 339] on textarea "**********" at bounding box center [484, 388] width 551 height 111
click at [464, 340] on textarea "**********" at bounding box center [484, 388] width 551 height 111
click at [619, 339] on textarea "**********" at bounding box center [484, 388] width 551 height 111
click at [521, 347] on textarea "**********" at bounding box center [484, 388] width 551 height 111
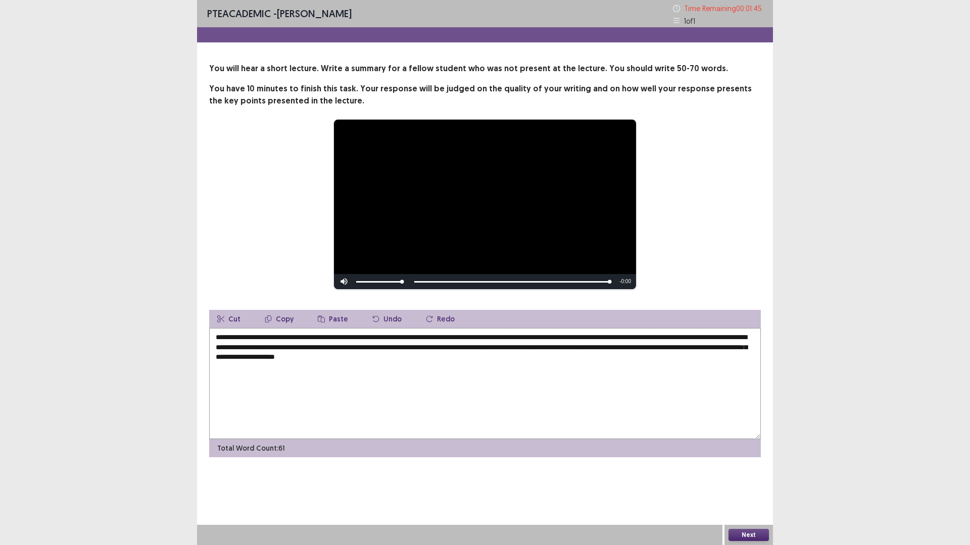
click at [547, 358] on textarea "**********" at bounding box center [484, 383] width 551 height 111
type textarea "**********"
click at [749, 477] on button "Next" at bounding box center [748, 535] width 40 height 12
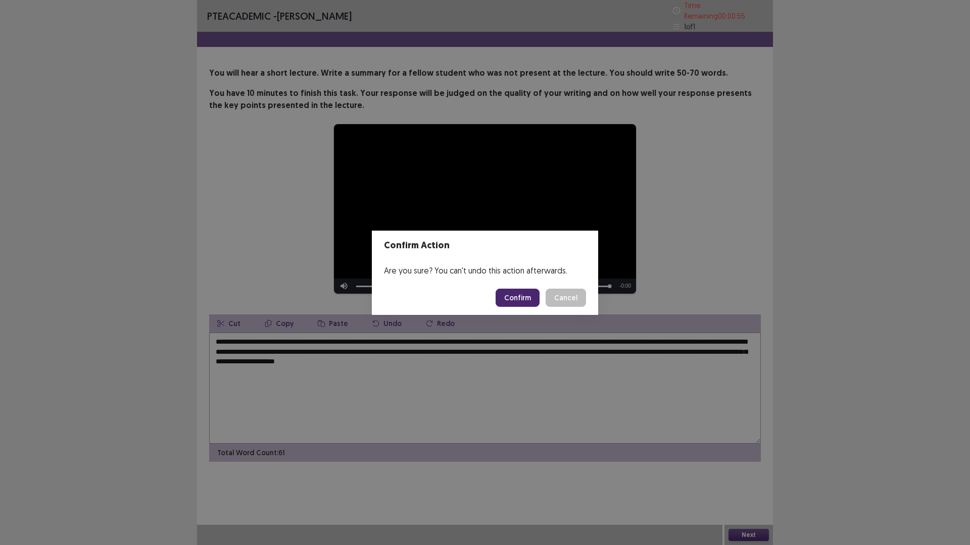
click at [525, 301] on button "Confirm" at bounding box center [517, 298] width 44 height 18
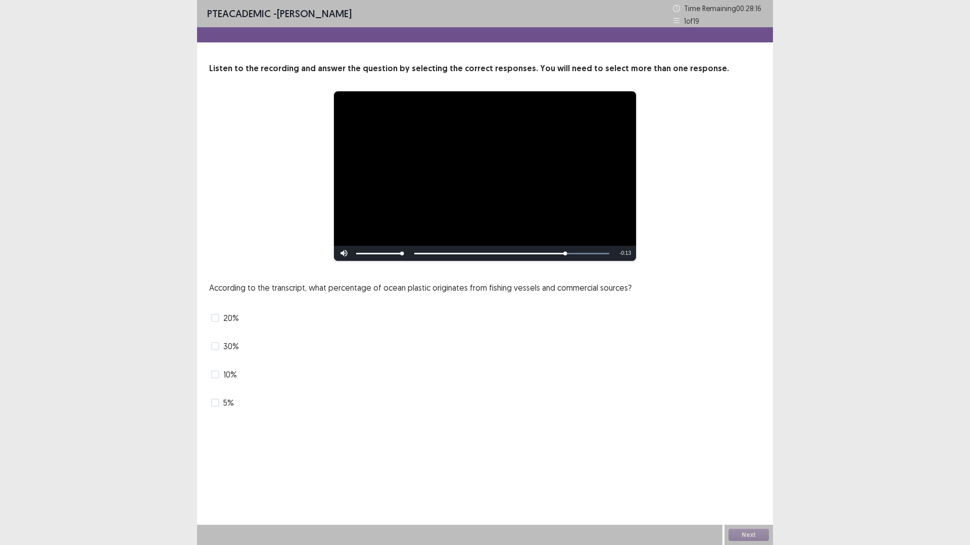
click at [226, 376] on span "10%" at bounding box center [230, 375] width 14 height 12
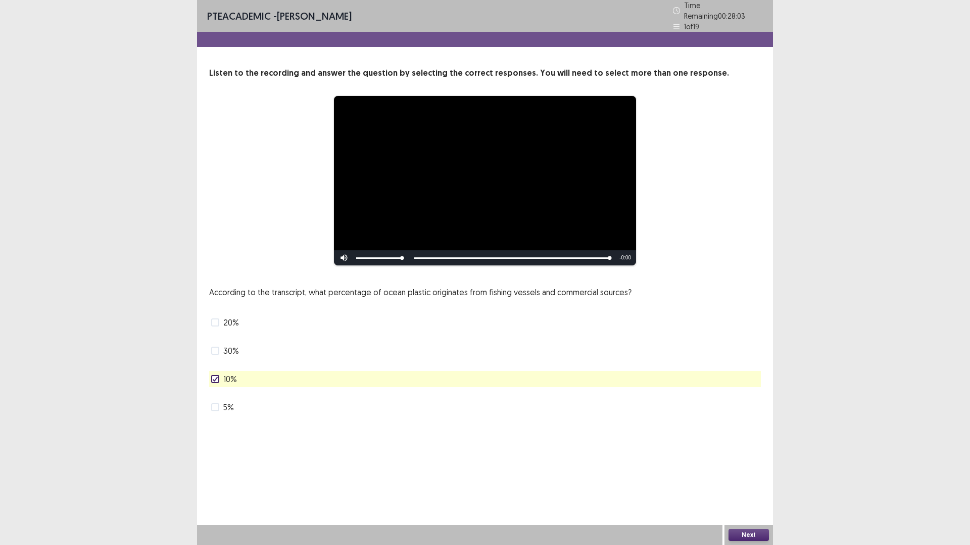
click at [749, 477] on button "Next" at bounding box center [748, 535] width 40 height 12
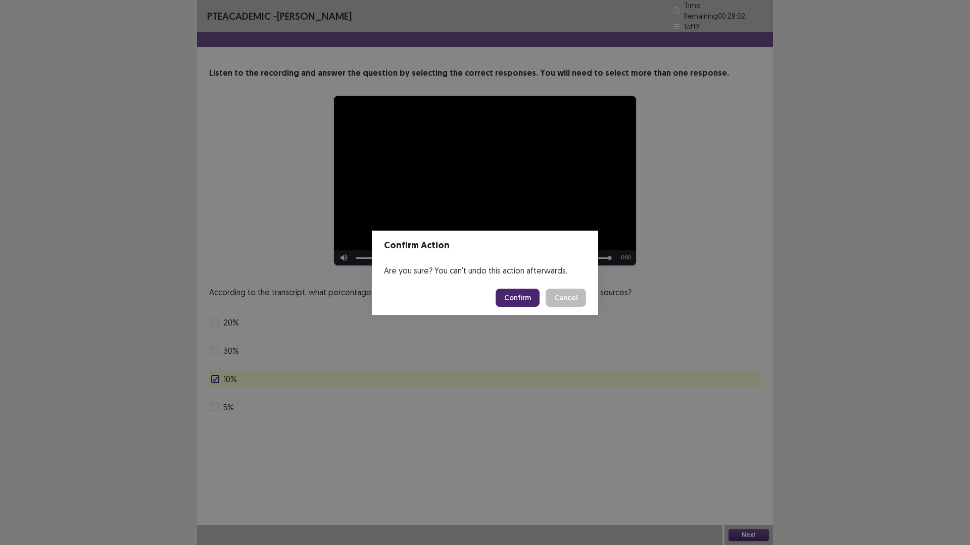
click at [523, 303] on button "Confirm" at bounding box center [517, 298] width 44 height 18
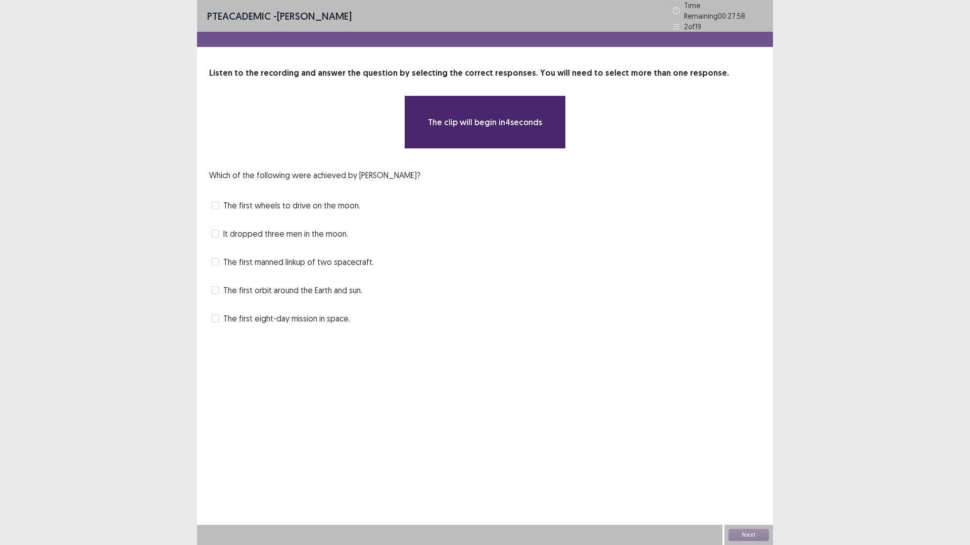
drag, startPoint x: 315, startPoint y: 171, endPoint x: 384, endPoint y: 176, distance: 69.4
click at [384, 176] on p "Which of the following were achieved by [PERSON_NAME]?" at bounding box center [314, 175] width 211 height 12
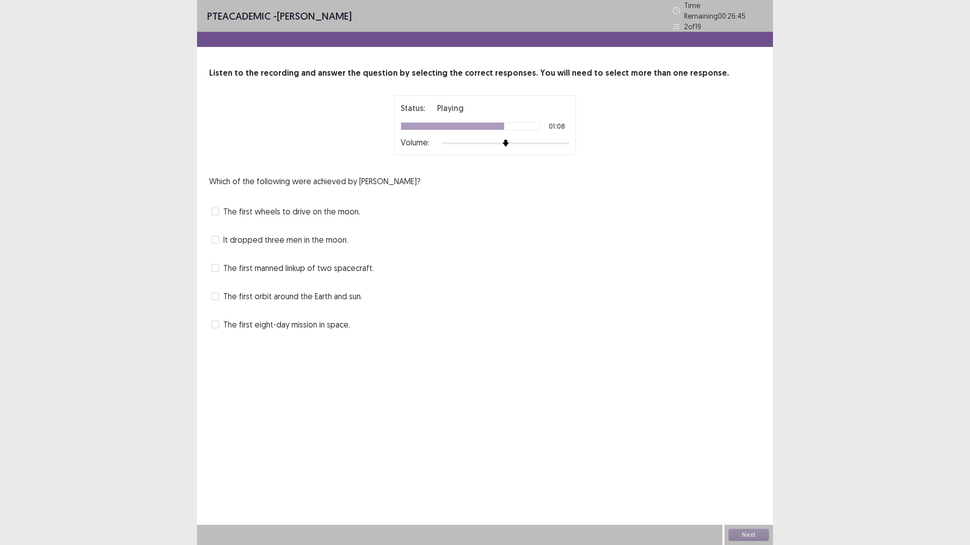
click at [292, 262] on span "The first manned linkup of two spacecraft." at bounding box center [298, 268] width 150 height 12
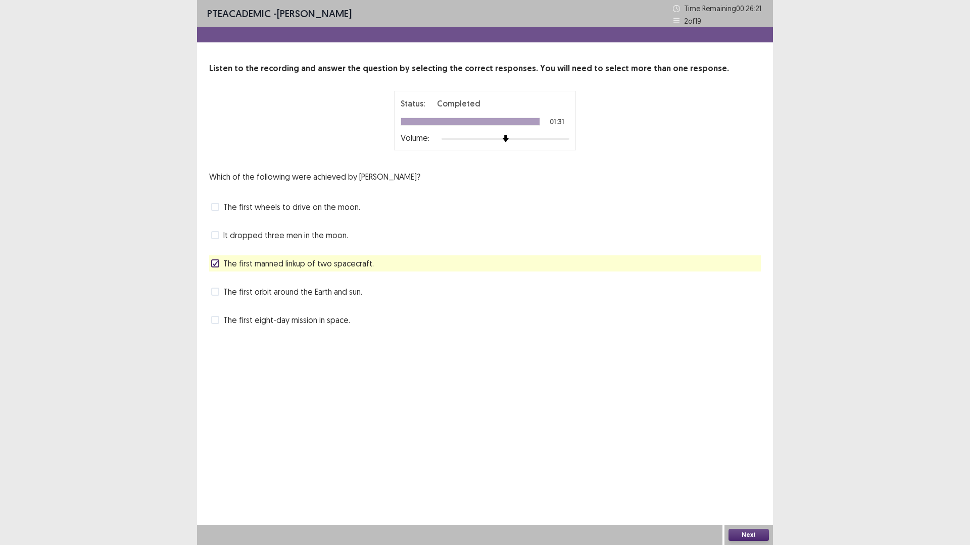
click at [749, 477] on button "Next" at bounding box center [748, 535] width 40 height 12
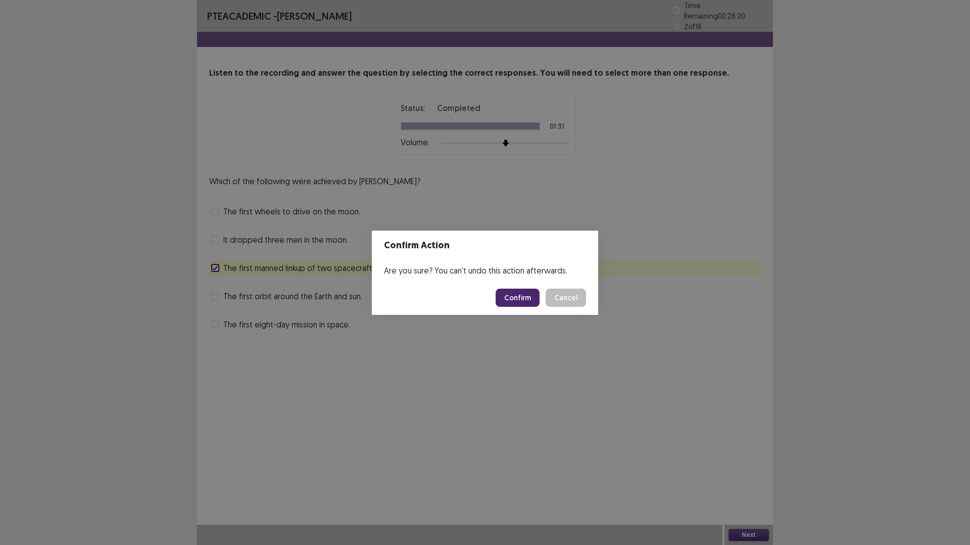
click at [526, 289] on button "Confirm" at bounding box center [517, 298] width 44 height 18
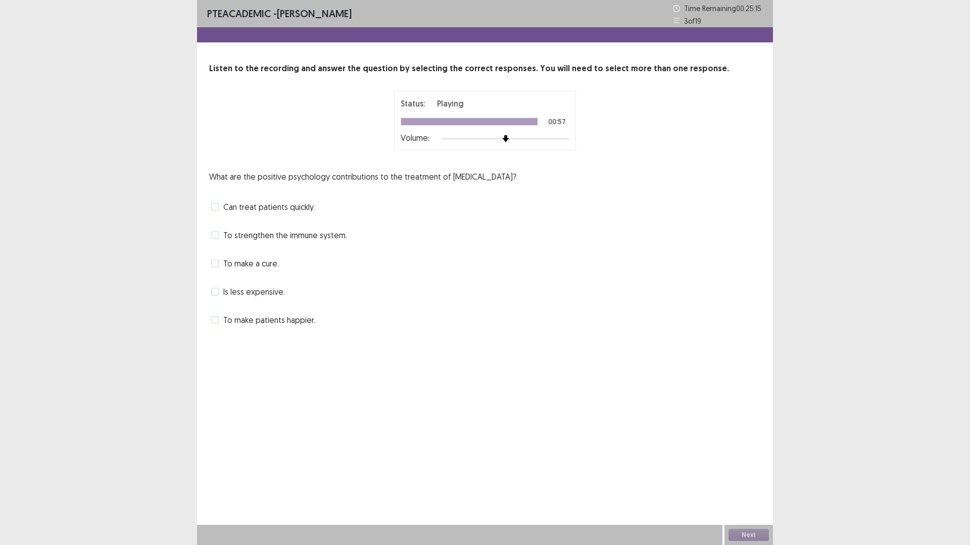
click at [264, 234] on span "To strengthen the immune system." at bounding box center [285, 235] width 124 height 12
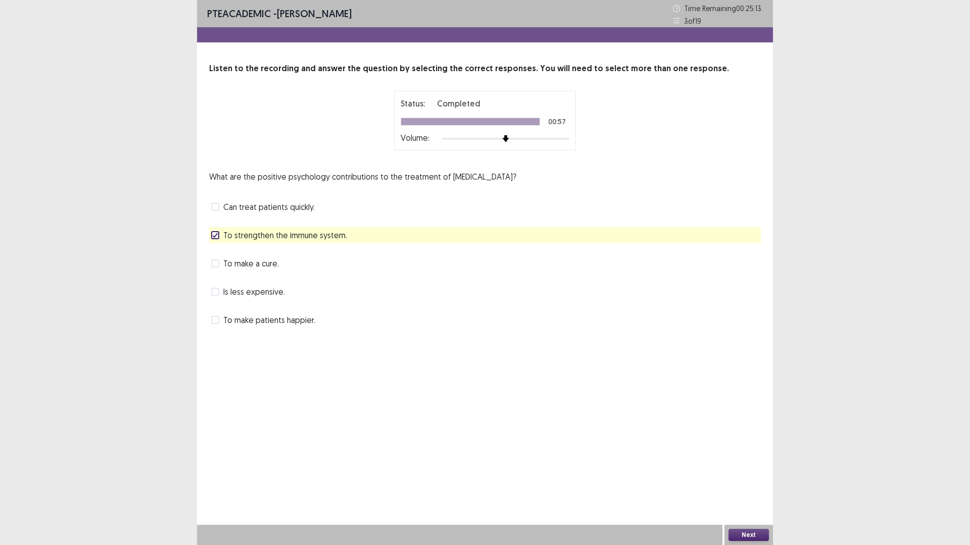
click at [752, 477] on button "Next" at bounding box center [748, 535] width 40 height 12
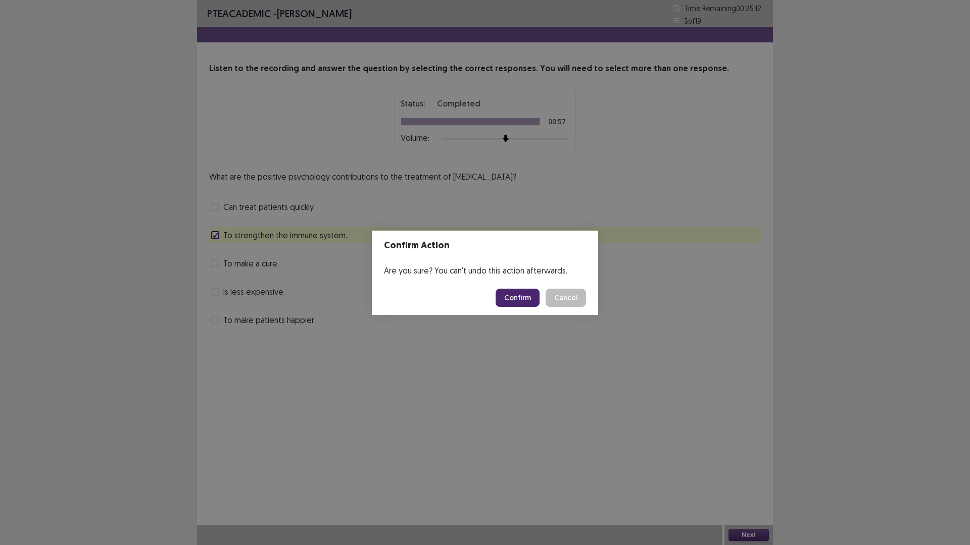
click at [514, 295] on button "Confirm" at bounding box center [517, 298] width 44 height 18
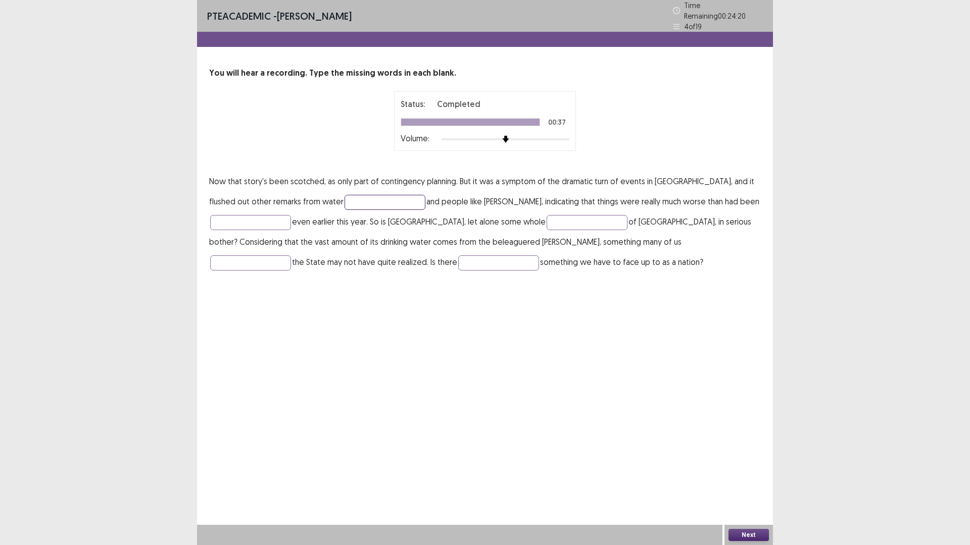
click at [354, 197] on input "text" at bounding box center [384, 202] width 81 height 15
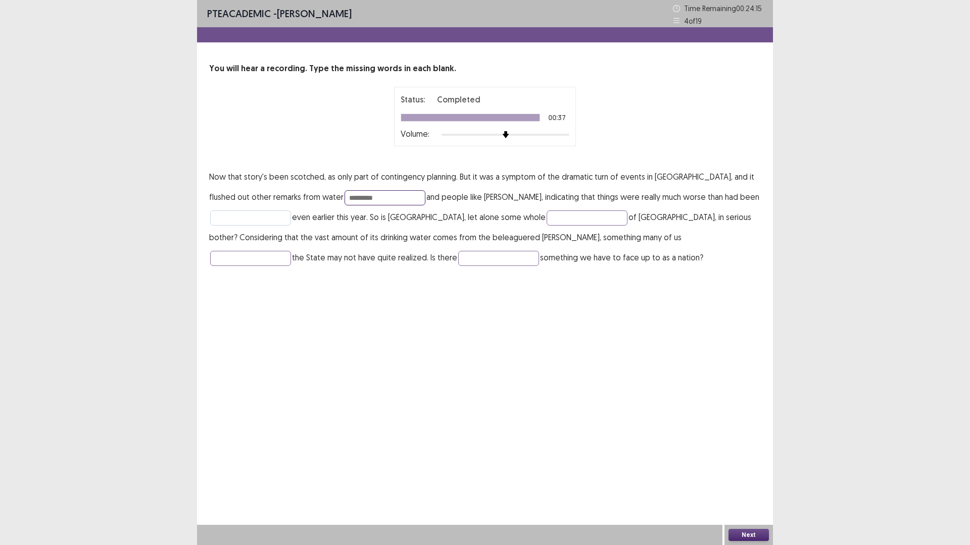
type input "*********"
click at [272, 223] on input "text" at bounding box center [250, 218] width 81 height 15
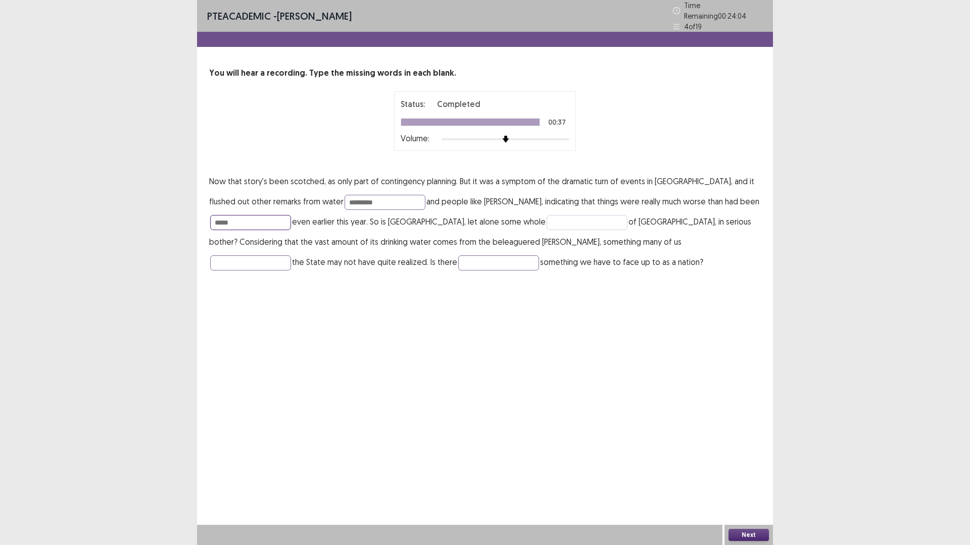
type input "*****"
click at [546, 220] on input "text" at bounding box center [586, 222] width 81 height 15
drag, startPoint x: 238, startPoint y: 220, endPoint x: 225, endPoint y: 218, distance: 13.3
click at [225, 218] on input "*****" at bounding box center [250, 222] width 81 height 15
click at [244, 217] on input "*****" at bounding box center [250, 222] width 81 height 15
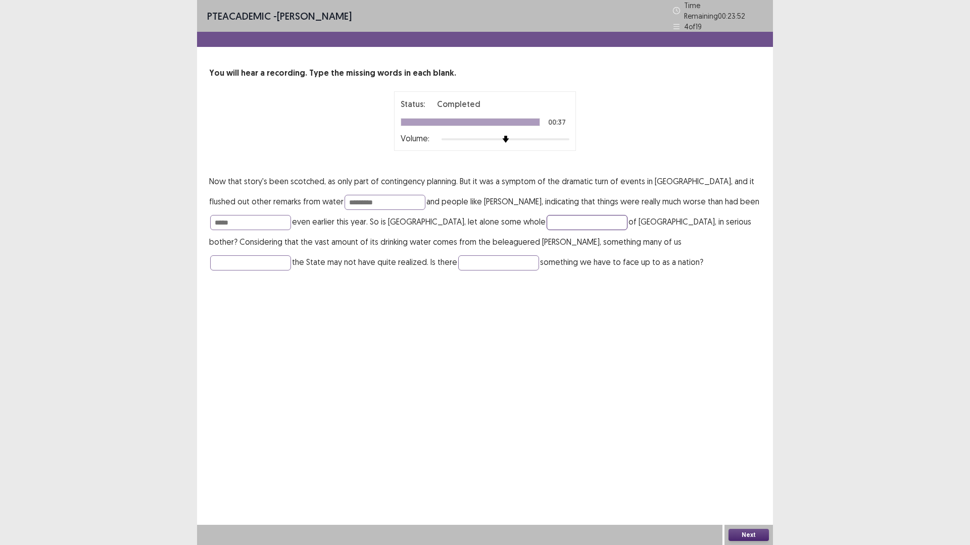
click at [546, 222] on input "text" at bounding box center [586, 222] width 81 height 15
type input "*******"
click at [458, 259] on input "text" at bounding box center [498, 263] width 81 height 15
type input "**********"
click at [741, 477] on button "Next" at bounding box center [748, 535] width 40 height 12
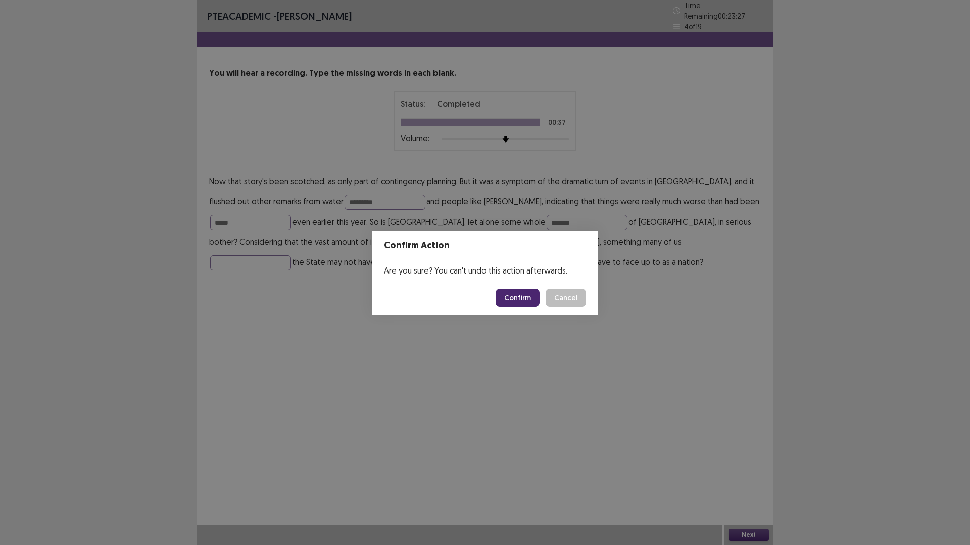
click at [518, 296] on button "Confirm" at bounding box center [517, 298] width 44 height 18
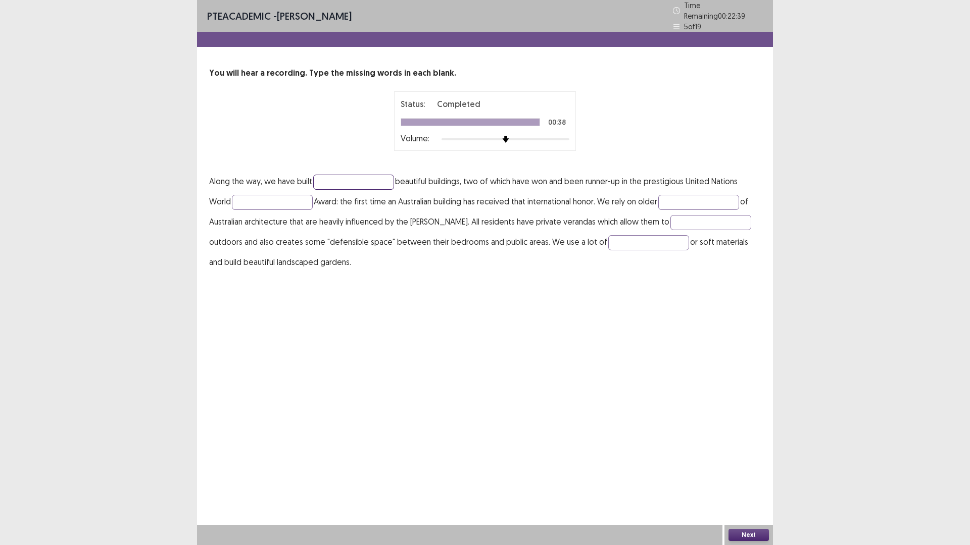
click at [378, 176] on input "text" at bounding box center [353, 182] width 81 height 15
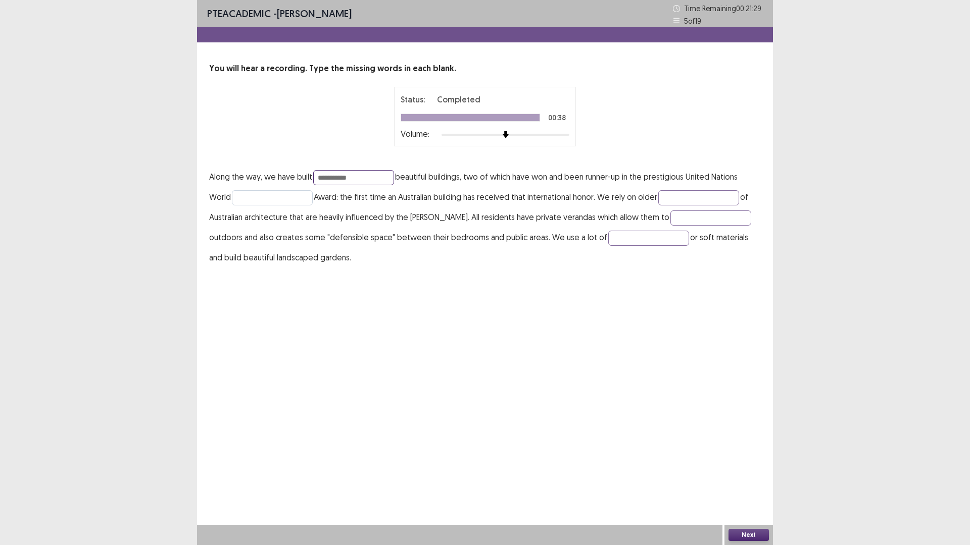
type input "**********"
click at [261, 203] on input "text" at bounding box center [272, 197] width 81 height 15
type input "*******"
click at [700, 201] on input "text" at bounding box center [698, 197] width 81 height 15
type input "********"
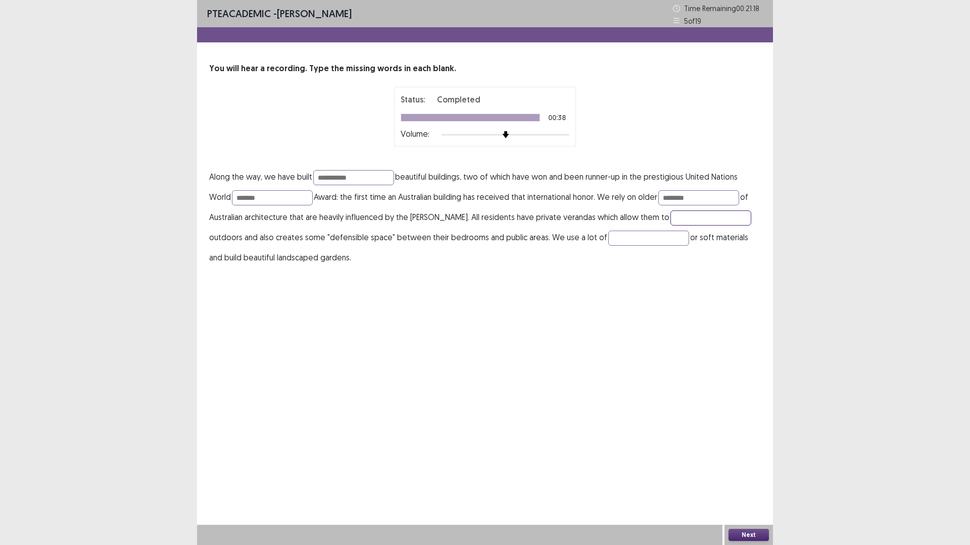
click at [690, 223] on input "text" at bounding box center [710, 218] width 81 height 15
click at [670, 220] on input "*********" at bounding box center [710, 218] width 81 height 15
type input "*********"
click at [610, 234] on input "text" at bounding box center [648, 238] width 81 height 15
type input "*******"
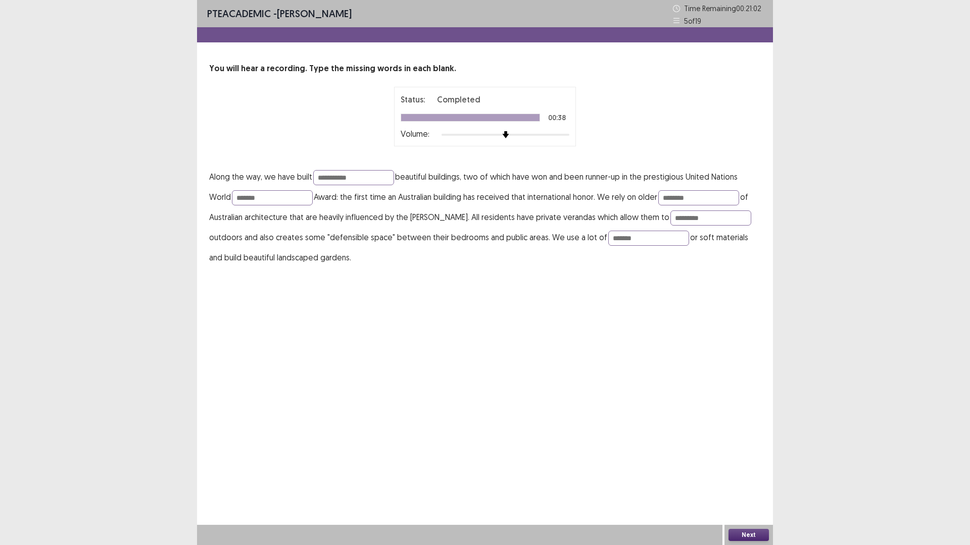
click at [755, 477] on button "Next" at bounding box center [748, 535] width 40 height 12
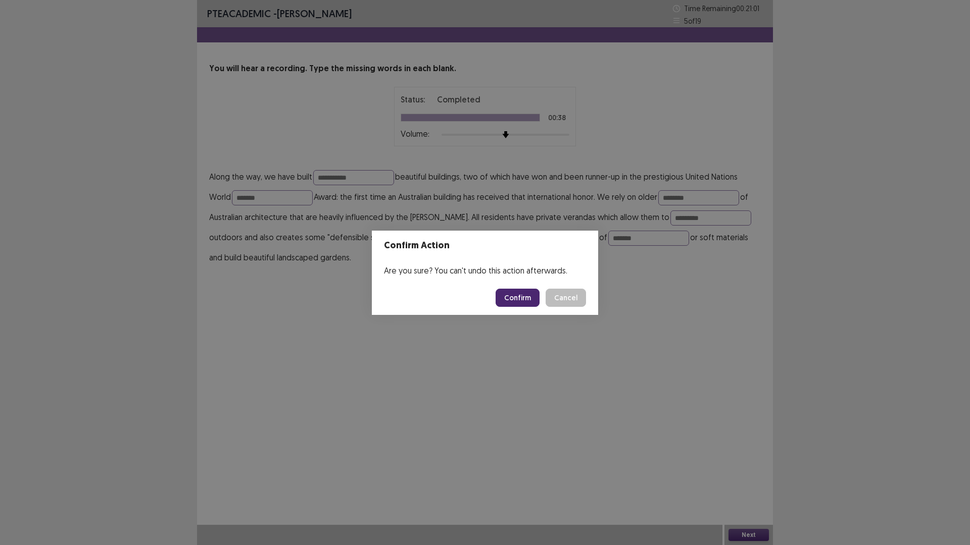
click at [521, 292] on button "Confirm" at bounding box center [517, 298] width 44 height 18
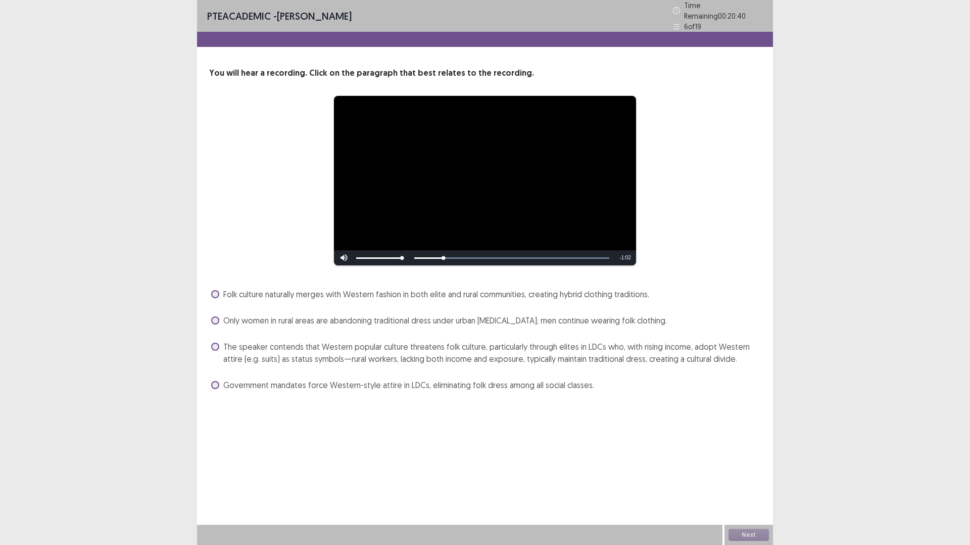
click at [493, 347] on span "The speaker contends that Western popular culture threatens folk culture, parti…" at bounding box center [491, 353] width 537 height 24
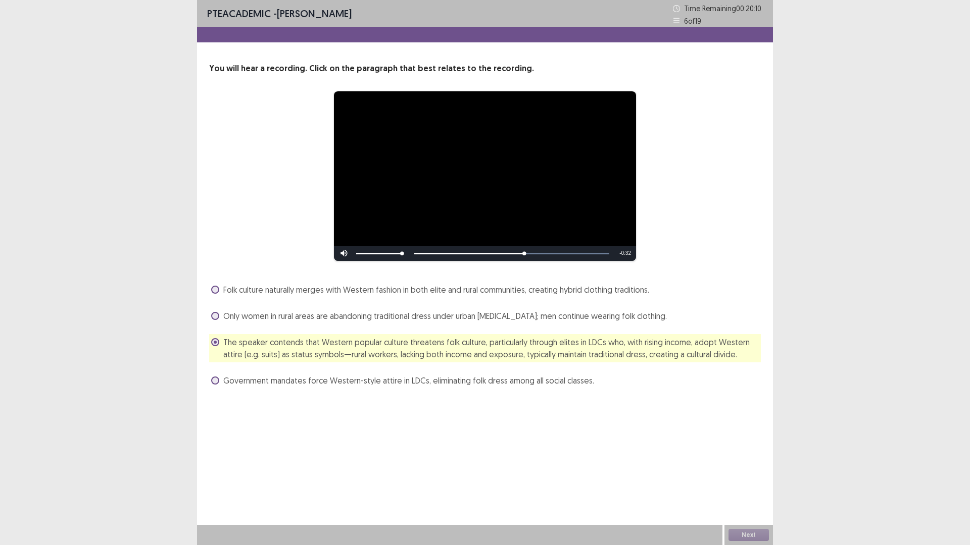
click at [455, 292] on span "Folk culture naturally merges with Western fashion in both elite and rural comm…" at bounding box center [436, 290] width 426 height 12
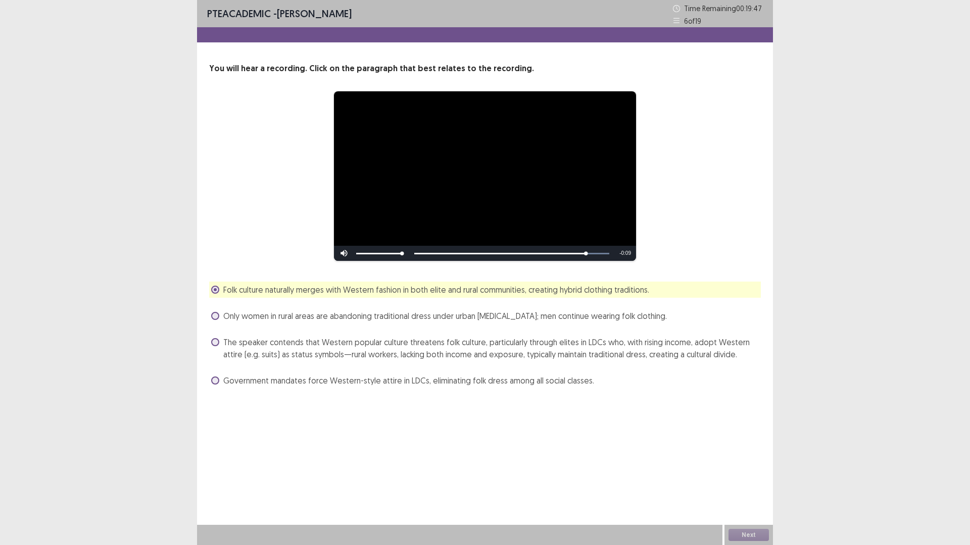
click at [377, 353] on span "The speaker contends that Western popular culture threatens folk culture, parti…" at bounding box center [491, 348] width 537 height 24
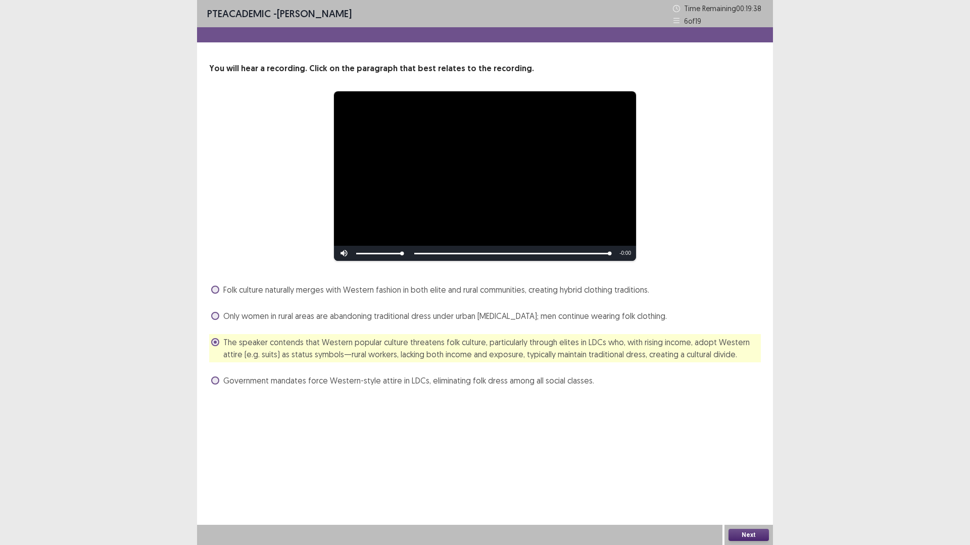
click at [754, 477] on button "Next" at bounding box center [748, 535] width 40 height 12
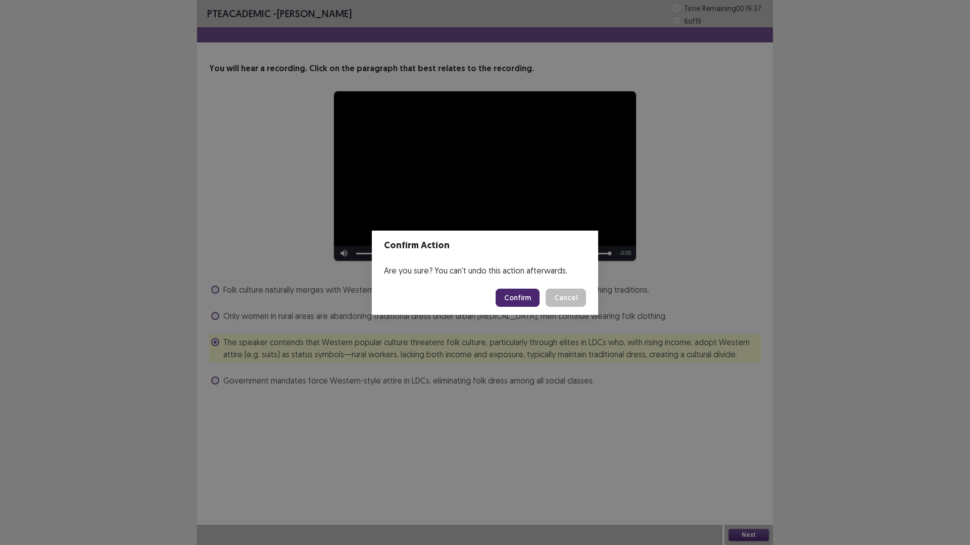
click at [524, 299] on button "Confirm" at bounding box center [517, 298] width 44 height 18
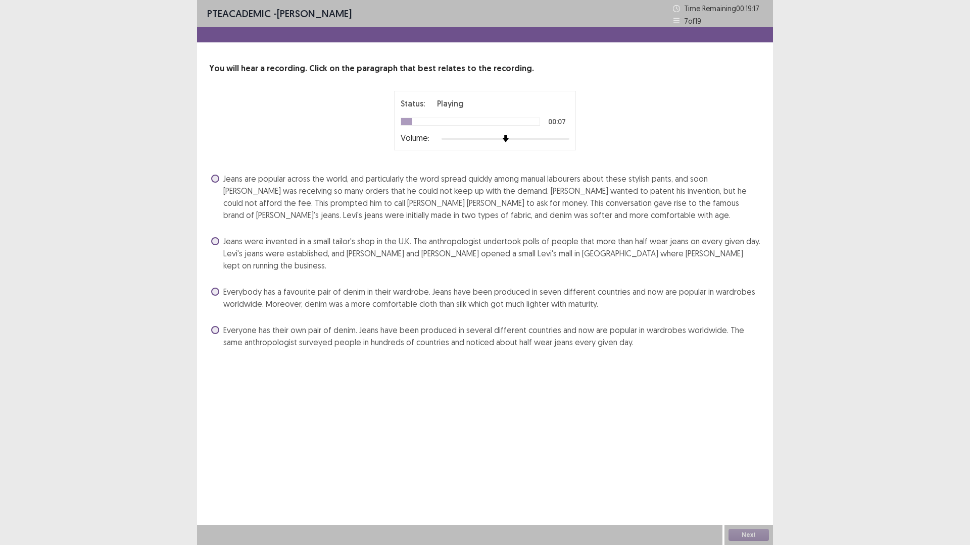
click at [327, 252] on span "Jeans were invented in a small tailor's shop in the U.K. The anthropologist und…" at bounding box center [491, 253] width 537 height 36
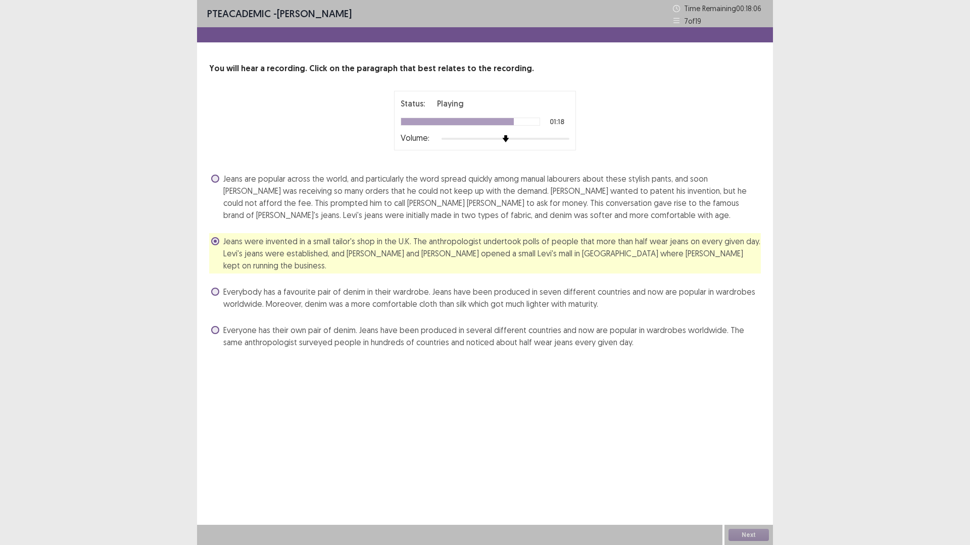
click at [426, 207] on span "Jeans are popular across the world, and particularly the word spread quickly am…" at bounding box center [491, 197] width 537 height 48
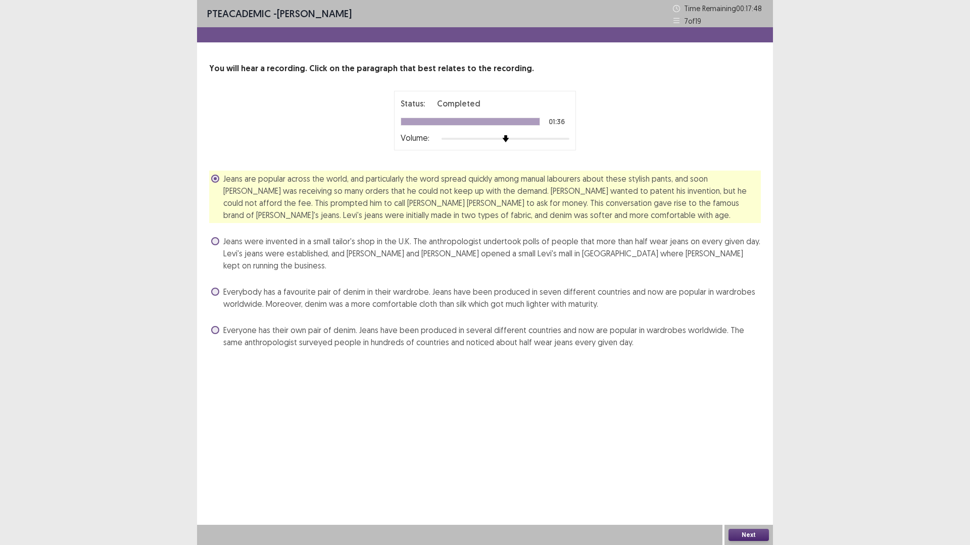
click at [754, 477] on button "Next" at bounding box center [748, 535] width 40 height 12
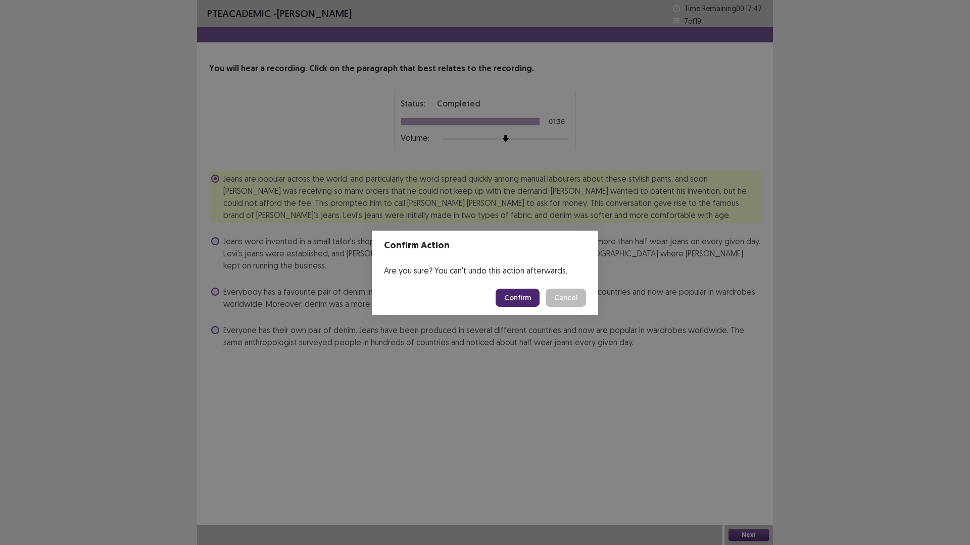
click at [517, 291] on button "Confirm" at bounding box center [517, 298] width 44 height 18
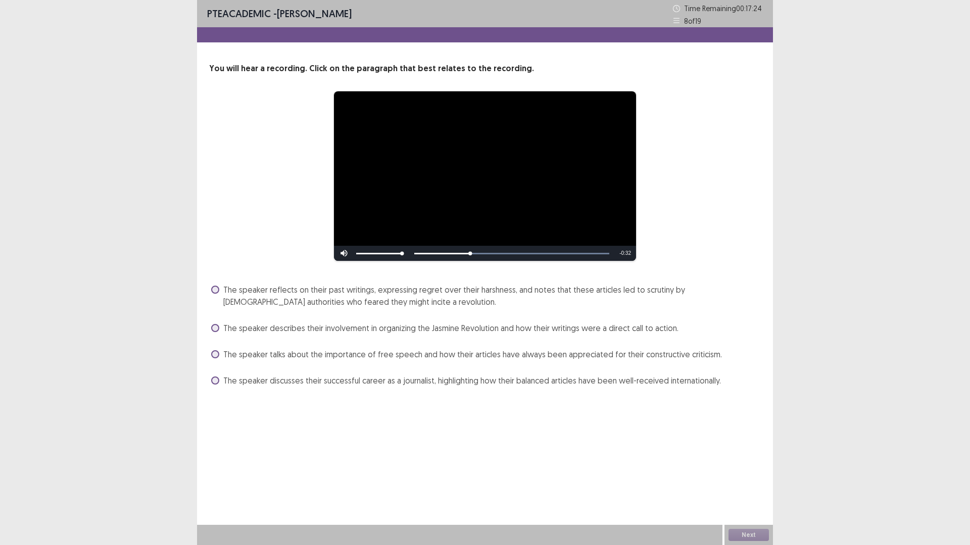
click at [312, 297] on span "The speaker reflects on their past writings, expressing regret over their harsh…" at bounding box center [491, 296] width 537 height 24
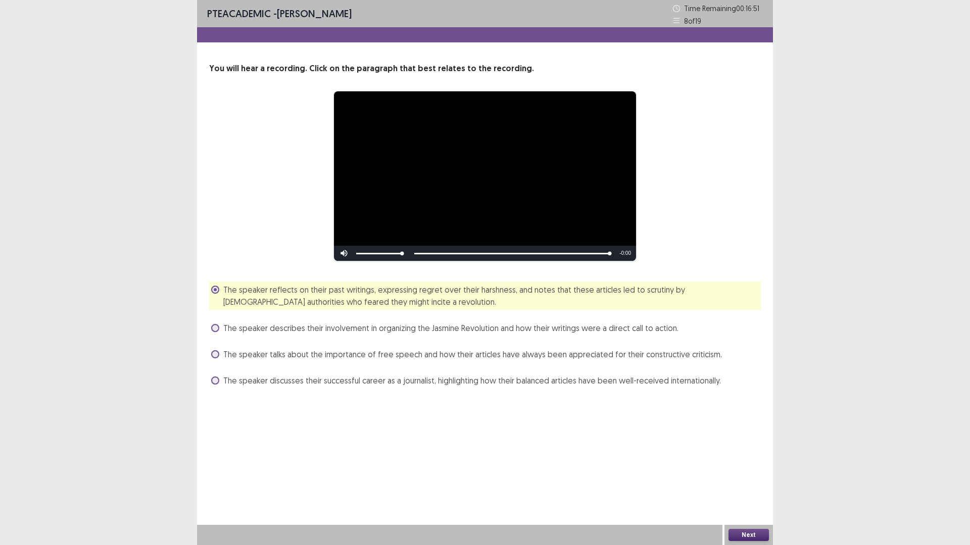
click at [740, 477] on button "Next" at bounding box center [748, 535] width 40 height 12
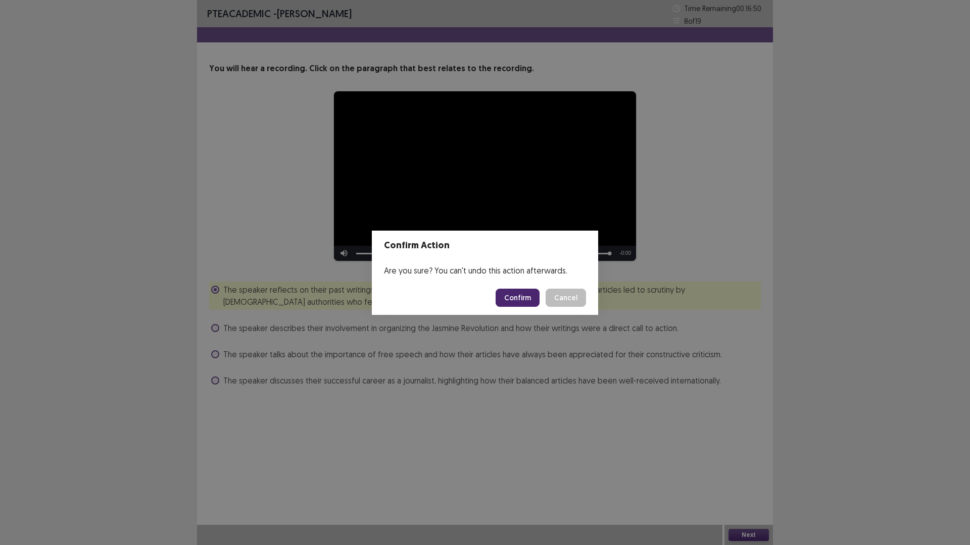
click at [522, 302] on button "Confirm" at bounding box center [517, 298] width 44 height 18
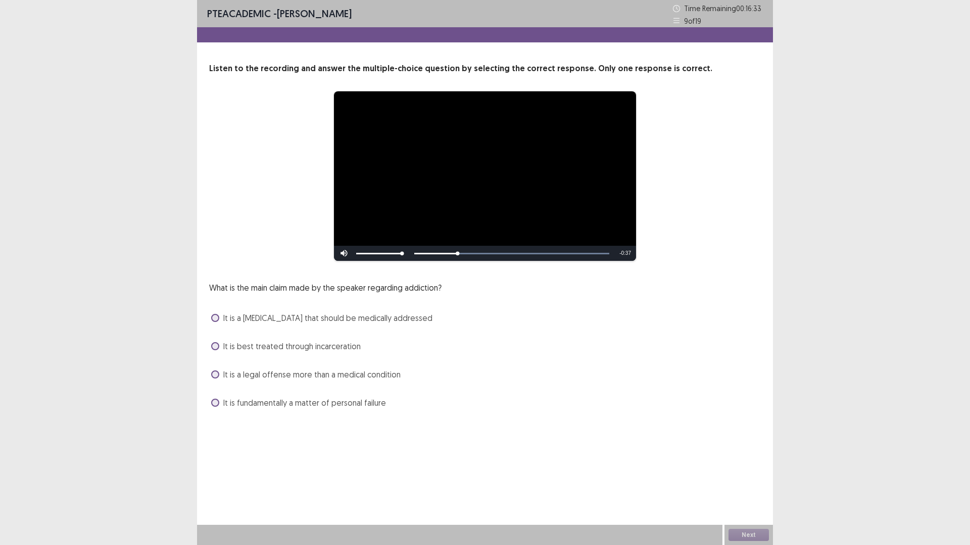
drag, startPoint x: 260, startPoint y: 290, endPoint x: 444, endPoint y: 302, distance: 184.2
click at [444, 302] on div "What is the main claim made by the speaker regarding addiction? It is a [MEDICA…" at bounding box center [484, 346] width 551 height 129
click at [273, 320] on span "It is a [MEDICAL_DATA] that should be medically addressed" at bounding box center [327, 318] width 209 height 12
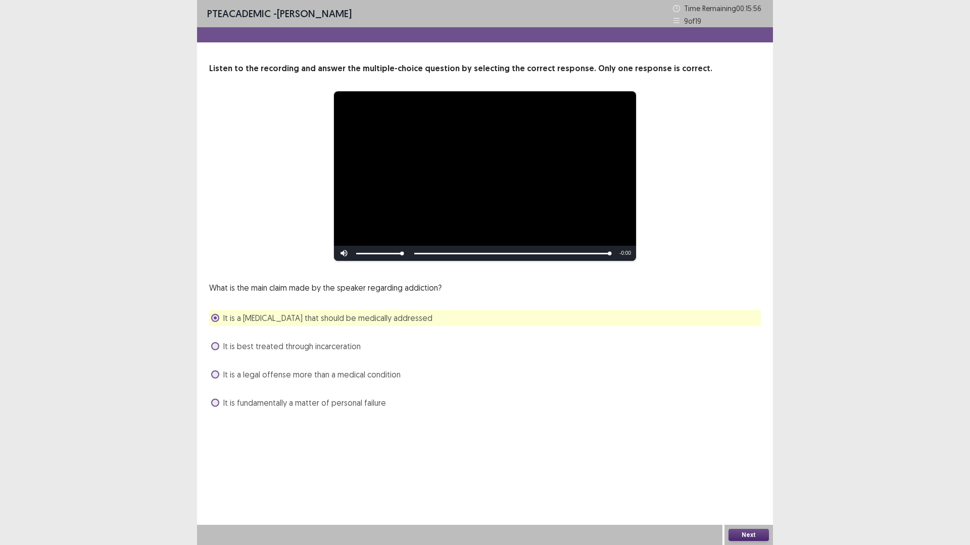
click at [754, 477] on button "Next" at bounding box center [748, 535] width 40 height 12
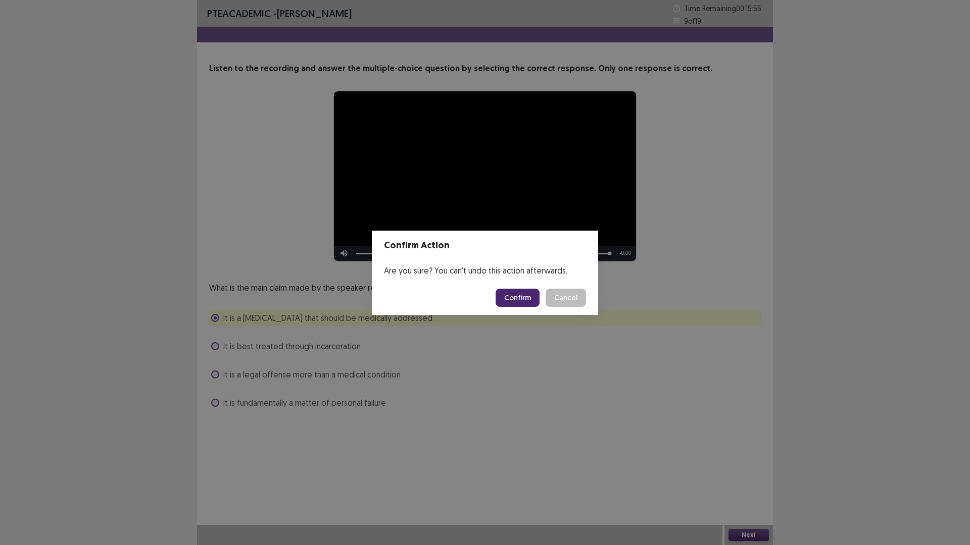
click at [513, 294] on button "Confirm" at bounding box center [517, 298] width 44 height 18
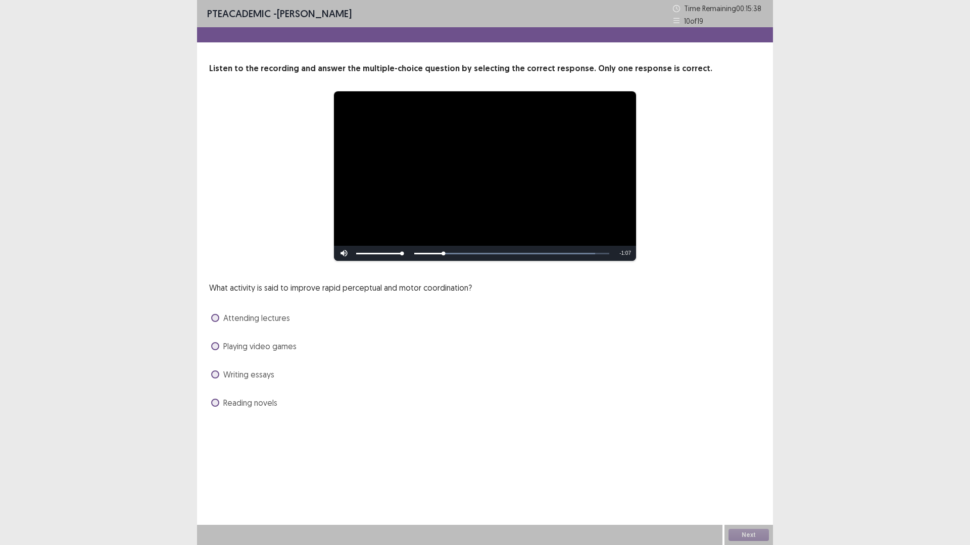
click at [270, 347] on span "Playing video games" at bounding box center [259, 346] width 73 height 12
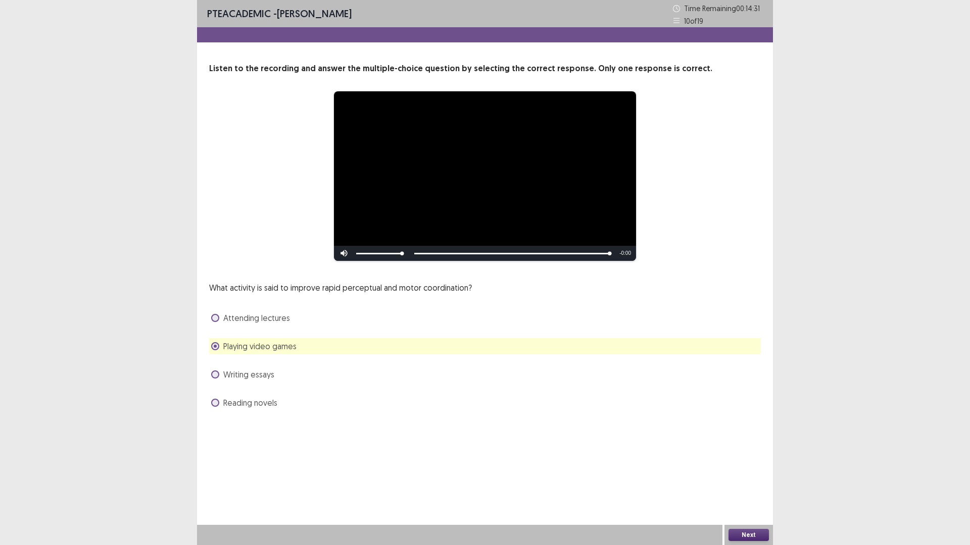
click at [755, 477] on button "Next" at bounding box center [748, 535] width 40 height 12
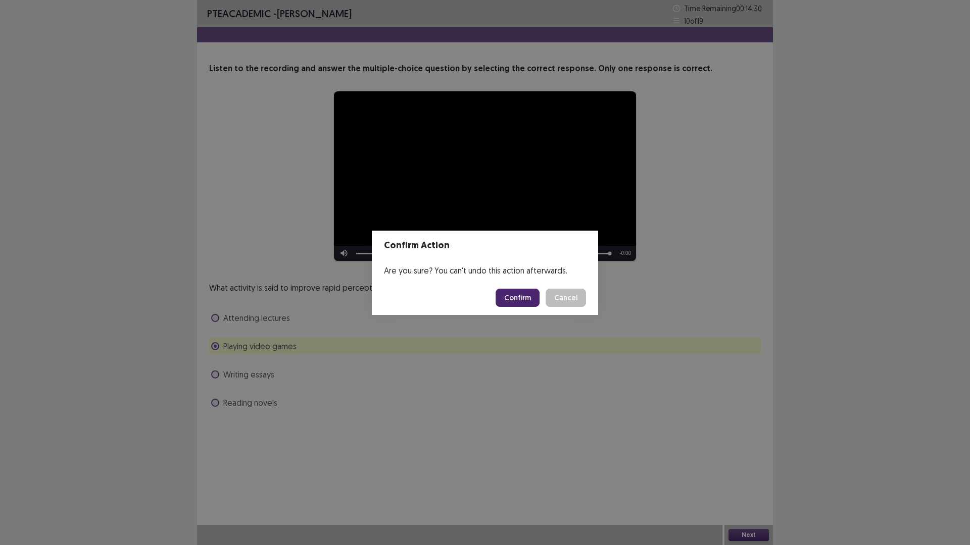
click at [521, 301] on button "Confirm" at bounding box center [517, 298] width 44 height 18
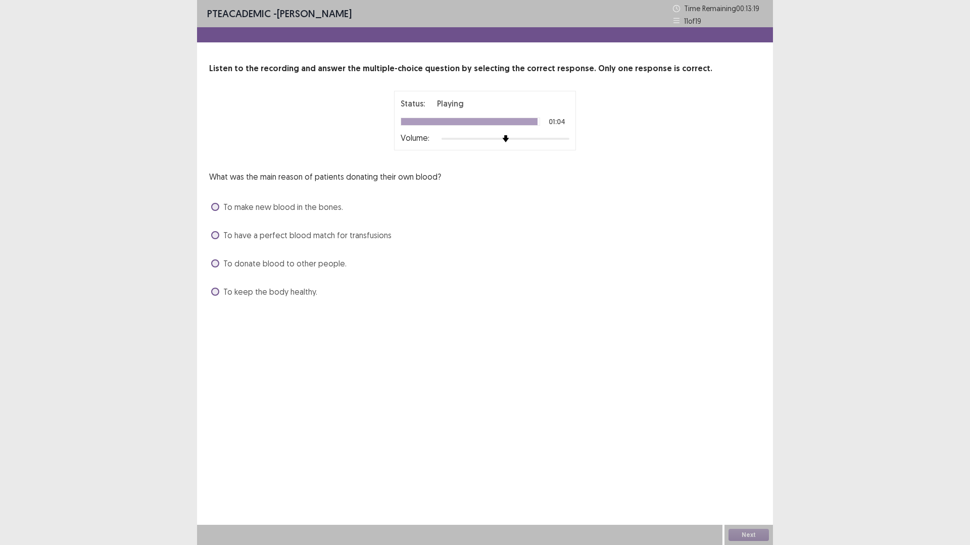
click at [320, 235] on span "To have a perfect blood match for transfusions" at bounding box center [307, 235] width 168 height 12
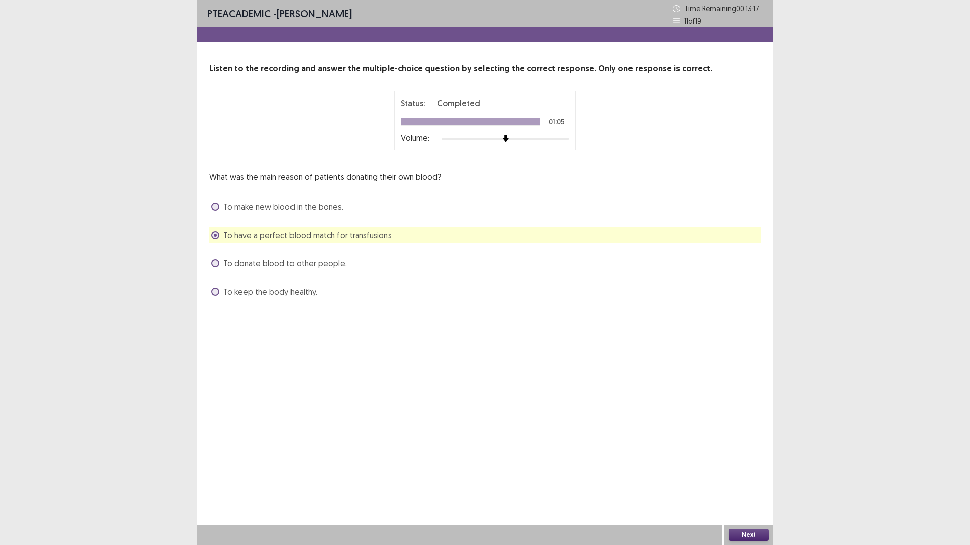
click at [752, 477] on button "Next" at bounding box center [748, 535] width 40 height 12
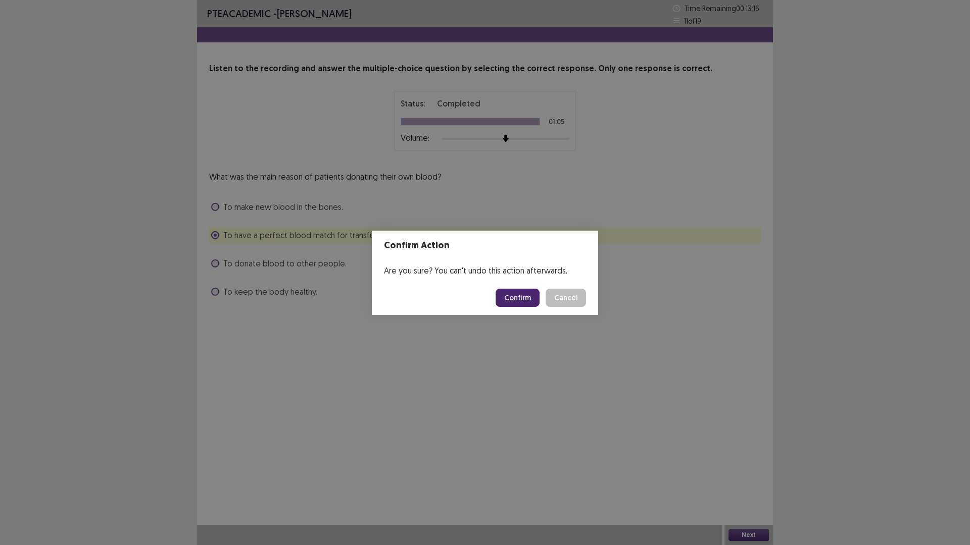
click at [513, 295] on button "Confirm" at bounding box center [517, 298] width 44 height 18
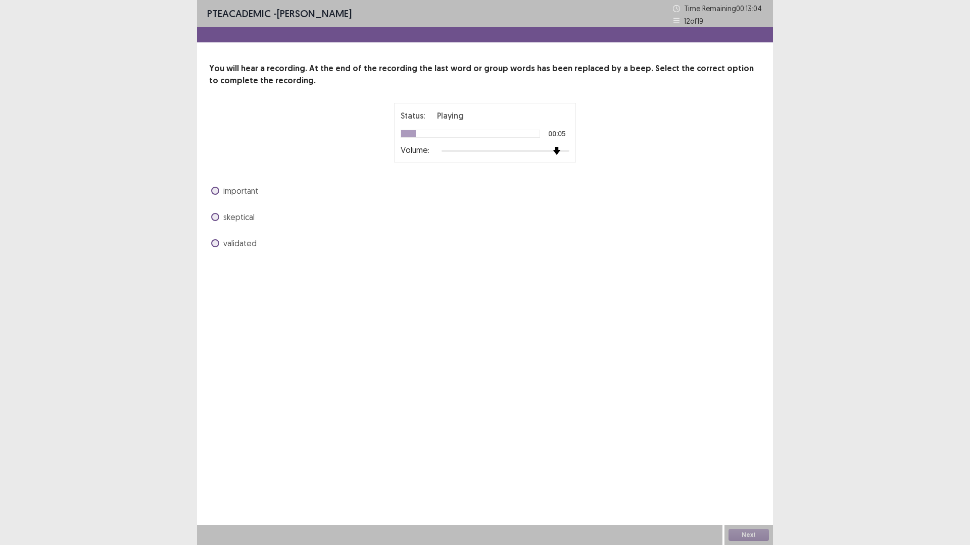
click at [554, 150] on div at bounding box center [505, 151] width 128 height 8
click at [570, 150] on img at bounding box center [569, 151] width 8 height 8
click at [240, 191] on span "important" at bounding box center [240, 191] width 35 height 12
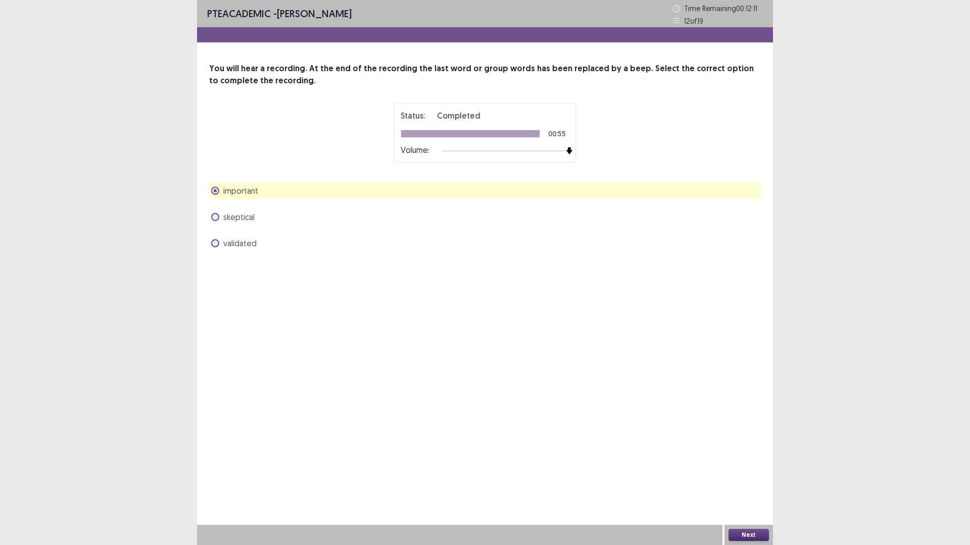
click at [755, 477] on button "Next" at bounding box center [748, 535] width 40 height 12
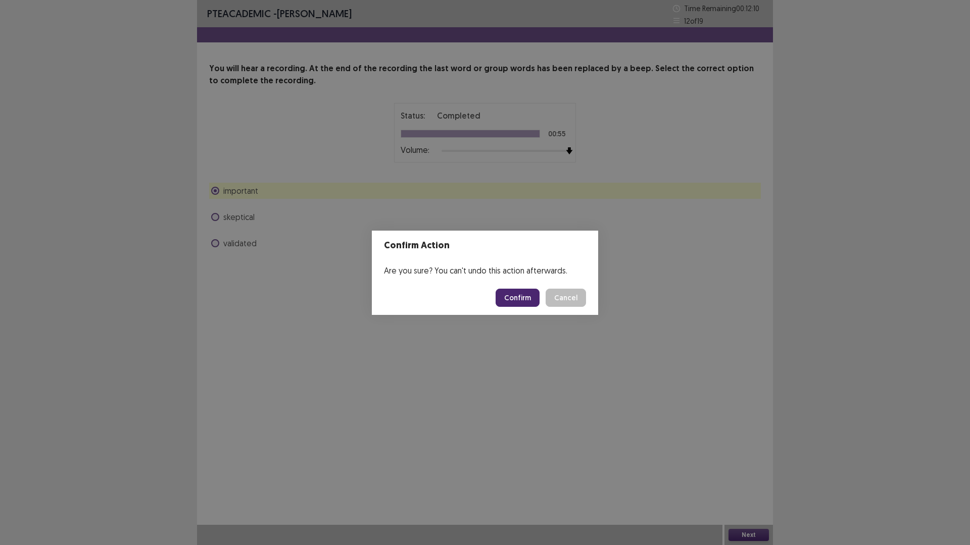
click at [524, 296] on button "Confirm" at bounding box center [517, 298] width 44 height 18
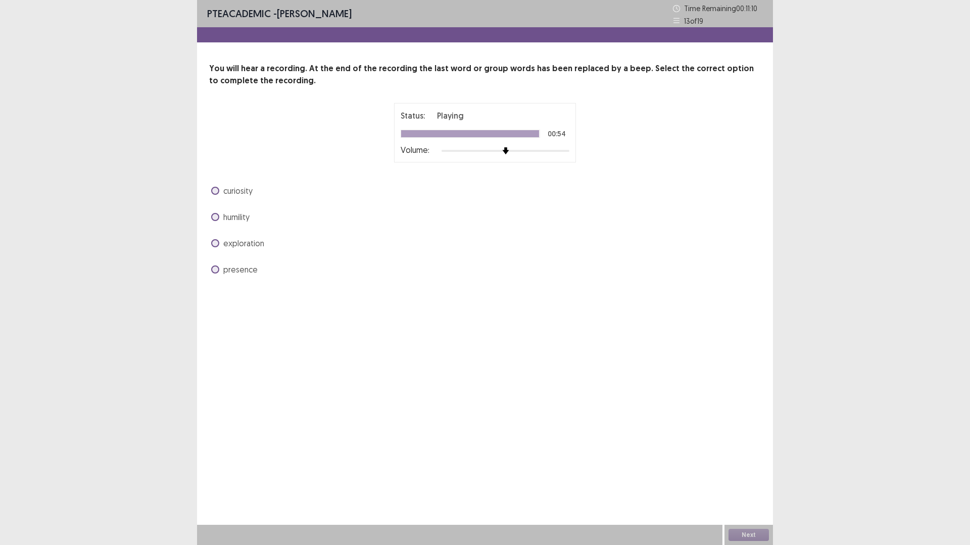
click at [236, 220] on span "humility" at bounding box center [236, 217] width 26 height 12
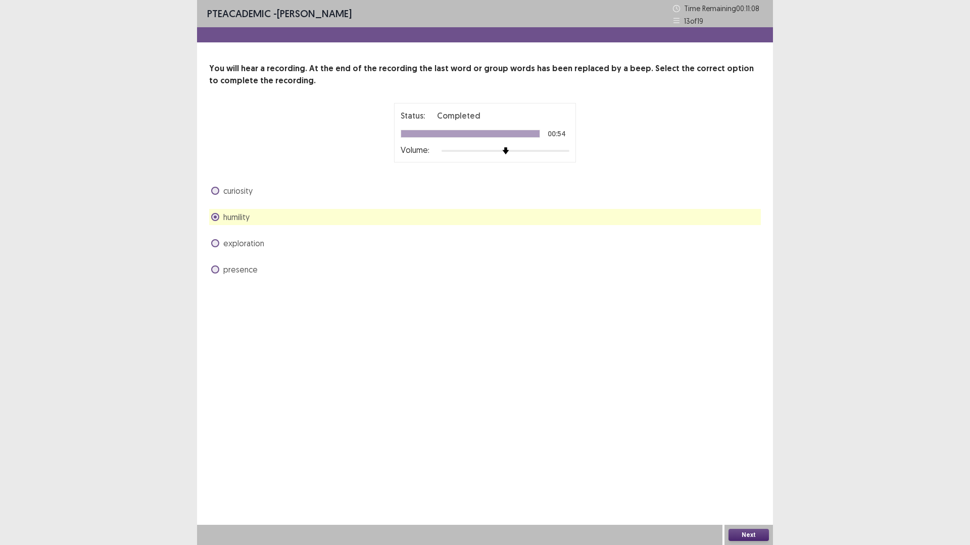
click at [751, 477] on button "Next" at bounding box center [748, 535] width 40 height 12
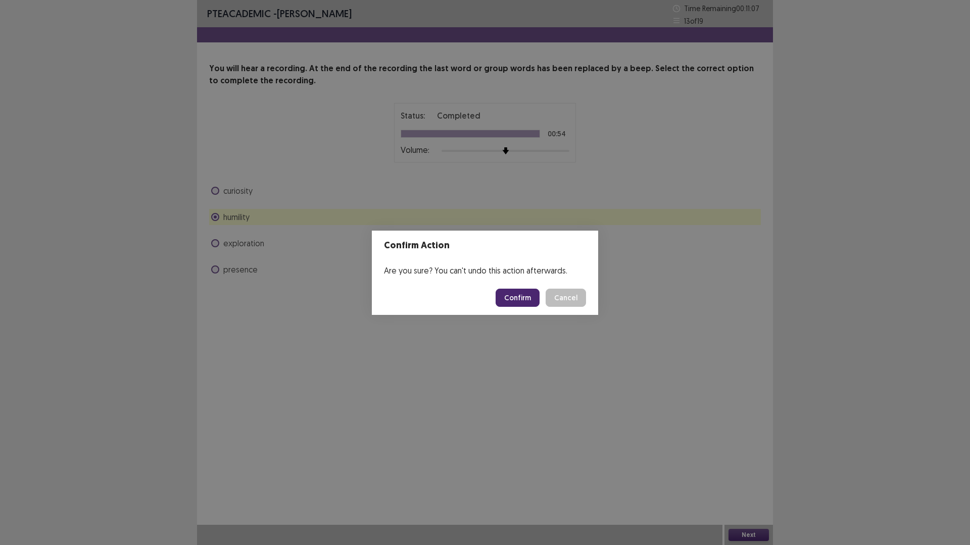
click at [514, 294] on button "Confirm" at bounding box center [517, 298] width 44 height 18
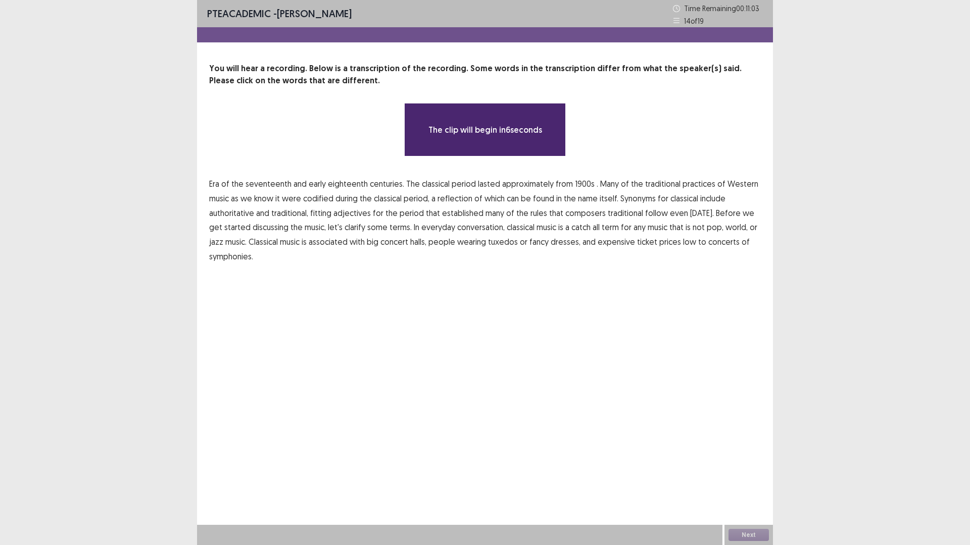
click at [577, 185] on span "1900s" at bounding box center [585, 184] width 20 height 12
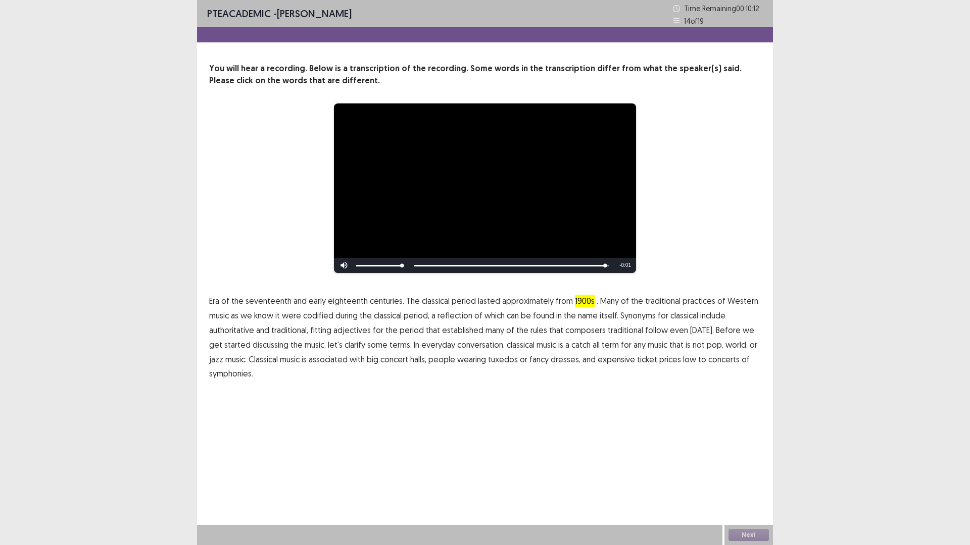
click at [683, 360] on span "low" at bounding box center [689, 359] width 13 height 12
click at [763, 477] on button "Next" at bounding box center [748, 535] width 40 height 12
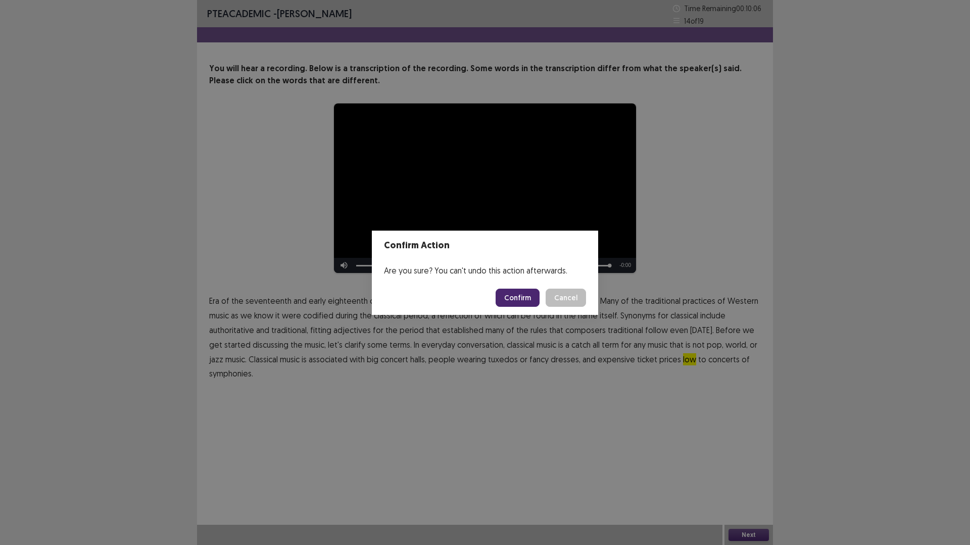
click at [519, 303] on button "Confirm" at bounding box center [517, 298] width 44 height 18
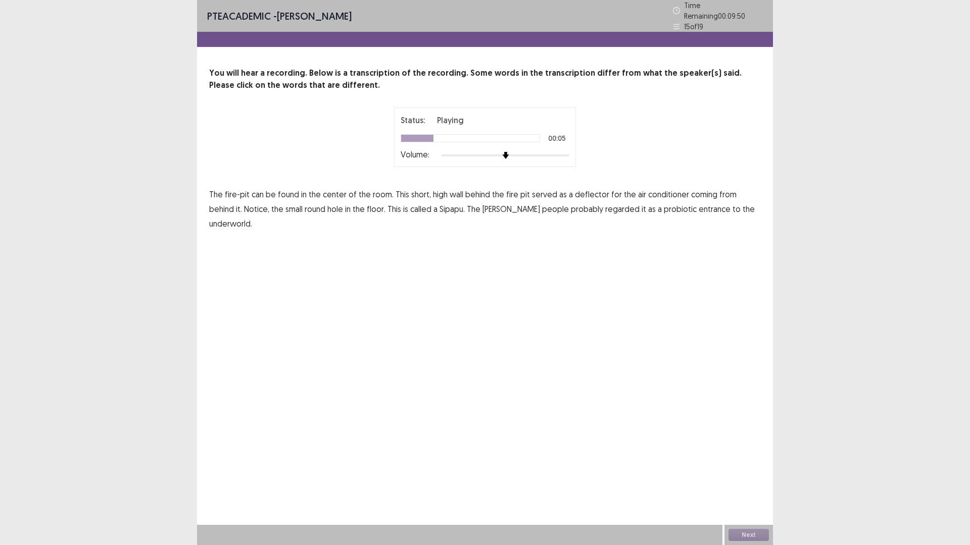
click at [440, 191] on span "high" at bounding box center [440, 194] width 15 height 12
click at [668, 191] on span "conditioner" at bounding box center [668, 194] width 41 height 12
click at [664, 203] on span "probiotic" at bounding box center [680, 209] width 33 height 12
click at [759, 477] on button "Next" at bounding box center [748, 535] width 40 height 12
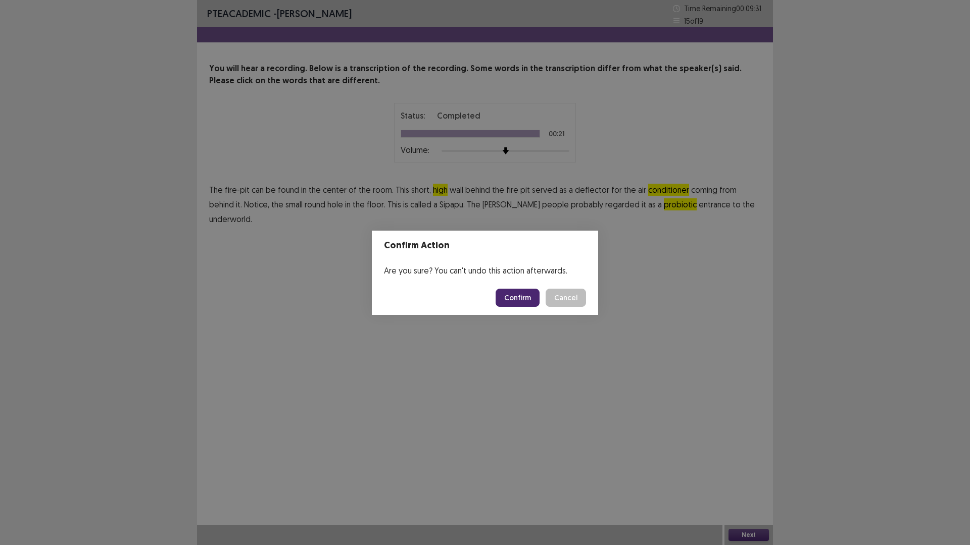
click at [519, 292] on button "Confirm" at bounding box center [517, 298] width 44 height 18
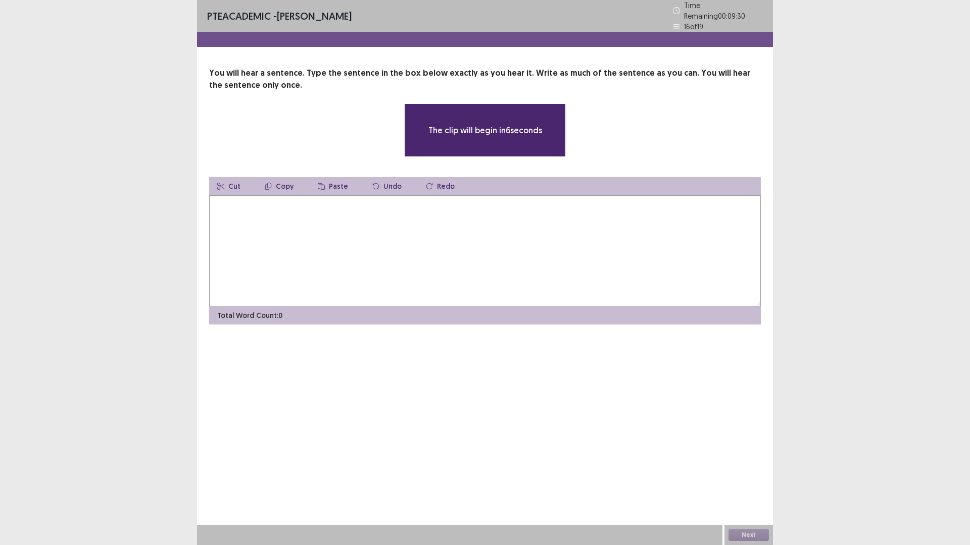
click at [472, 230] on textarea at bounding box center [484, 250] width 551 height 111
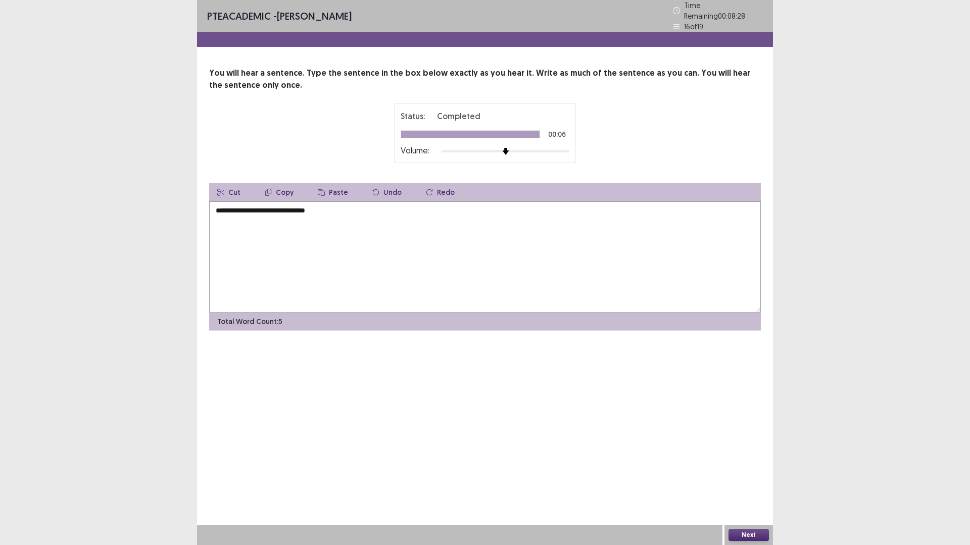
click at [316, 206] on textarea "**********" at bounding box center [484, 256] width 551 height 111
click at [329, 201] on textarea "**********" at bounding box center [484, 256] width 551 height 111
click at [317, 207] on textarea "**********" at bounding box center [484, 256] width 551 height 111
click at [452, 213] on textarea "**********" at bounding box center [484, 256] width 551 height 111
type textarea "**********"
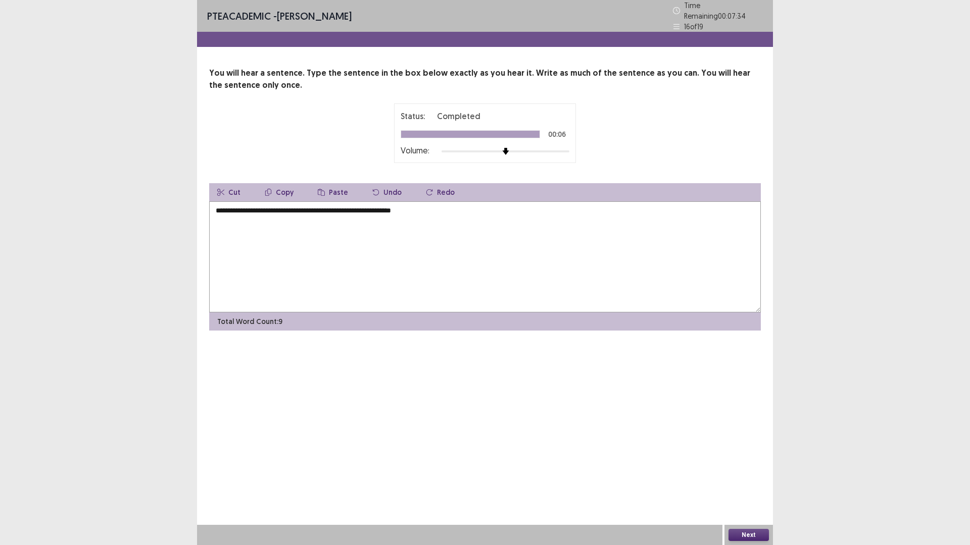
click at [747, 477] on button "Next" at bounding box center [748, 535] width 40 height 12
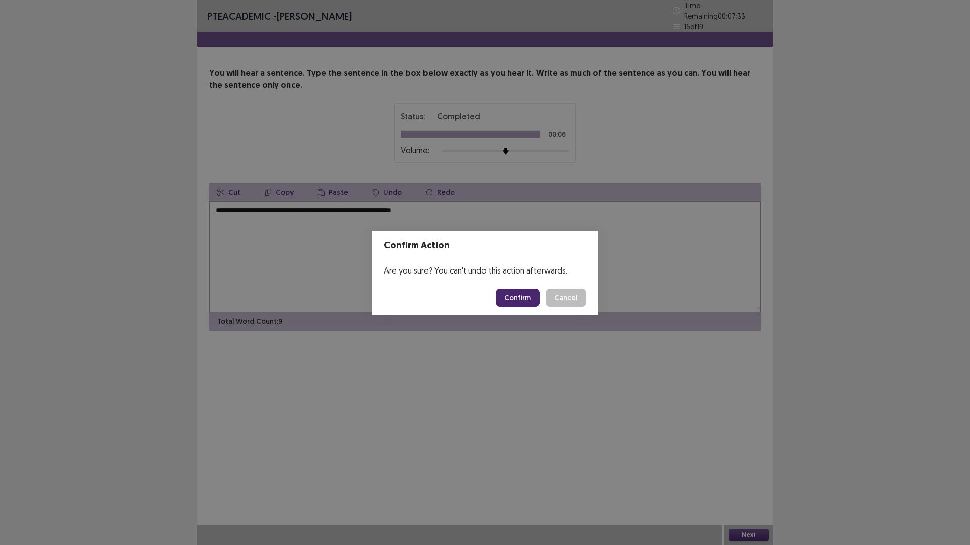
click at [518, 292] on button "Confirm" at bounding box center [517, 298] width 44 height 18
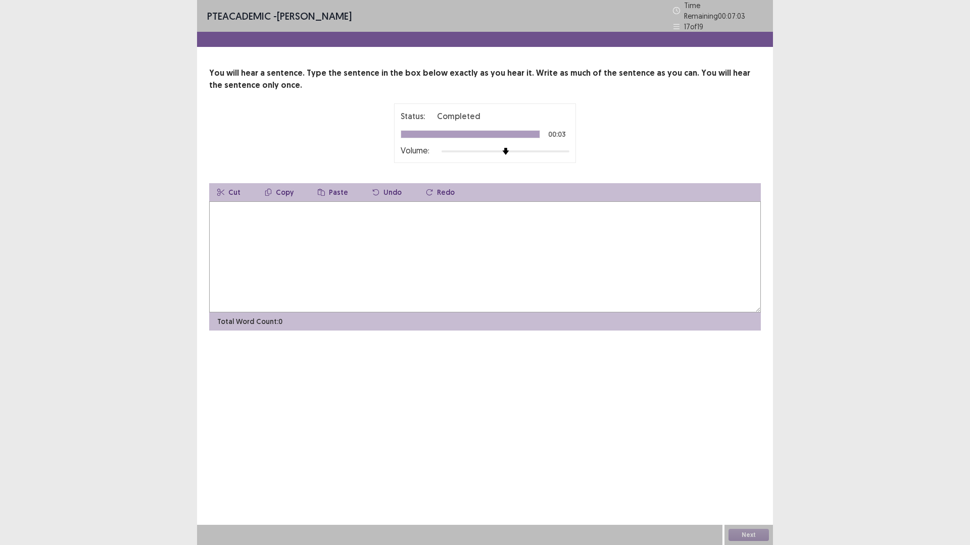
click at [519, 258] on textarea at bounding box center [484, 256] width 551 height 111
click at [288, 209] on textarea "**********" at bounding box center [484, 256] width 551 height 111
click at [296, 208] on textarea "**********" at bounding box center [484, 256] width 551 height 111
click at [323, 209] on textarea "**********" at bounding box center [484, 256] width 551 height 111
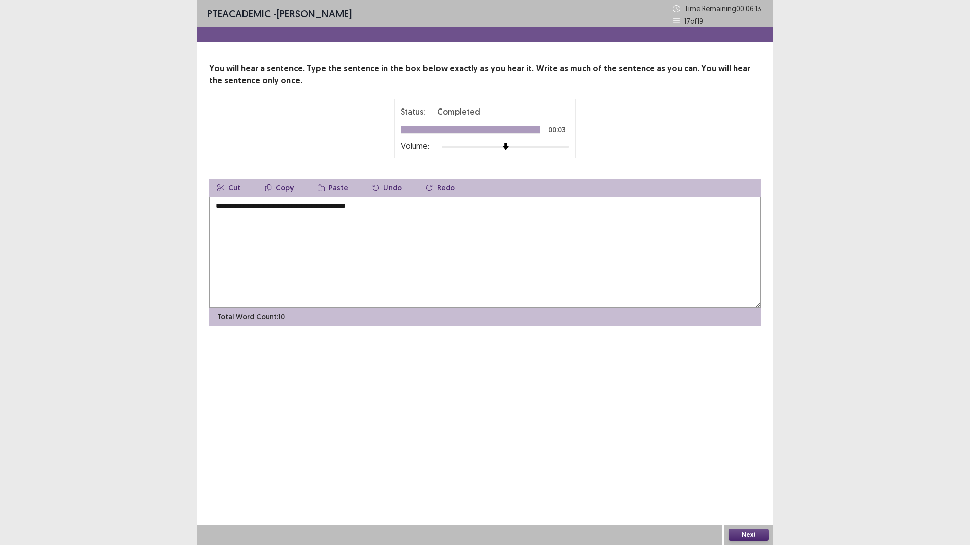
click at [221, 209] on textarea "**********" at bounding box center [484, 252] width 551 height 111
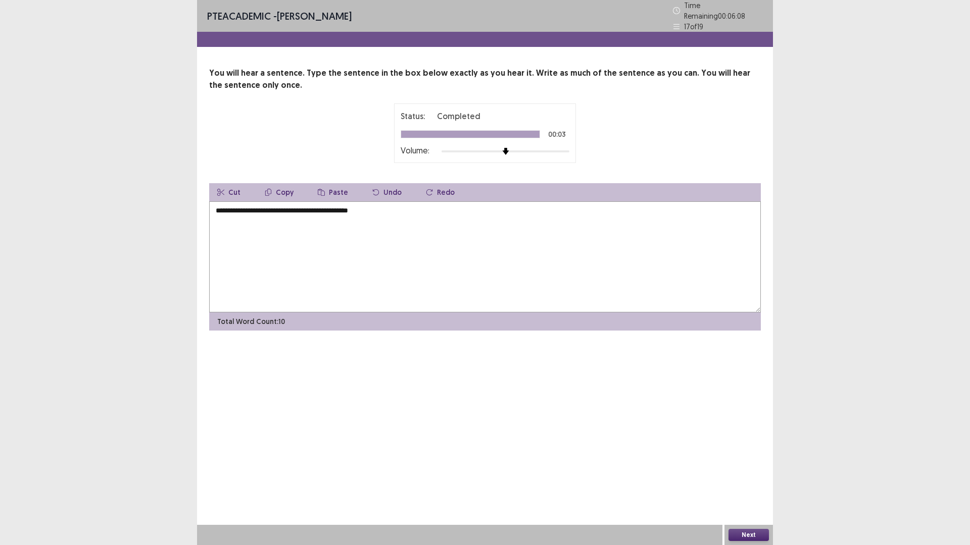
click at [403, 210] on textarea "**********" at bounding box center [484, 256] width 551 height 111
type textarea "**********"
click at [749, 477] on button "Next" at bounding box center [748, 535] width 40 height 12
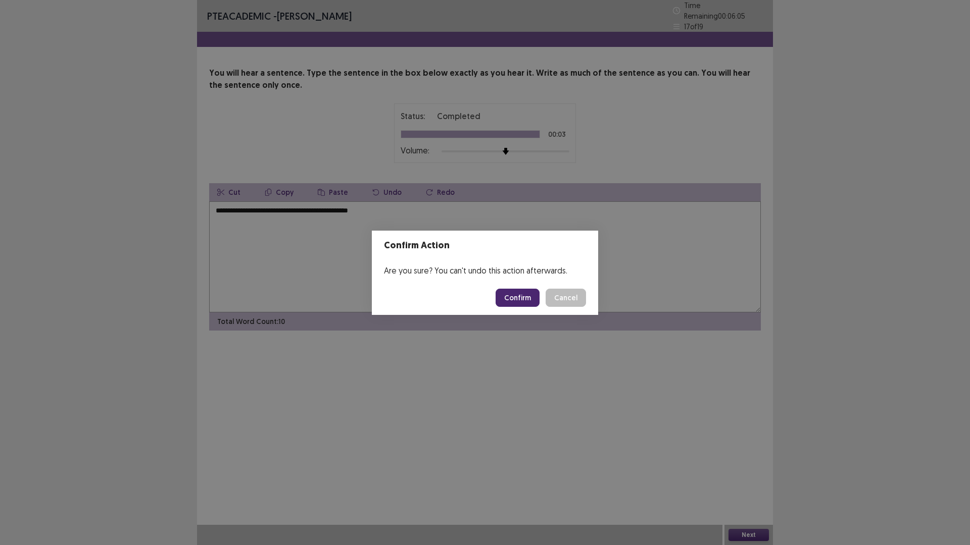
click at [522, 295] on button "Confirm" at bounding box center [517, 298] width 44 height 18
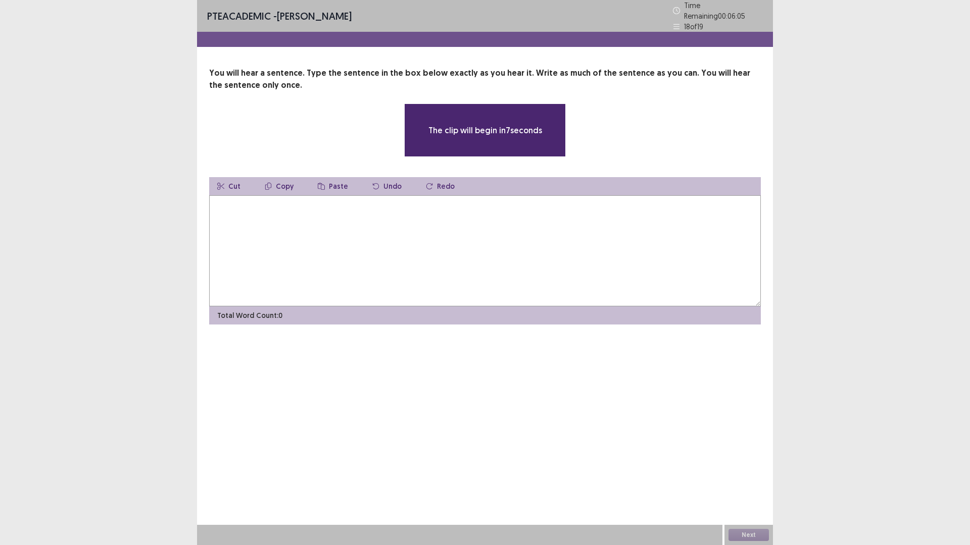
click at [474, 244] on textarea at bounding box center [484, 250] width 551 height 111
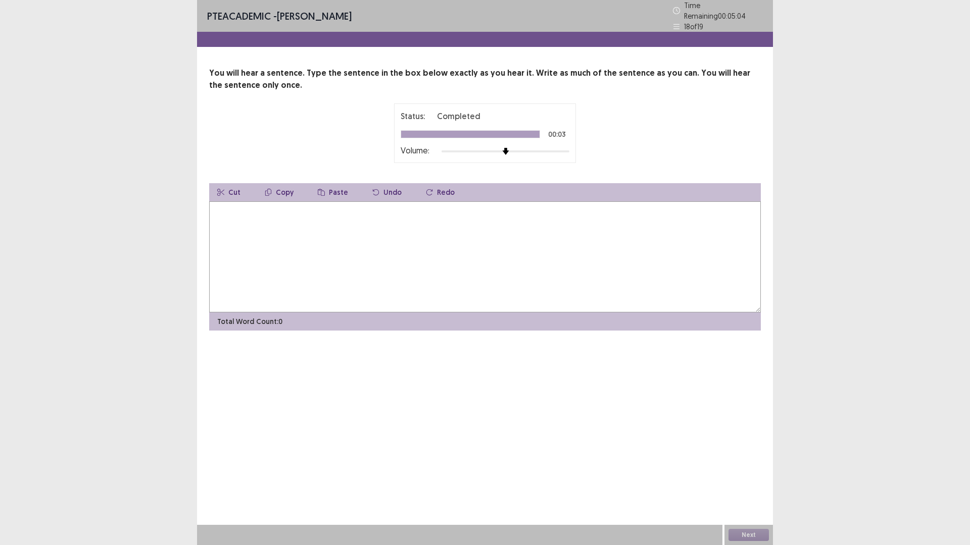
click at [427, 238] on textarea at bounding box center [484, 256] width 551 height 111
drag, startPoint x: 347, startPoint y: 207, endPoint x: 317, endPoint y: 203, distance: 30.0
click at [317, 203] on textarea "**********" at bounding box center [484, 256] width 551 height 111
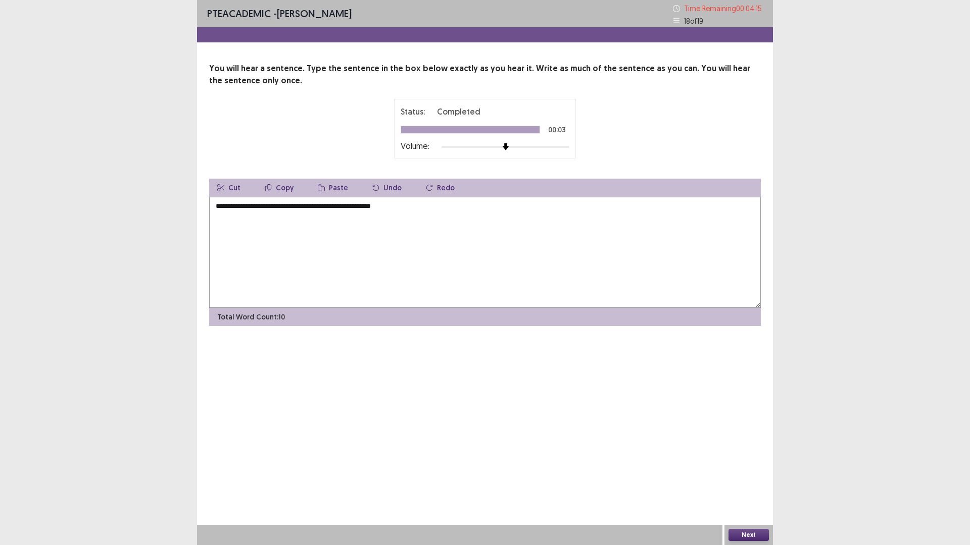
click at [392, 208] on textarea "**********" at bounding box center [484, 252] width 551 height 111
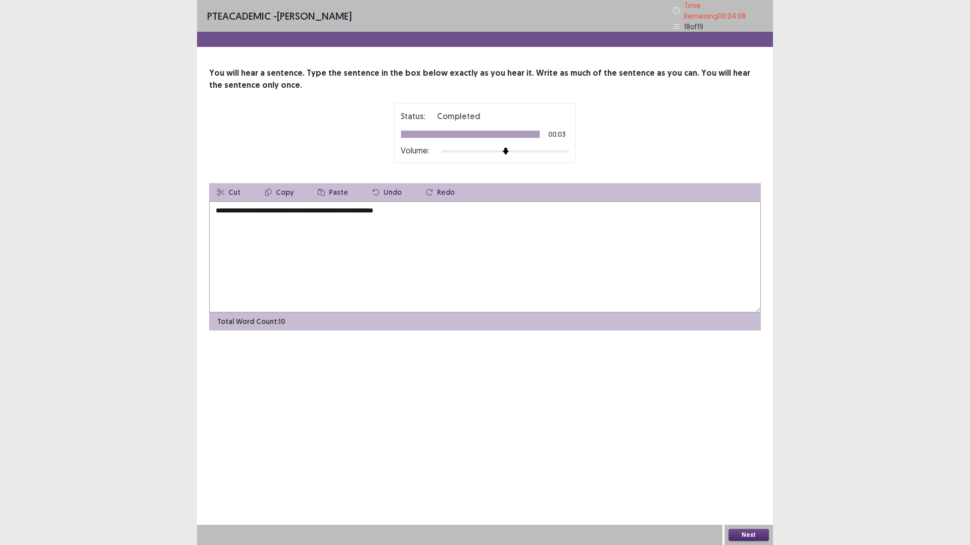
click at [441, 212] on textarea "**********" at bounding box center [484, 256] width 551 height 111
click at [251, 207] on textarea "**********" at bounding box center [484, 256] width 551 height 111
drag, startPoint x: 256, startPoint y: 208, endPoint x: 247, endPoint y: 206, distance: 8.7
click at [247, 206] on textarea "**********" at bounding box center [484, 256] width 551 height 111
type textarea "**********"
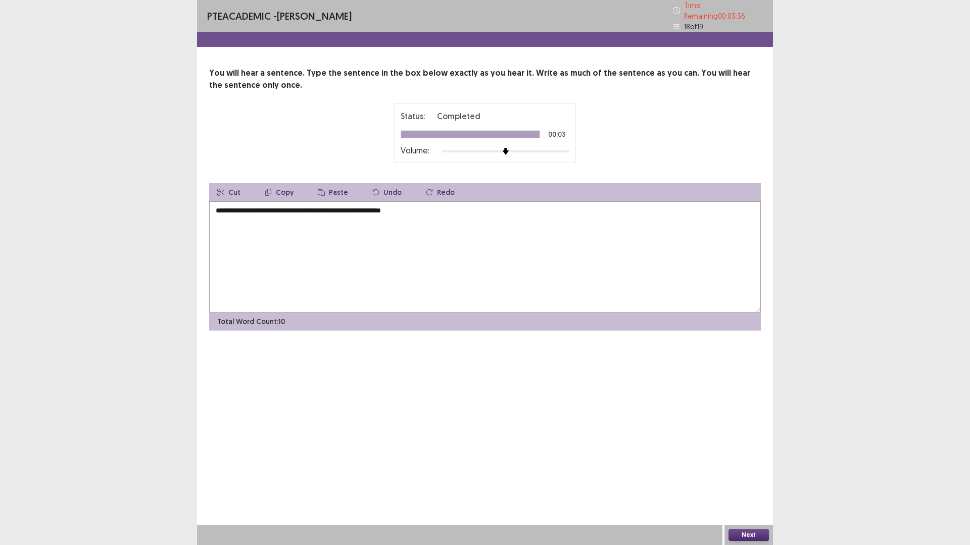
click at [754, 477] on button "Next" at bounding box center [748, 535] width 40 height 12
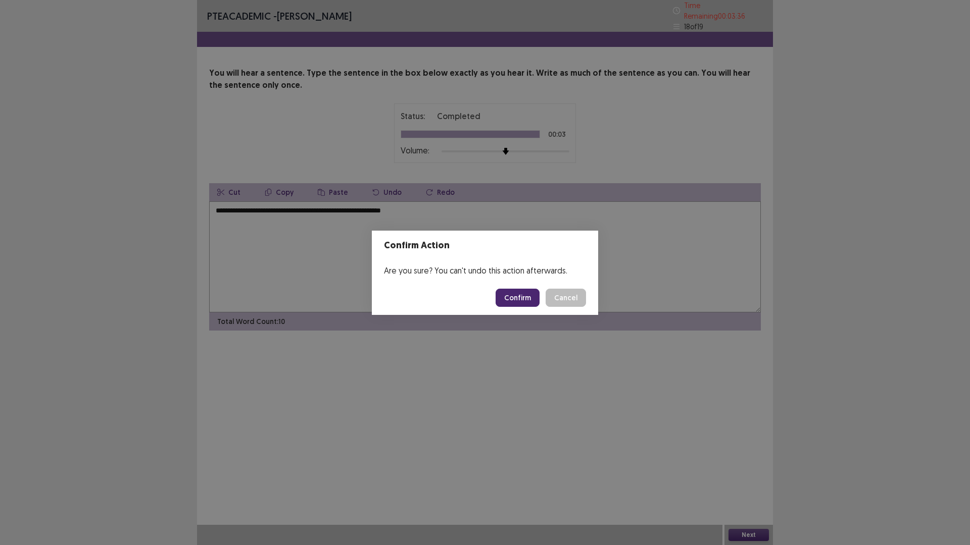
click at [517, 300] on button "Confirm" at bounding box center [517, 298] width 44 height 18
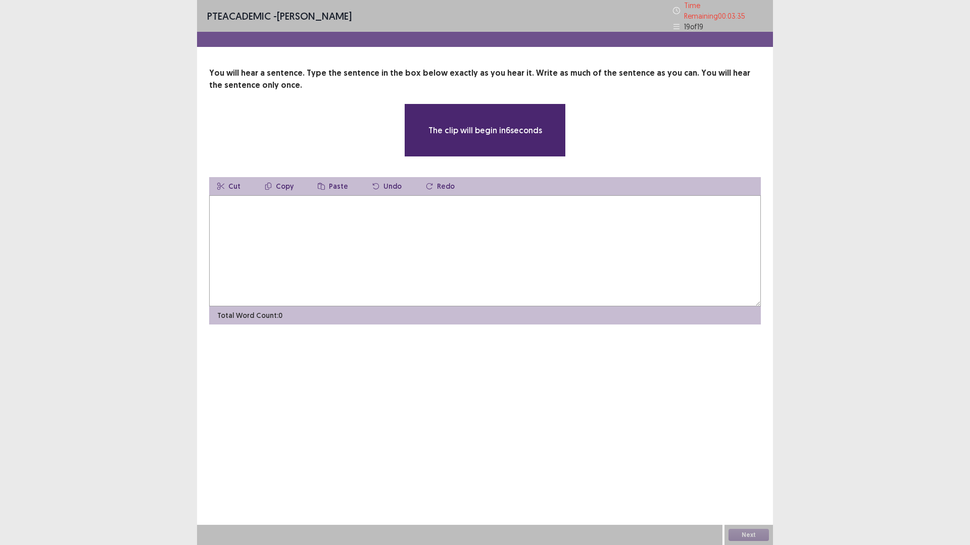
click at [502, 256] on textarea at bounding box center [484, 250] width 551 height 111
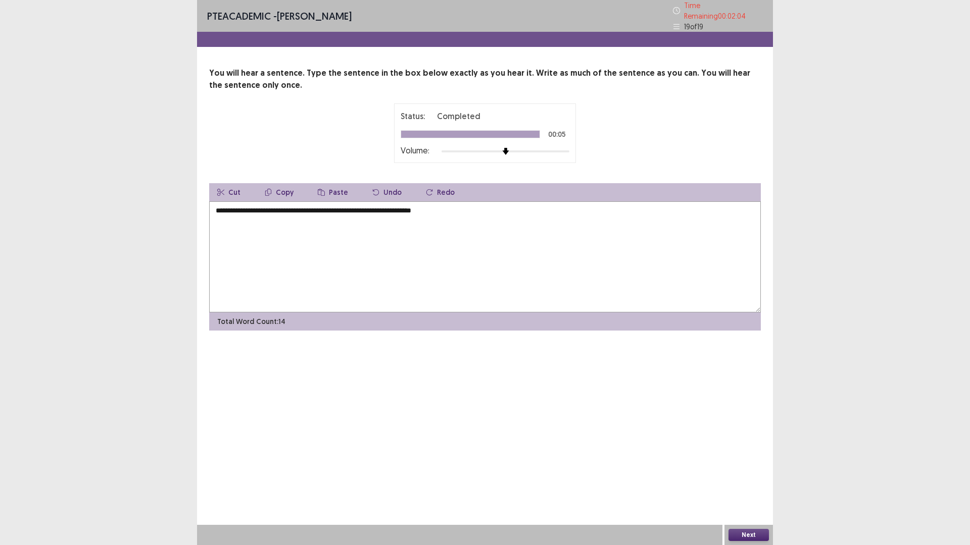
type textarea "**********"
click at [747, 477] on button "Next" at bounding box center [748, 535] width 40 height 12
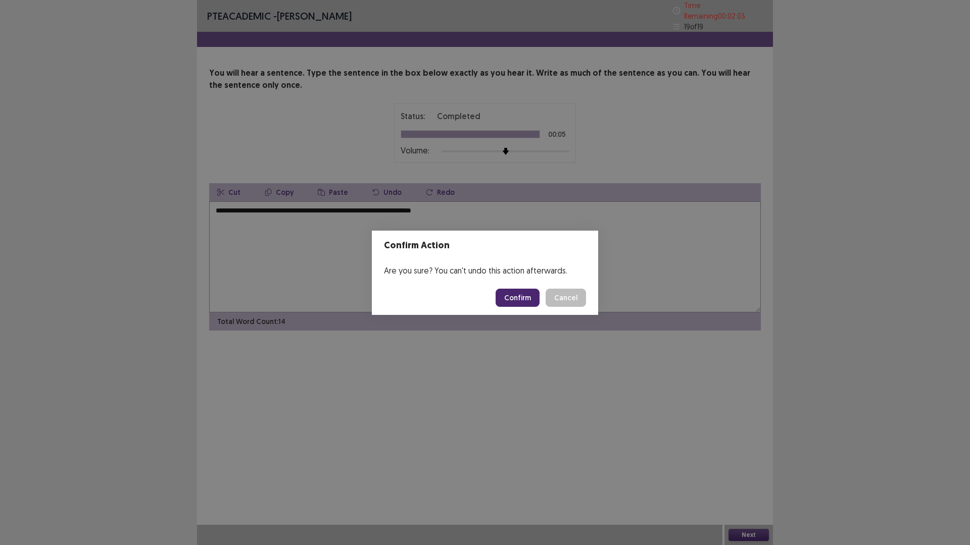
click at [527, 303] on button "Confirm" at bounding box center [517, 298] width 44 height 18
